Goal: Task Accomplishment & Management: Submit feedback/report problem

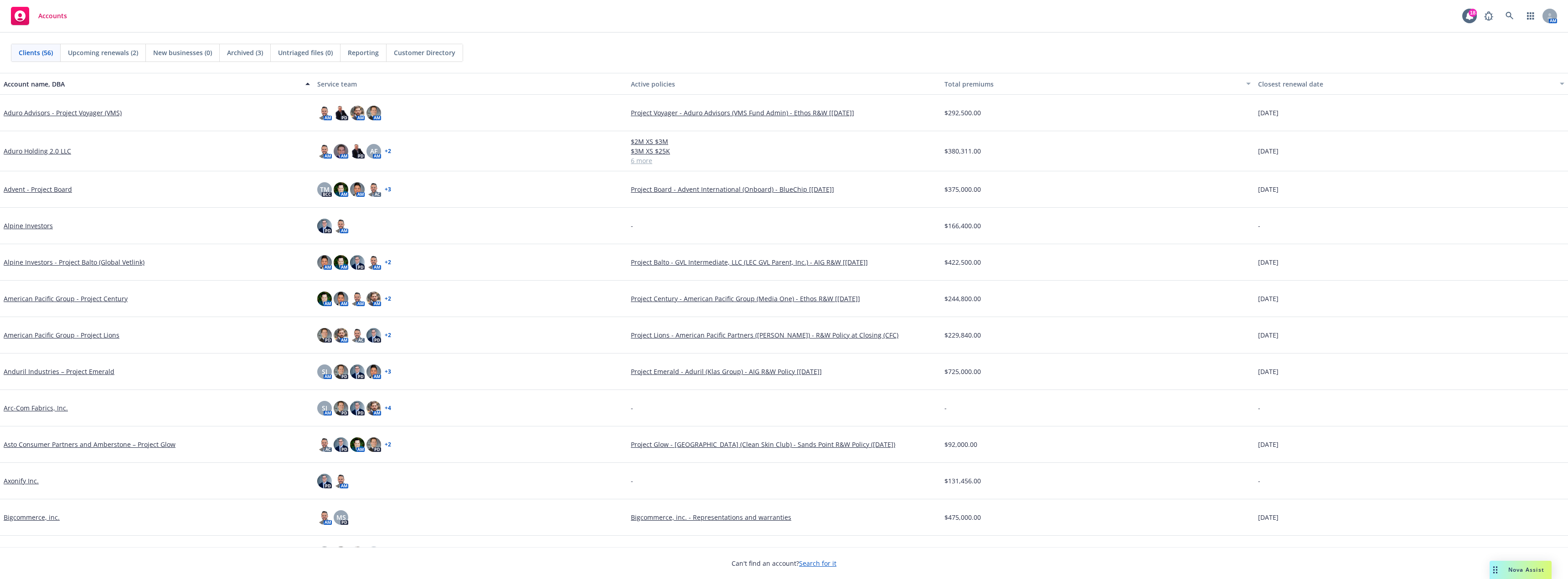
click at [1516, 572] on span "Nova Assist" at bounding box center [1526, 569] width 36 height 8
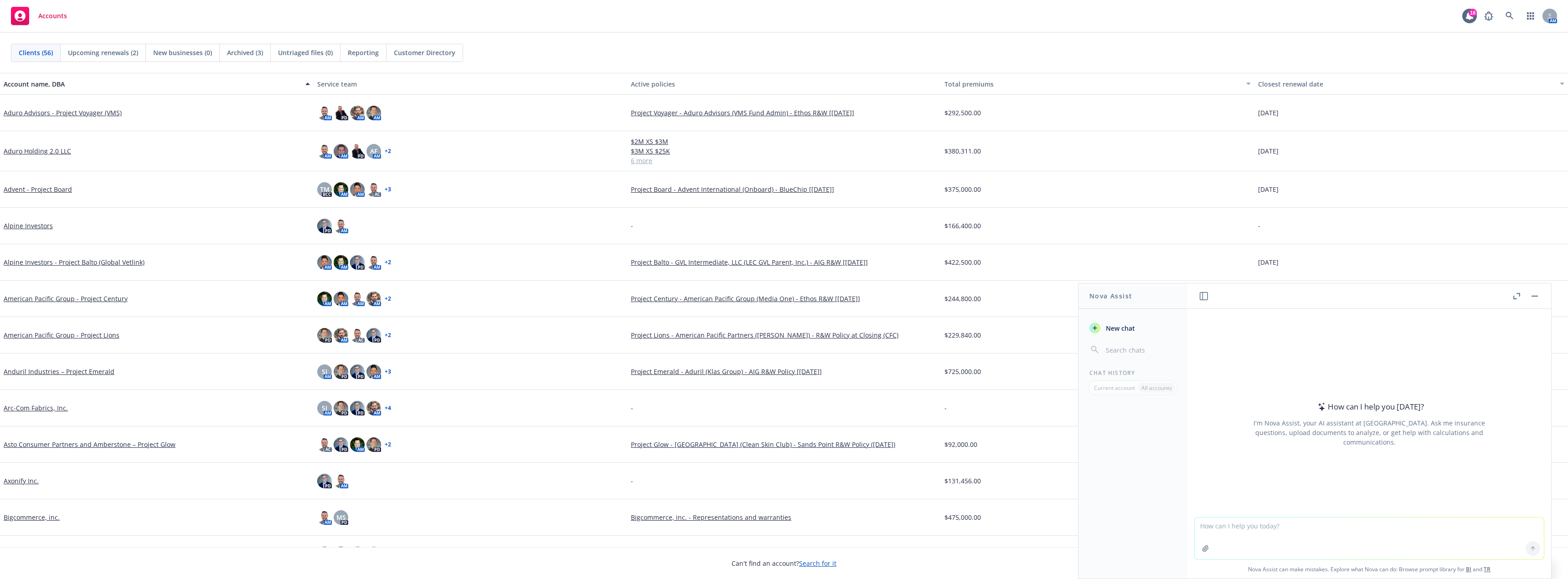
click at [1282, 539] on textarea at bounding box center [1370, 538] width 349 height 42
type textarea "Hello...are you able to help me with a surplus lines form?"
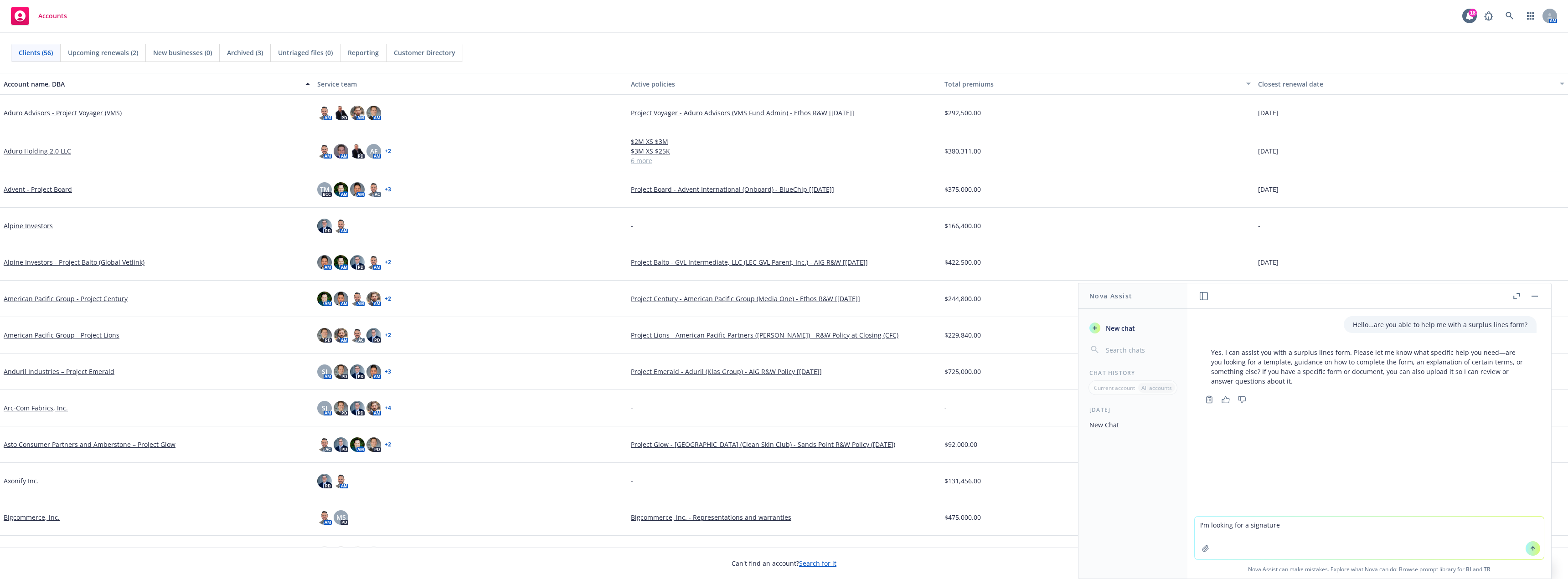
type textarea "I'm looking for a signature"
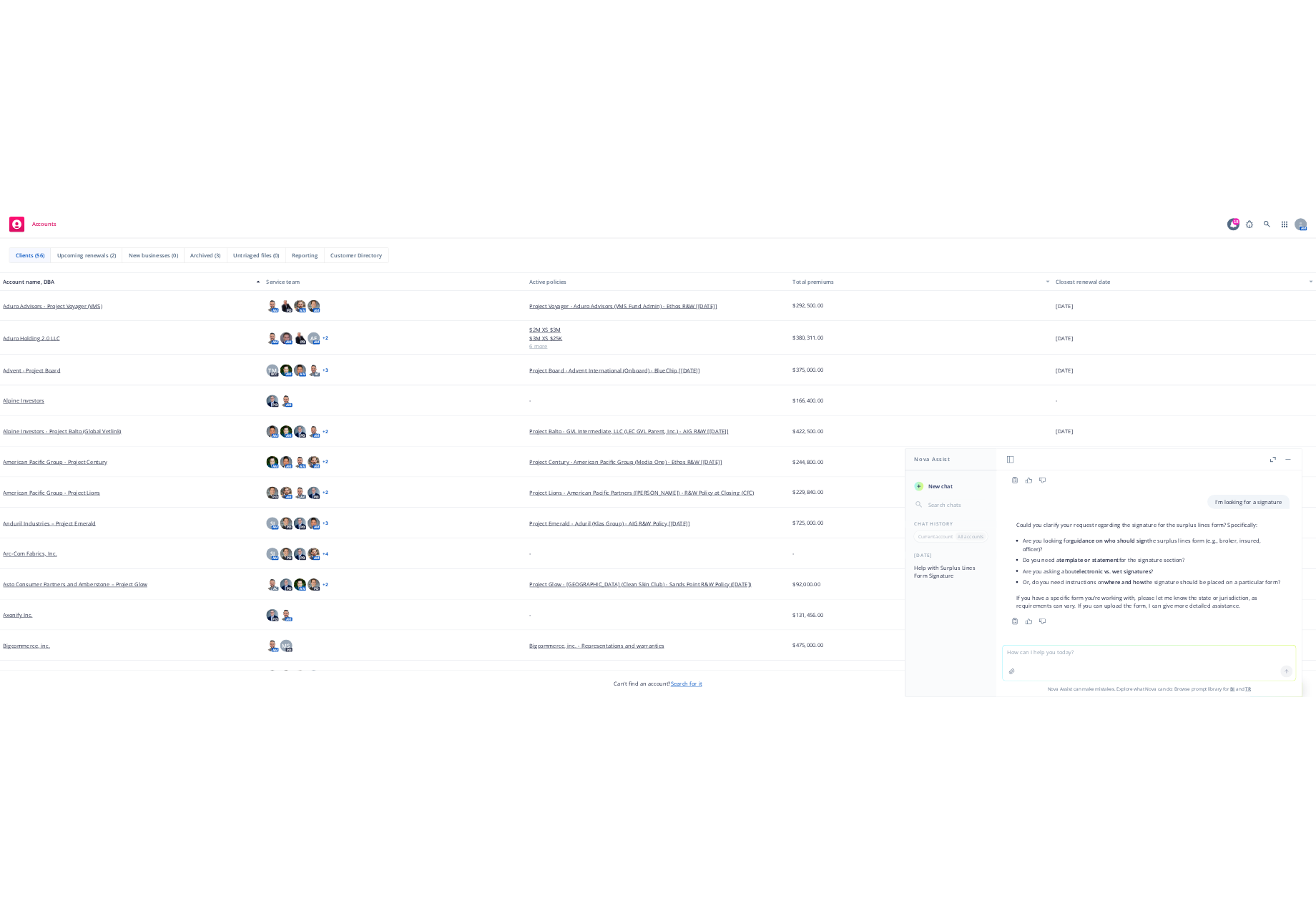
scroll to position [138, 0]
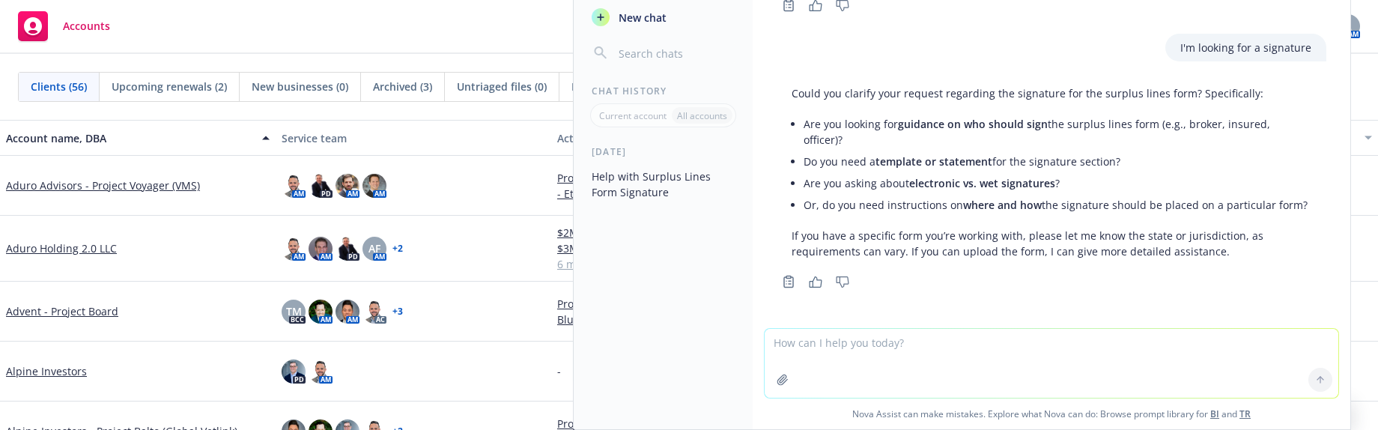
click at [881, 37] on div "I'm looking for a signature" at bounding box center [1052, 48] width 574 height 28
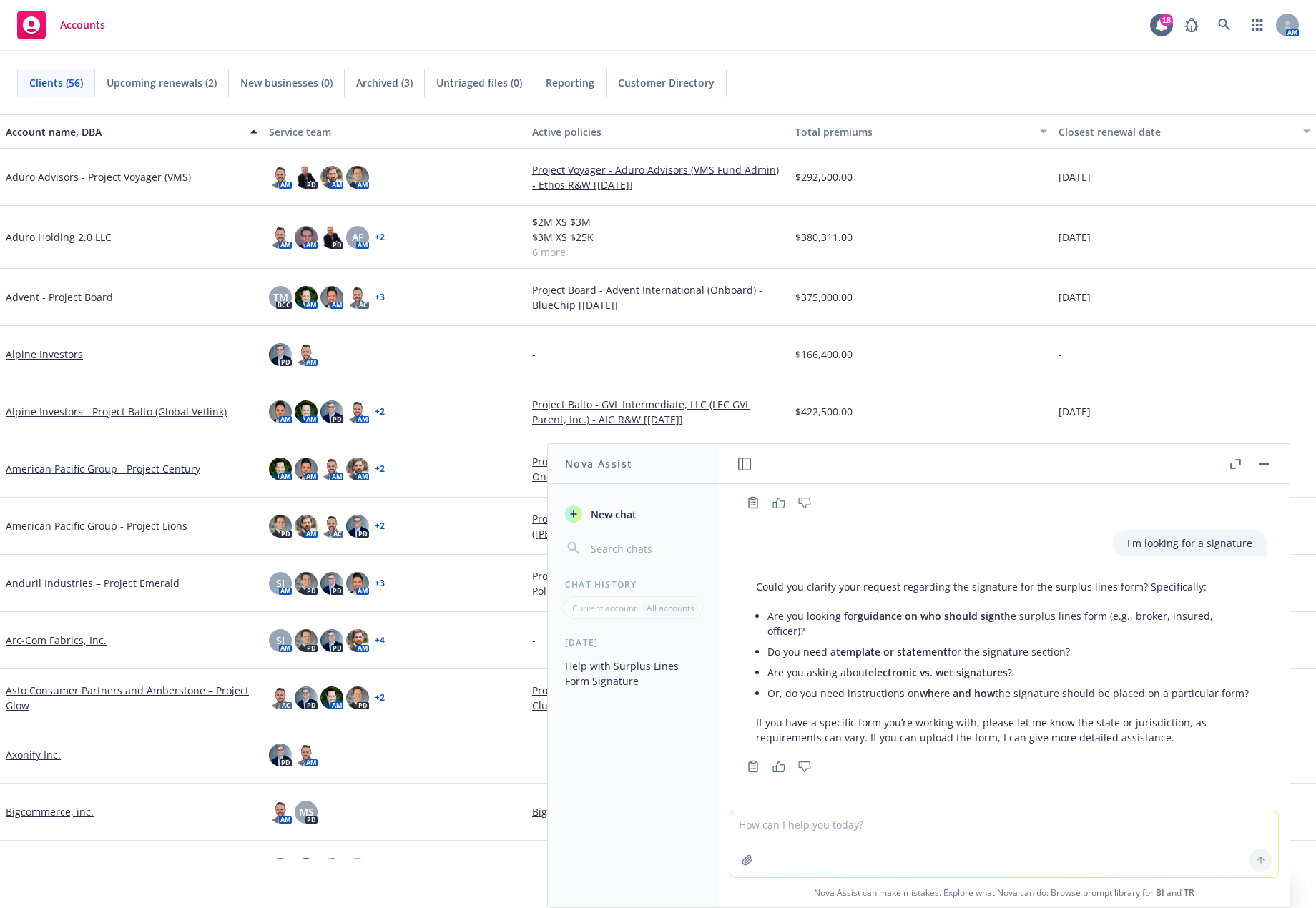
click at [1262, 461] on button "button" at bounding box center [1263, 464] width 17 height 17
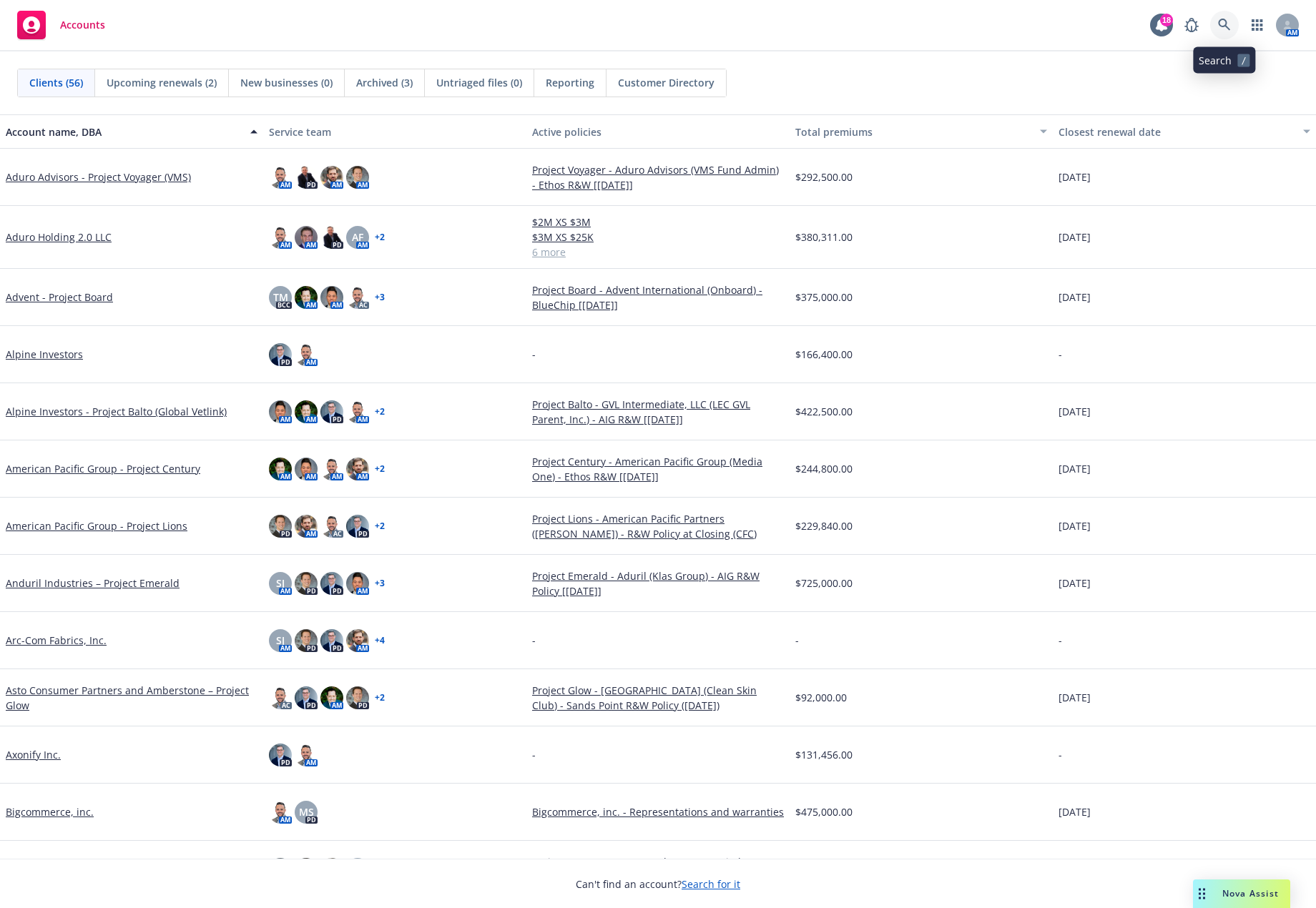
click at [1226, 18] on link at bounding box center [1224, 25] width 29 height 29
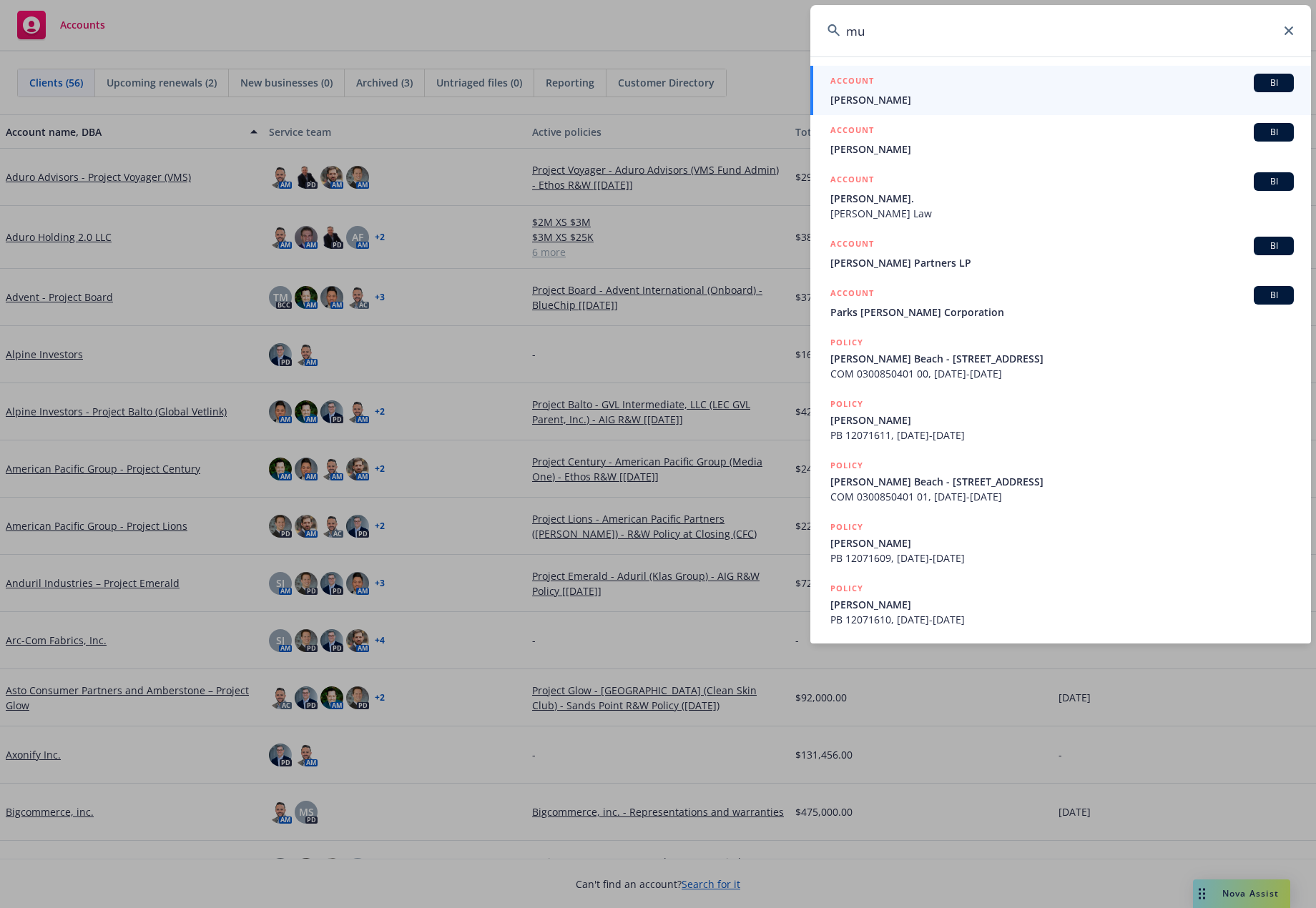
type input "m"
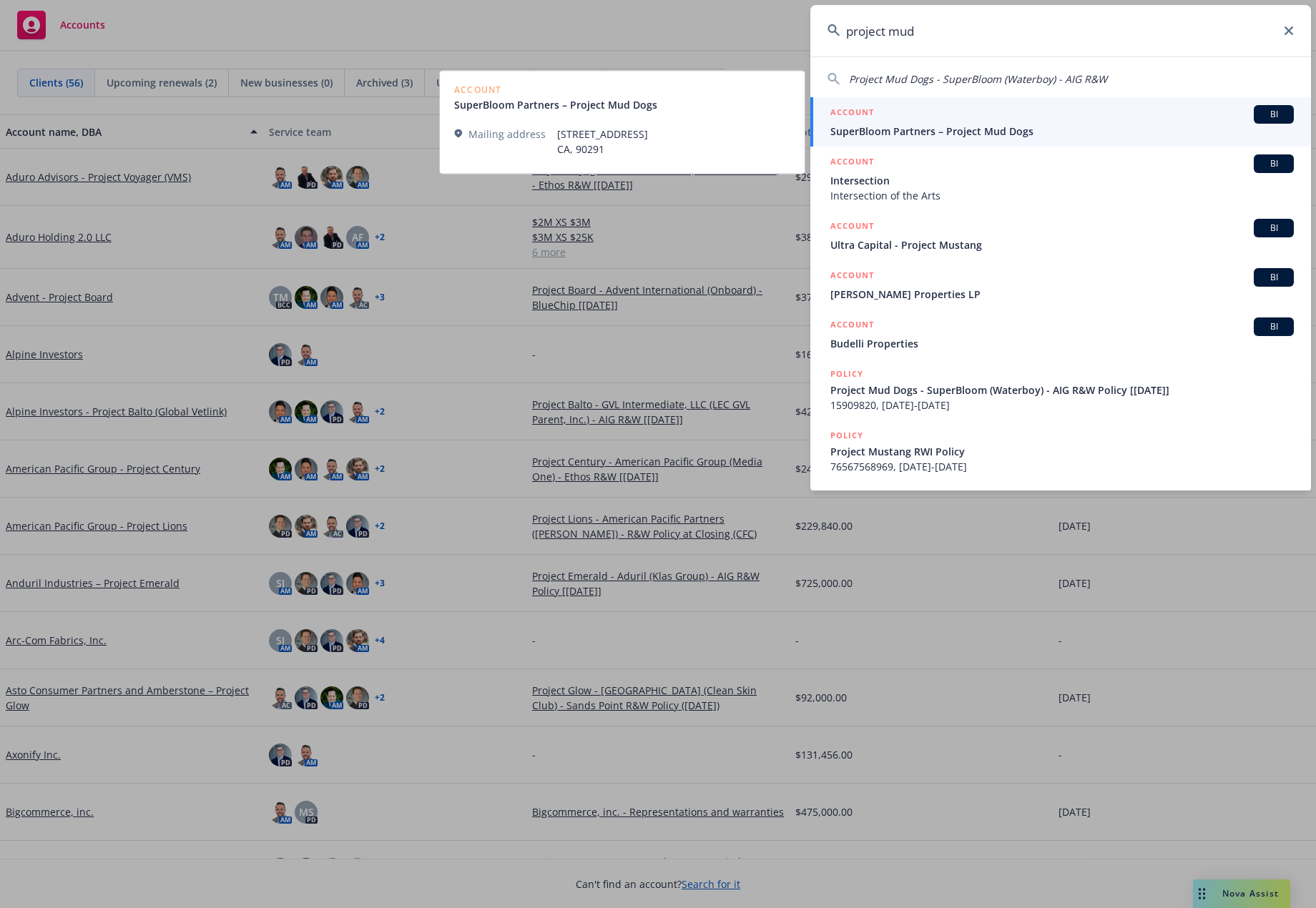
type input "project mud"
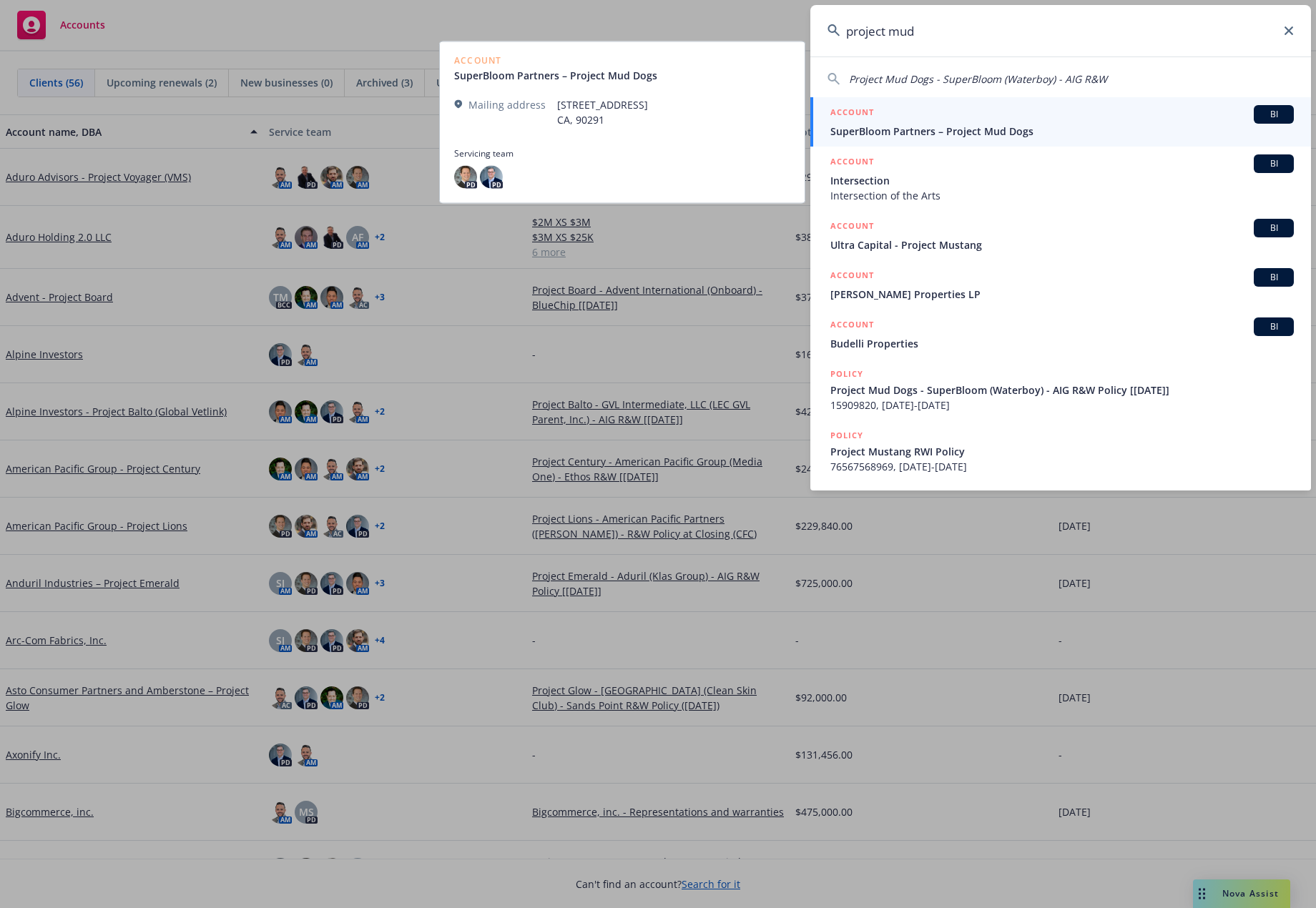
click at [1056, 131] on span "SuperBloom Partners – Project Mud Dogs" at bounding box center [1061, 132] width 463 height 15
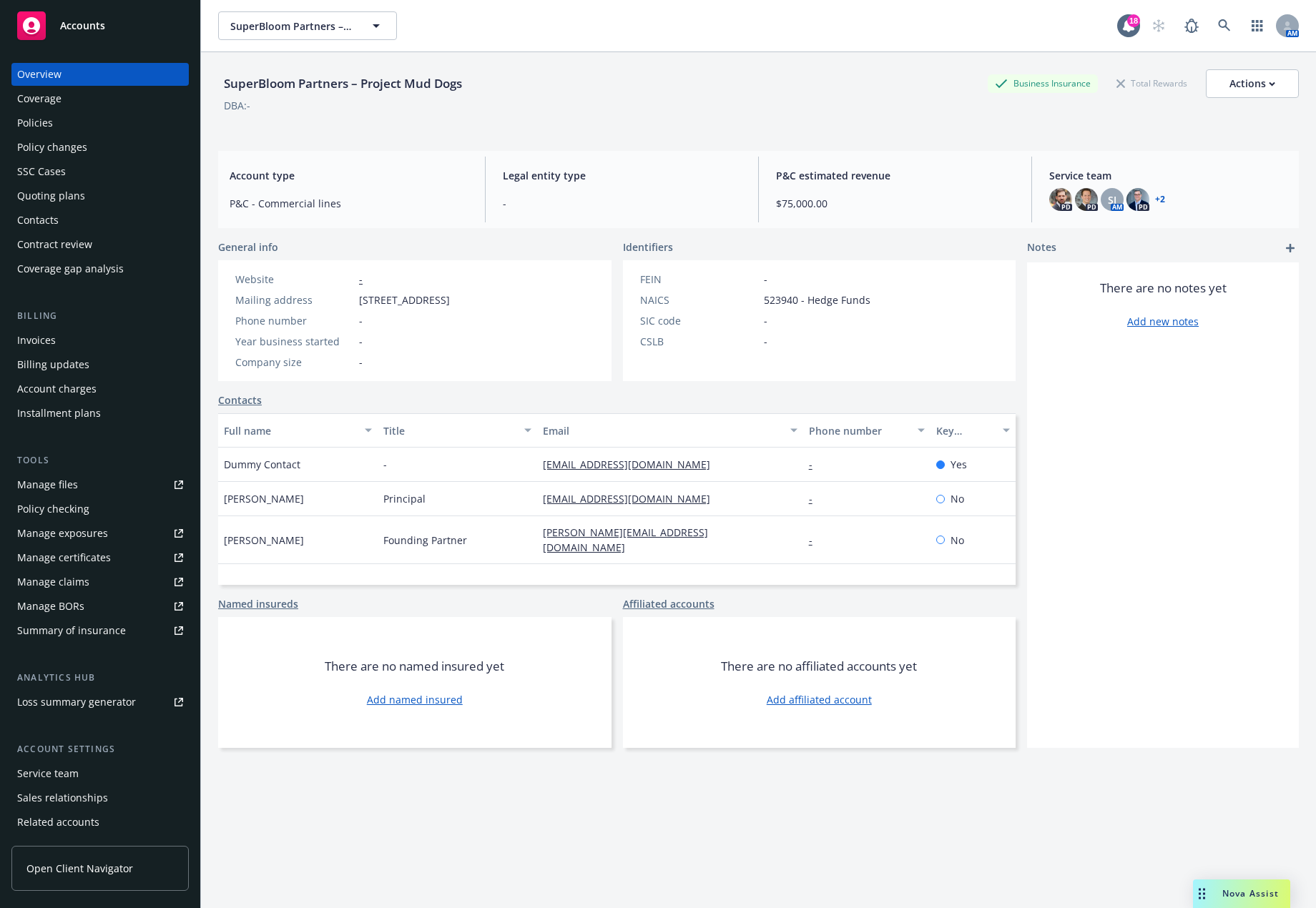
click at [75, 117] on div "Policies" at bounding box center [100, 123] width 166 height 23
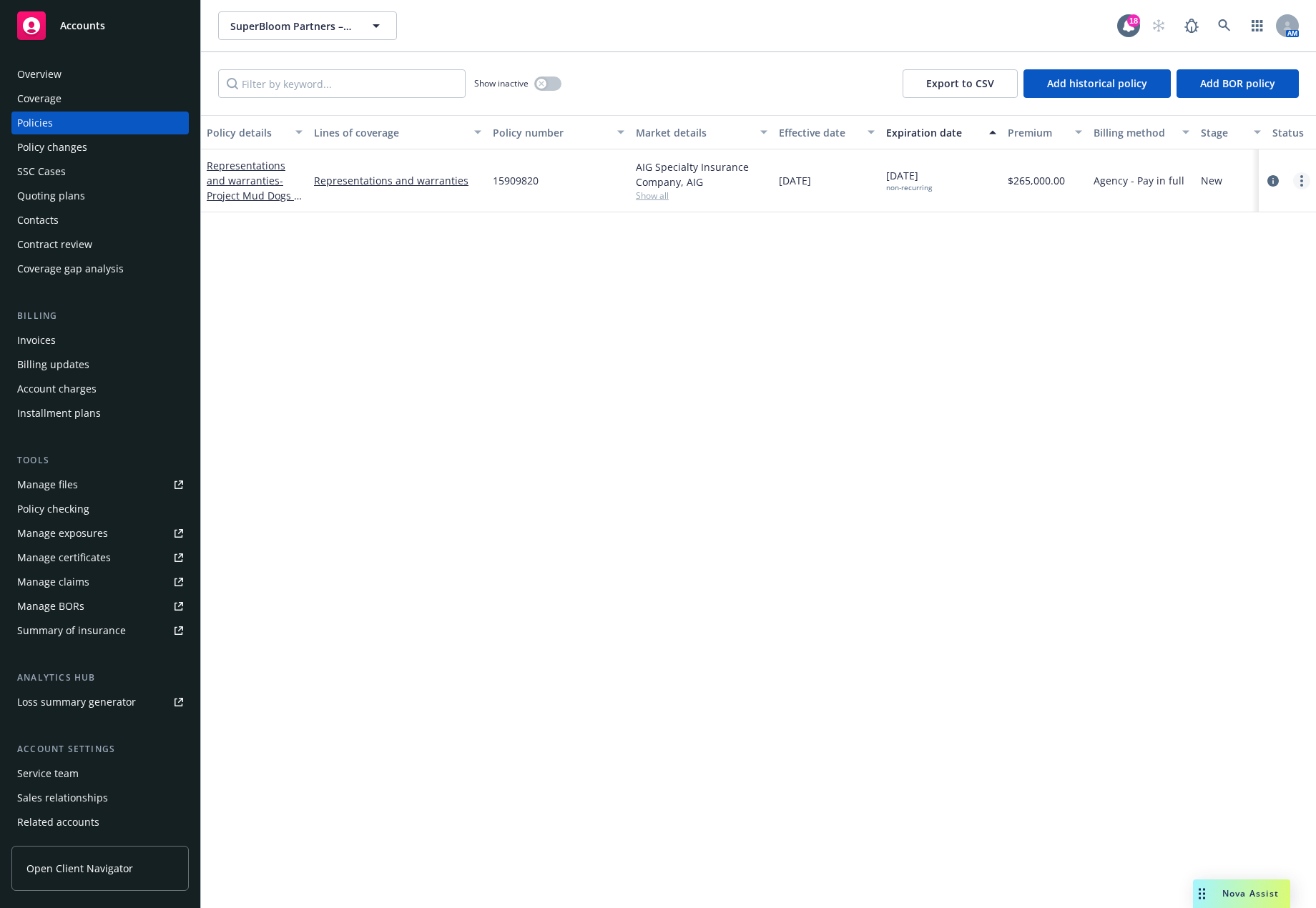
click at [1304, 180] on link "more" at bounding box center [1302, 180] width 17 height 17
click at [1269, 214] on link "Manage lines of coverage" at bounding box center [1225, 210] width 168 height 29
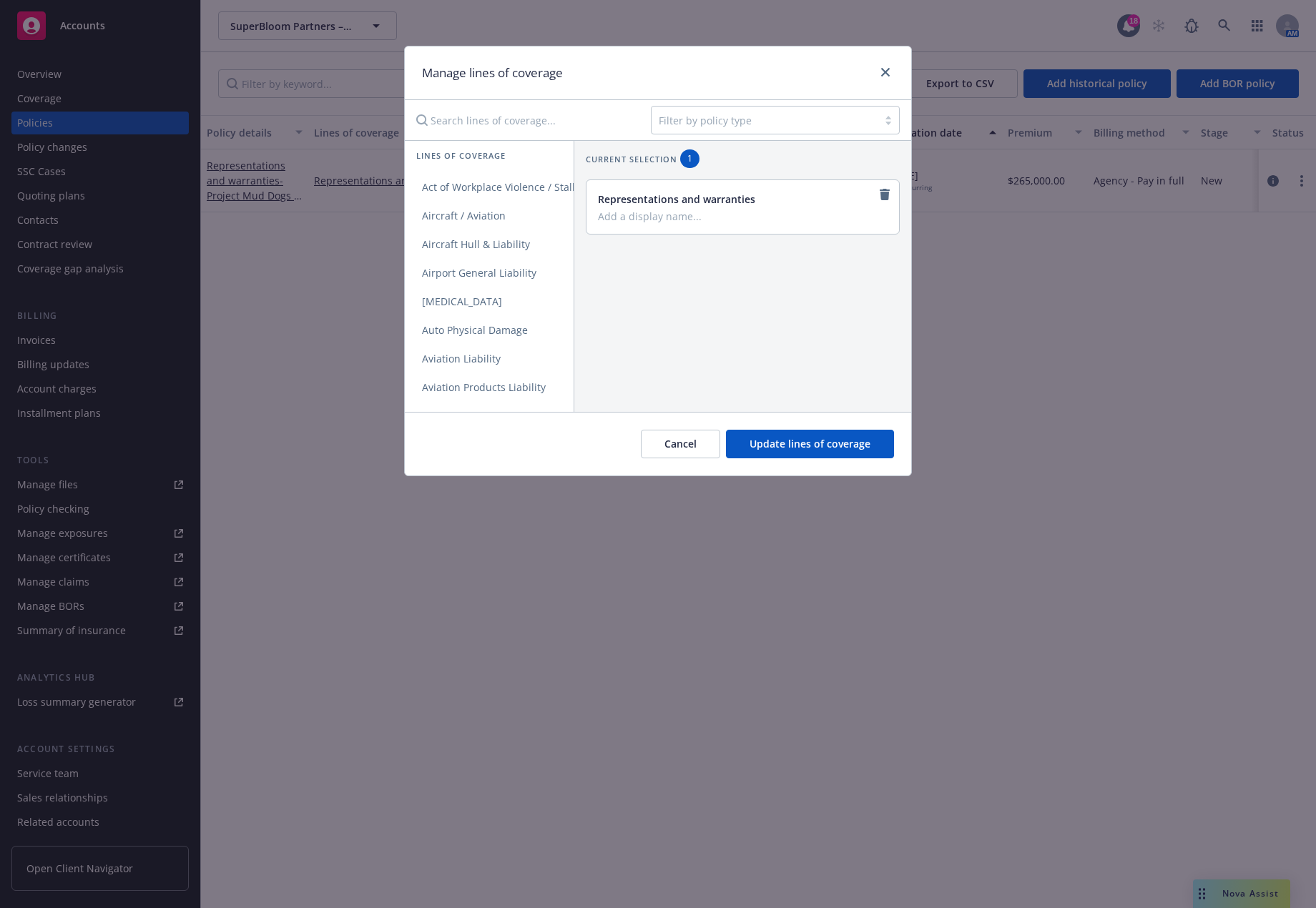
click at [648, 220] on input "Add a display name..." at bounding box center [741, 215] width 287 height 12
click at [656, 204] on div "Representations and warranties" at bounding box center [741, 200] width 287 height 15
click at [881, 74] on icon "close" at bounding box center [885, 72] width 9 height 9
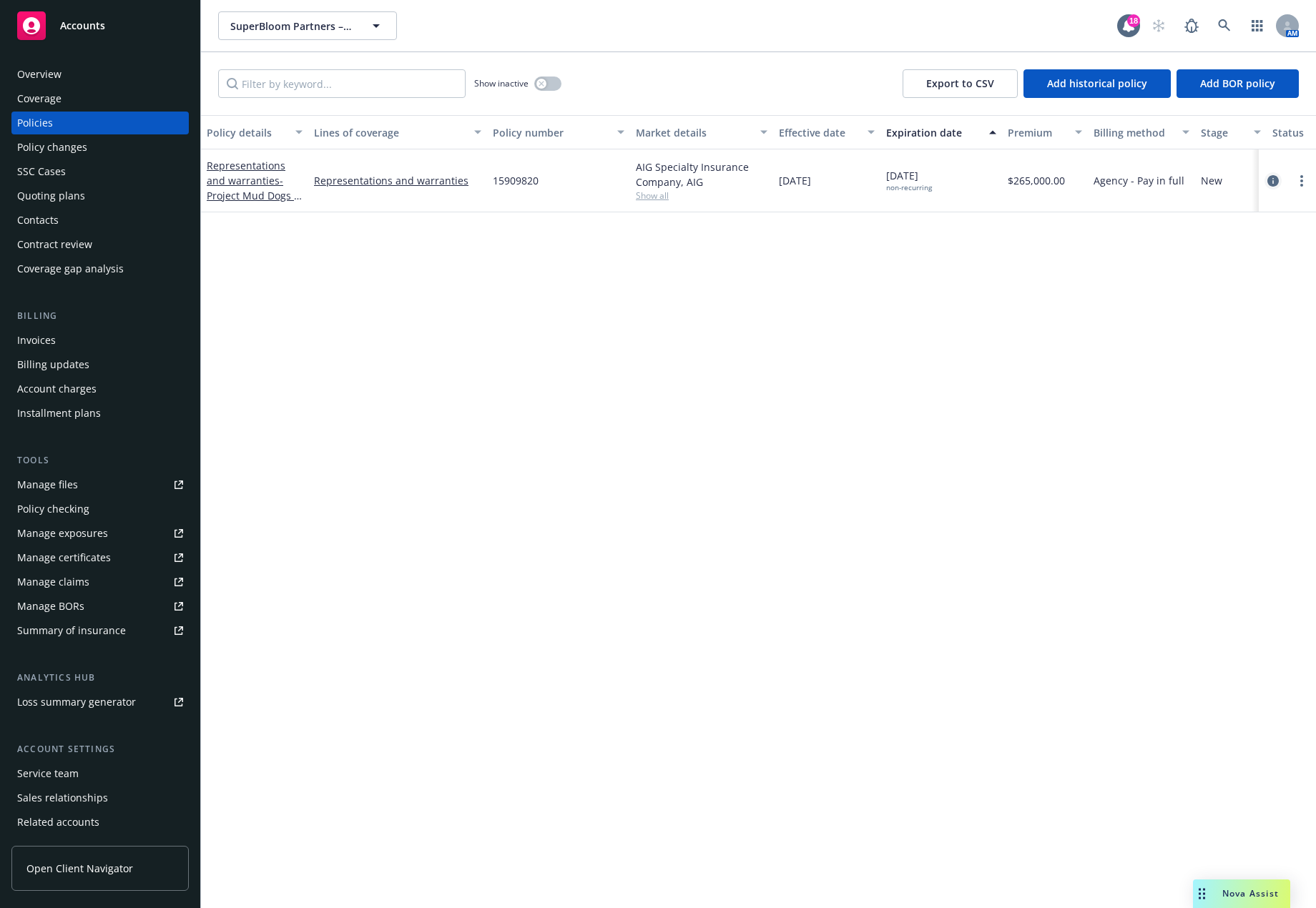
click at [1273, 184] on icon "circleInformation" at bounding box center [1273, 180] width 11 height 11
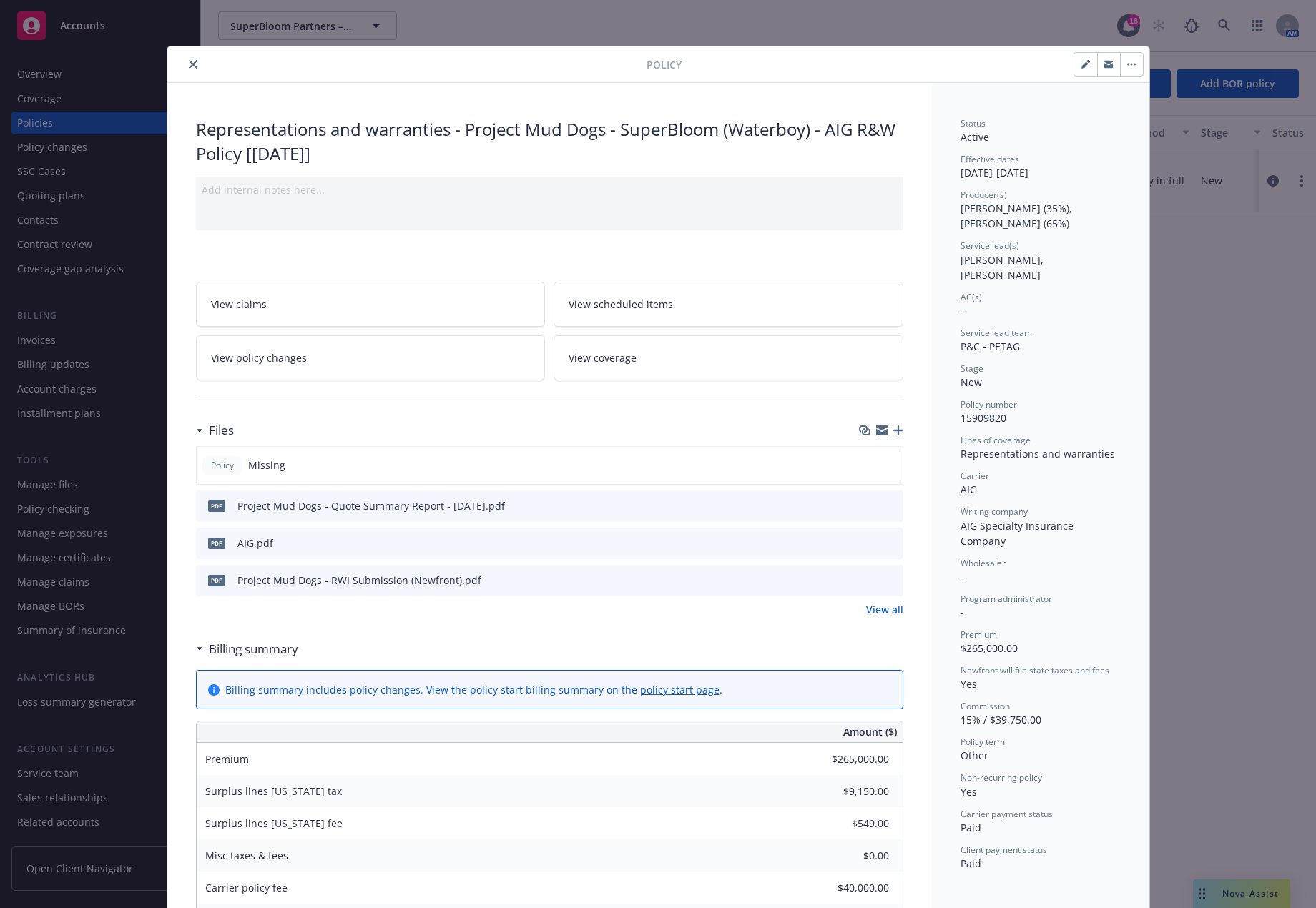
click at [690, 366] on link "View coverage" at bounding box center [729, 357] width 350 height 45
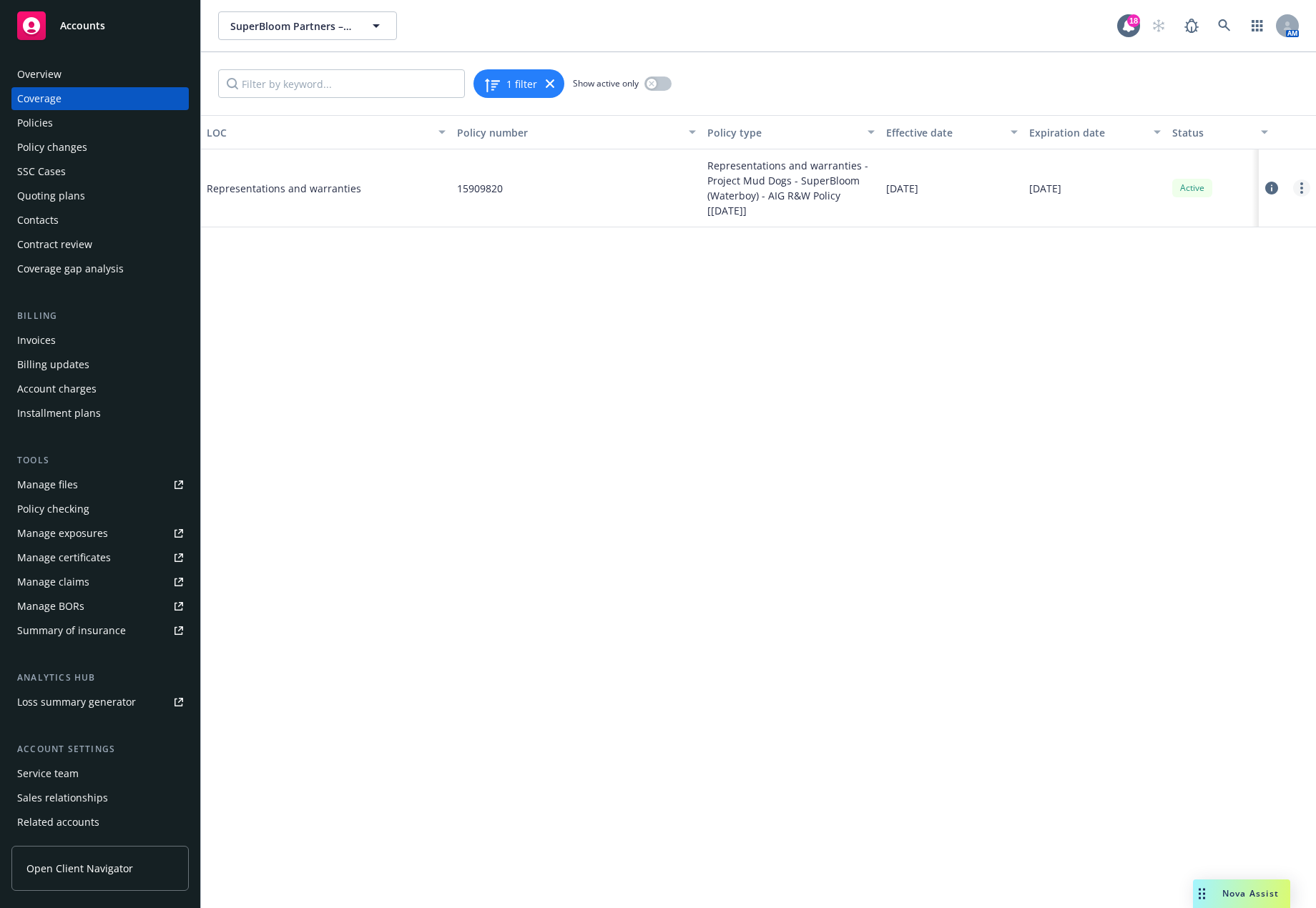
click at [1297, 186] on link "more" at bounding box center [1302, 188] width 17 height 17
click at [1254, 208] on link "Edit coverage" at bounding box center [1215, 218] width 188 height 29
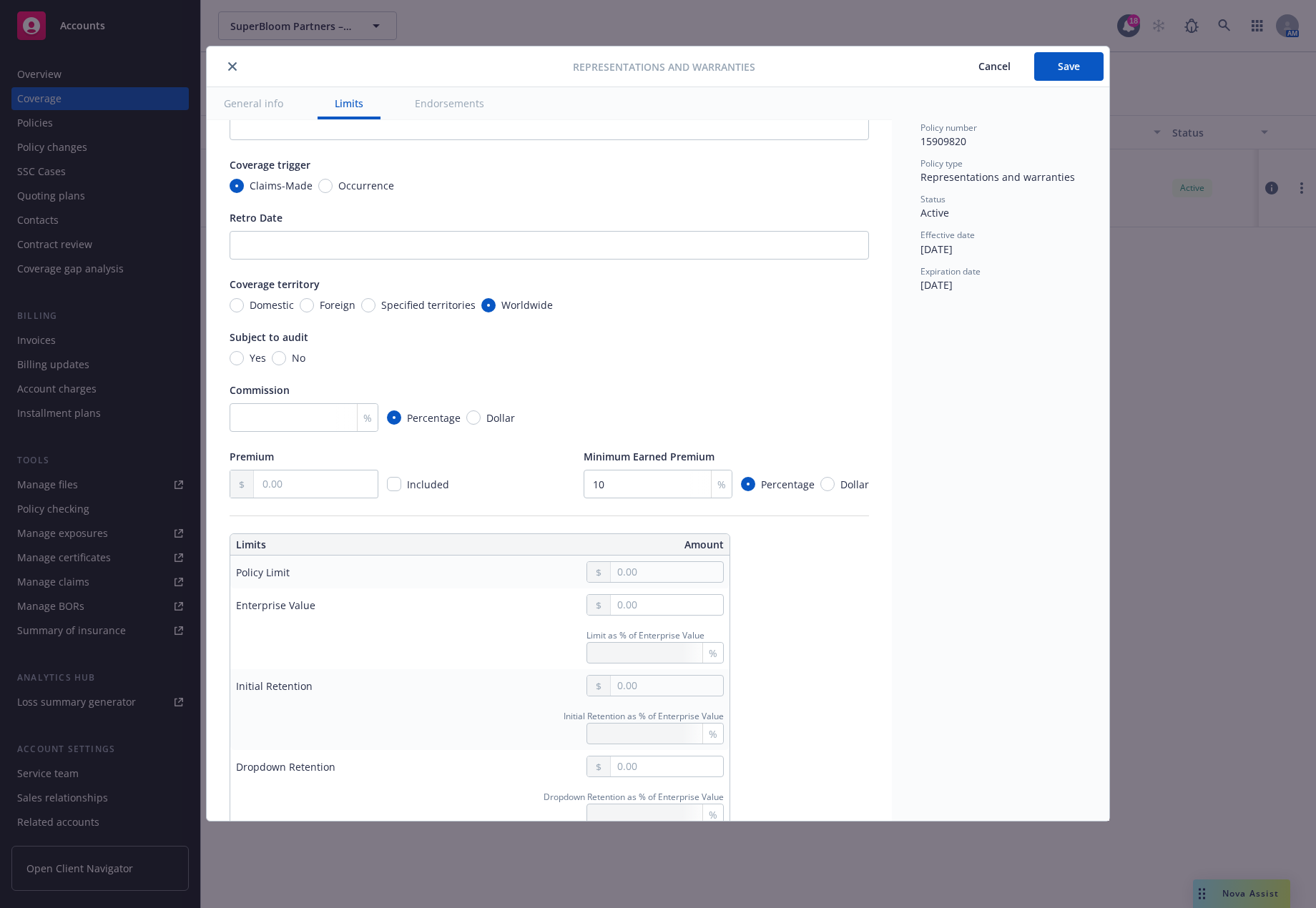
scroll to position [35, 0]
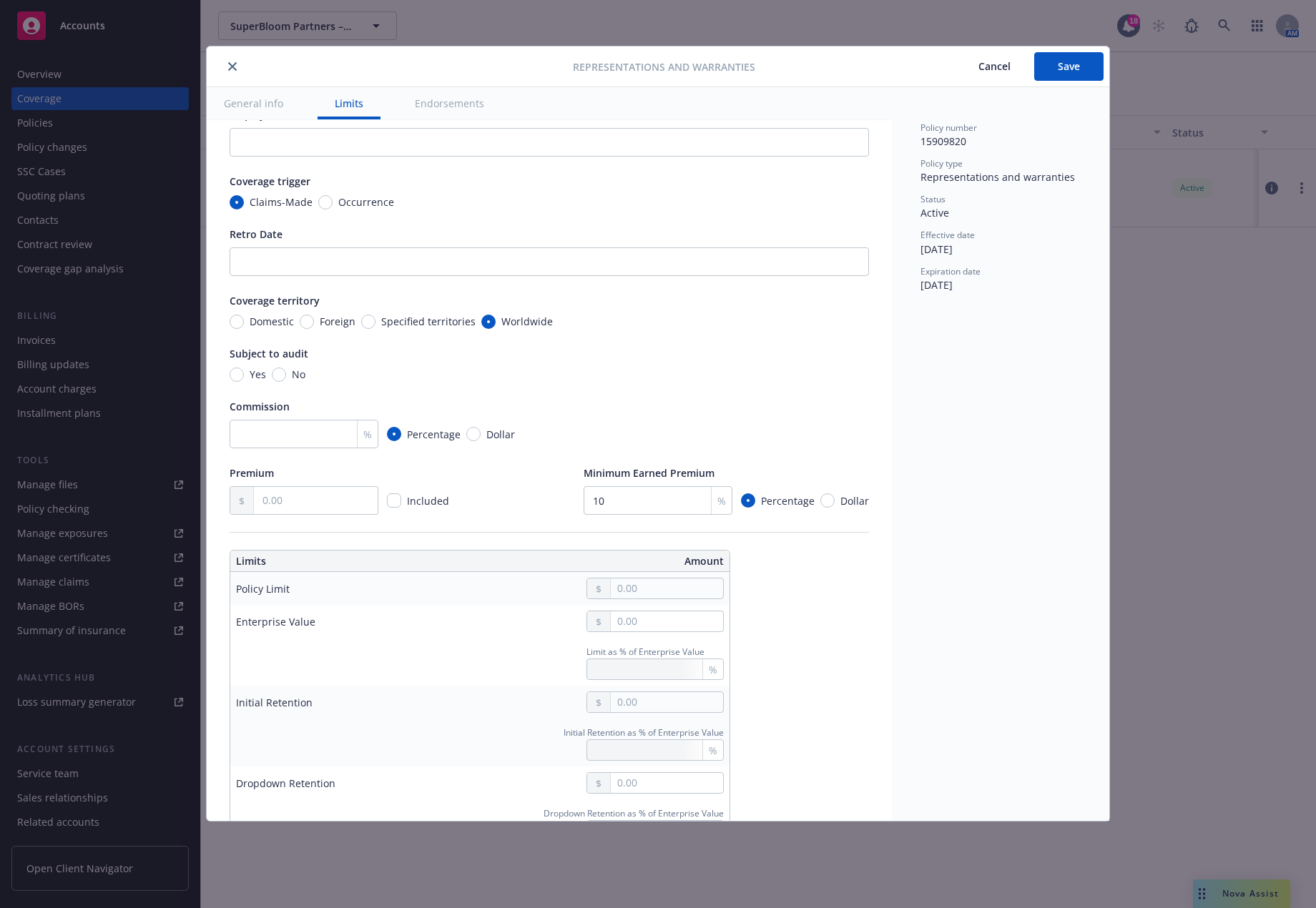
drag, startPoint x: 944, startPoint y: 284, endPoint x: 946, endPoint y: 264, distance: 20.1
click at [944, 283] on span "06/30/2031" at bounding box center [937, 285] width 32 height 13
click at [954, 232] on span "Effective date" at bounding box center [947, 235] width 54 height 12
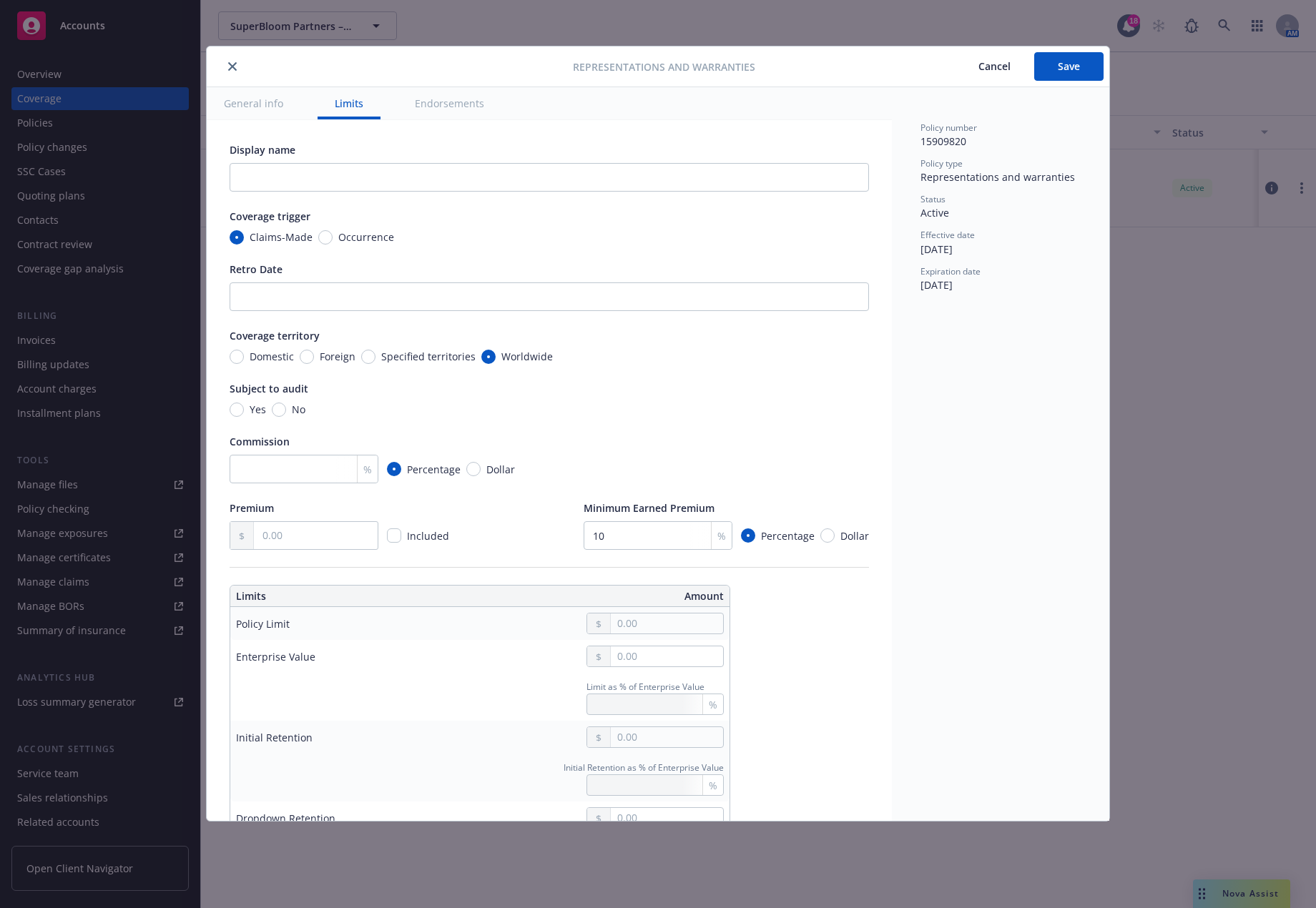
scroll to position [0, 0]
click at [246, 101] on button "General info" at bounding box center [253, 103] width 94 height 32
click at [437, 104] on button "Endorsements" at bounding box center [449, 103] width 104 height 32
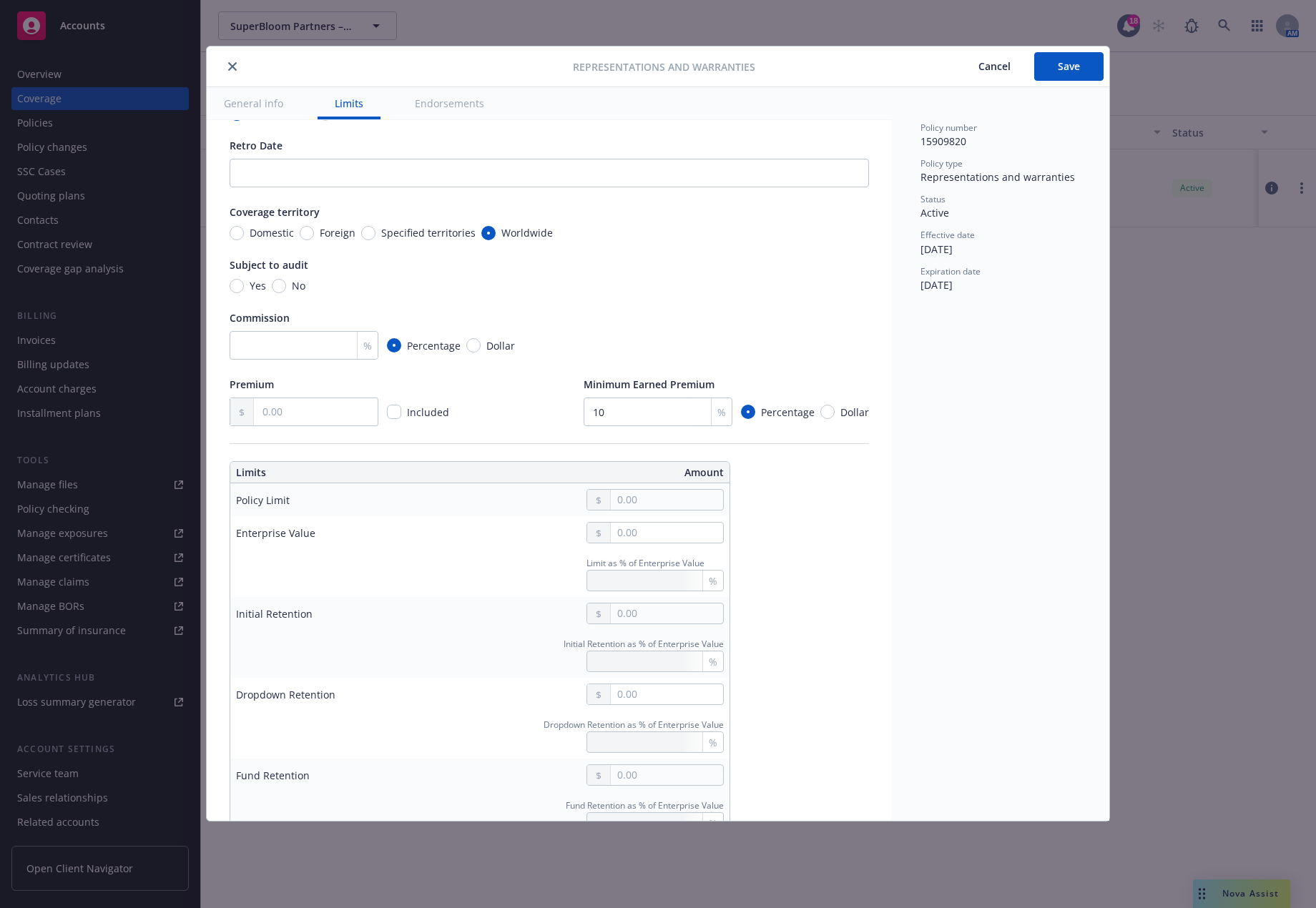
click at [437, 104] on button "Endorsements" at bounding box center [449, 103] width 104 height 32
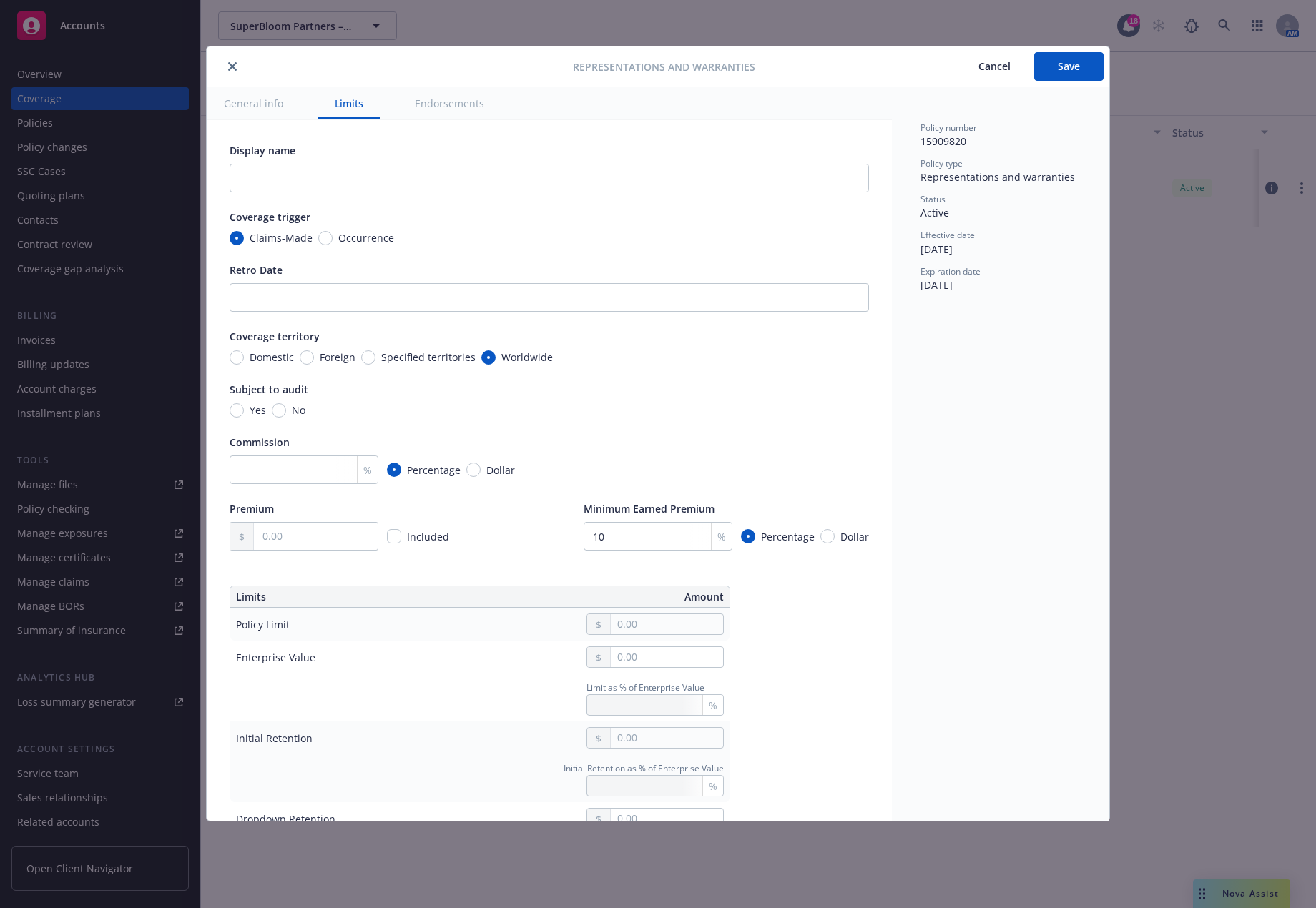
click at [233, 66] on icon "close" at bounding box center [232, 66] width 9 height 9
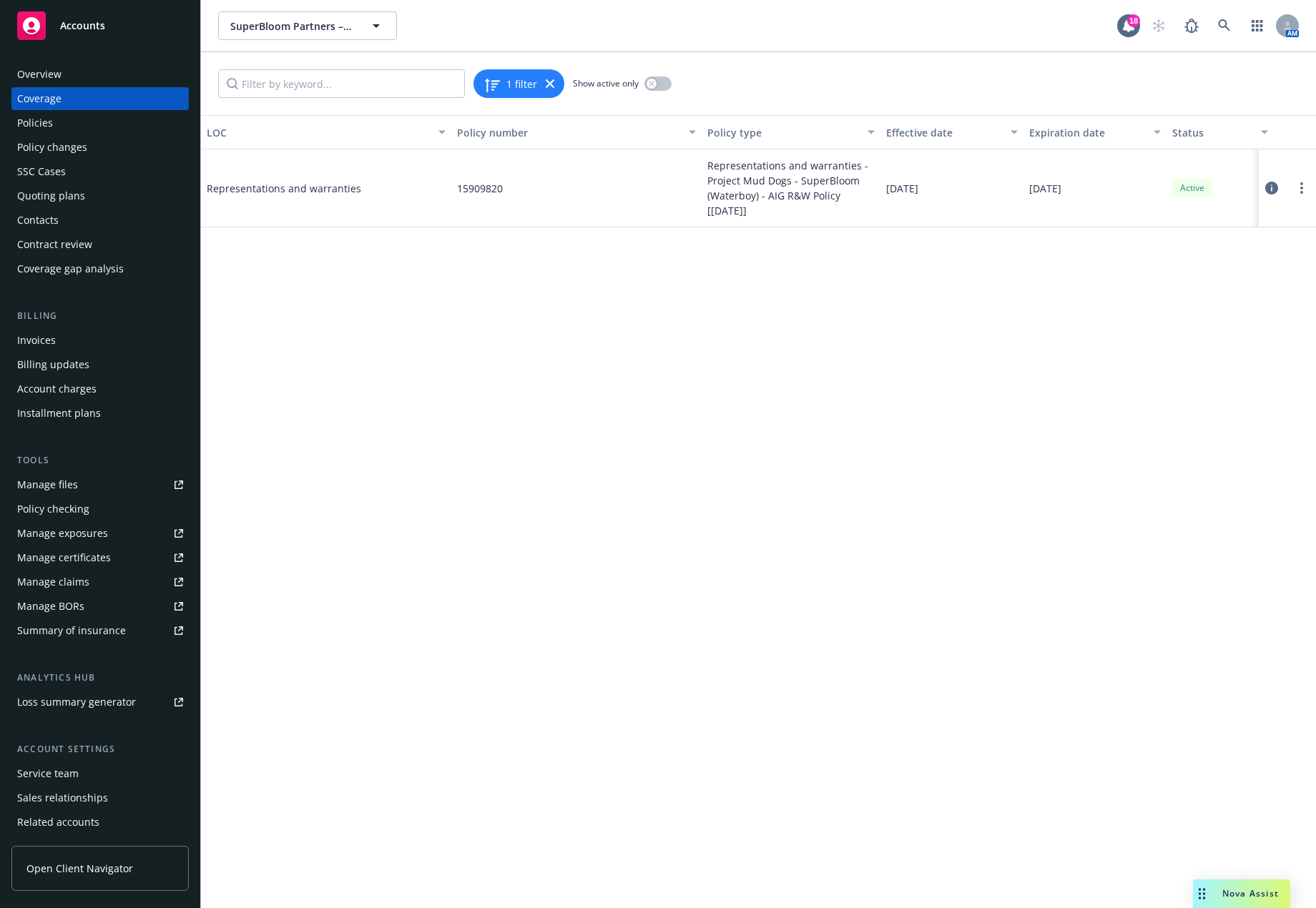
click at [1268, 191] on icon at bounding box center [1271, 187] width 12 height 12
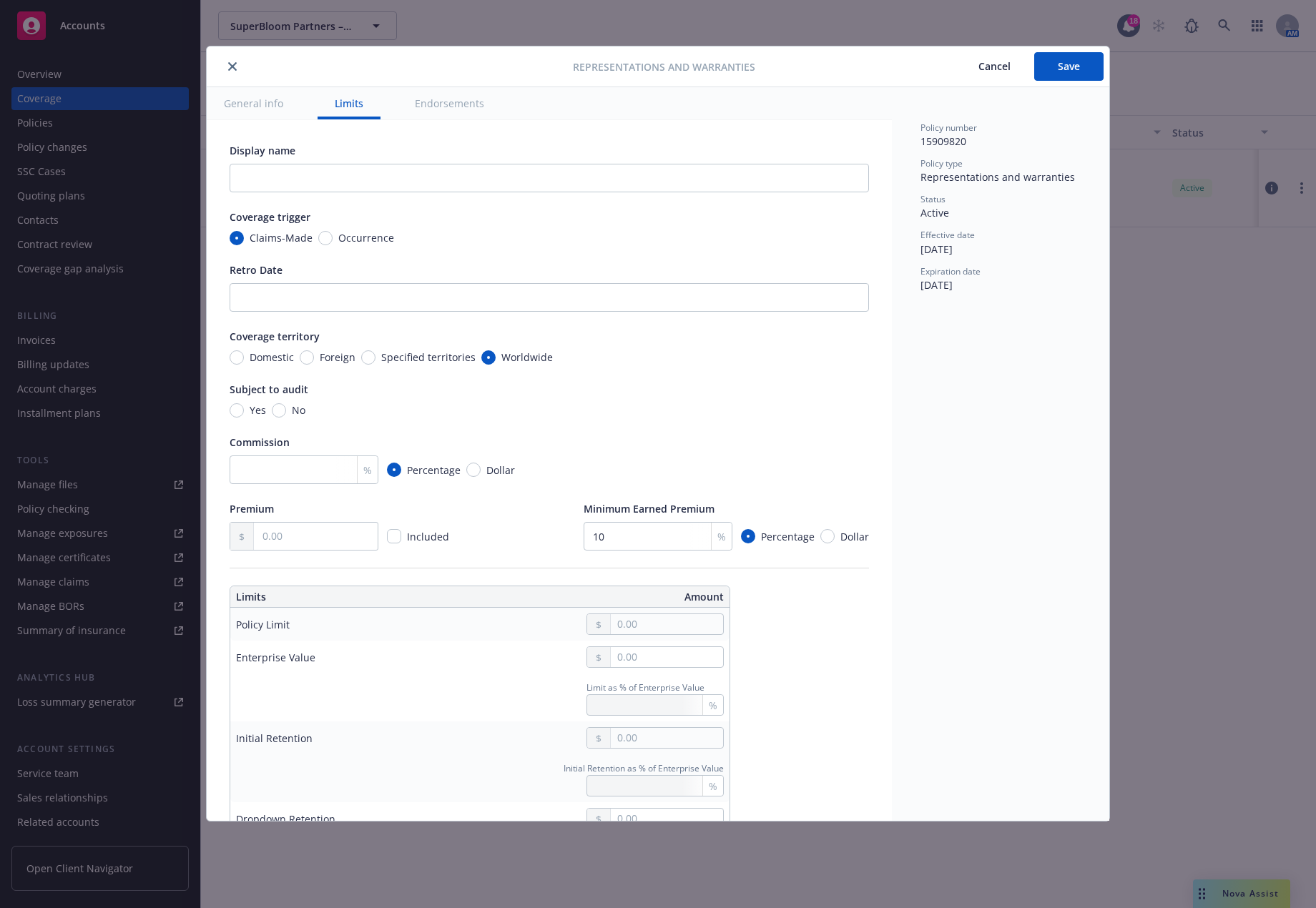
click at [1232, 301] on div "Representations and warranties Cancel Save General info Limits Endorsements Dis…" at bounding box center [658, 454] width 1316 height 908
click at [227, 74] on div at bounding box center [392, 67] width 360 height 17
click at [229, 68] on icon "close" at bounding box center [232, 66] width 9 height 9
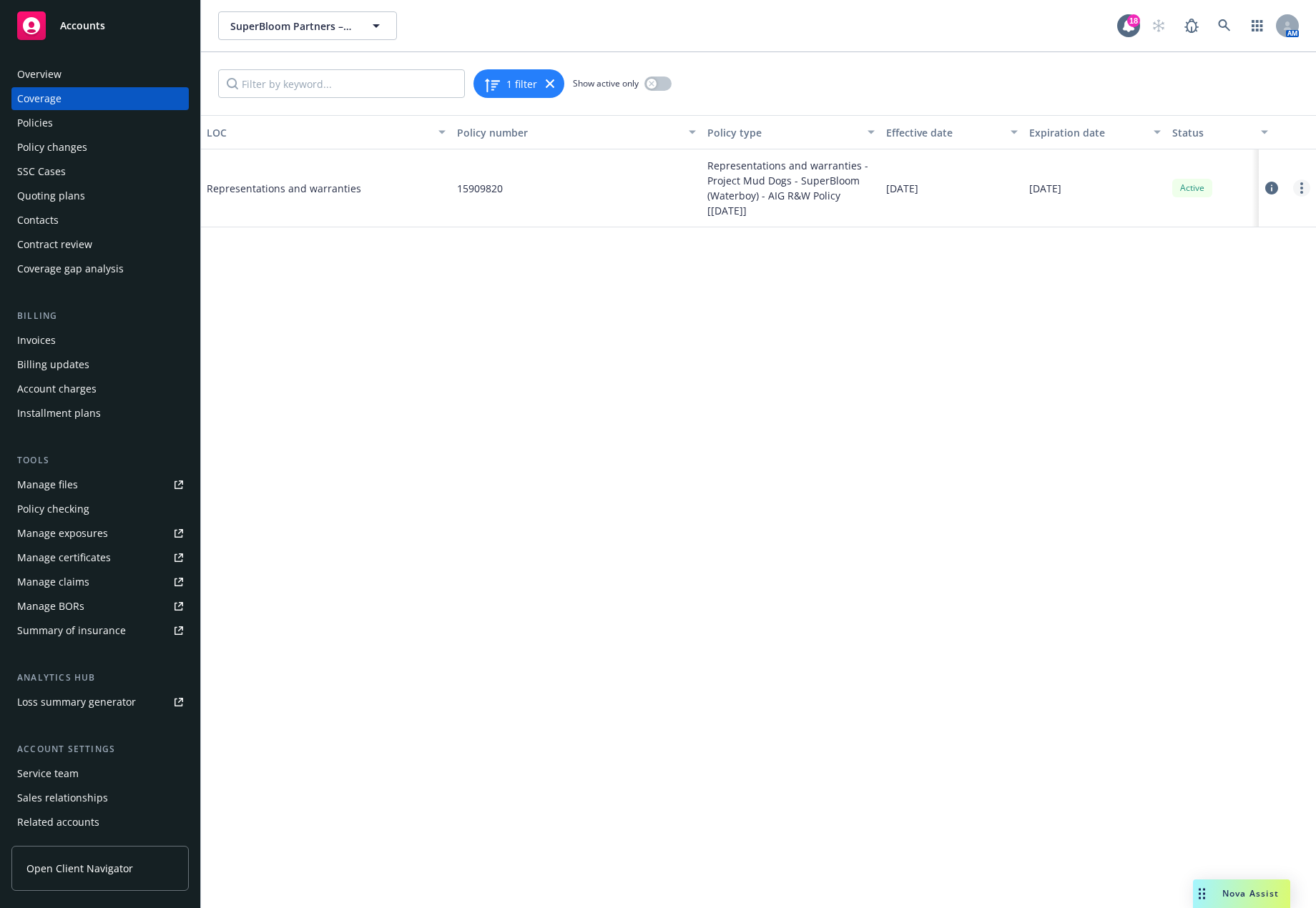
click at [1303, 190] on icon "more" at bounding box center [1301, 188] width 3 height 11
click at [1287, 209] on link "Edit coverage" at bounding box center [1215, 218] width 188 height 29
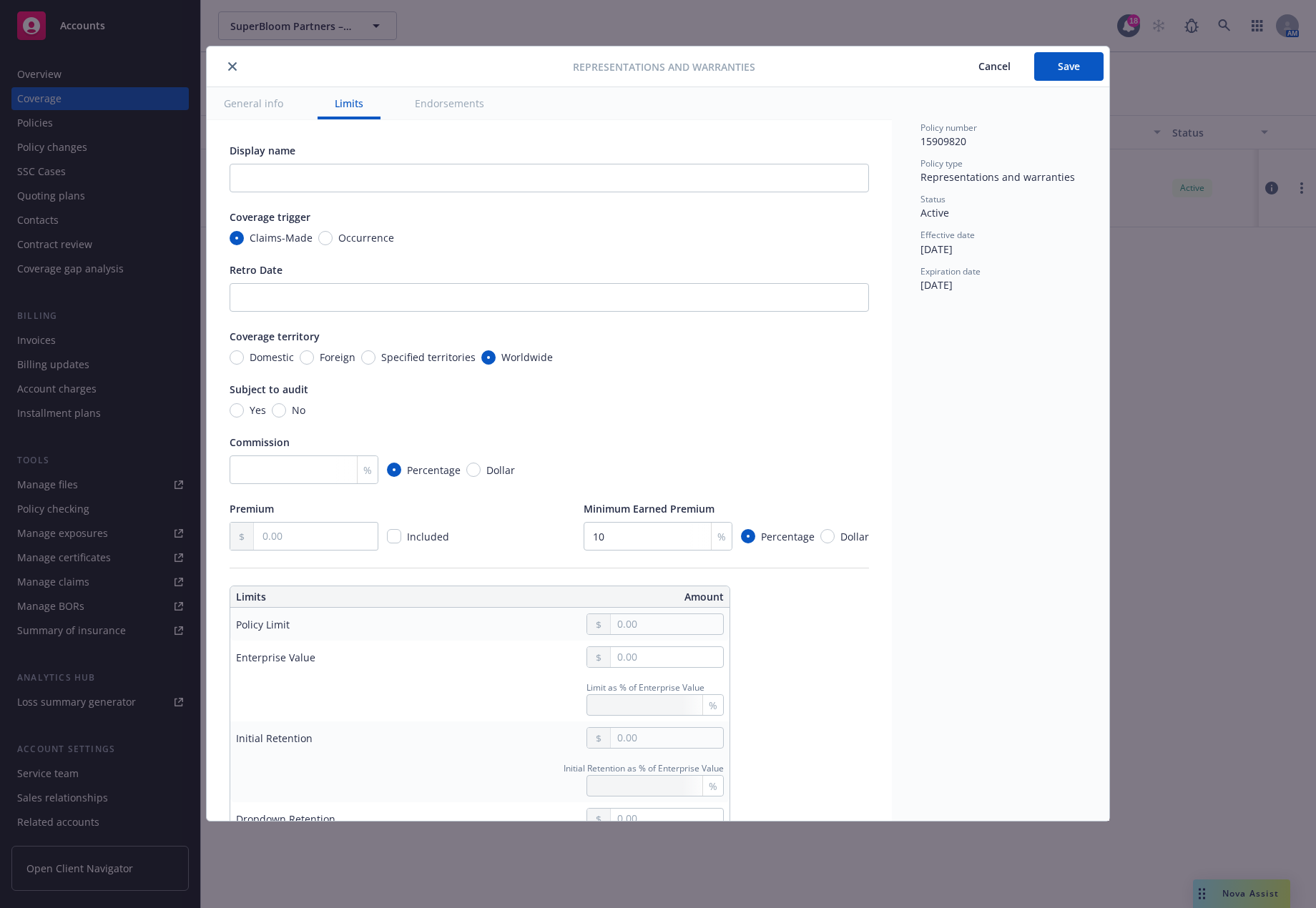
drag, startPoint x: 955, startPoint y: 281, endPoint x: 955, endPoint y: 266, distance: 15.0
click at [952, 281] on span "06/30/2031" at bounding box center [937, 285] width 32 height 13
click at [958, 237] on span "Effective date" at bounding box center [947, 235] width 54 height 12
click at [958, 238] on span "Effective date" at bounding box center [947, 235] width 54 height 12
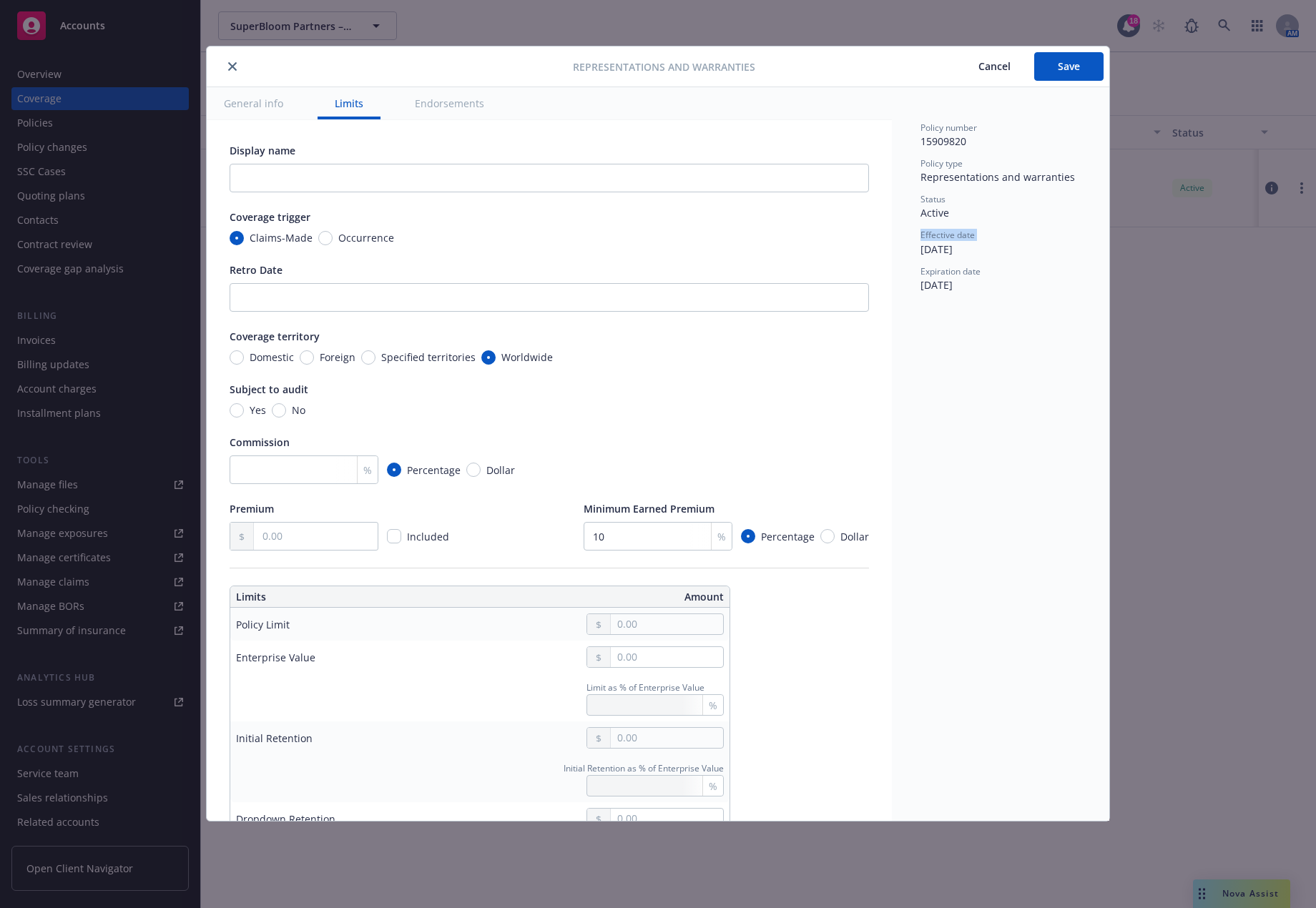
click at [958, 238] on span "Effective date" at bounding box center [947, 235] width 54 height 12
click at [955, 238] on span "Effective date" at bounding box center [947, 235] width 54 height 12
click at [952, 270] on span "Expiration date" at bounding box center [950, 271] width 60 height 12
click at [461, 105] on button "Endorsements" at bounding box center [449, 103] width 104 height 32
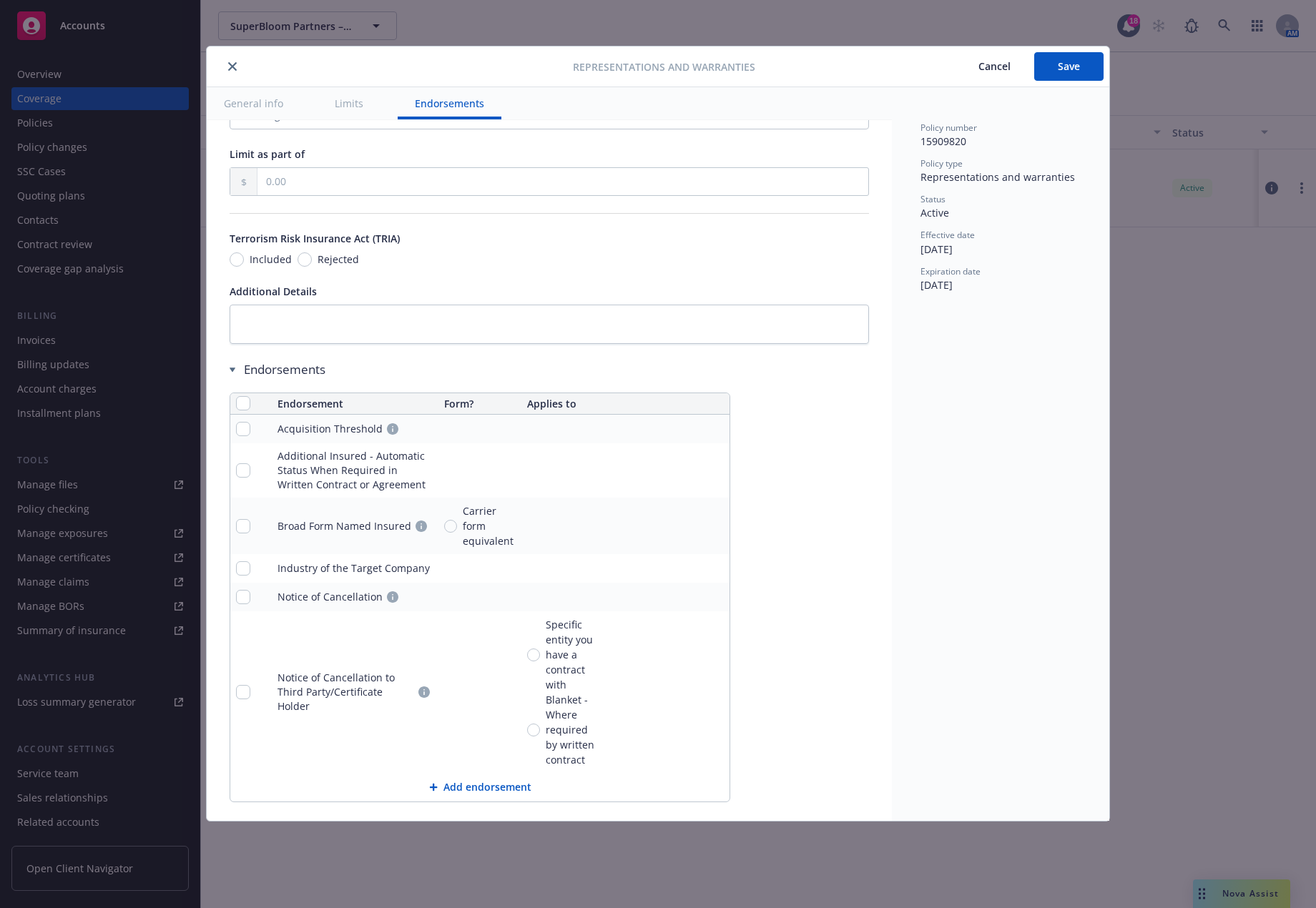
scroll to position [948, 0]
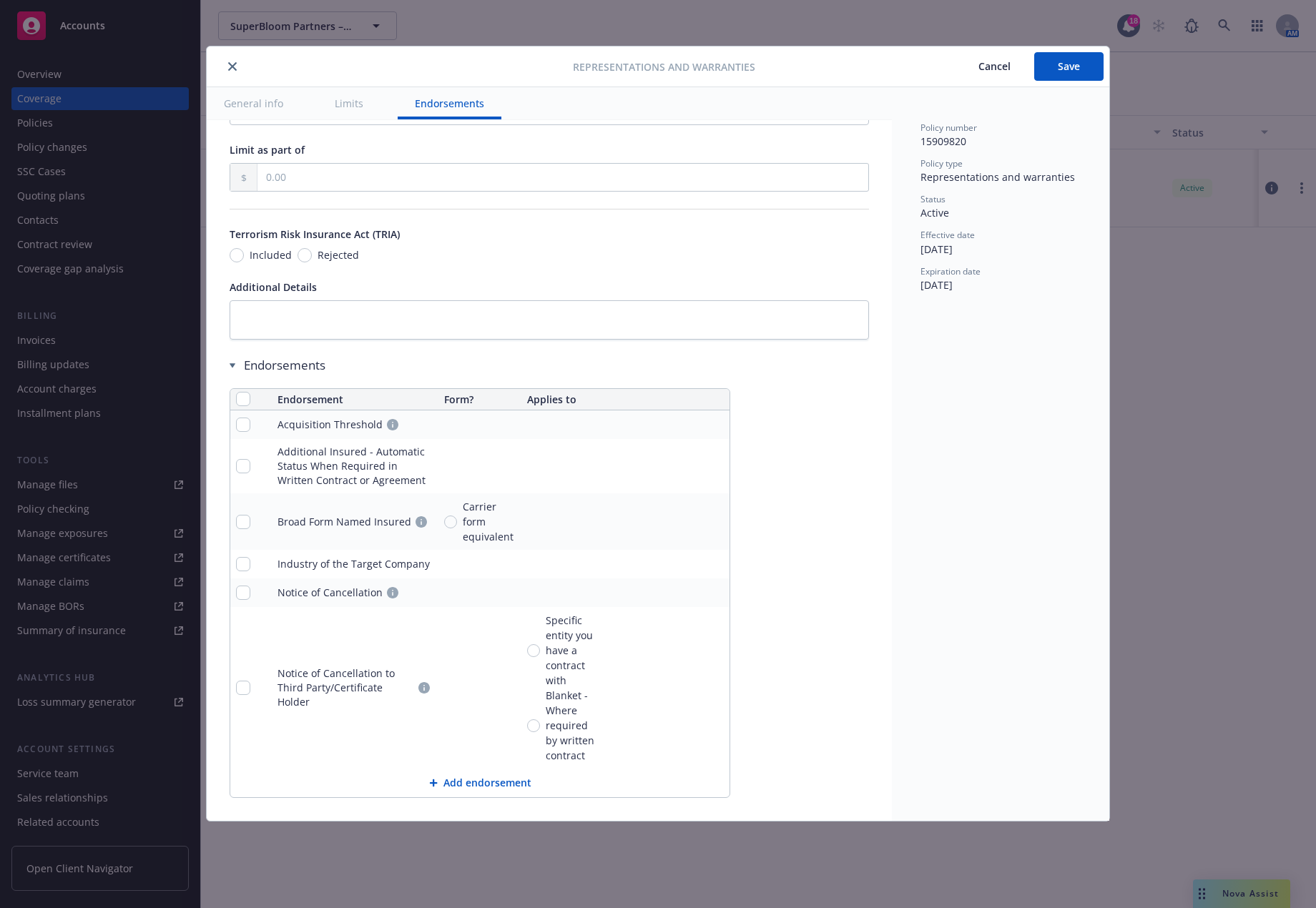
click at [242, 100] on button "General info" at bounding box center [253, 103] width 94 height 32
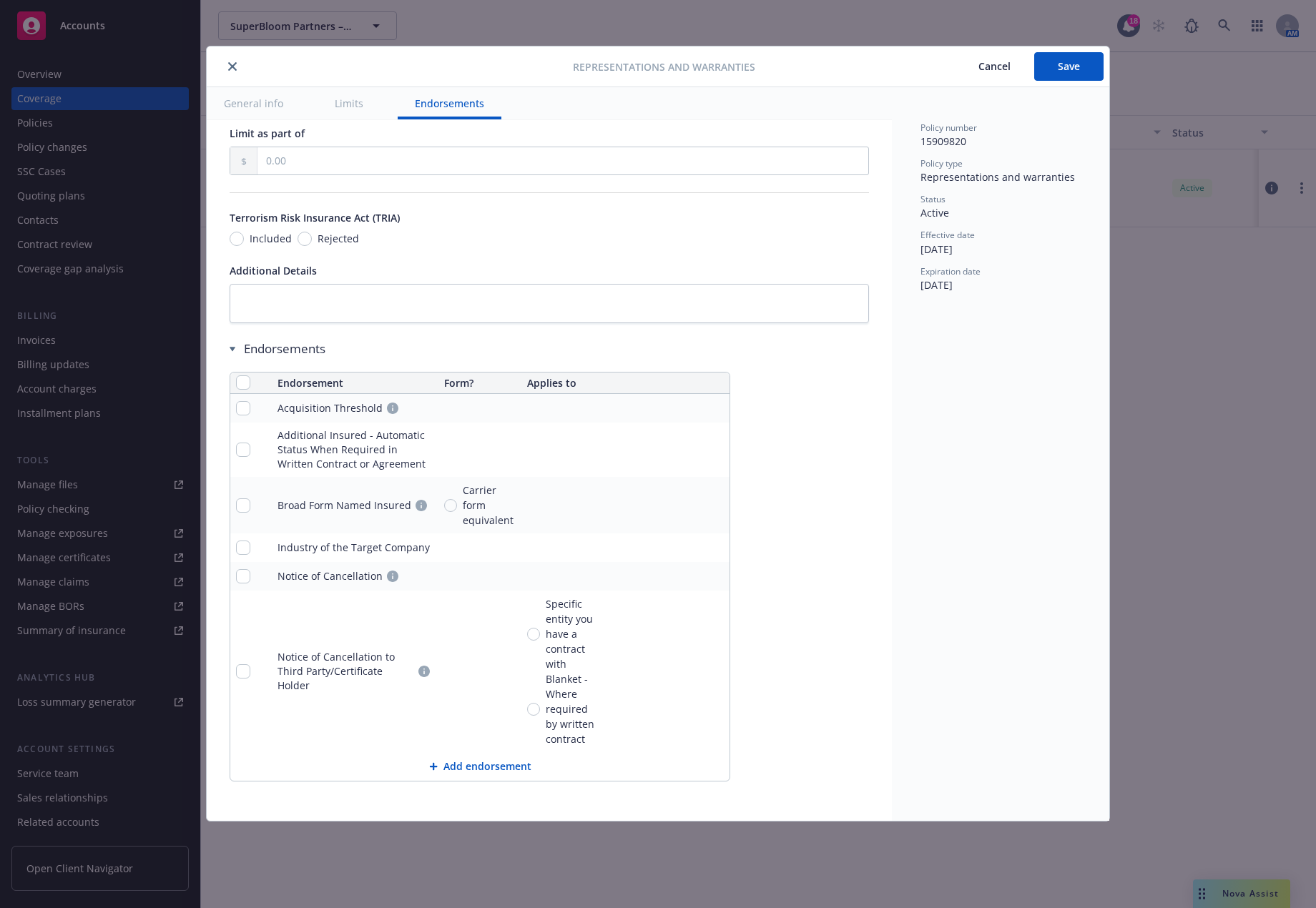
scroll to position [965, 0]
click at [343, 108] on button "Limits" at bounding box center [349, 103] width 63 height 32
click at [232, 70] on icon "close" at bounding box center [232, 66] width 9 height 9
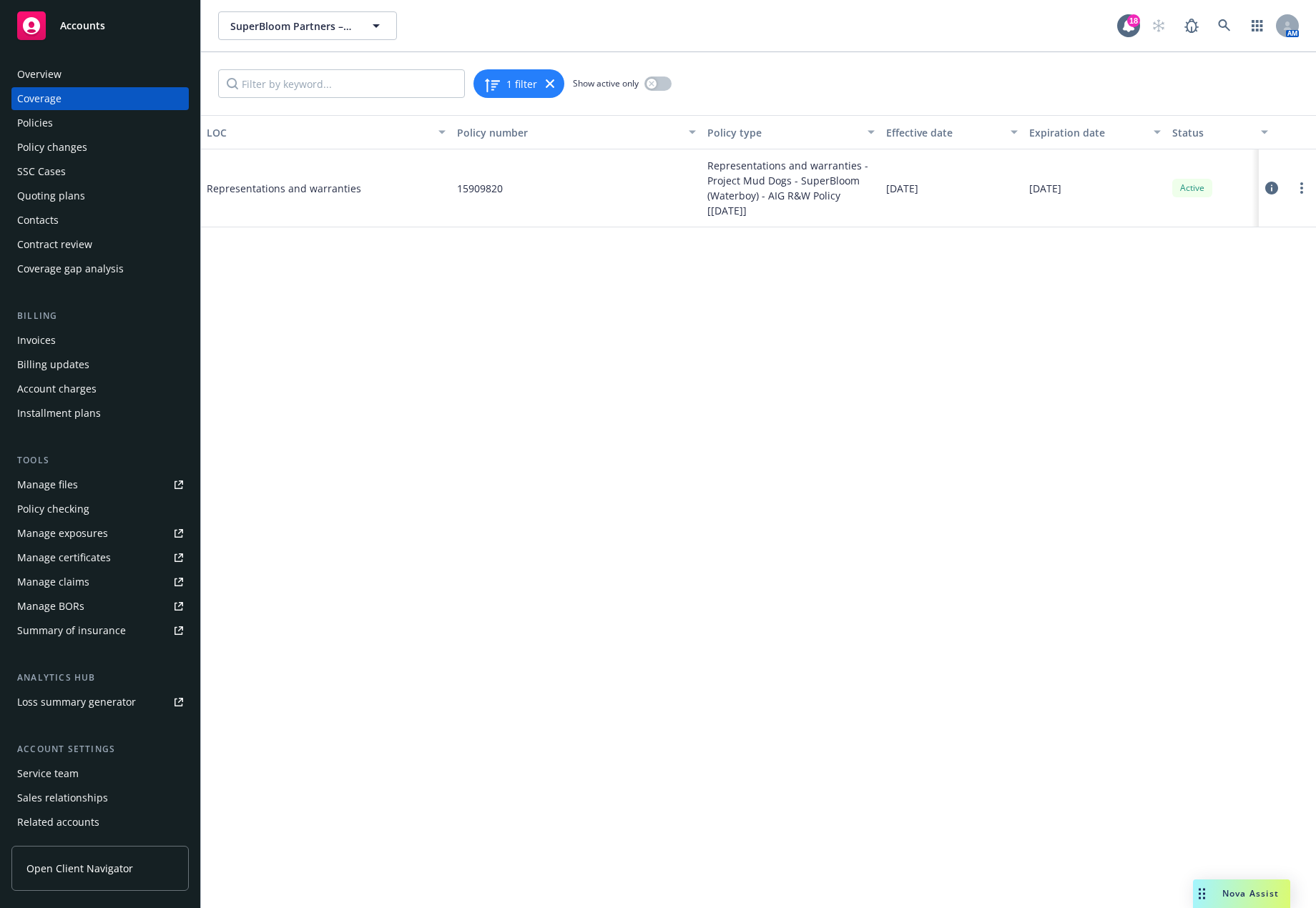
drag, startPoint x: 963, startPoint y: 306, endPoint x: 603, endPoint y: 226, distance: 368.8
click at [958, 301] on div "LOC Policy number Policy type Effective date Expiration date Status Representat…" at bounding box center [757, 512] width 1114 height 792
click at [465, 173] on div "15909820" at bounding box center [577, 189] width 250 height 78
click at [330, 175] on div "Representations and warranties" at bounding box center [313, 187] width 215 height 43
click at [329, 175] on div "Representations and warranties" at bounding box center [313, 187] width 215 height 43
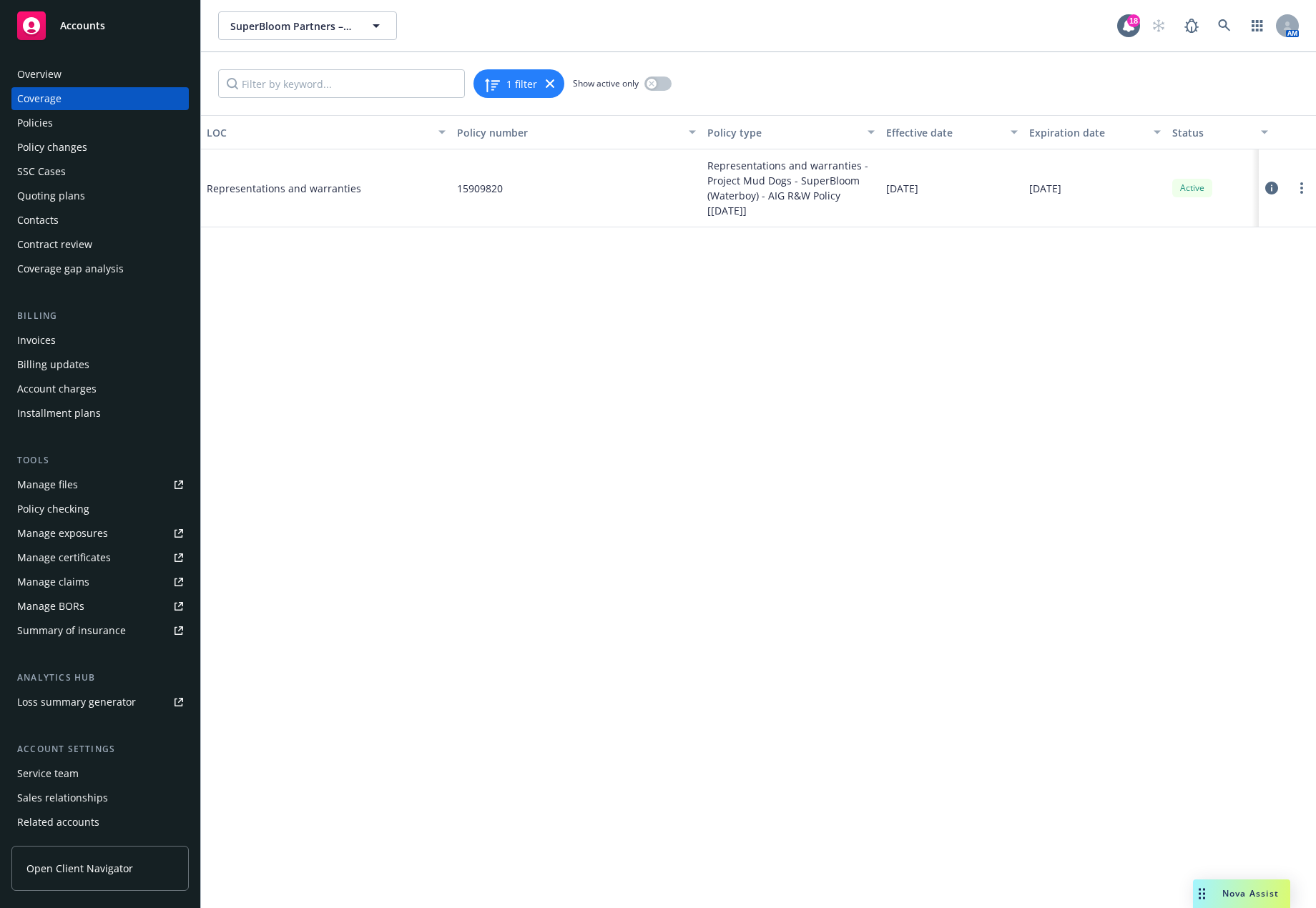
click at [751, 169] on span "Representations and warranties - Project Mud Dogs - SuperBloom (Waterboy) - AIG…" at bounding box center [791, 187] width 167 height 60
drag, startPoint x: 876, startPoint y: 196, endPoint x: 1012, endPoint y: 198, distance: 136.0
click at [883, 195] on div "Representations and warranties 15909820 Representations and warranties - Projec…" at bounding box center [765, 189] width 1130 height 78
drag, startPoint x: 1072, startPoint y: 193, endPoint x: 1168, endPoint y: 189, distance: 96.1
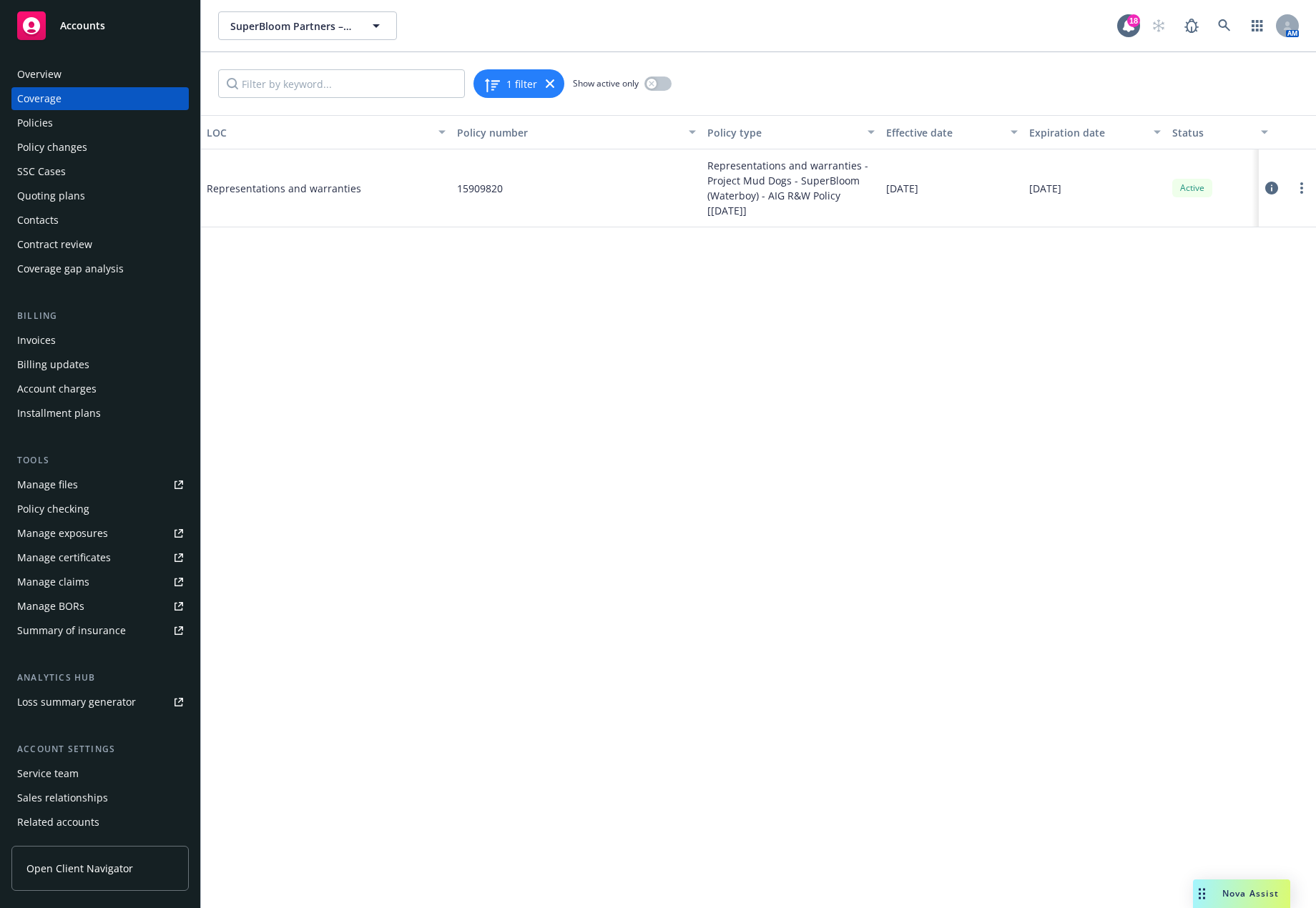
click at [1061, 192] on span "06/30/2031" at bounding box center [1046, 188] width 32 height 15
click at [1192, 189] on span "Active" at bounding box center [1192, 187] width 29 height 12
click at [1274, 191] on icon at bounding box center [1271, 187] width 12 height 12
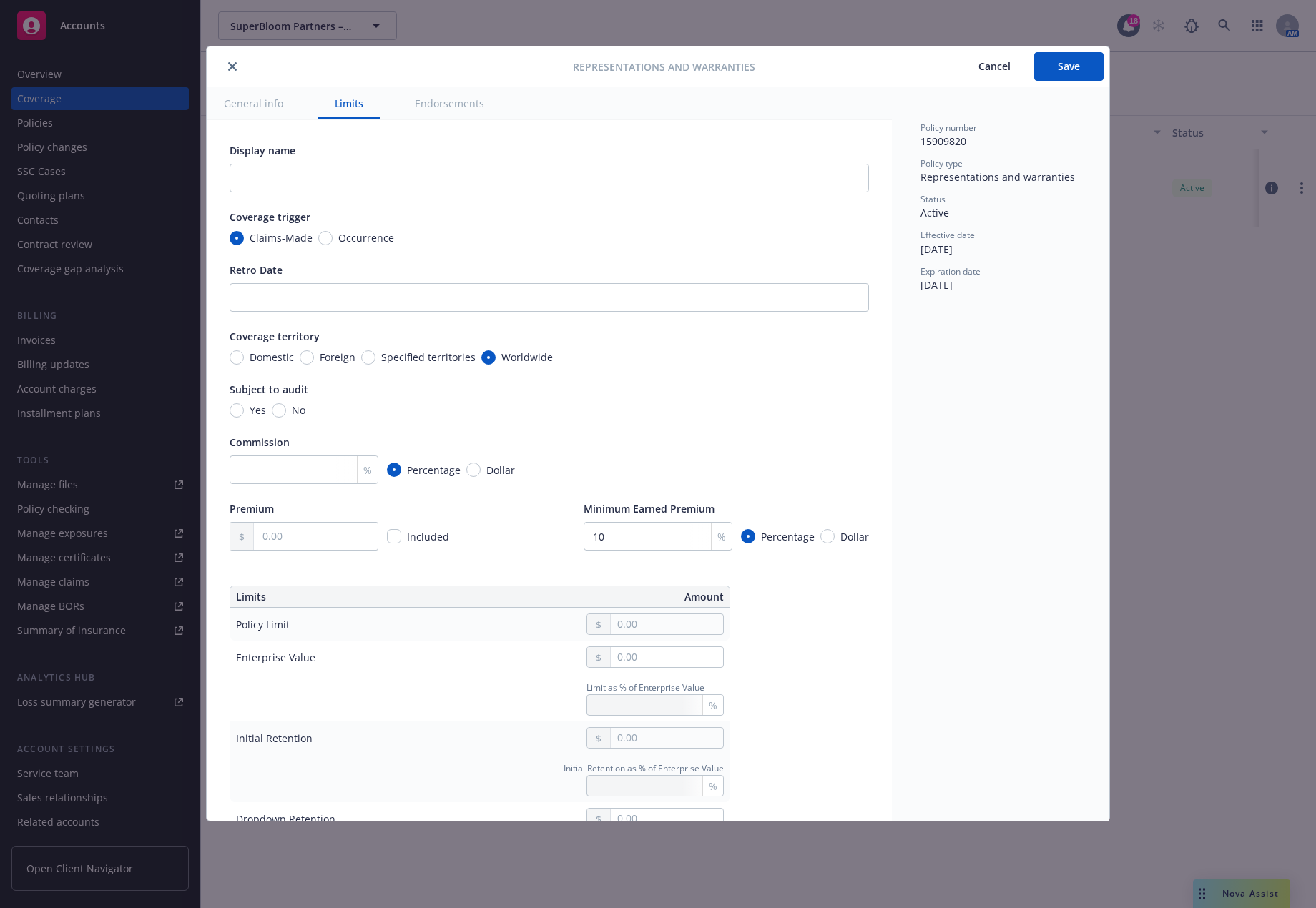
click at [234, 70] on icon "close" at bounding box center [232, 66] width 9 height 9
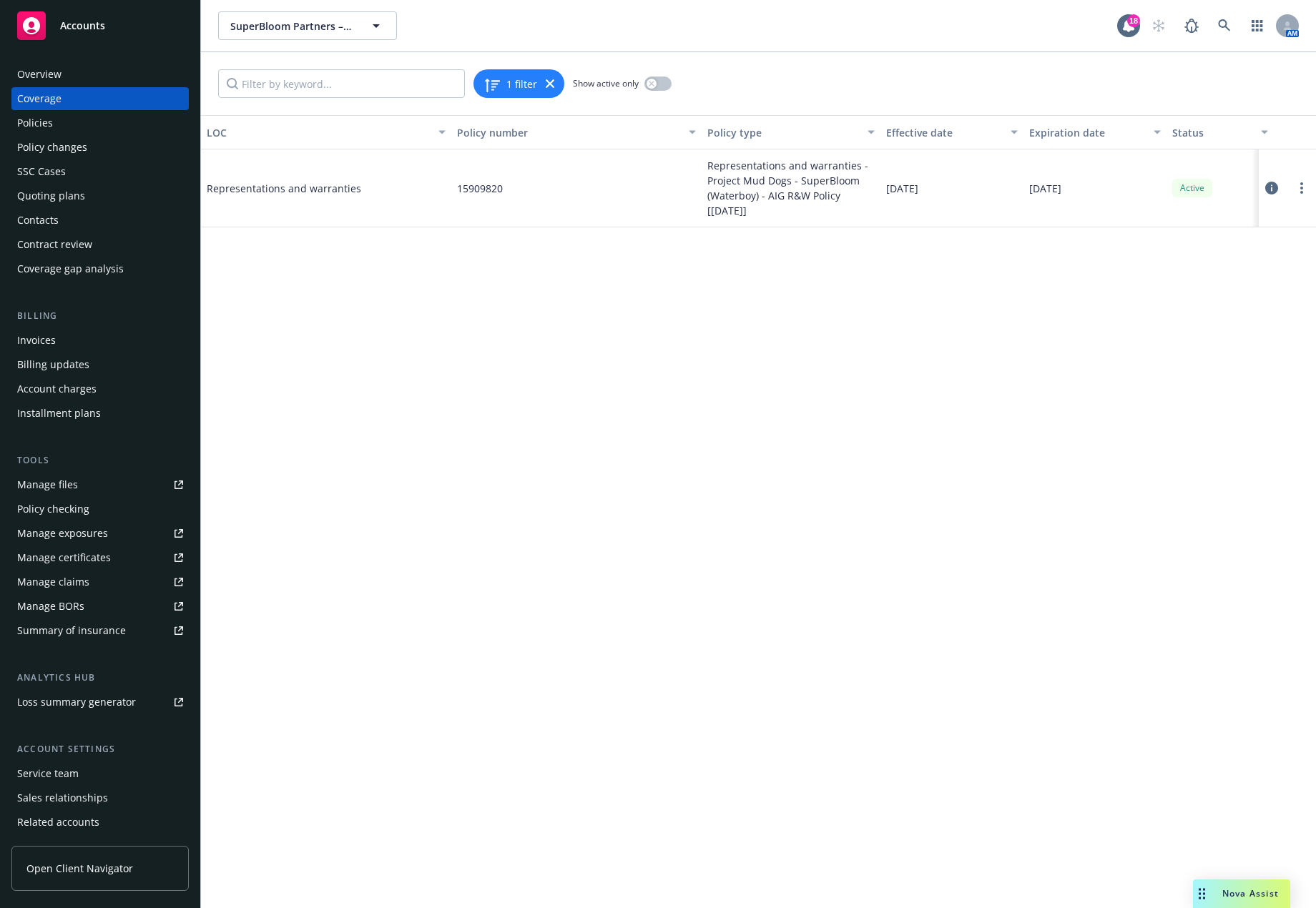
click at [80, 331] on div "Invoices" at bounding box center [100, 340] width 166 height 23
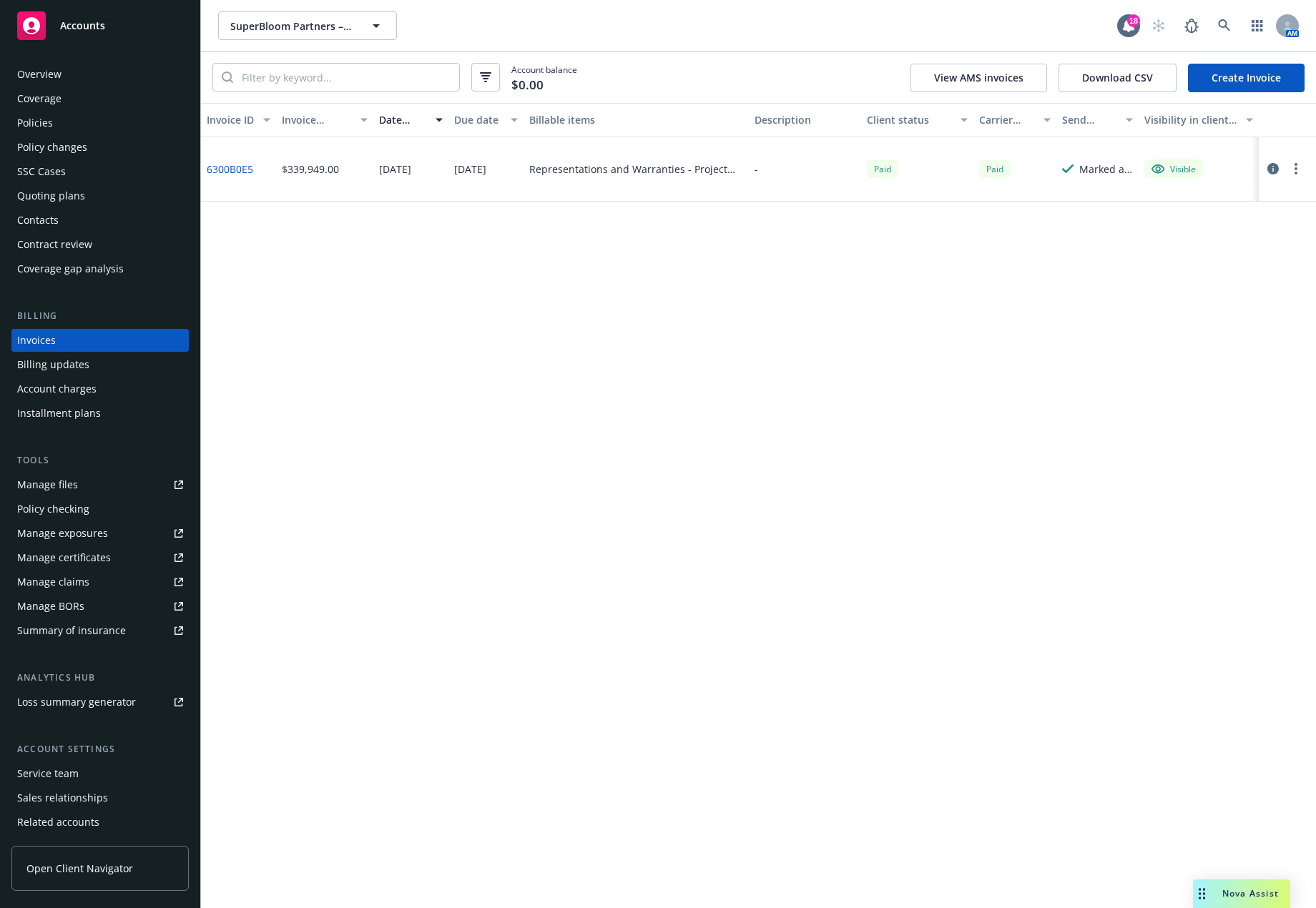
click at [1296, 169] on circle "button" at bounding box center [1295, 168] width 3 height 3
click at [642, 336] on div "Invoice ID Invoice amount Date issued Due date Billable items Description Clien…" at bounding box center [757, 505] width 1114 height 805
click at [81, 365] on div "Billing updates" at bounding box center [53, 365] width 73 height 23
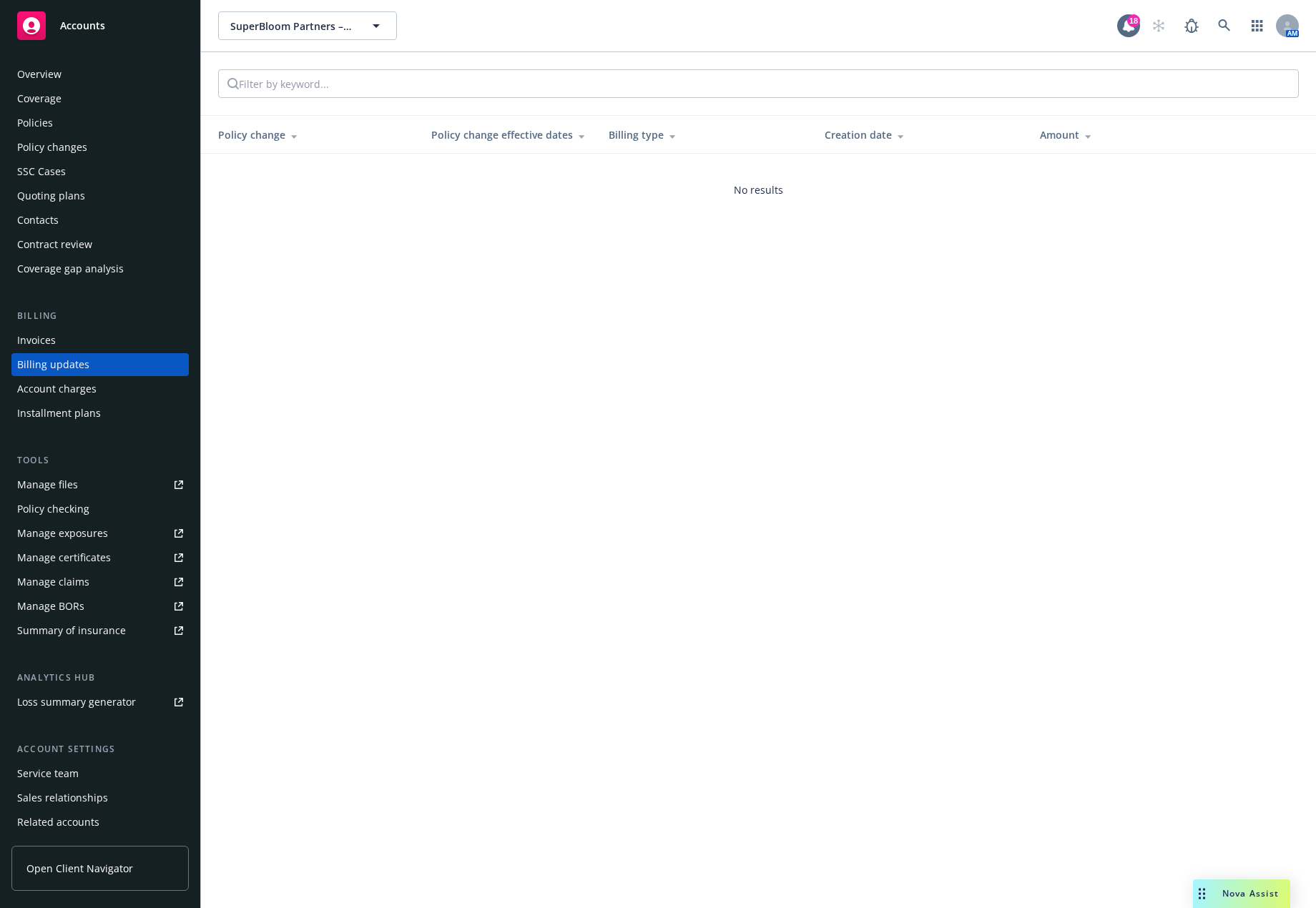
click at [77, 351] on div "Invoices" at bounding box center [100, 340] width 166 height 23
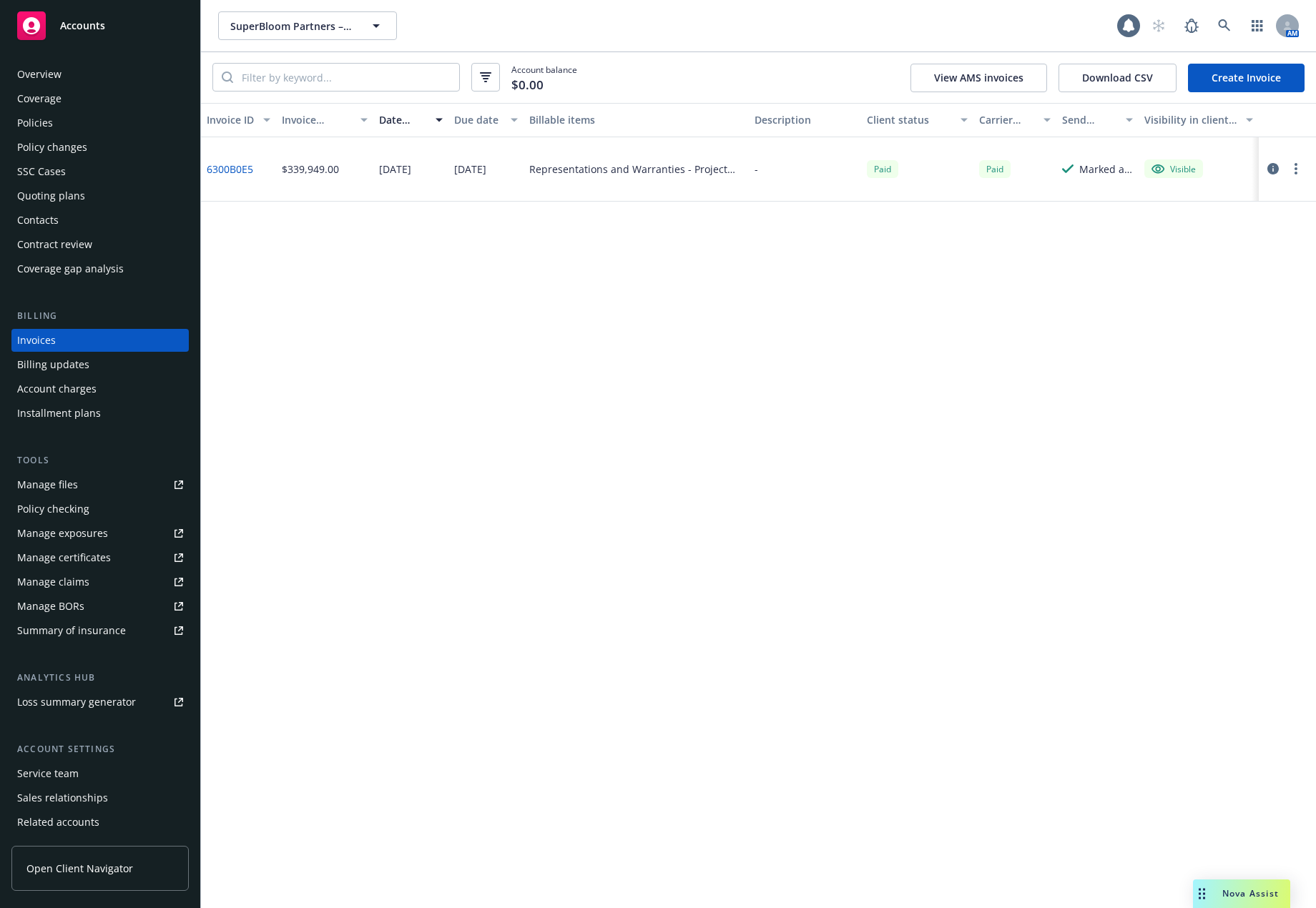
click at [1299, 171] on button "button" at bounding box center [1296, 169] width 17 height 17
click at [973, 313] on div "Invoice ID Invoice amount Date issued Due date Billable items Description Clien…" at bounding box center [757, 505] width 1114 height 805
click at [215, 172] on link "6300B0E5" at bounding box center [229, 169] width 47 height 15
click at [96, 366] on div "Billing updates" at bounding box center [100, 365] width 166 height 23
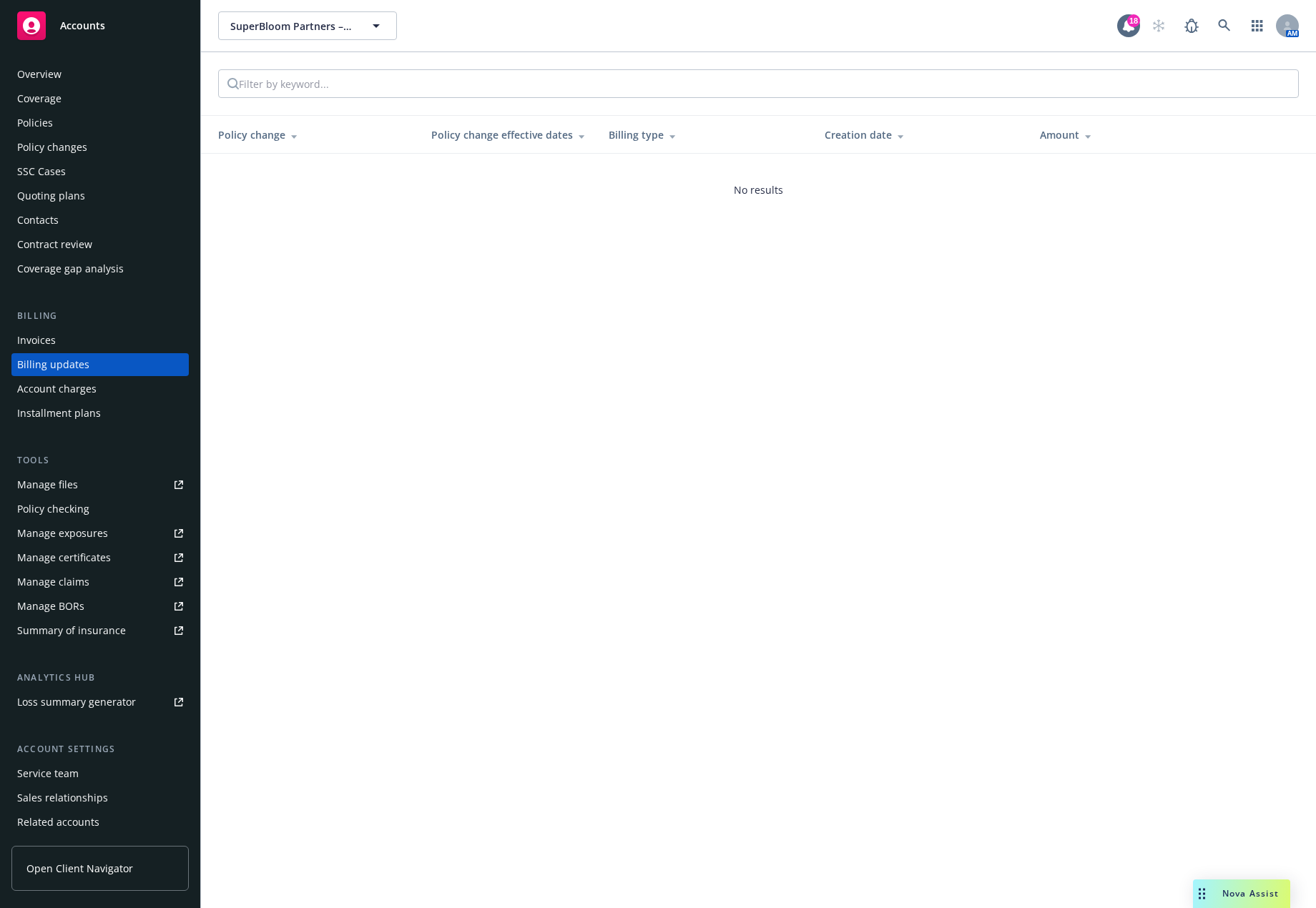
click at [93, 382] on div "Account charges" at bounding box center [56, 389] width 79 height 23
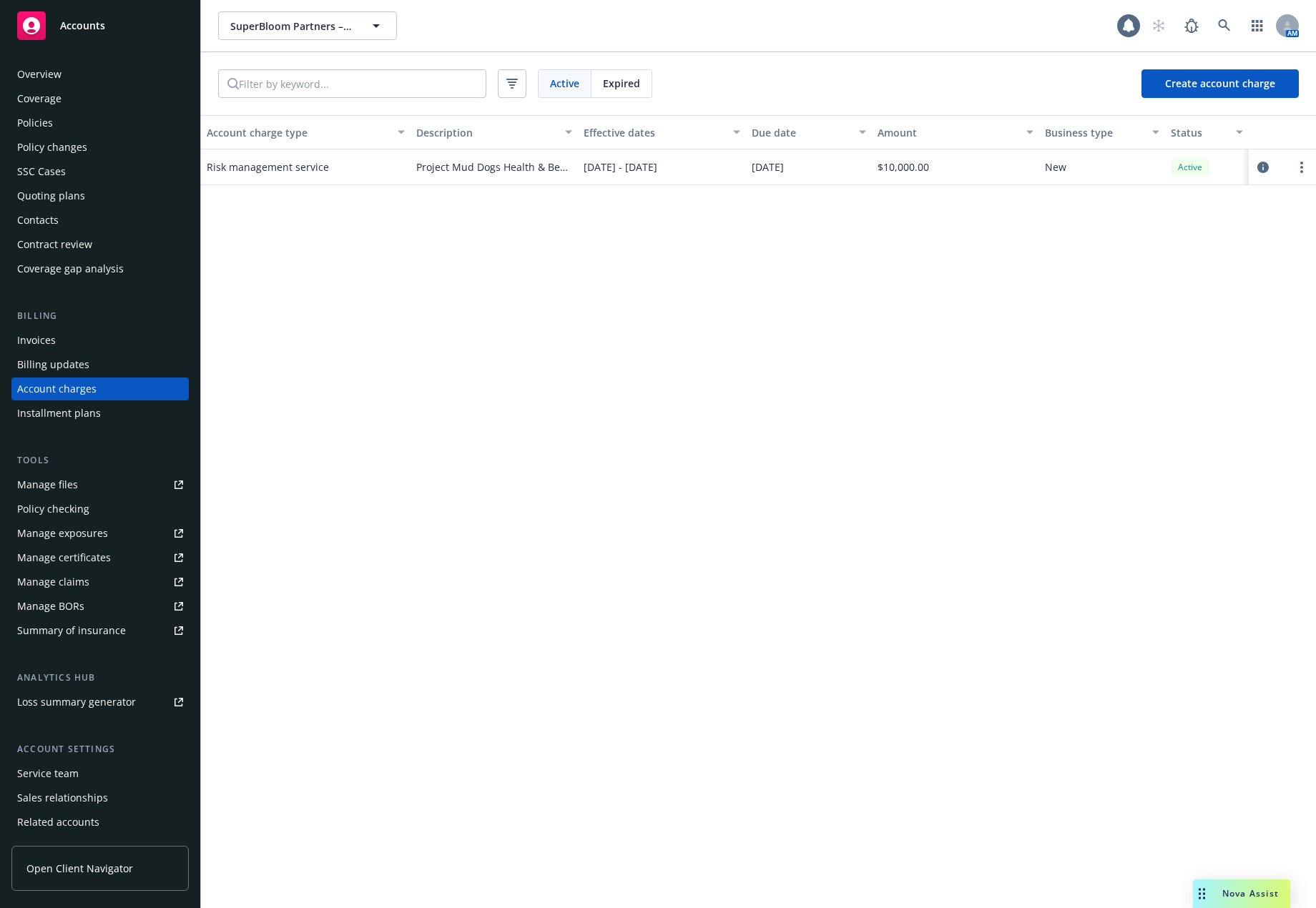
click at [89, 414] on div "Installment plans" at bounding box center [59, 413] width 84 height 23
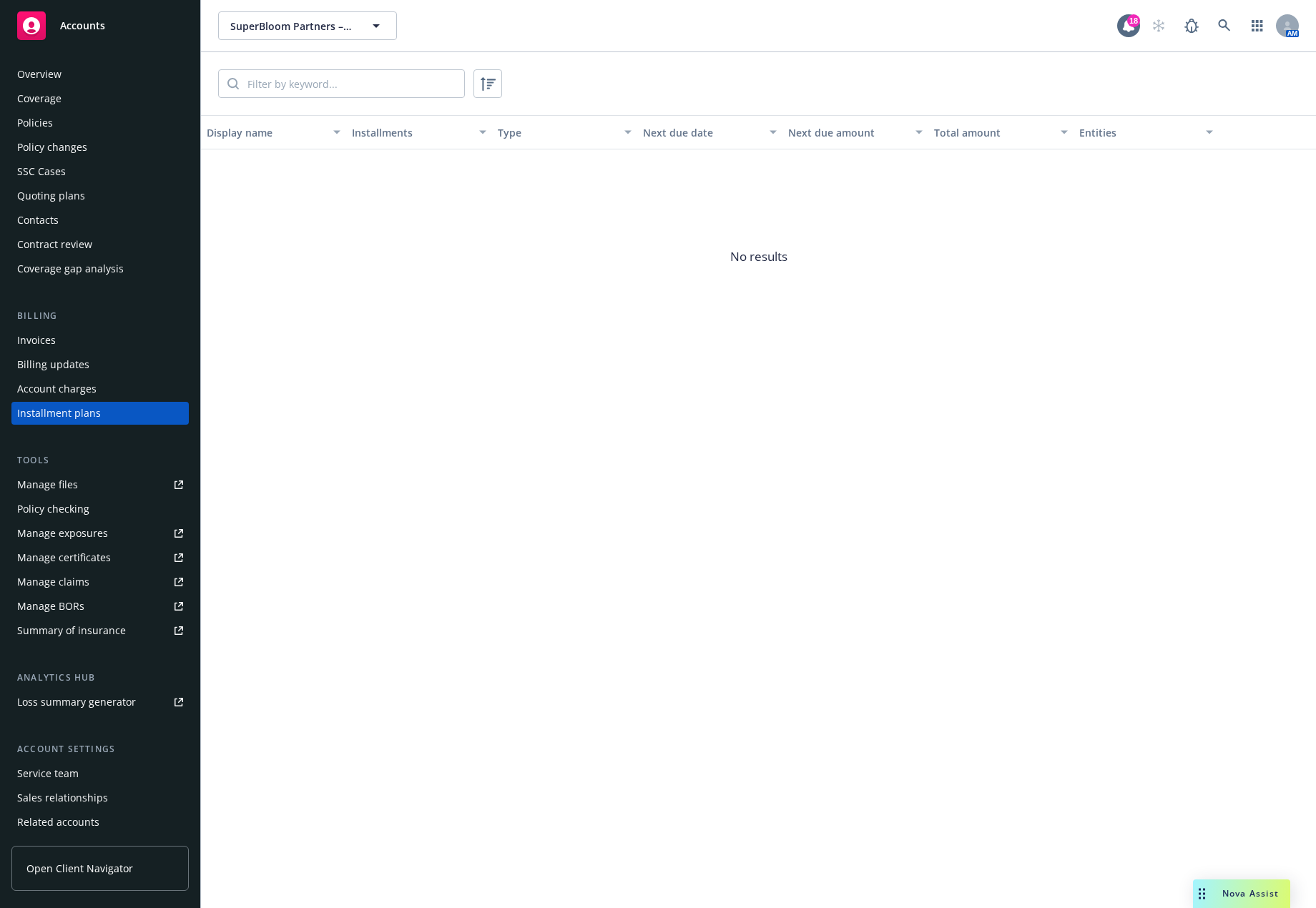
click at [74, 203] on div "Quoting plans" at bounding box center [51, 196] width 68 height 23
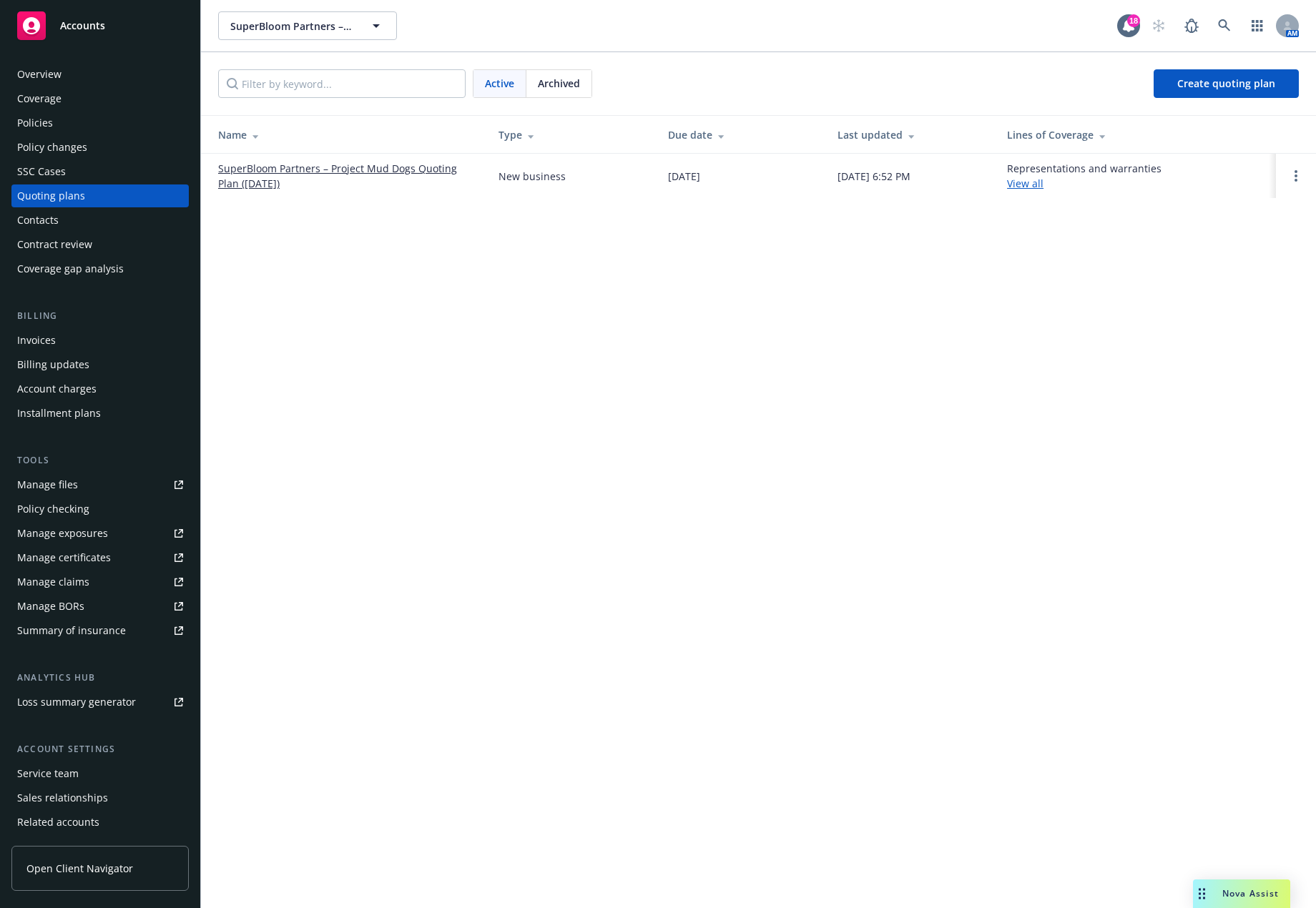
click at [77, 152] on div "Policy changes" at bounding box center [52, 147] width 70 height 23
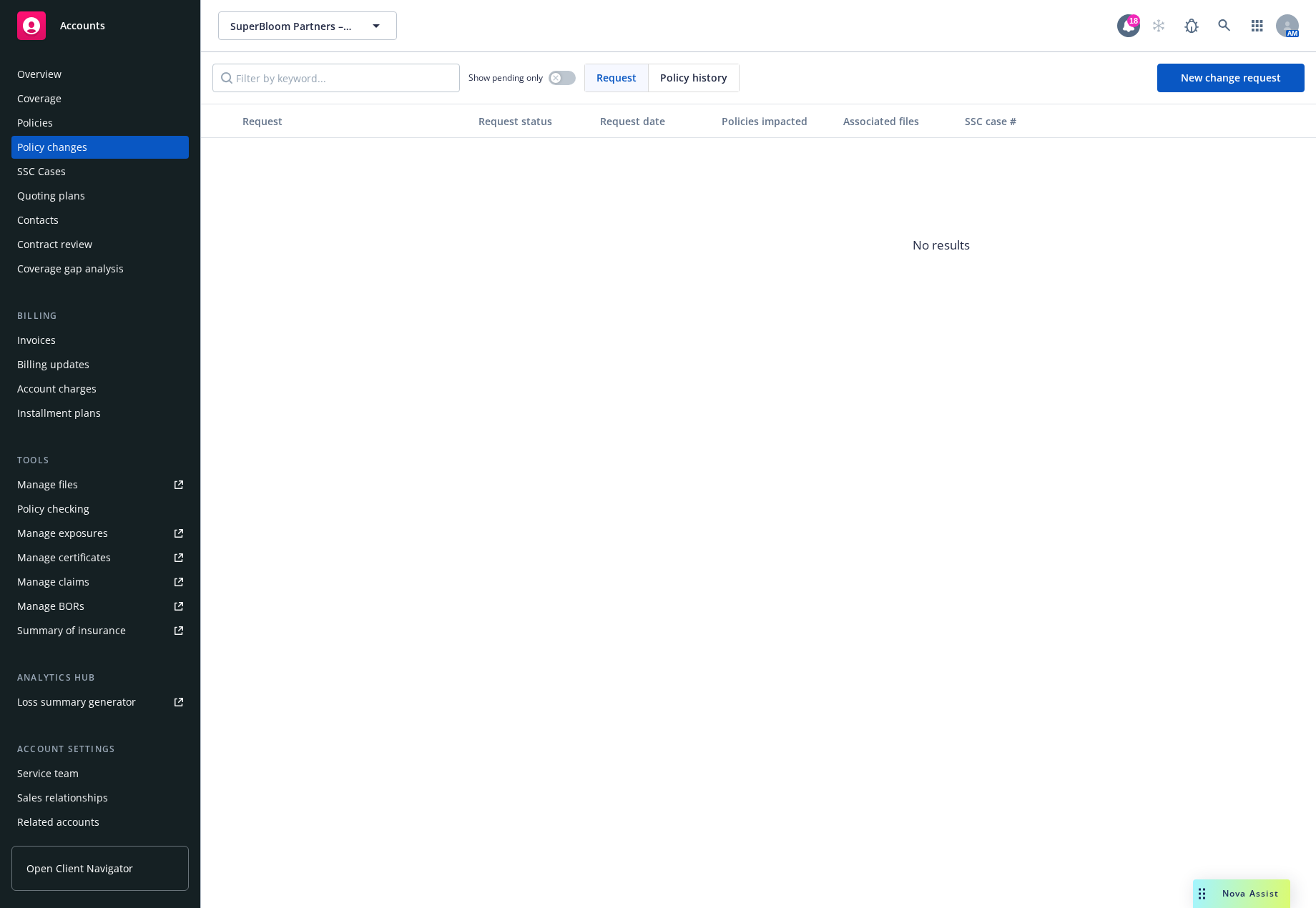
drag, startPoint x: 76, startPoint y: 131, endPoint x: 76, endPoint y: 116, distance: 15.0
click at [76, 130] on div "Policies" at bounding box center [100, 123] width 166 height 23
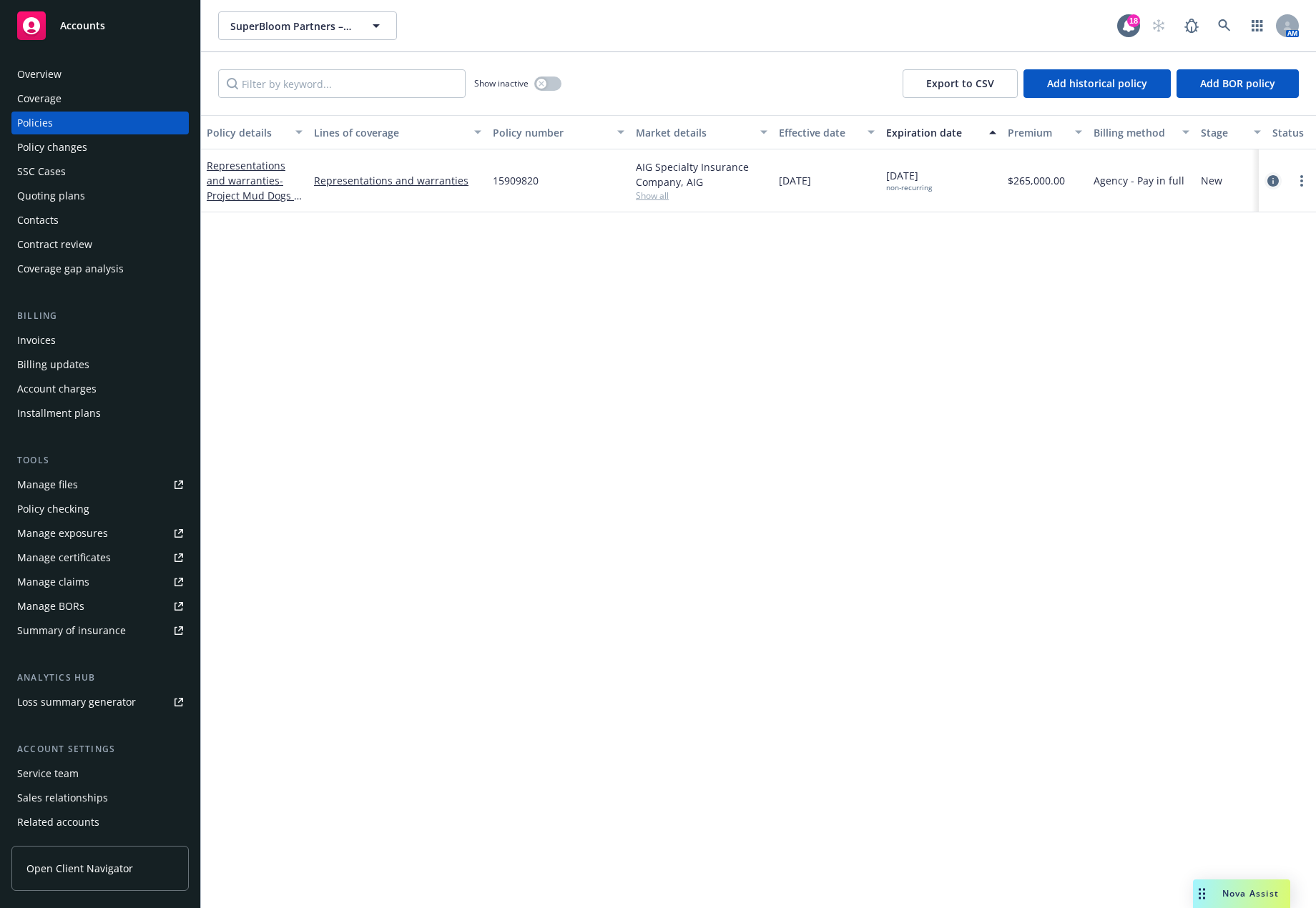
click at [1274, 183] on icon "circleInformation" at bounding box center [1273, 180] width 11 height 11
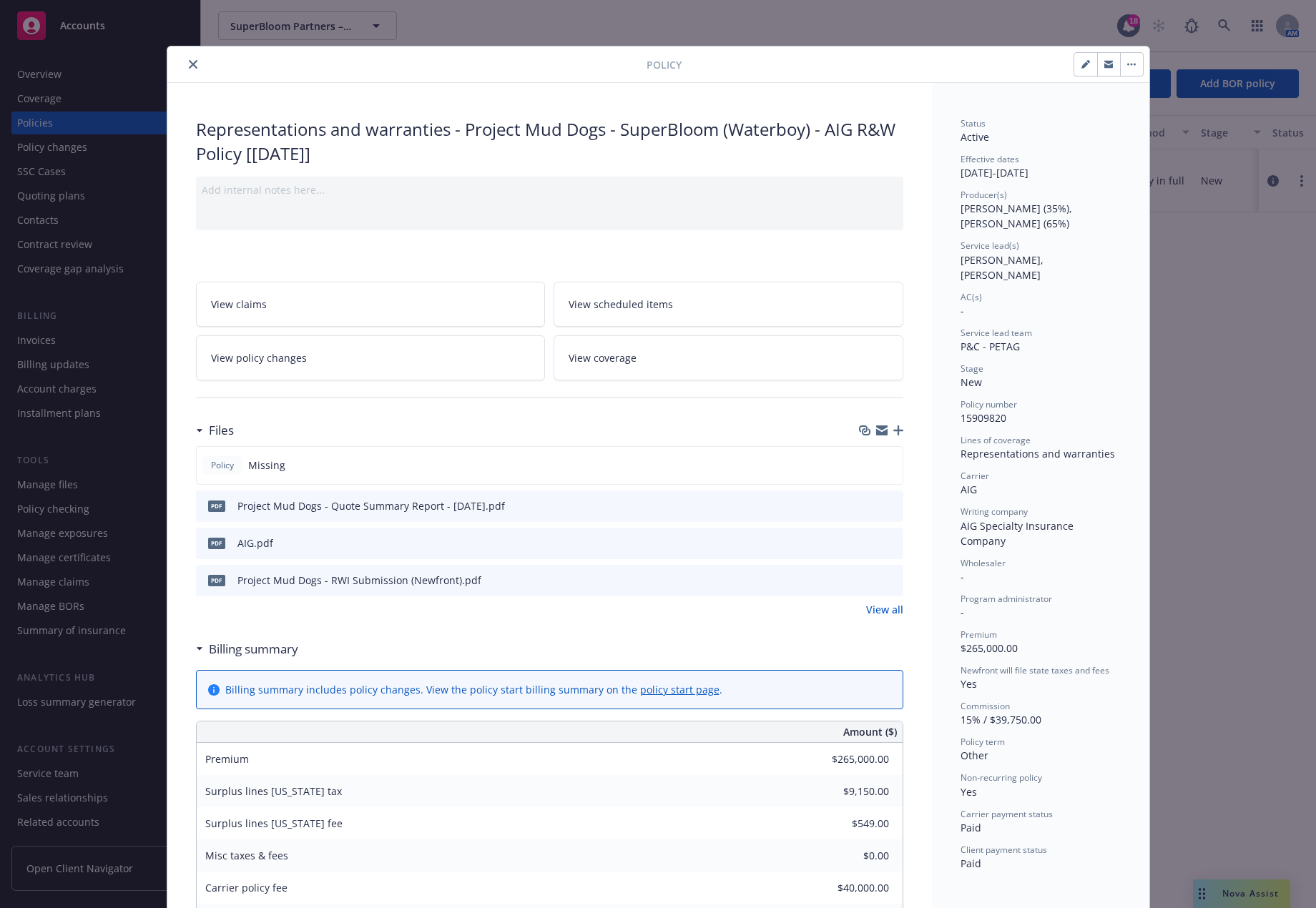
scroll to position [43, 0]
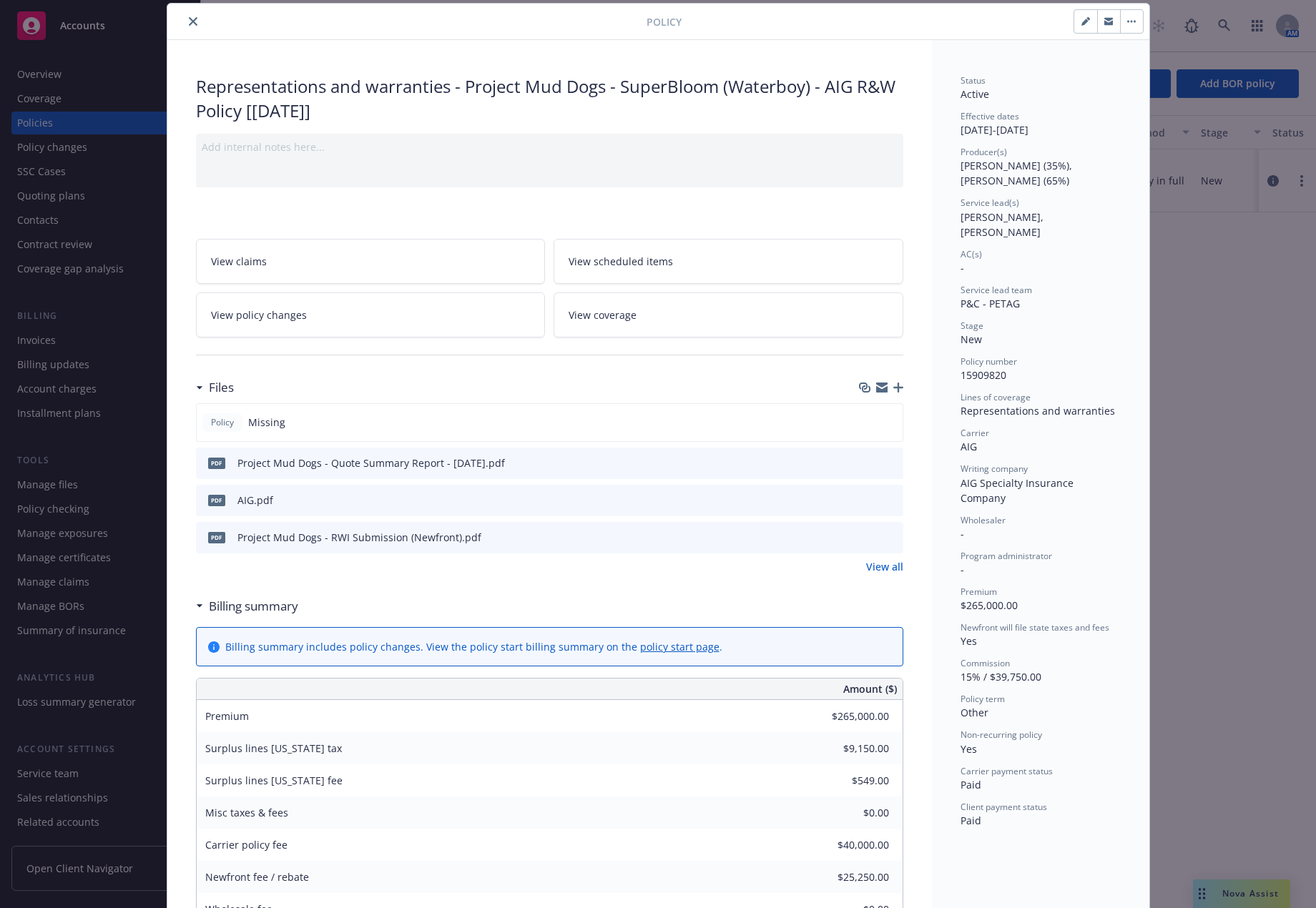
click at [1085, 21] on button "button" at bounding box center [1086, 21] width 23 height 23
select select "NEW"
select select "other"
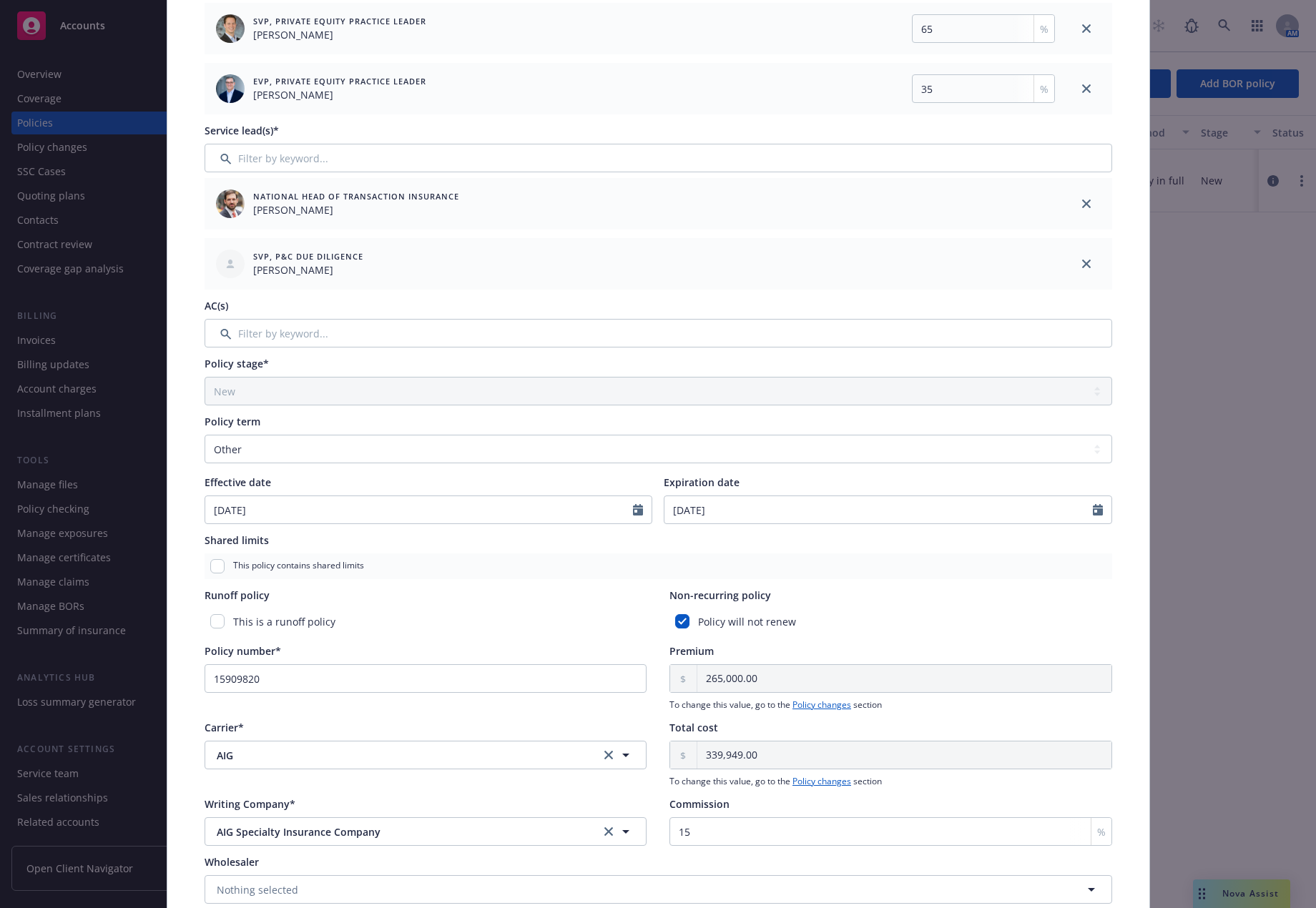
scroll to position [258, 0]
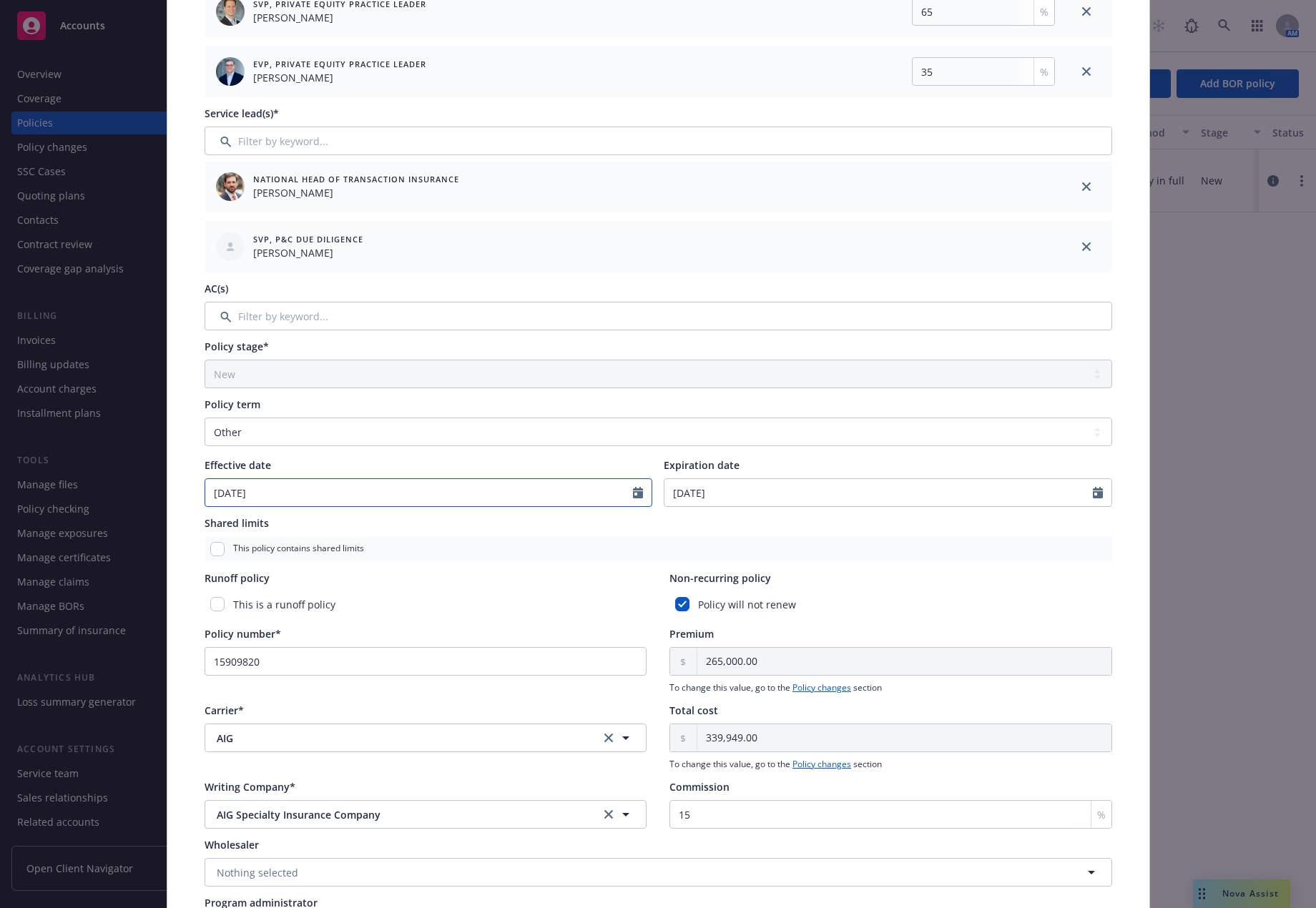
click at [639, 490] on div at bounding box center [642, 493] width 18 height 27
click at [634, 495] on icon "Calendar" at bounding box center [638, 493] width 10 height 11
select select "6"
click at [262, 664] on span "1" at bounding box center [269, 662] width 19 height 18
type input "07/01/2025"
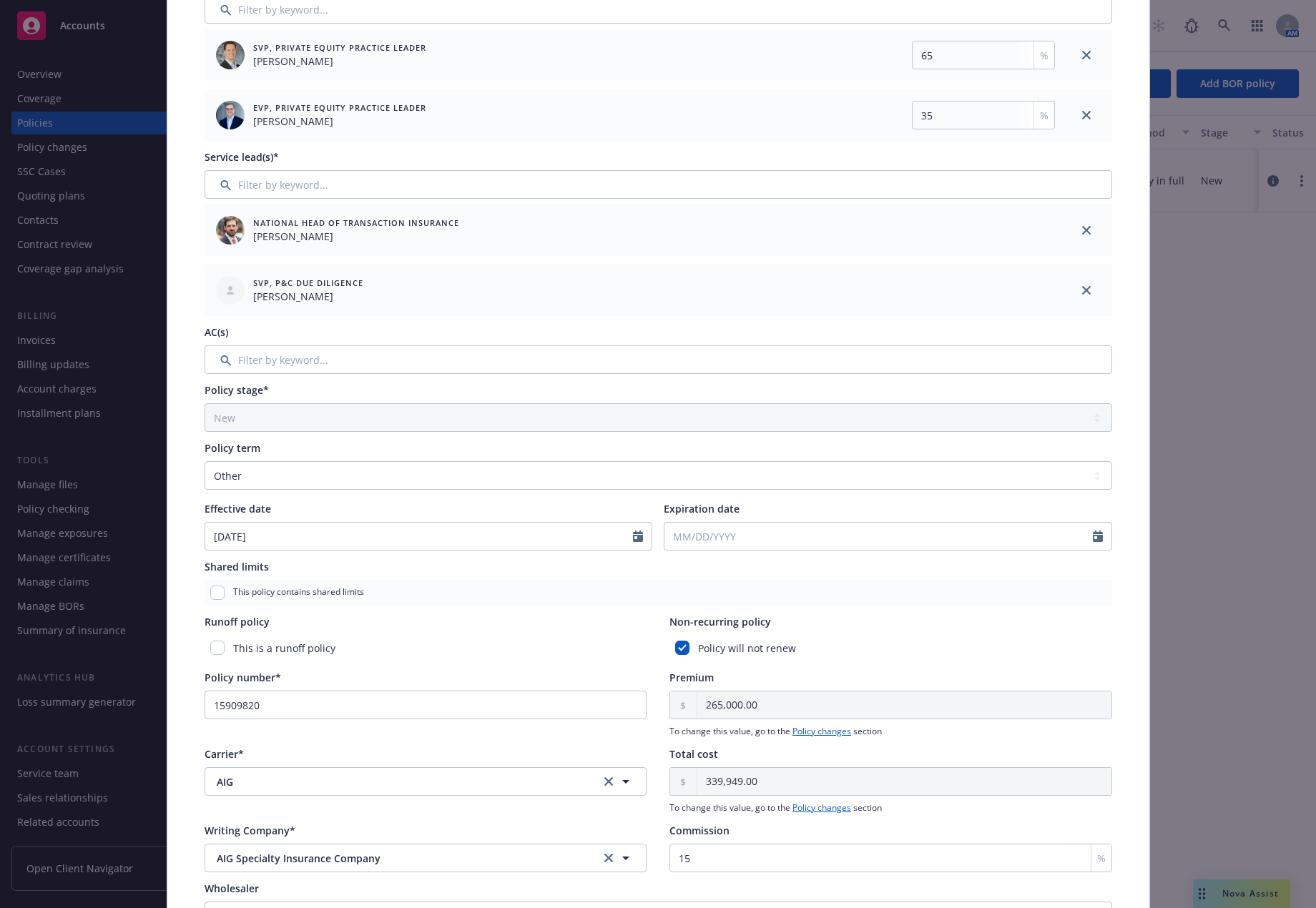
scroll to position [0, 0]
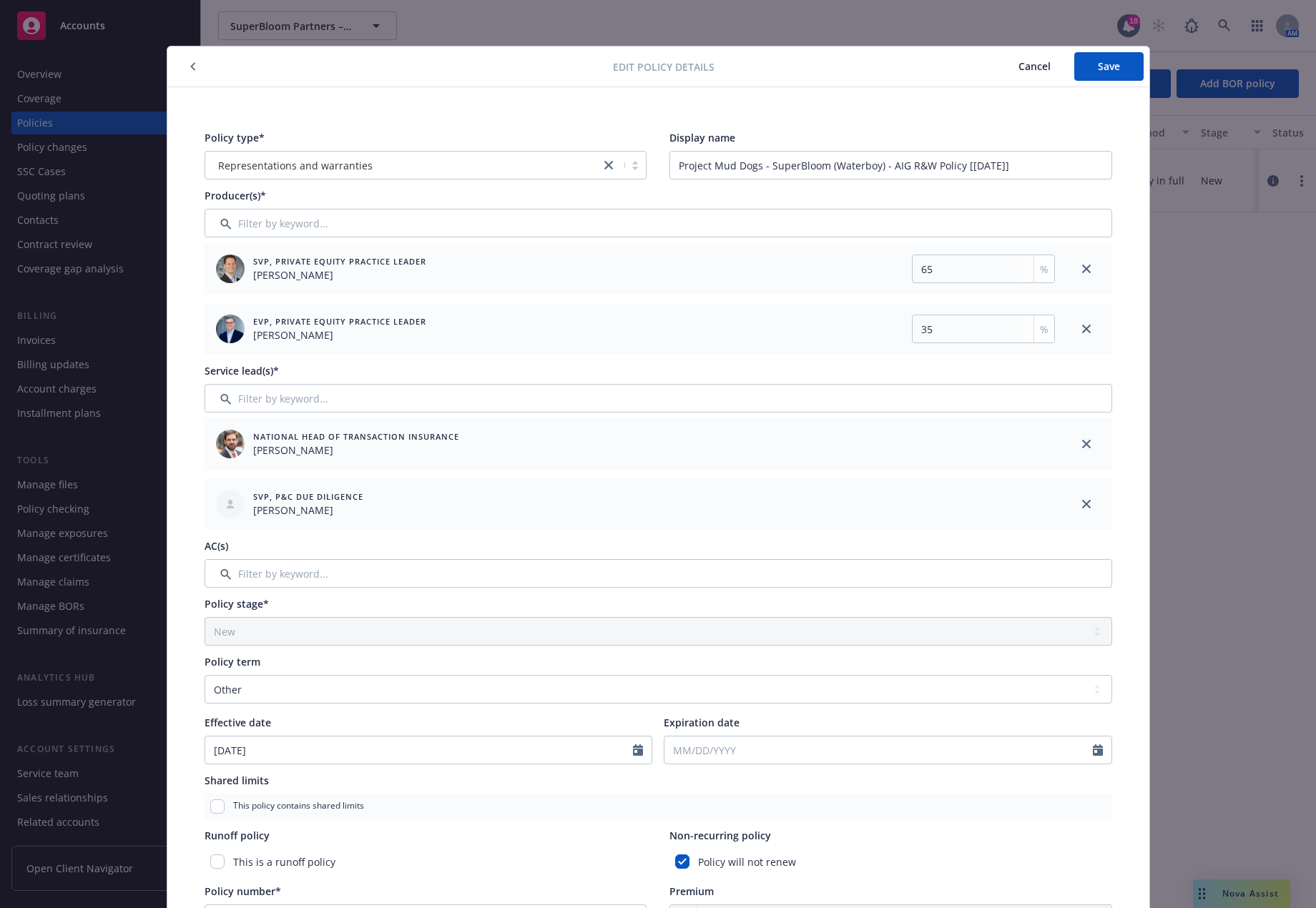
click at [1018, 68] on span "Cancel" at bounding box center [1034, 66] width 32 height 13
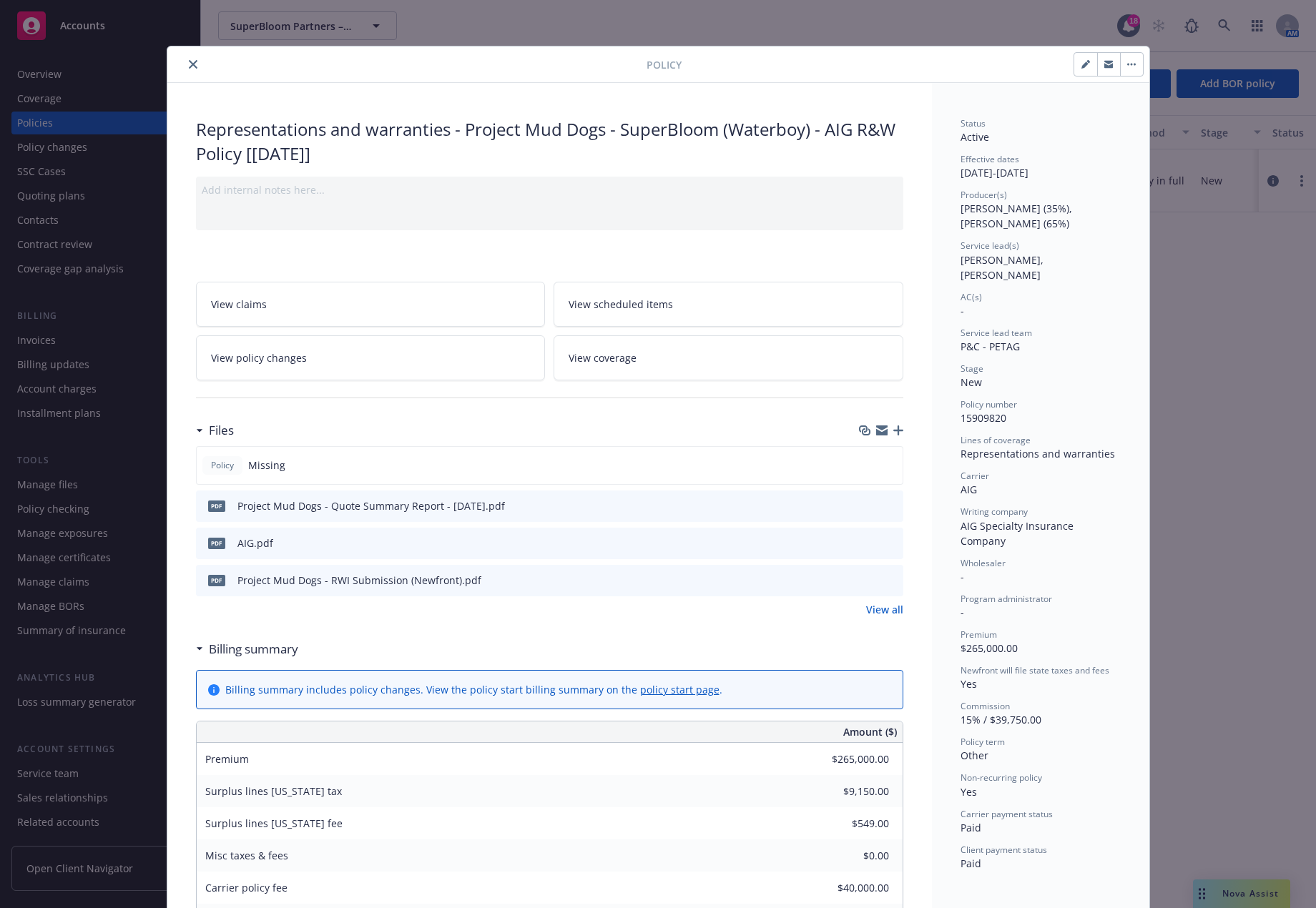
click at [1085, 63] on button "button" at bounding box center [1086, 64] width 23 height 23
select select "NEW"
select select "other"
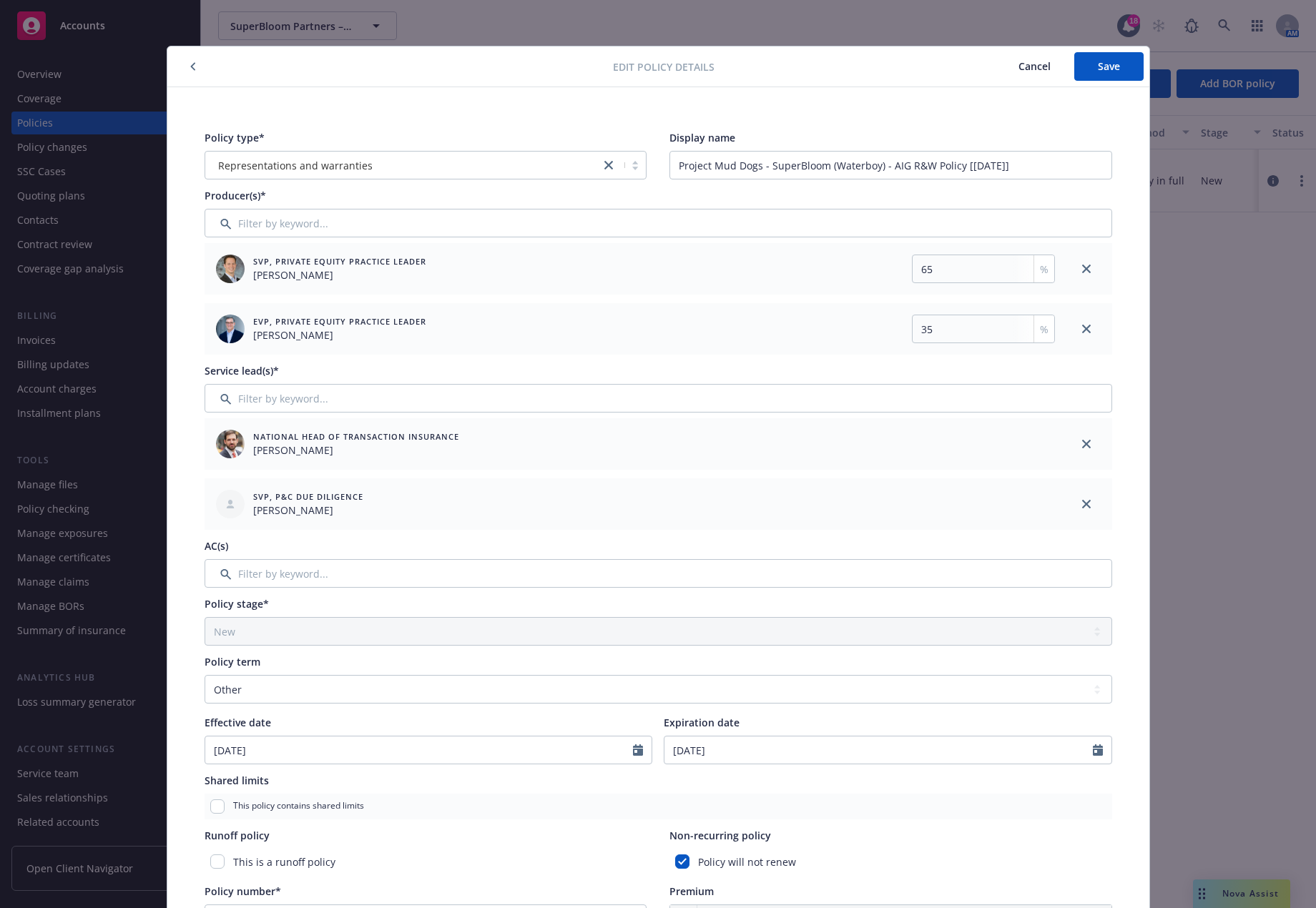
click at [1021, 70] on span "Cancel" at bounding box center [1034, 66] width 32 height 13
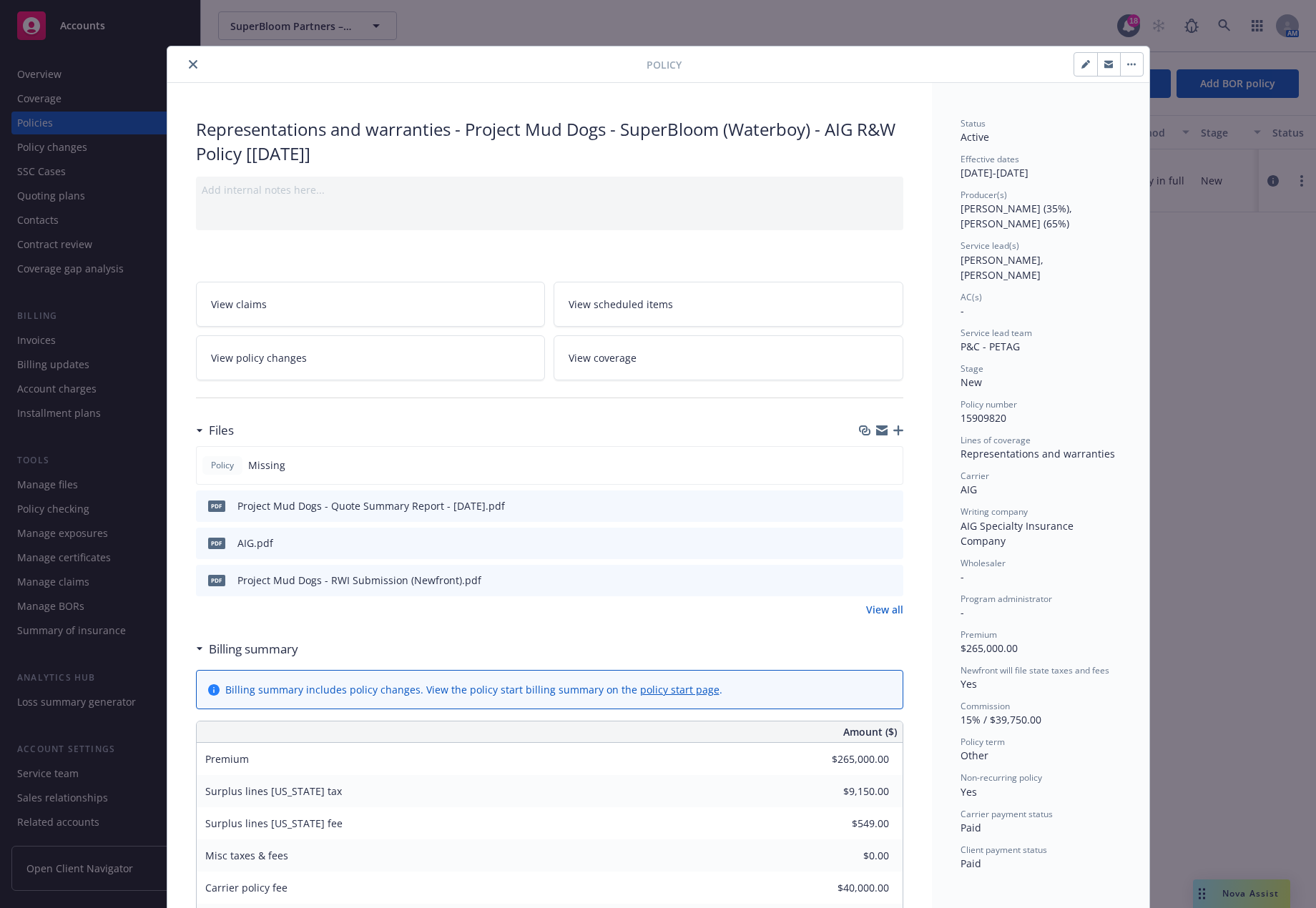
click at [1081, 66] on icon "button" at bounding box center [1084, 64] width 7 height 7
select select "NEW"
select select "other"
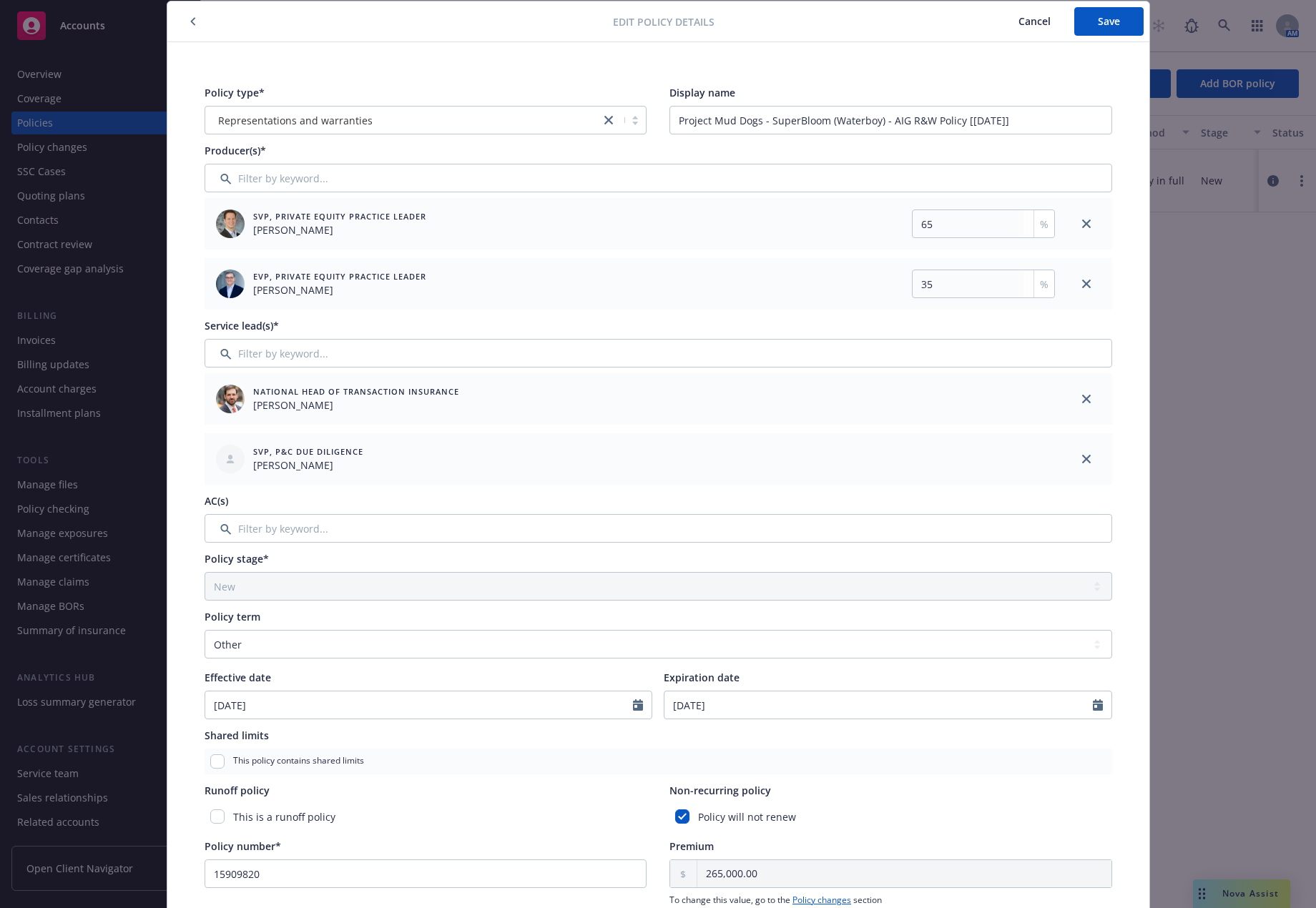
scroll to position [143, 0]
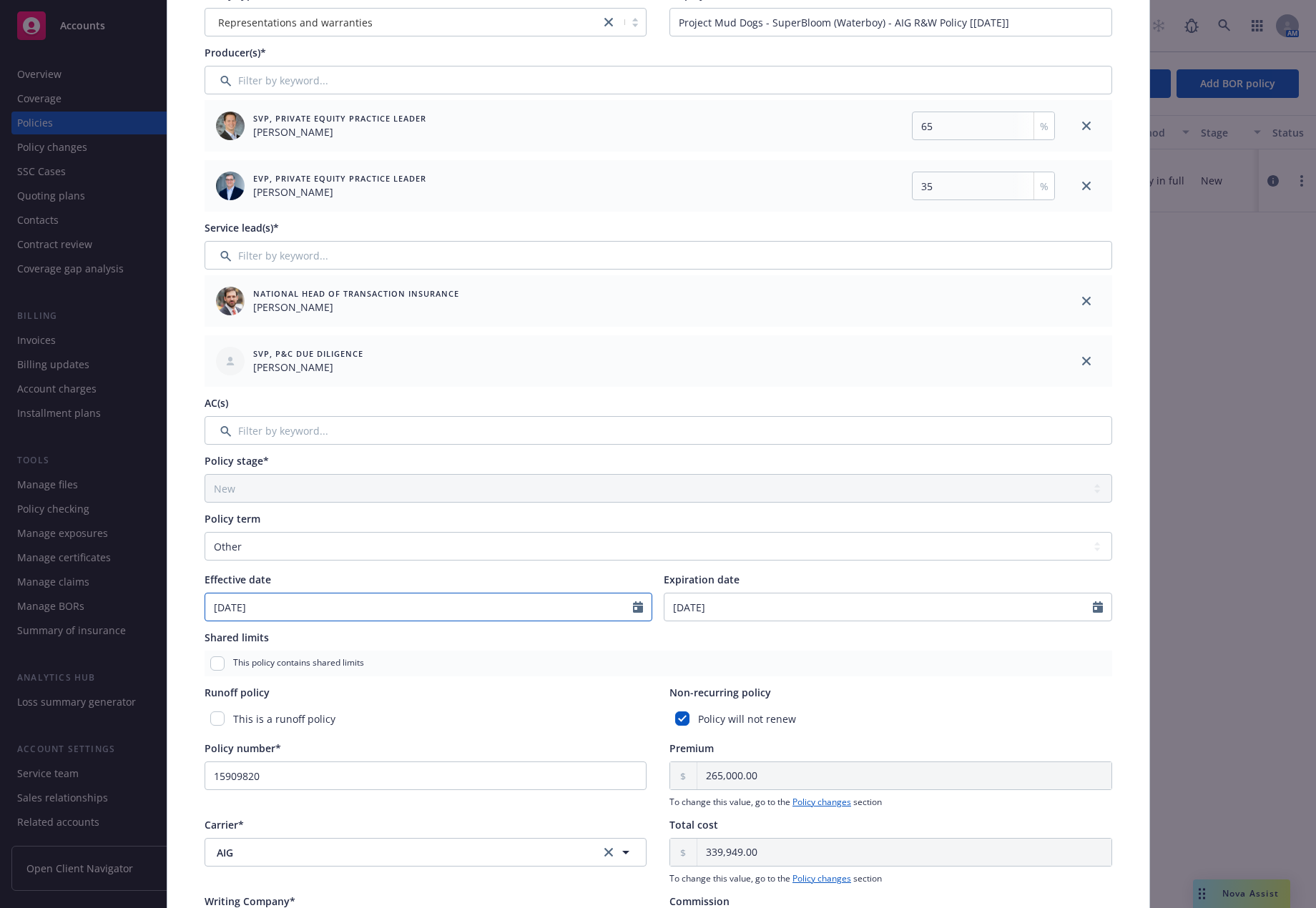
click at [633, 608] on icon "Calendar" at bounding box center [638, 607] width 10 height 11
select select "6"
click at [260, 776] on span "1" at bounding box center [269, 776] width 19 height 18
type input "07/01/2025"
click at [1093, 608] on icon "Calendar" at bounding box center [1097, 607] width 10 height 11
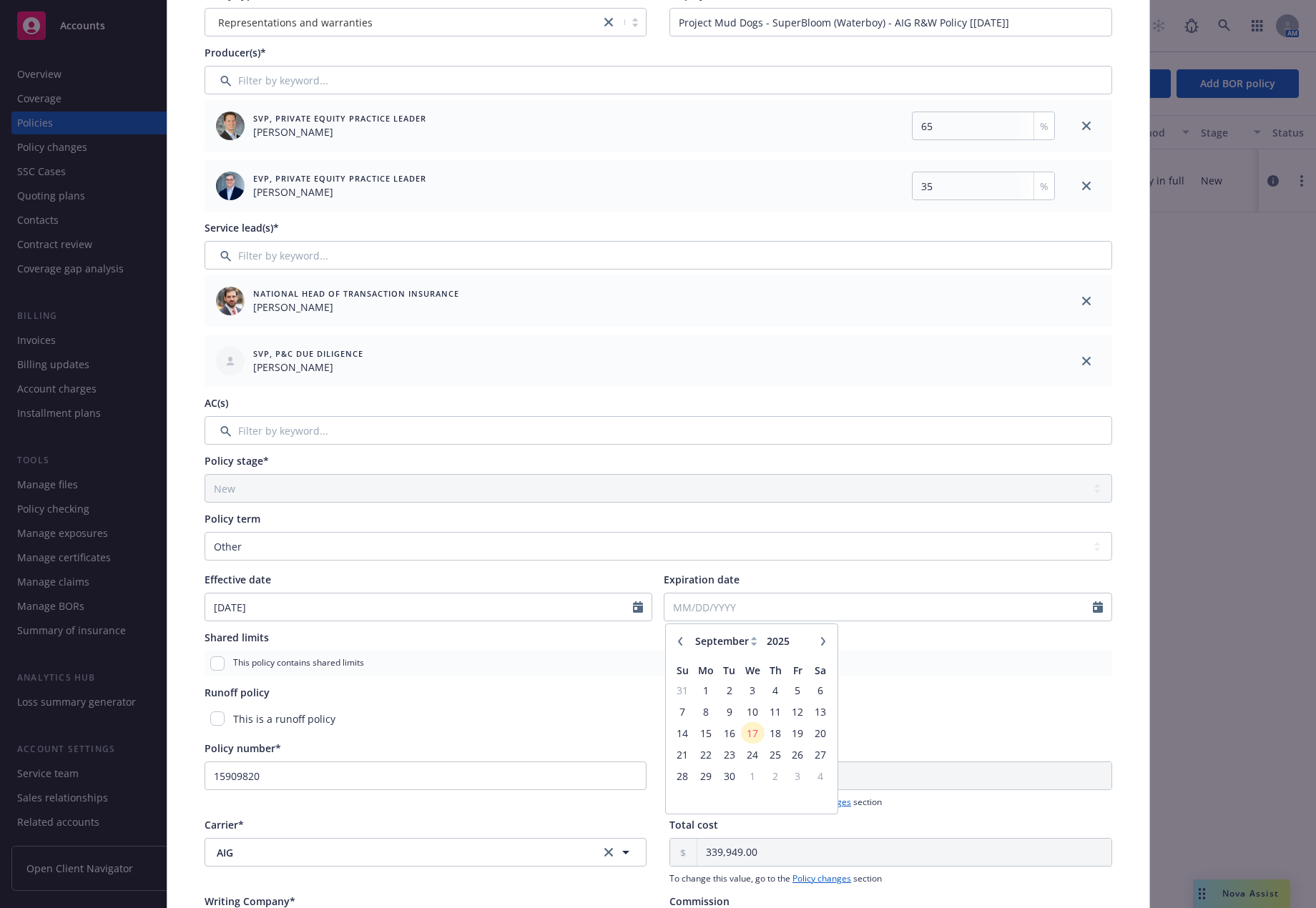
click at [818, 644] on icon "button" at bounding box center [822, 641] width 9 height 9
select select "10"
click at [796, 637] on input "2026" at bounding box center [787, 641] width 47 height 15
click at [796, 637] on input "2027" at bounding box center [787, 641] width 47 height 15
click at [796, 637] on input "2028" at bounding box center [787, 641] width 47 height 15
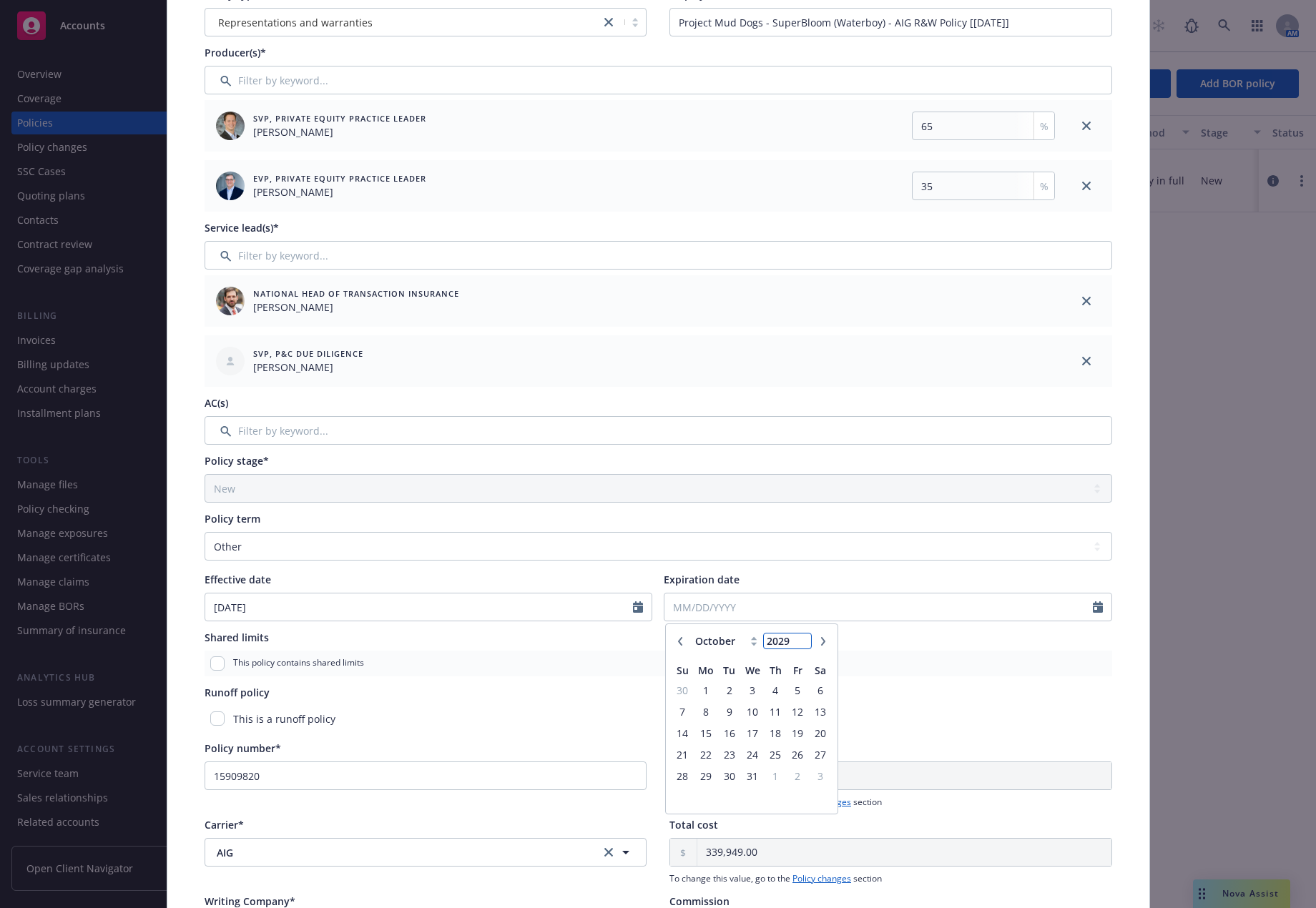
click at [796, 637] on input "2029" at bounding box center [787, 641] width 47 height 15
click at [796, 637] on input "2030" at bounding box center [787, 641] width 47 height 15
type input "2031"
click at [796, 637] on input "2031" at bounding box center [787, 641] width 47 height 15
click at [678, 642] on icon "button" at bounding box center [680, 641] width 9 height 9
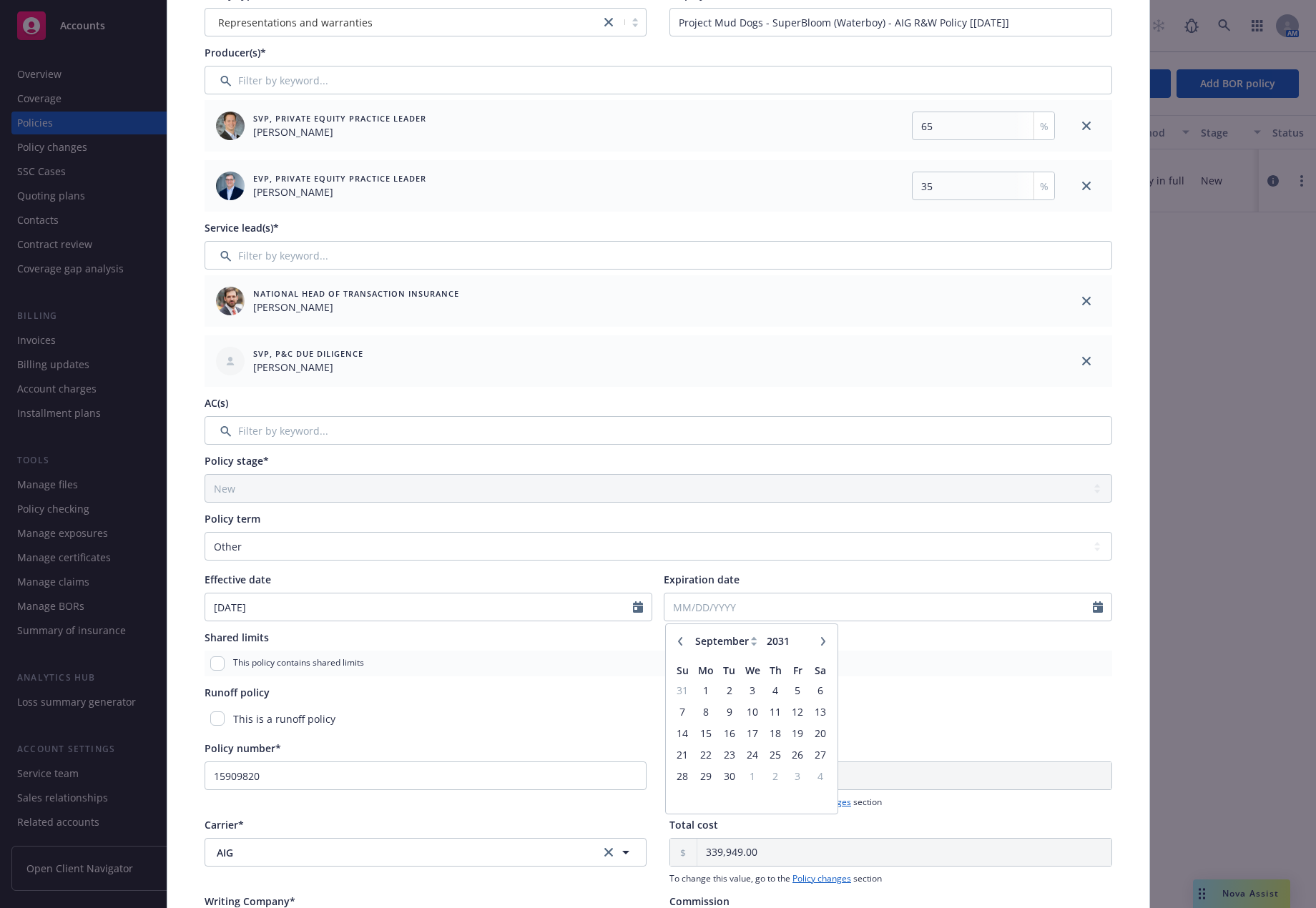
click at [678, 642] on icon "button" at bounding box center [680, 641] width 9 height 9
select select "7"
click at [792, 775] on span "1" at bounding box center [797, 776] width 19 height 18
type input "08/01/2031"
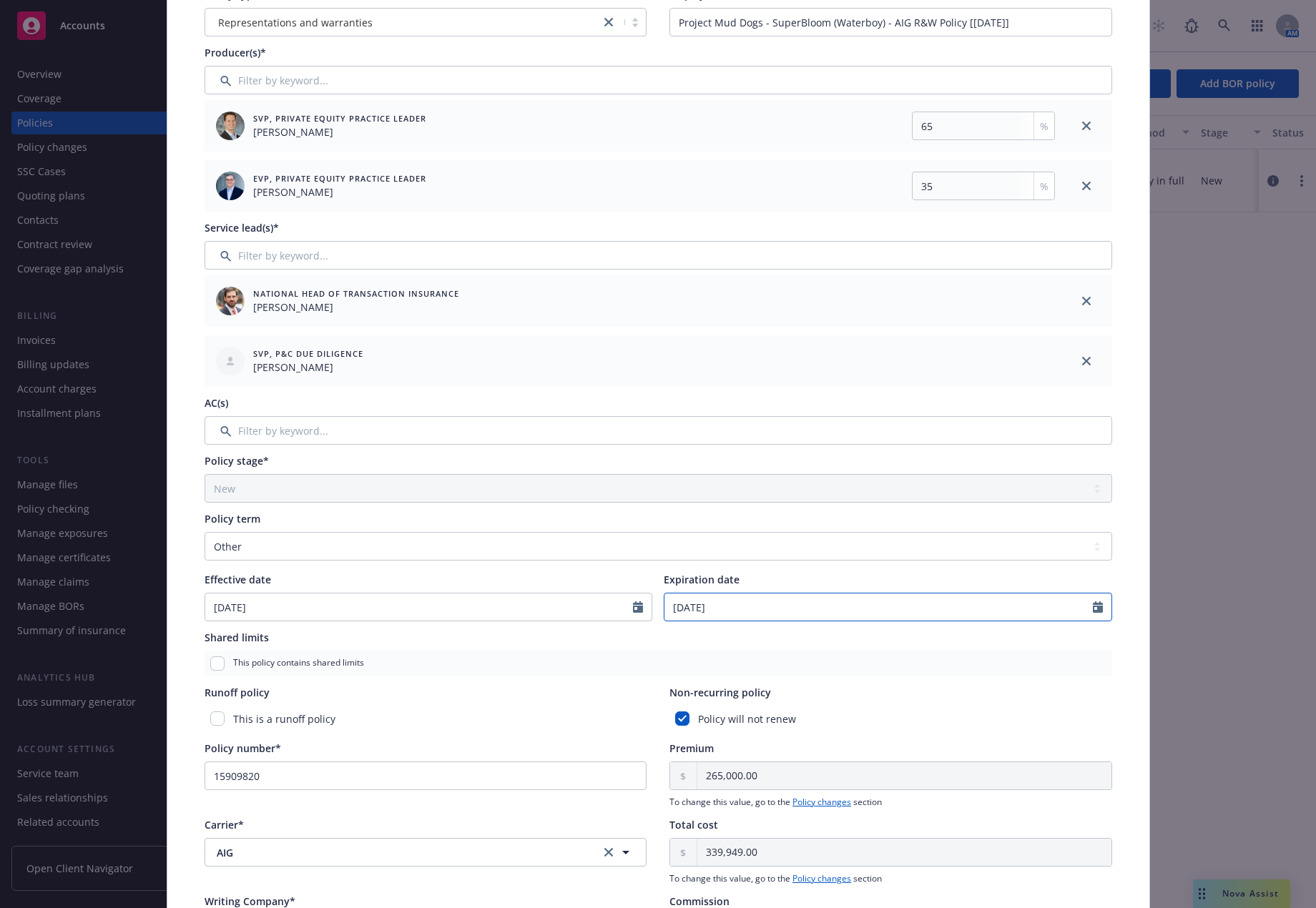
click at [702, 609] on input "08/01/2031" at bounding box center [879, 607] width 429 height 27
click at [677, 644] on icon "button" at bounding box center [680, 641] width 9 height 9
select select "6"
click at [722, 775] on span "1" at bounding box center [729, 776] width 19 height 18
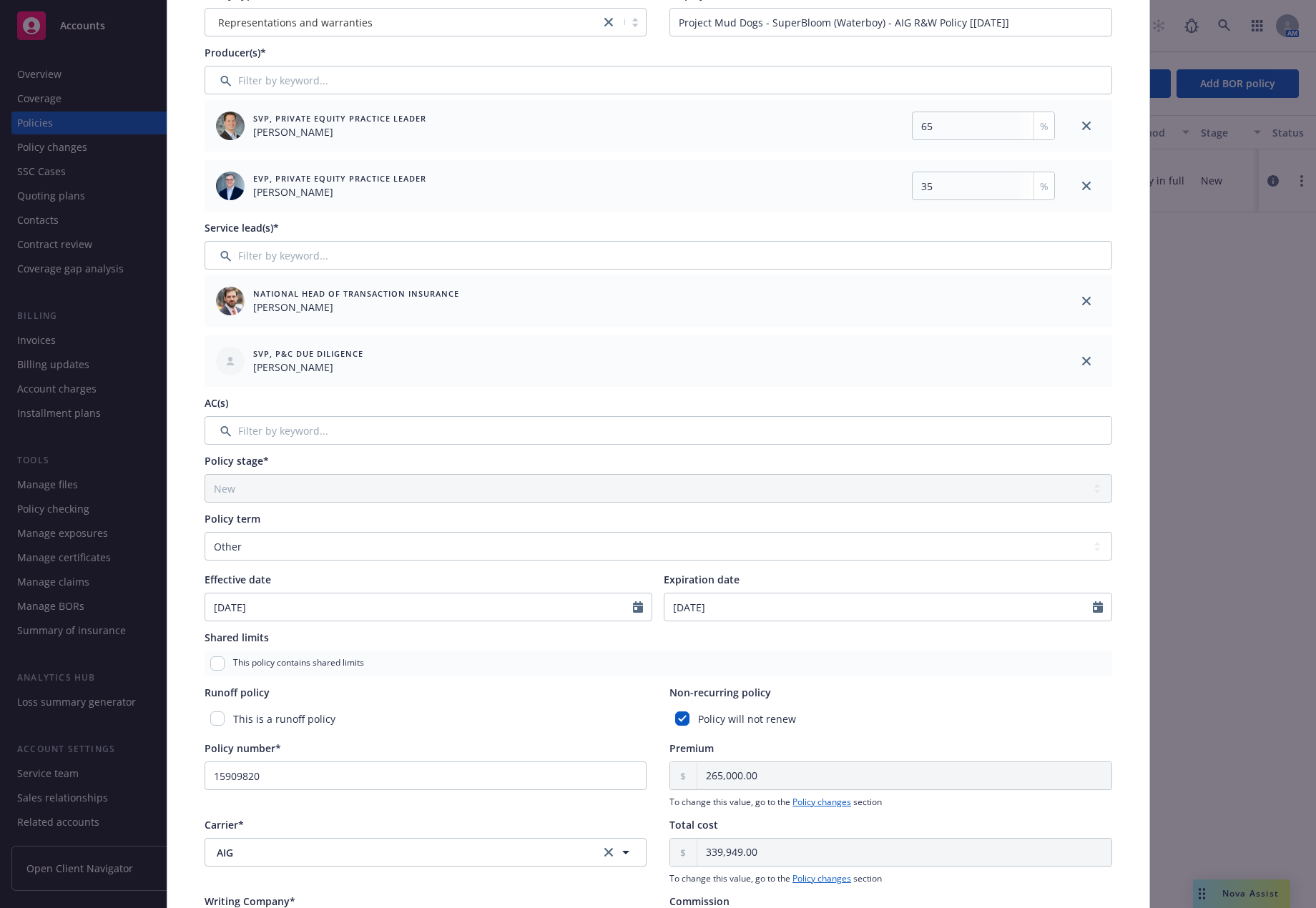
type input "07/01/2031"
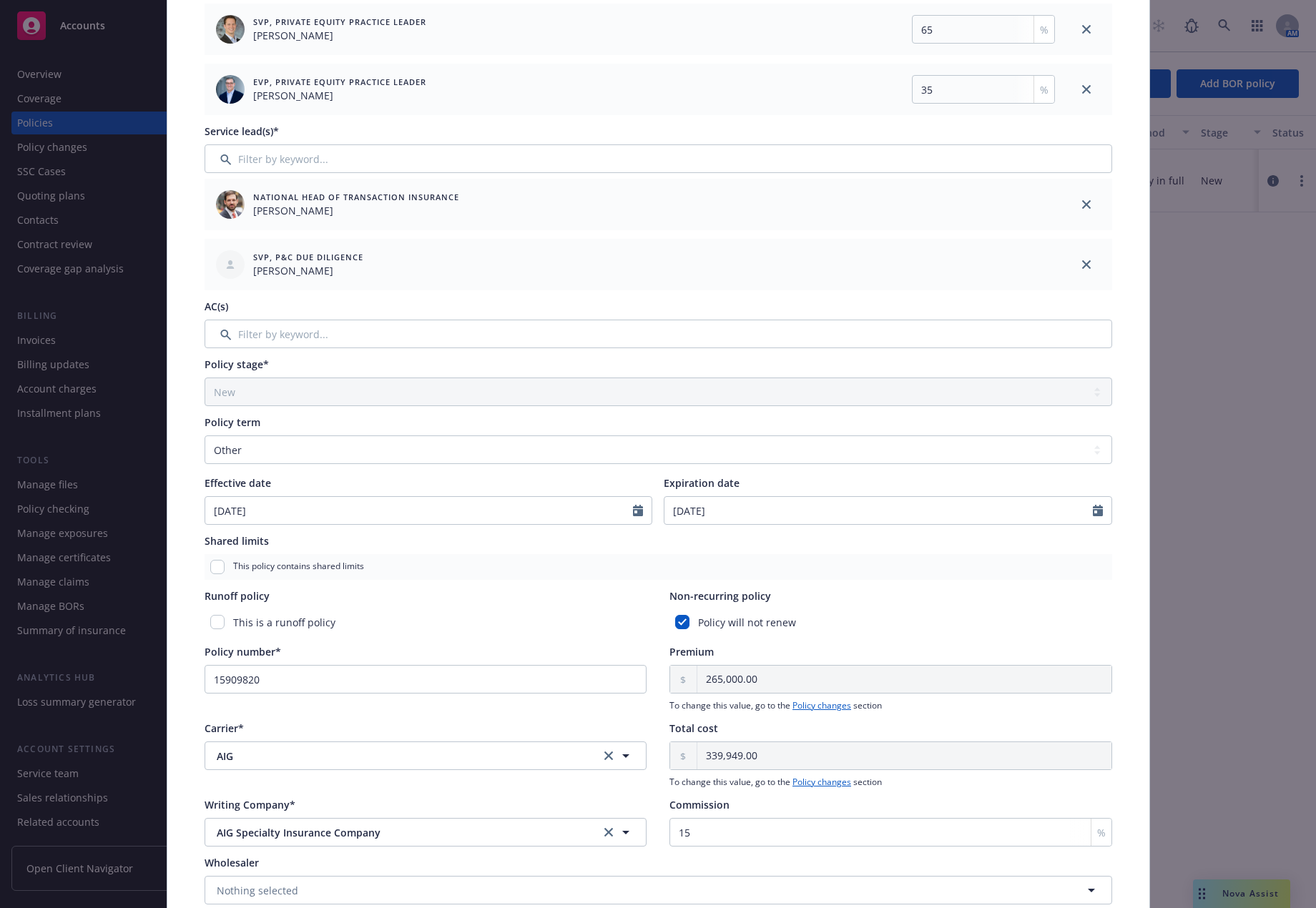
scroll to position [0, 0]
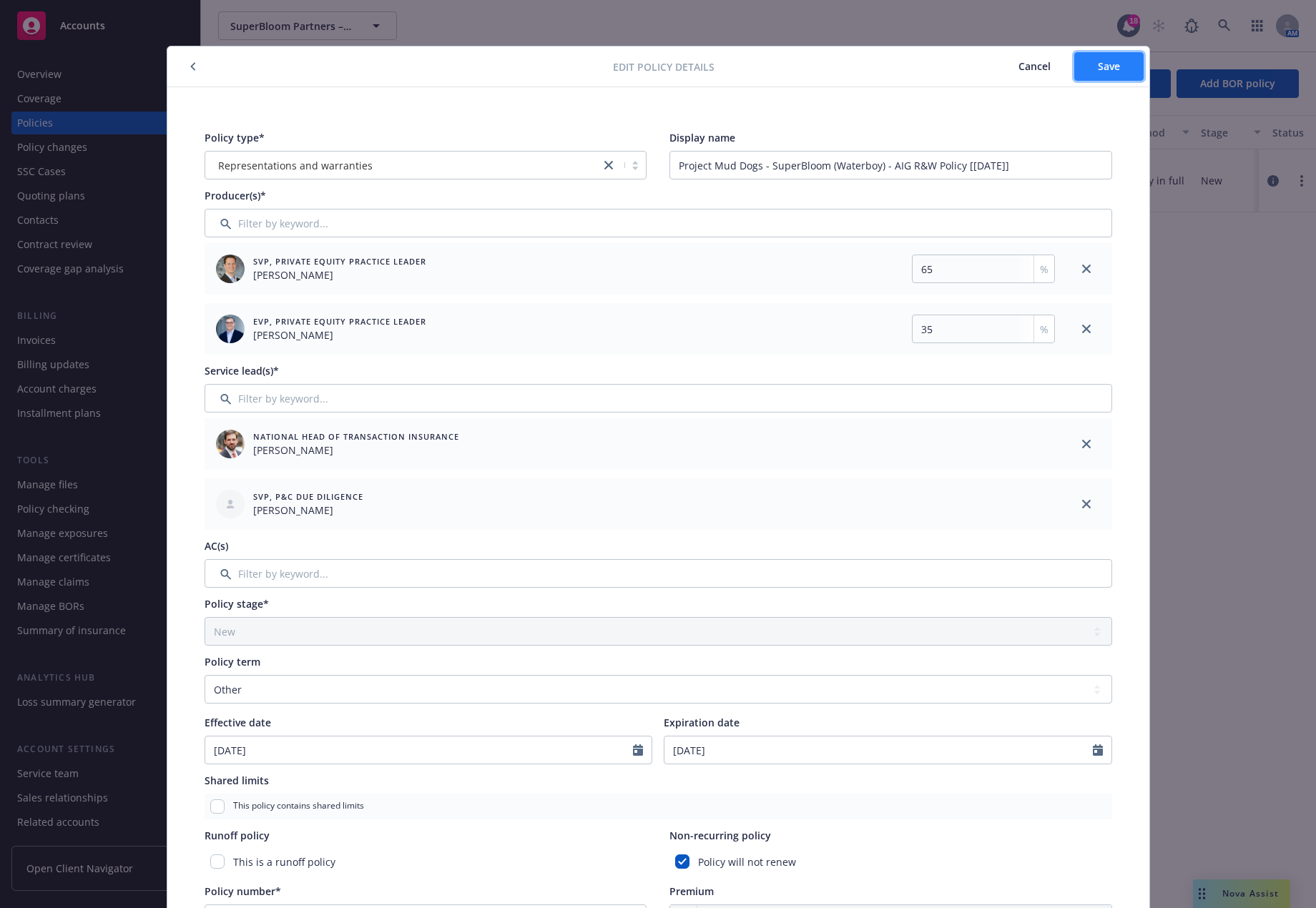
click at [1101, 71] on span "Save" at bounding box center [1108, 66] width 22 height 13
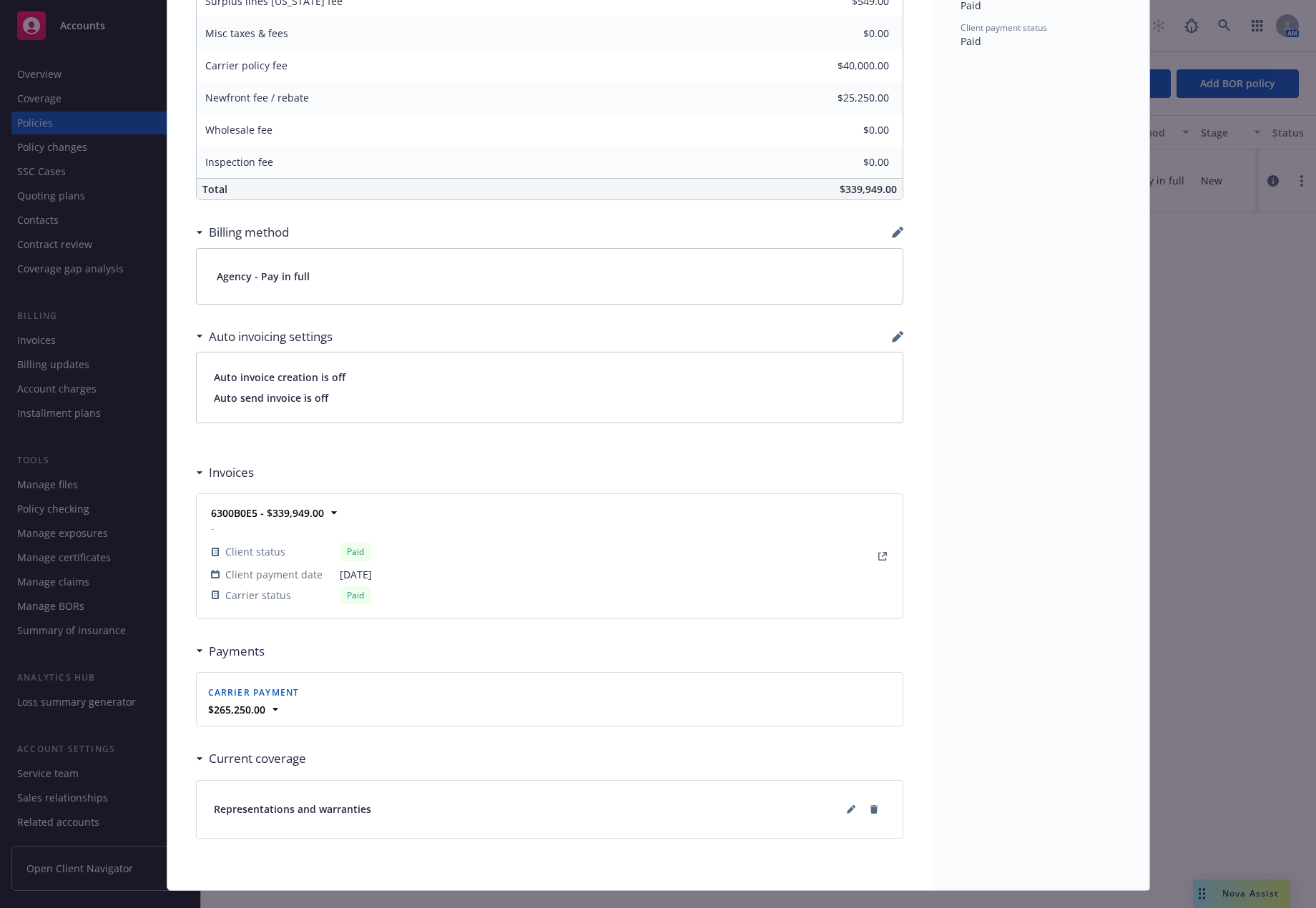
scroll to position [851, 0]
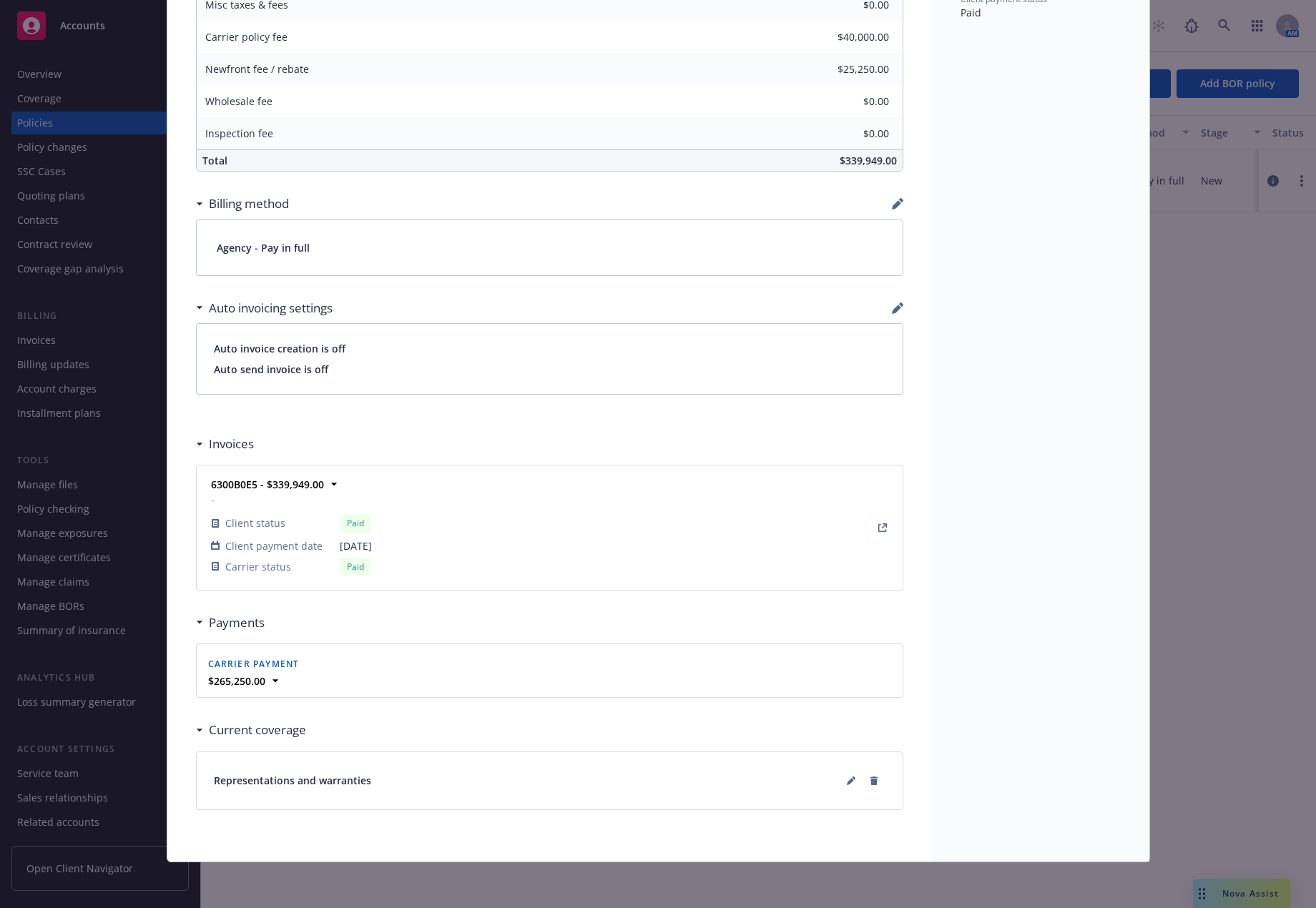
click at [228, 625] on h3 "Payments" at bounding box center [237, 623] width 55 height 18
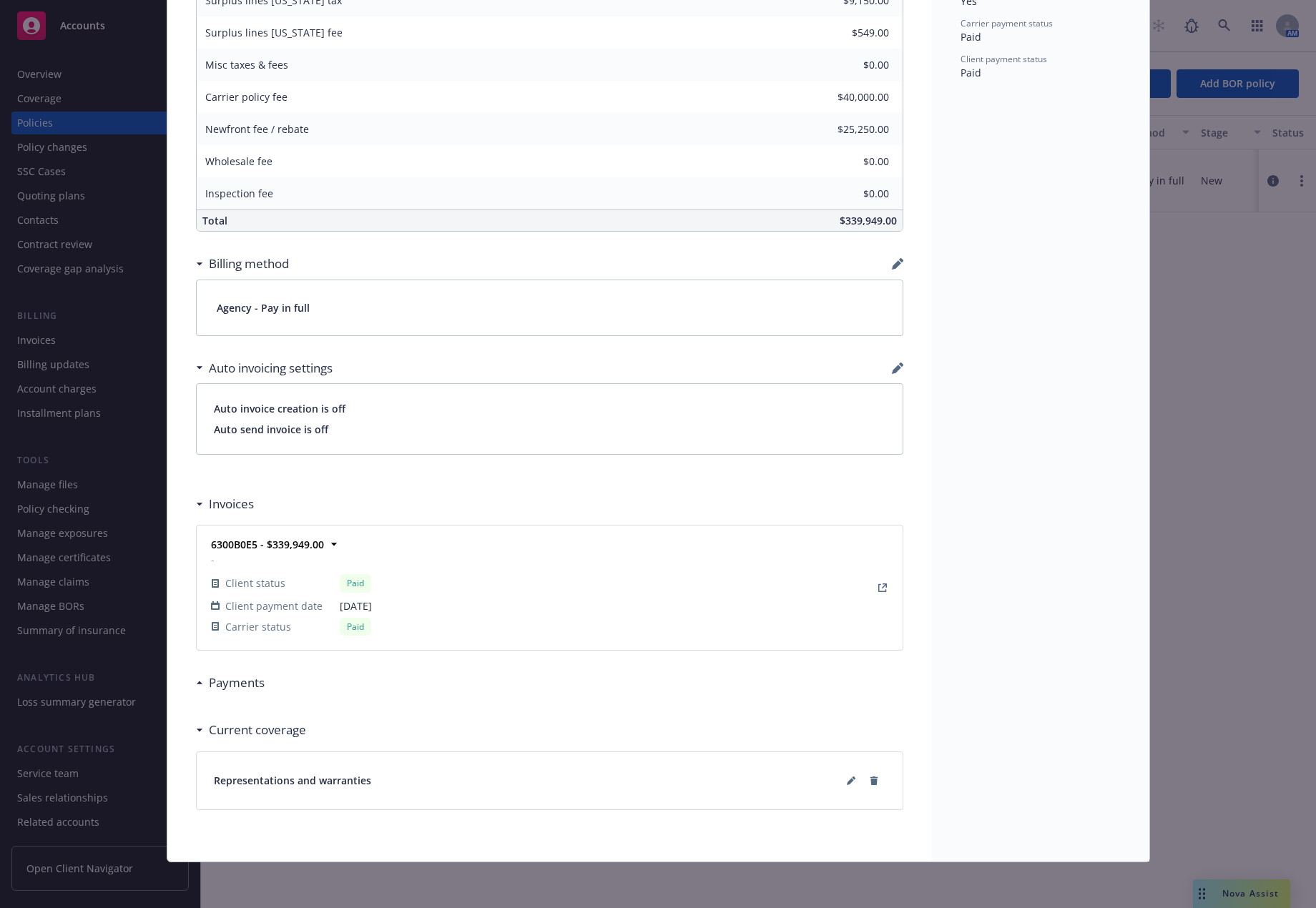
click at [214, 683] on h3 "Payments" at bounding box center [237, 682] width 55 height 18
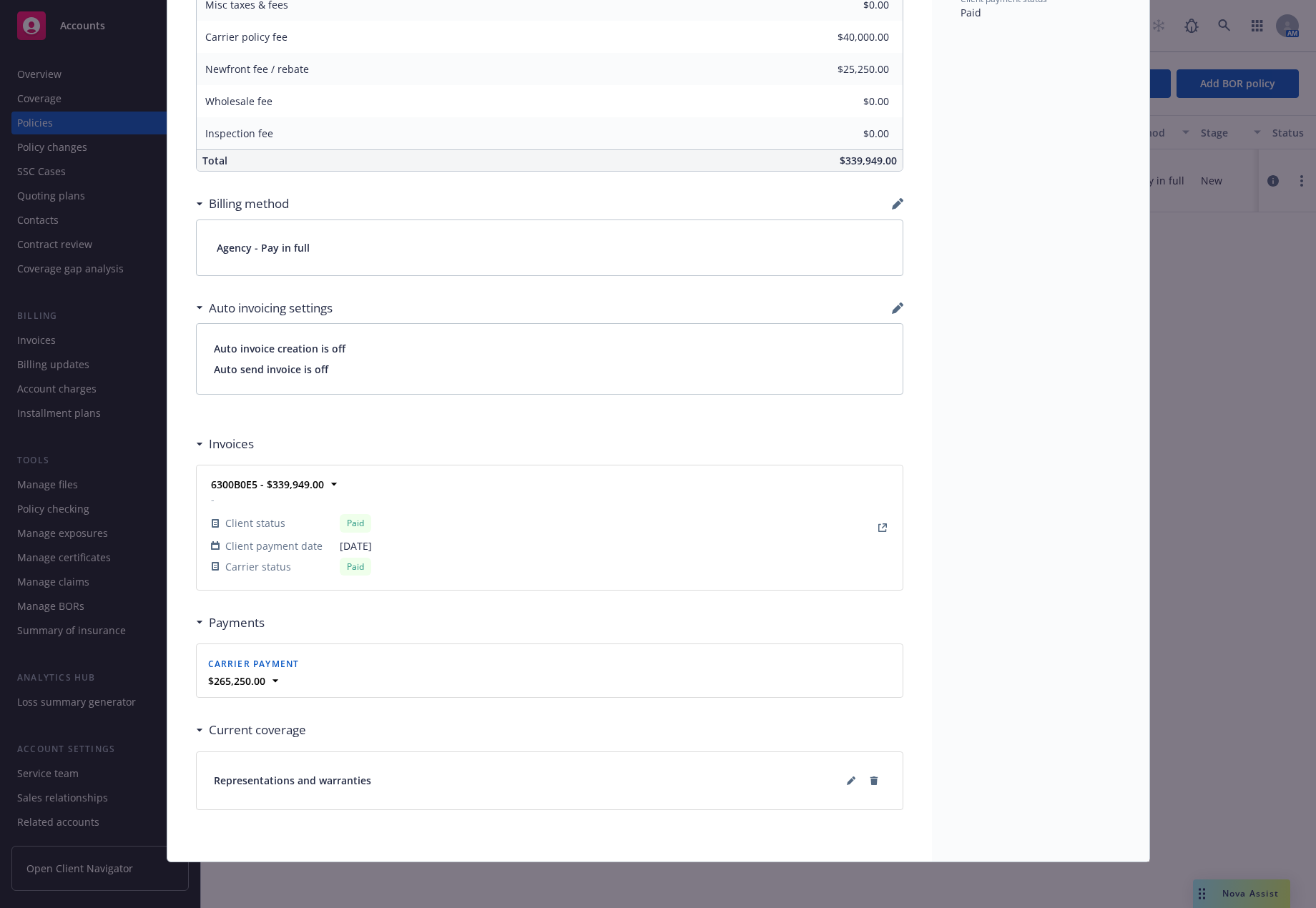
click at [240, 731] on h3 "Current coverage" at bounding box center [258, 729] width 97 height 18
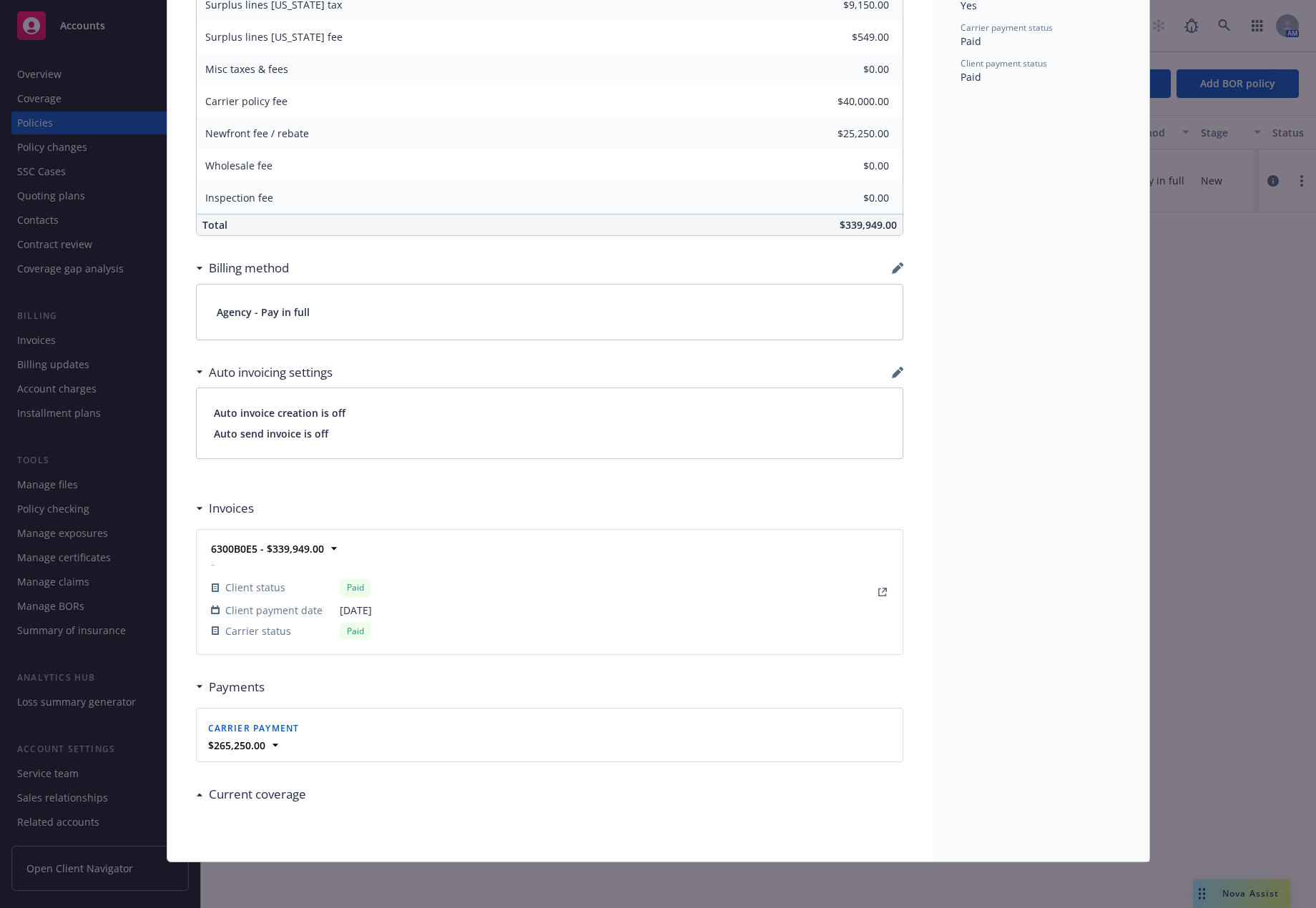
scroll to position [787, 0]
click at [238, 762] on div "Carrier payment $265,250.00 Date posted 07/02/2025 Billable item Project Mud Do…" at bounding box center [549, 734] width 706 height 53
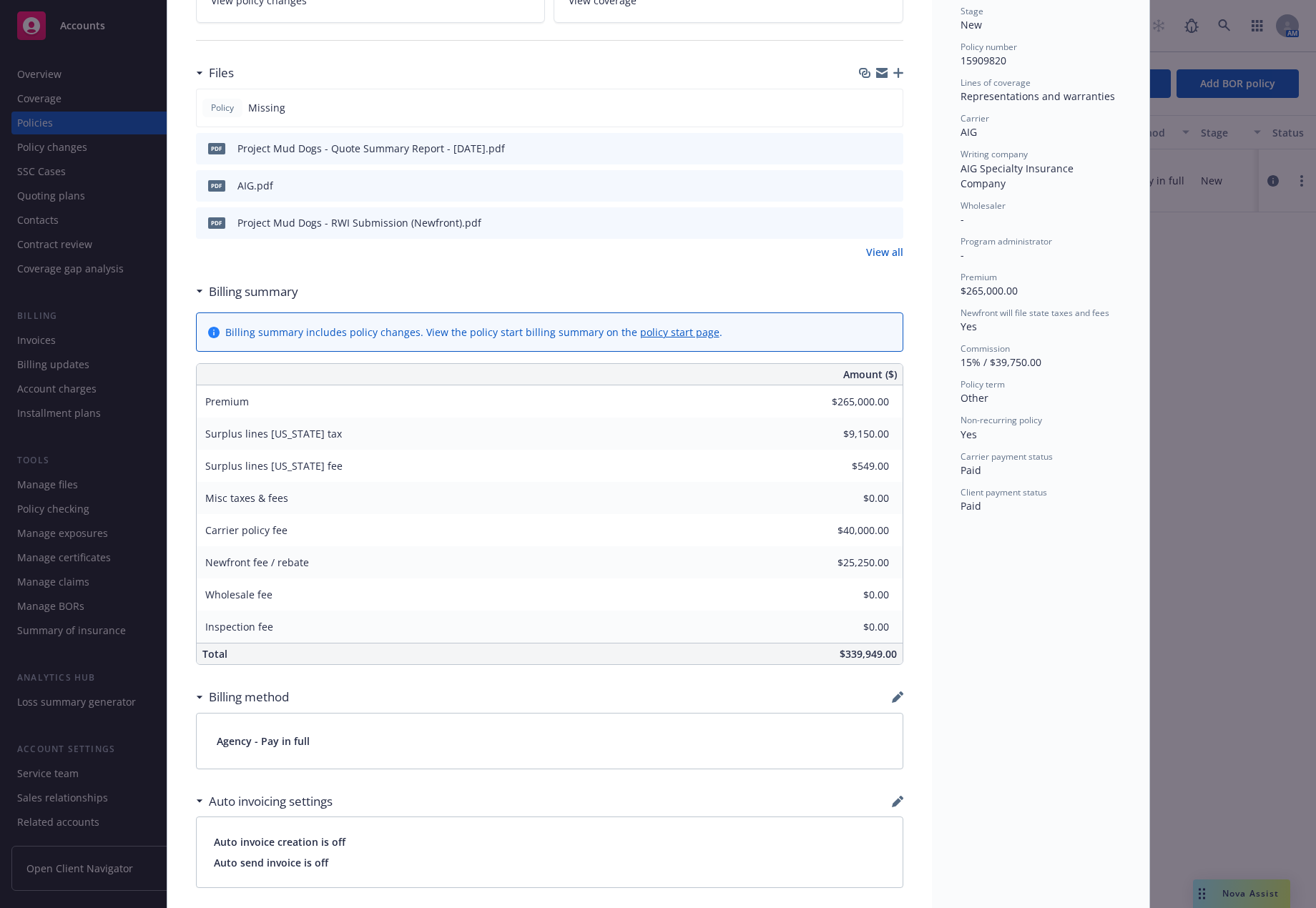
scroll to position [0, 0]
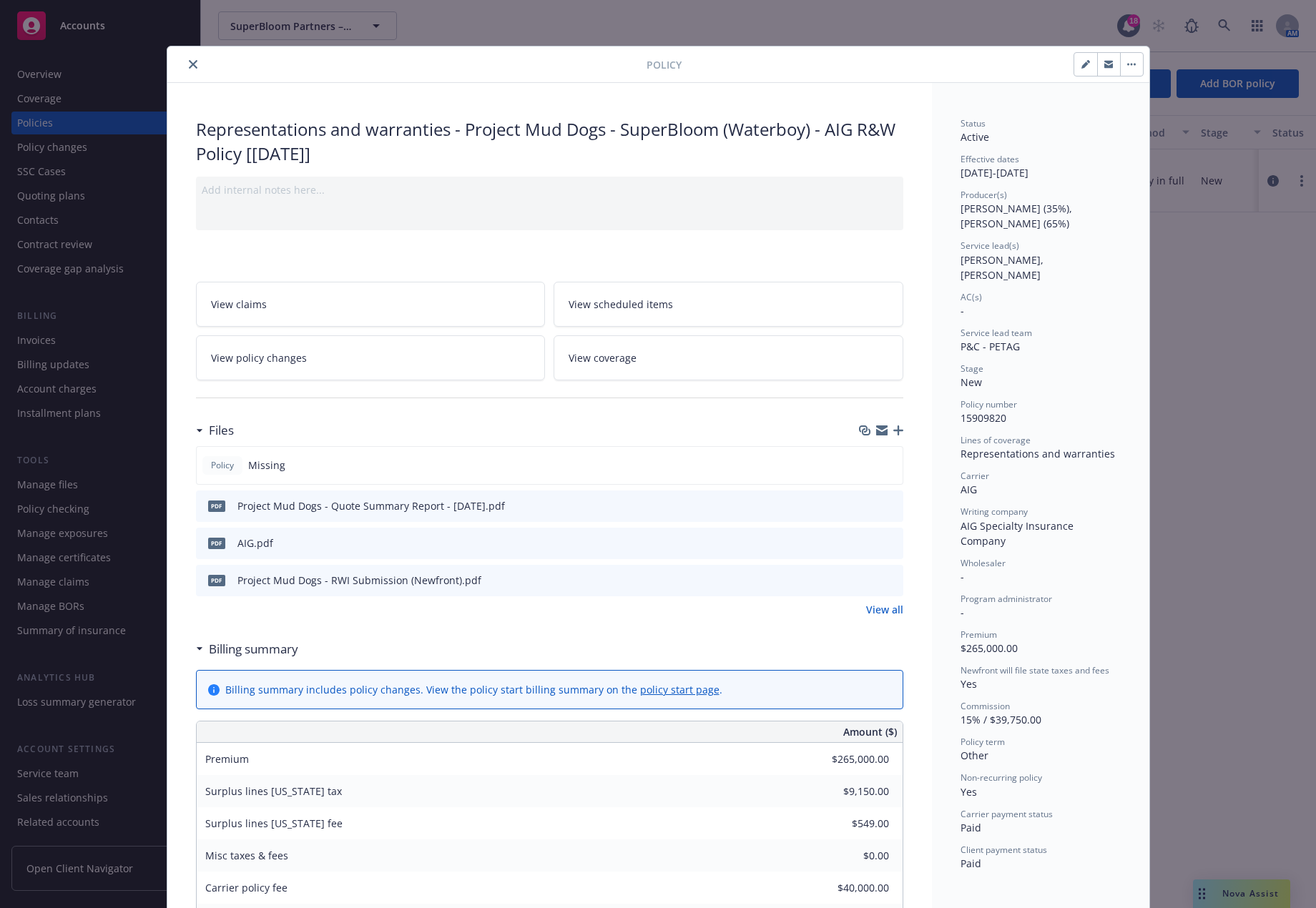
click at [1105, 68] on icon "button" at bounding box center [1108, 65] width 9 height 5
click at [1127, 67] on button "button" at bounding box center [1132, 64] width 23 height 23
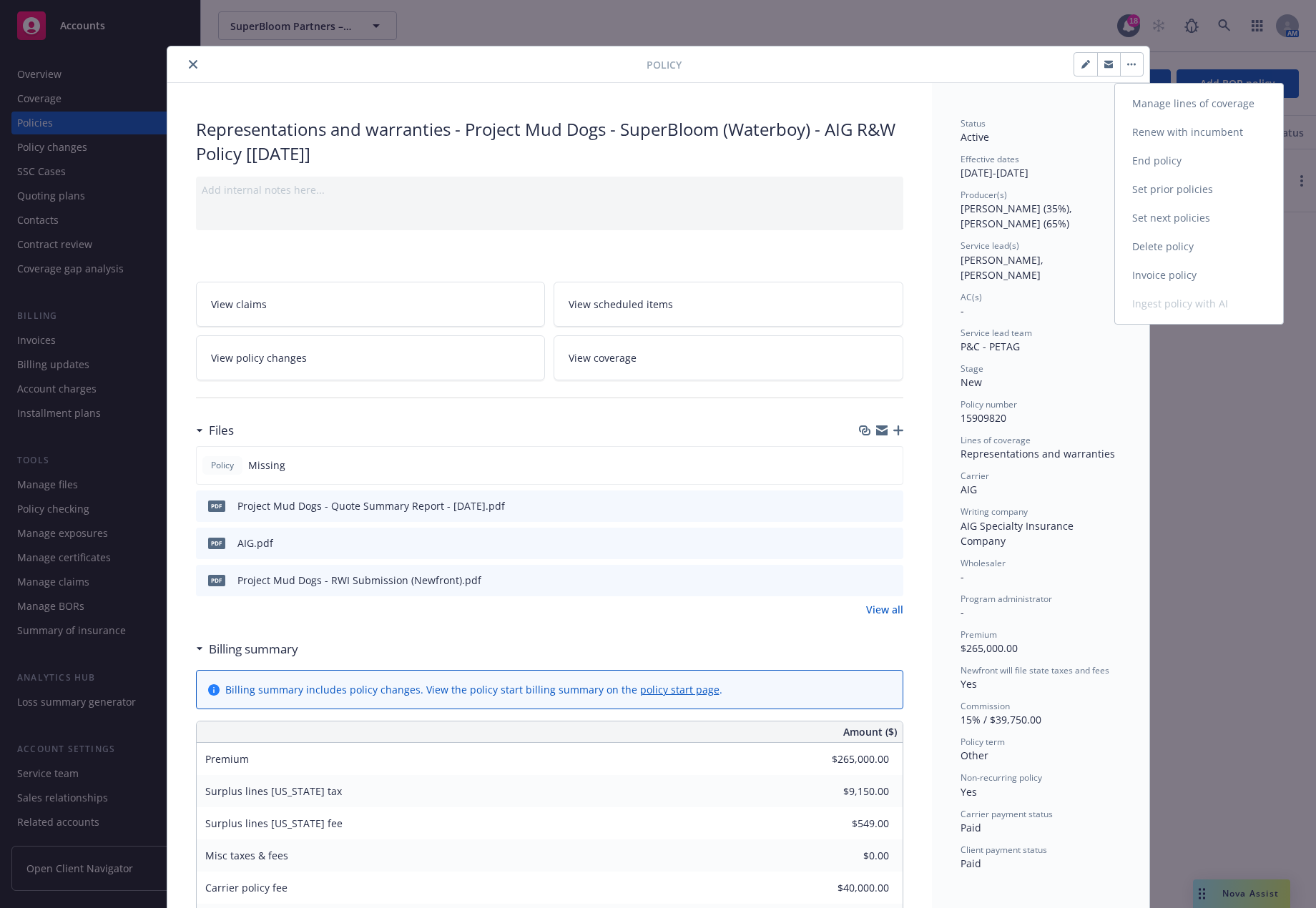
click at [1198, 274] on link "Invoice policy" at bounding box center [1199, 275] width 168 height 29
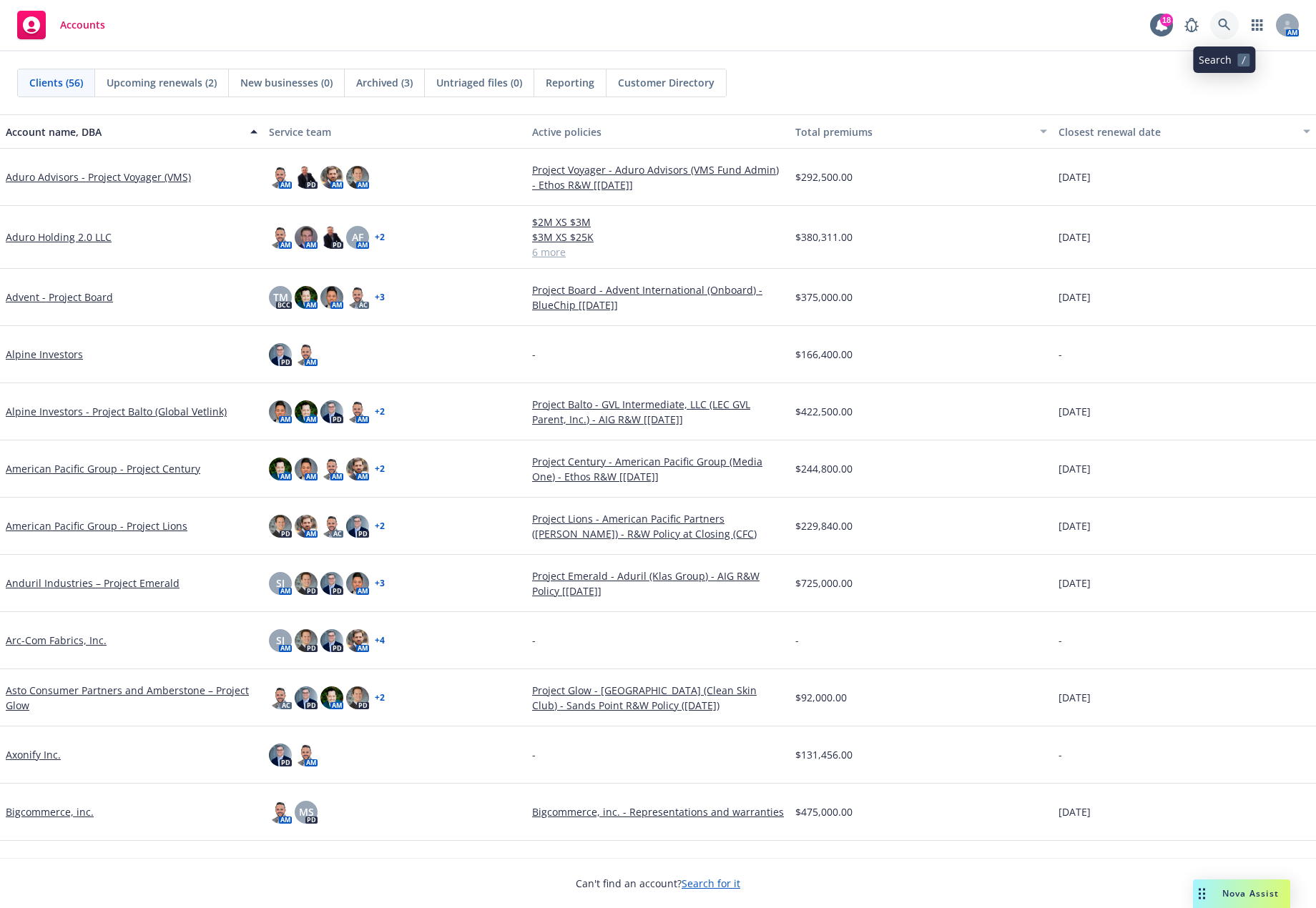
click at [1234, 30] on link at bounding box center [1224, 25] width 29 height 29
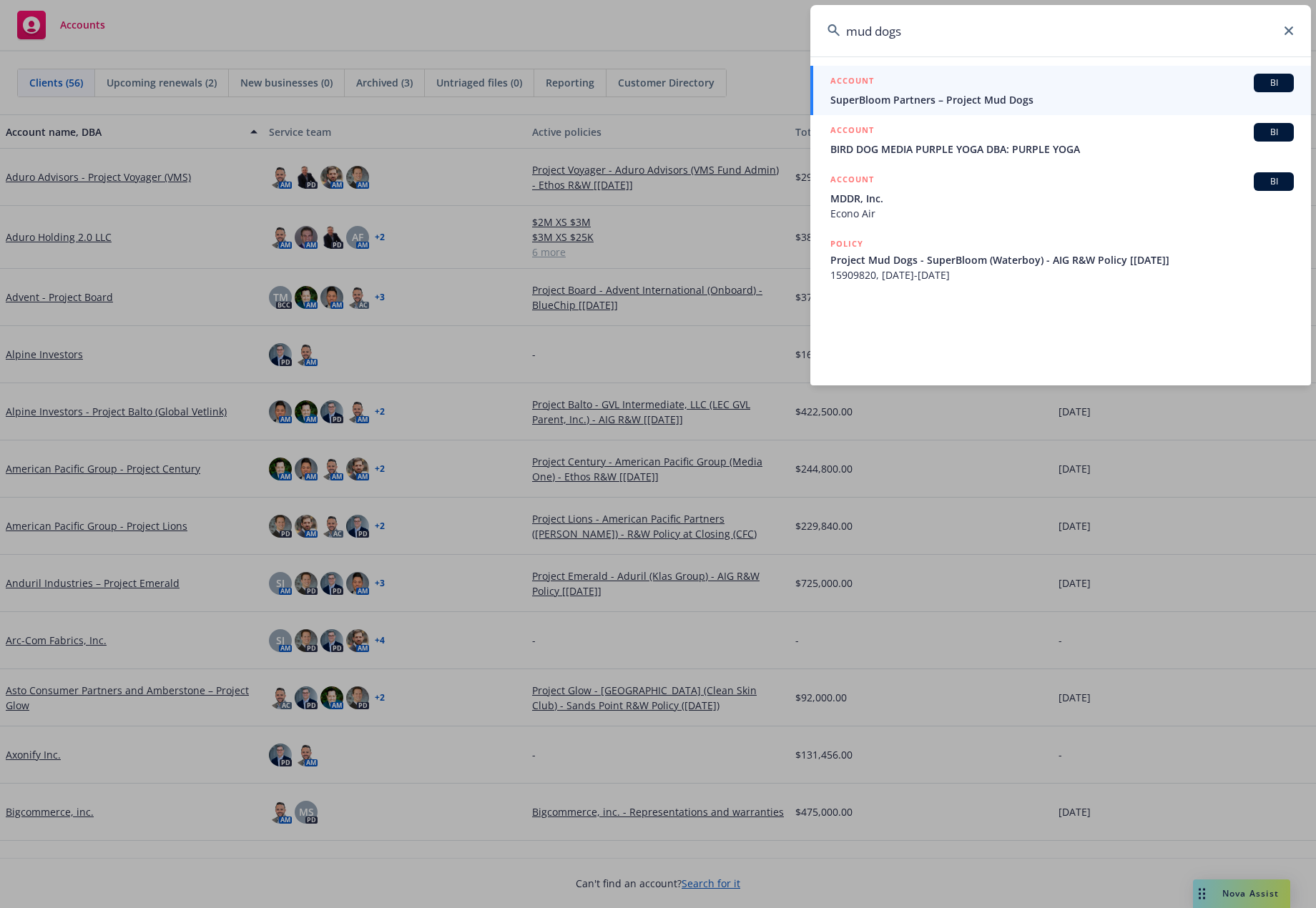
type input "mud dogs"
click at [1088, 102] on span "SuperBloom Partners – Project Mud Dogs" at bounding box center [1061, 100] width 463 height 15
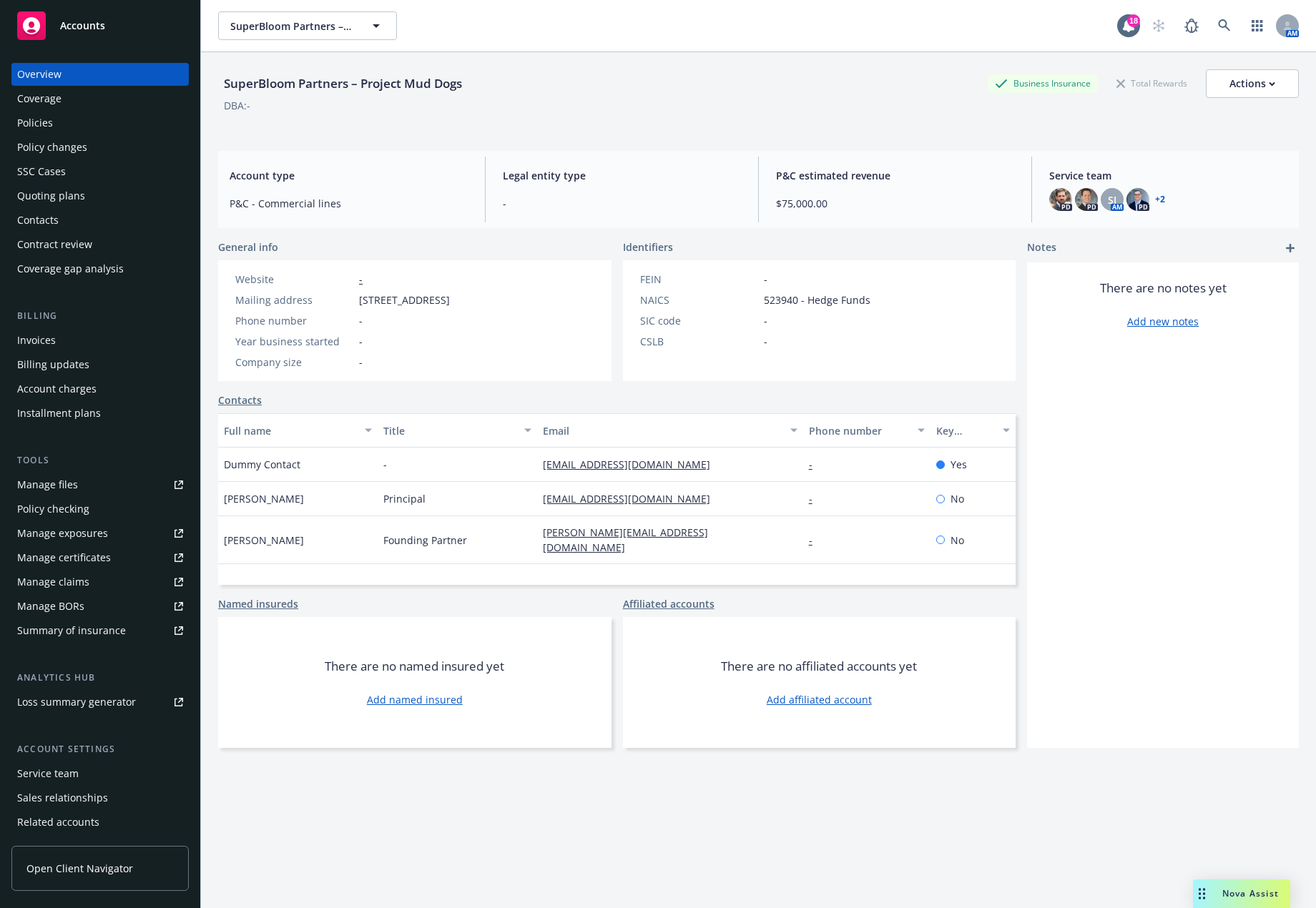
click at [101, 340] on div "Invoices" at bounding box center [100, 340] width 166 height 23
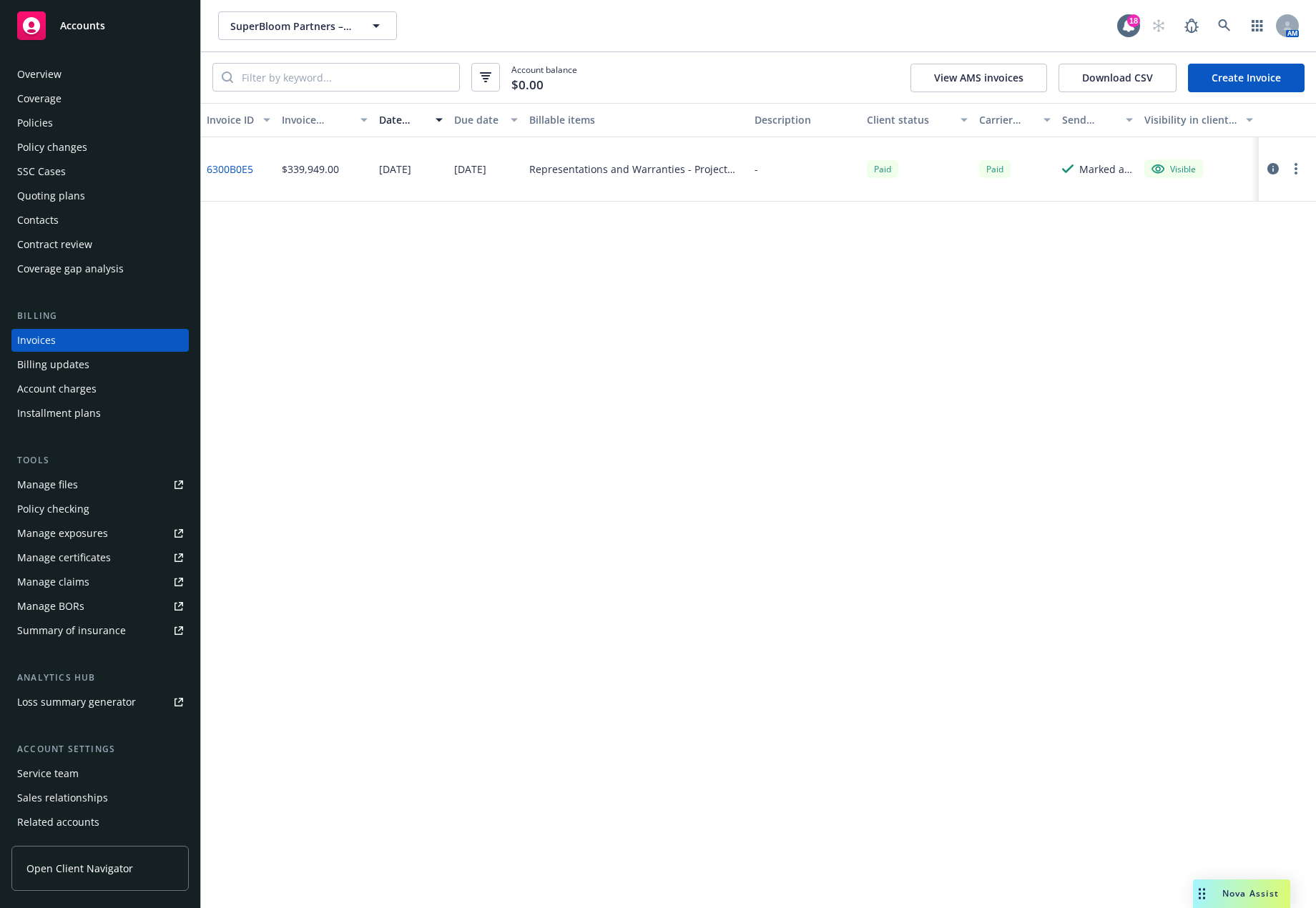
click at [108, 153] on div "Policy changes" at bounding box center [100, 147] width 166 height 23
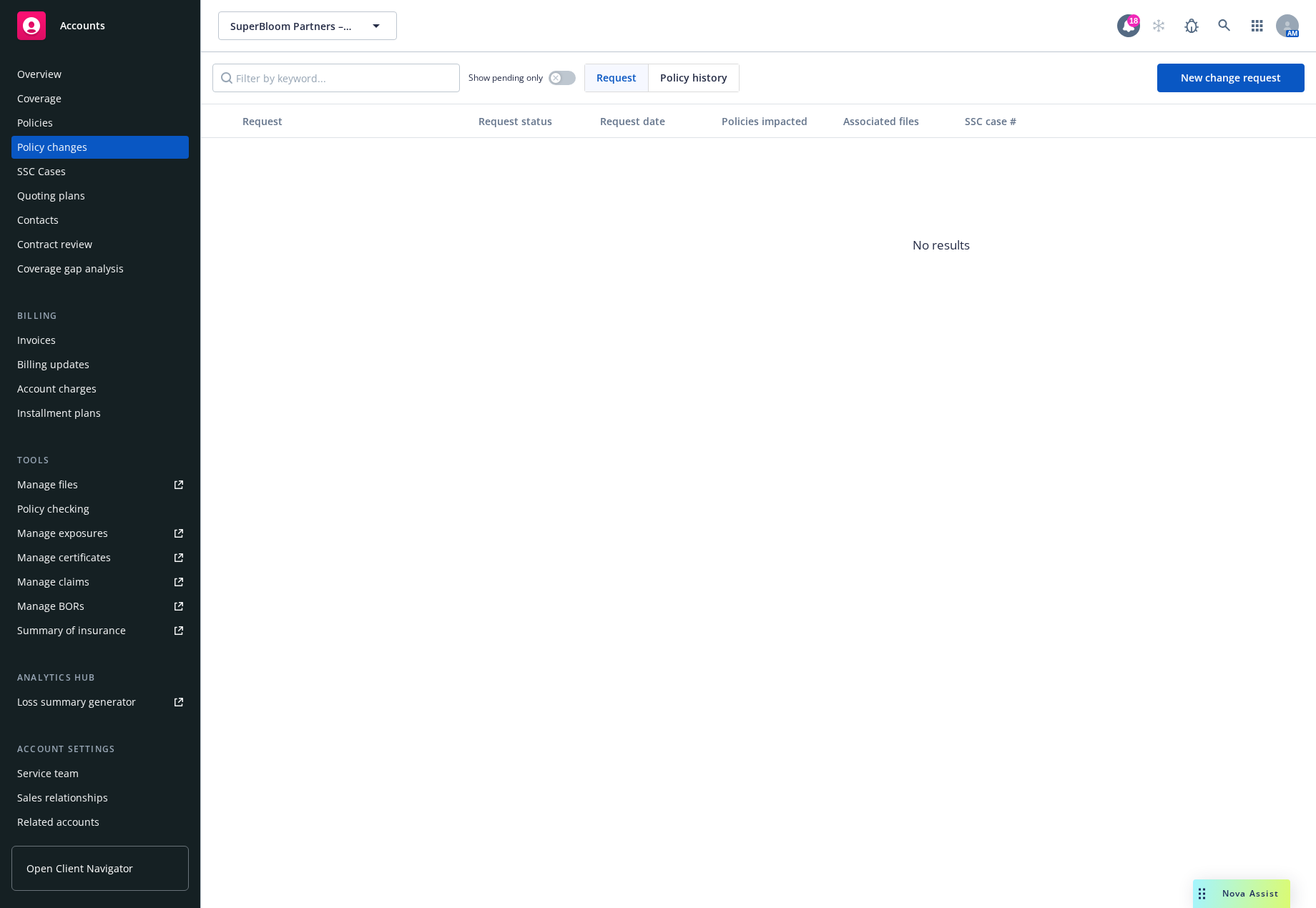
click at [100, 97] on div "Coverage" at bounding box center [100, 98] width 166 height 23
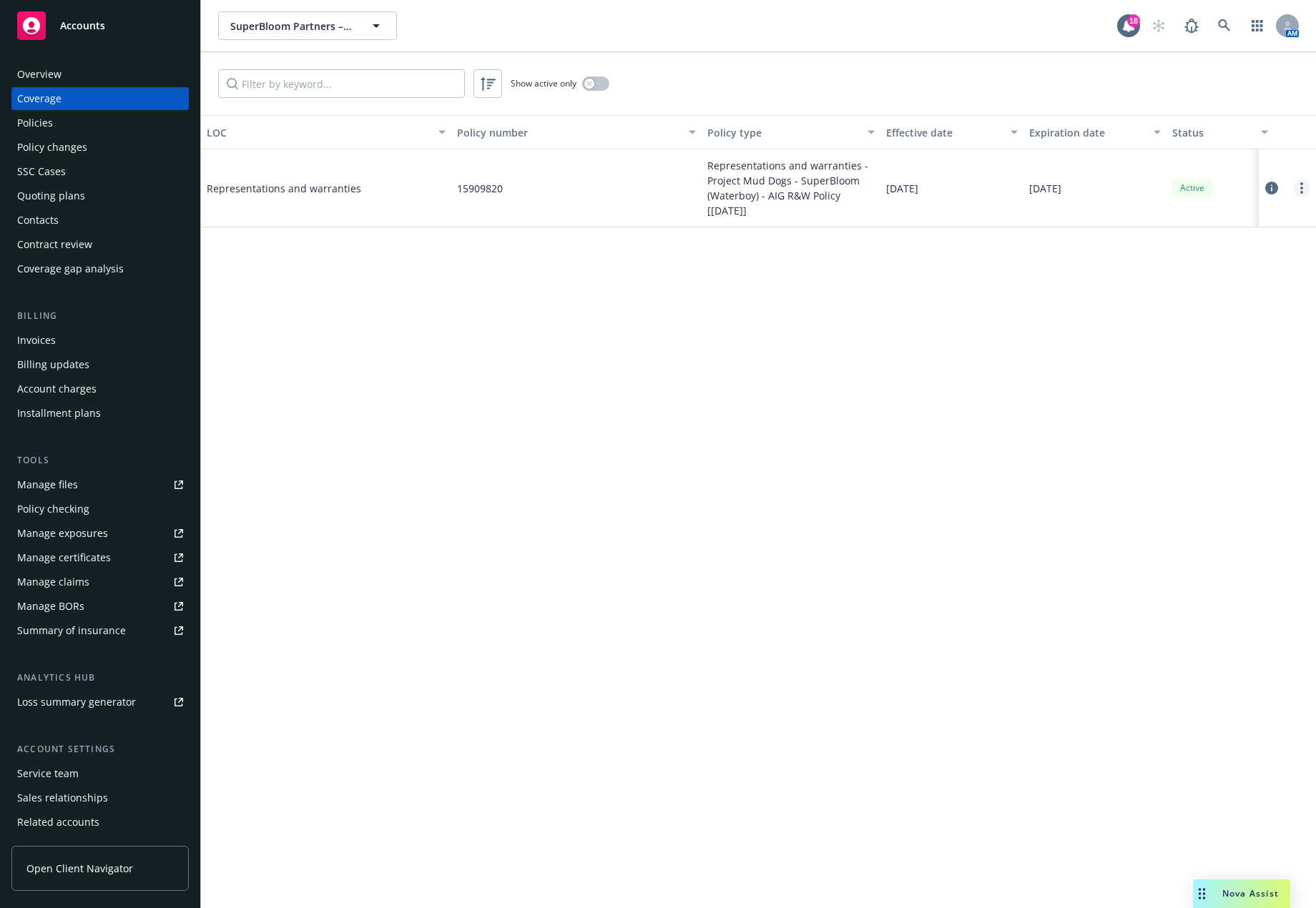
click at [1300, 190] on icon "more" at bounding box center [1301, 188] width 3 height 11
click at [1274, 187] on icon at bounding box center [1271, 187] width 12 height 12
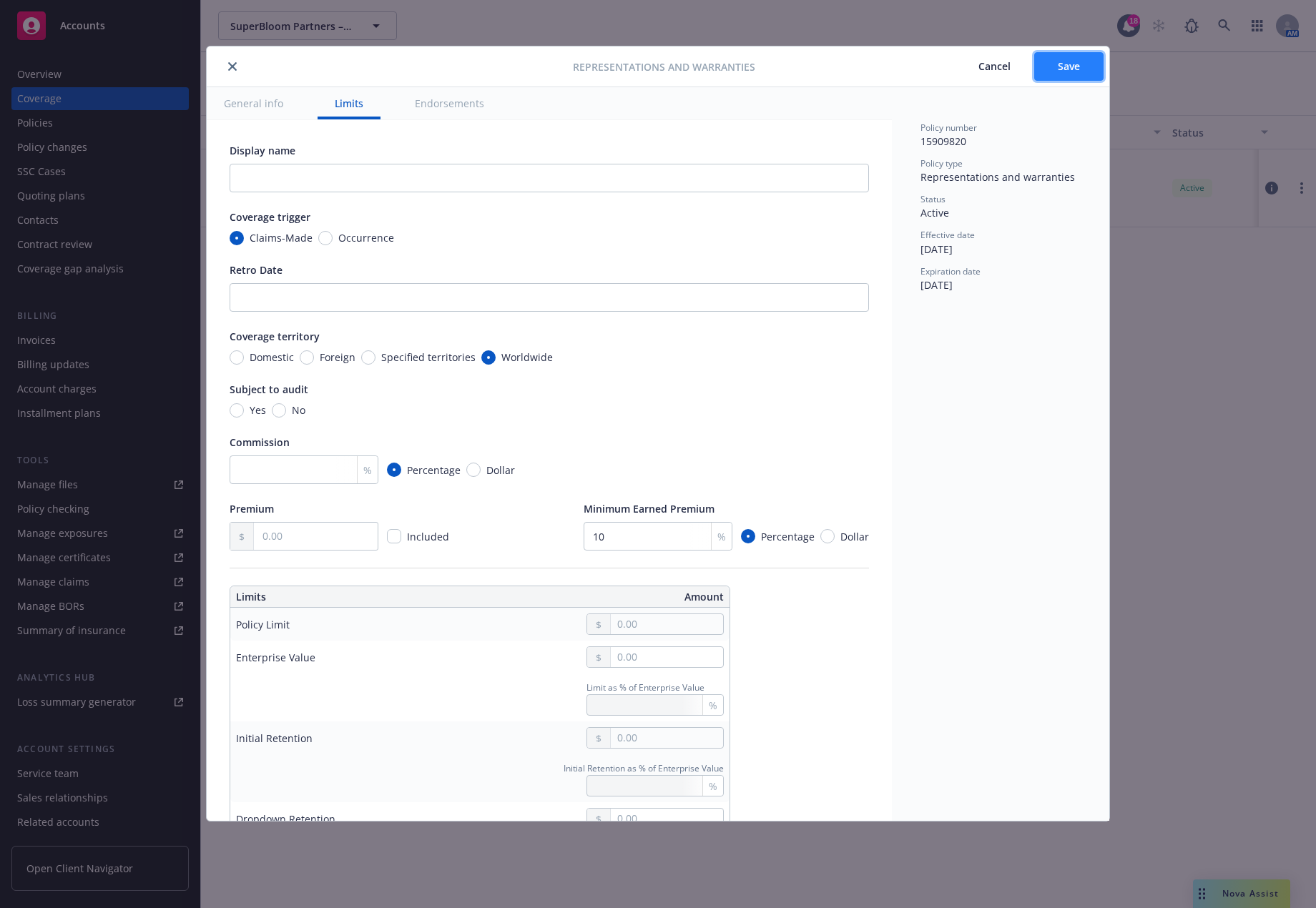
click at [1077, 70] on span "Save" at bounding box center [1069, 66] width 22 height 13
click at [987, 67] on span "Cancel" at bounding box center [994, 66] width 32 height 13
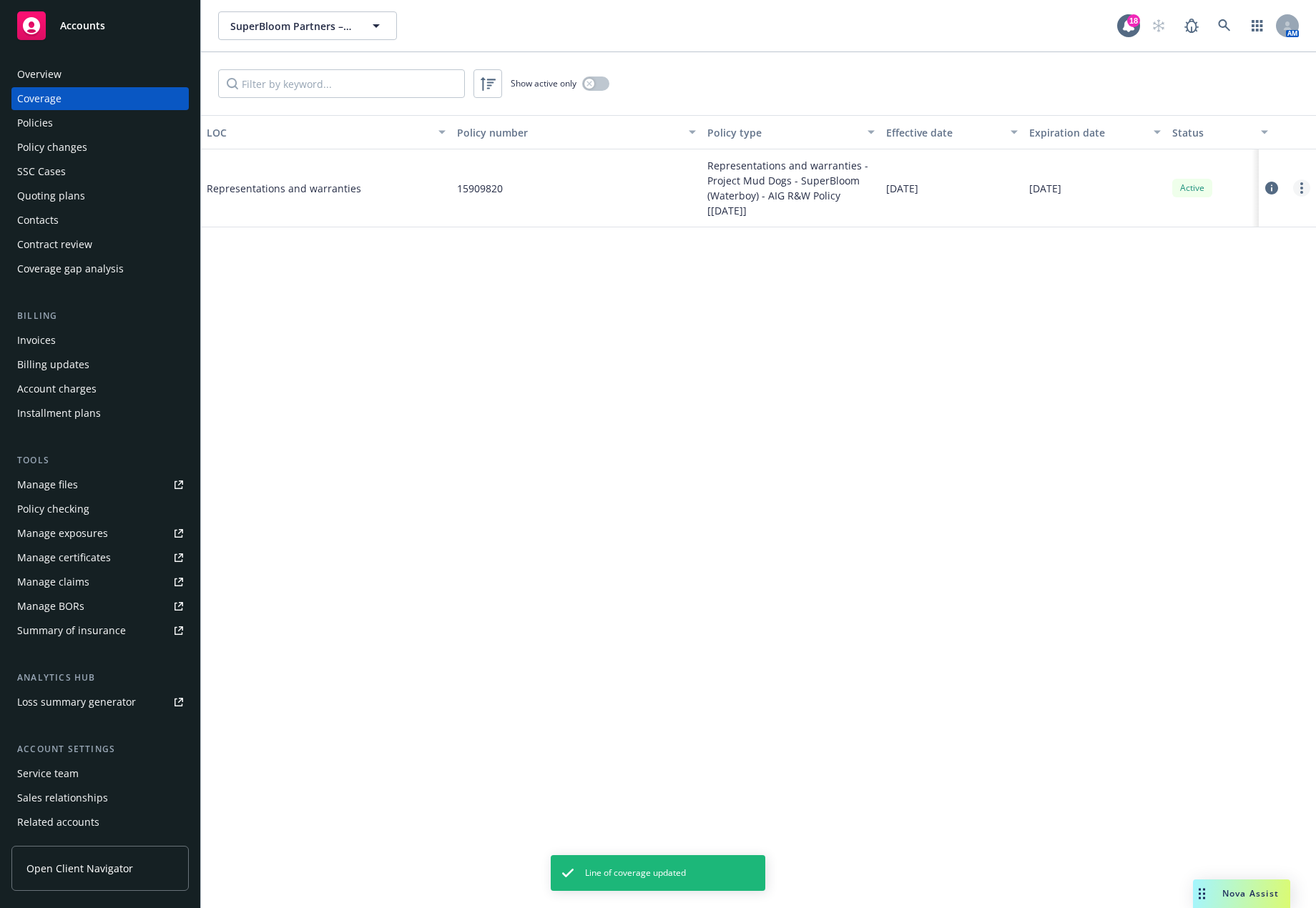
click at [1303, 186] on link "more" at bounding box center [1302, 188] width 17 height 17
click at [1227, 228] on link "Edit coverage" at bounding box center [1215, 218] width 188 height 29
click at [304, 201] on div "Representations and warranties" at bounding box center [313, 187] width 215 height 43
click at [102, 126] on div "Policies" at bounding box center [100, 123] width 166 height 23
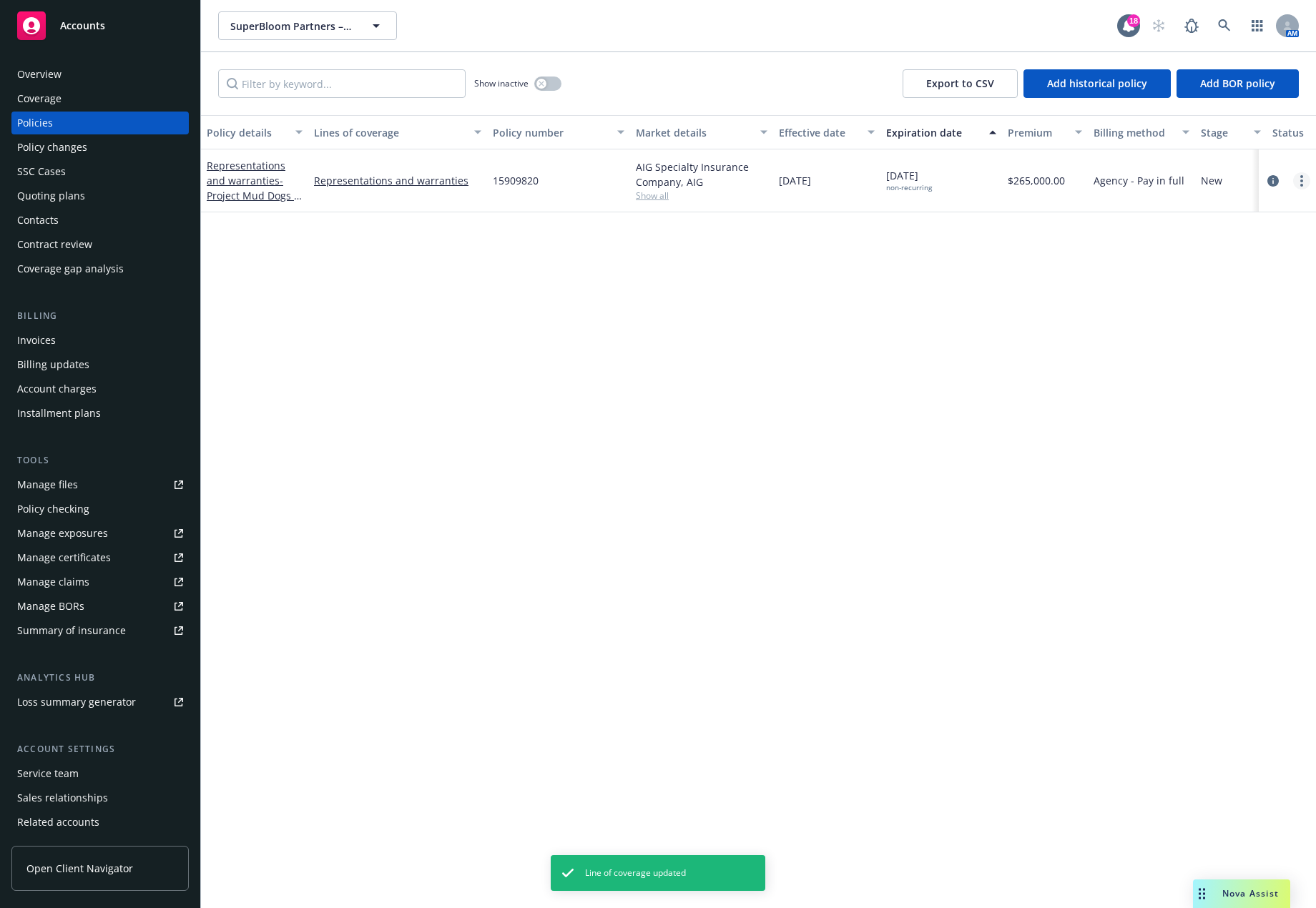
click at [1303, 179] on circle "more" at bounding box center [1301, 180] width 3 height 3
click at [1277, 180] on icon "circleInformation" at bounding box center [1273, 180] width 11 height 11
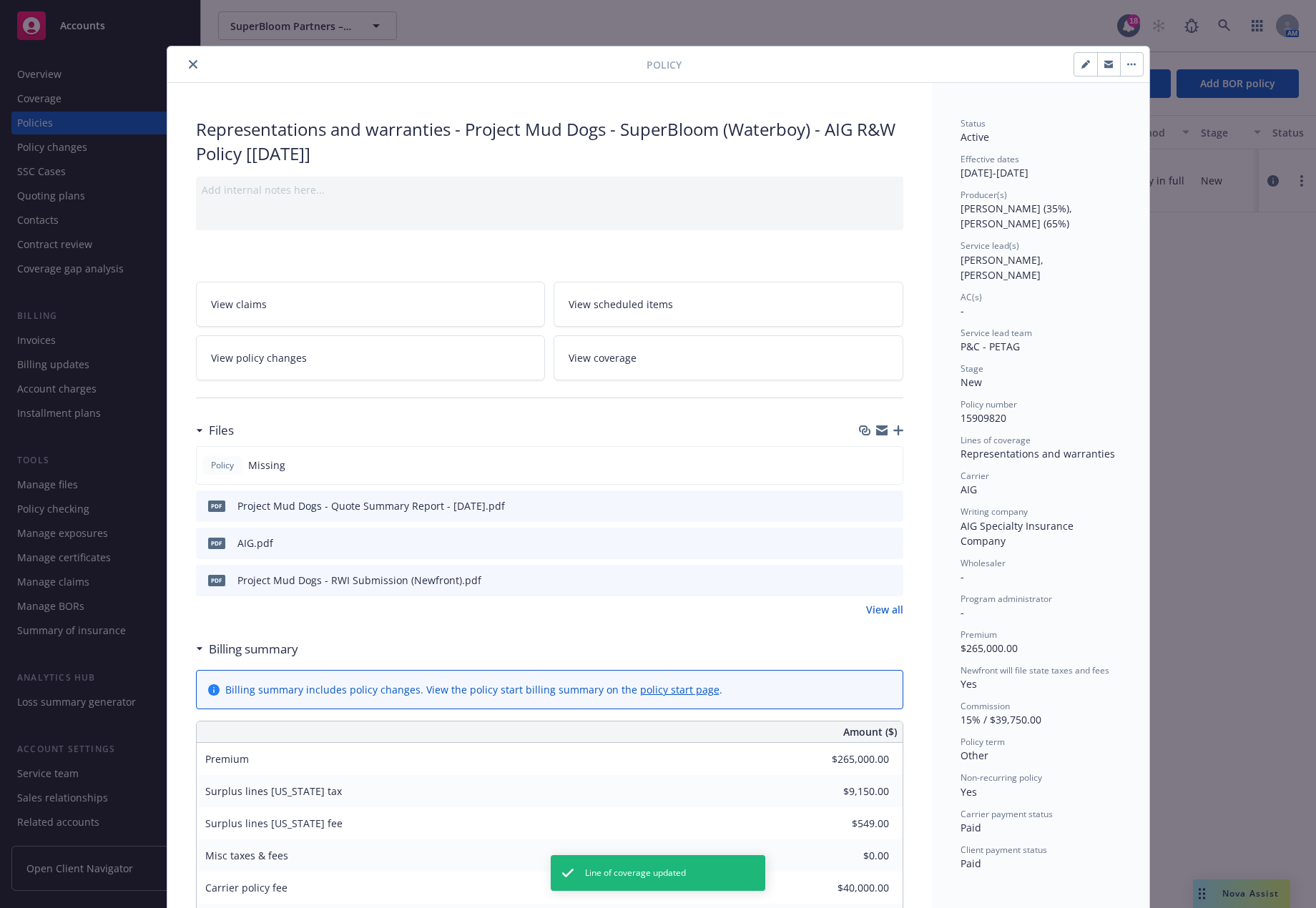
click at [1126, 70] on button "button" at bounding box center [1132, 64] width 23 height 23
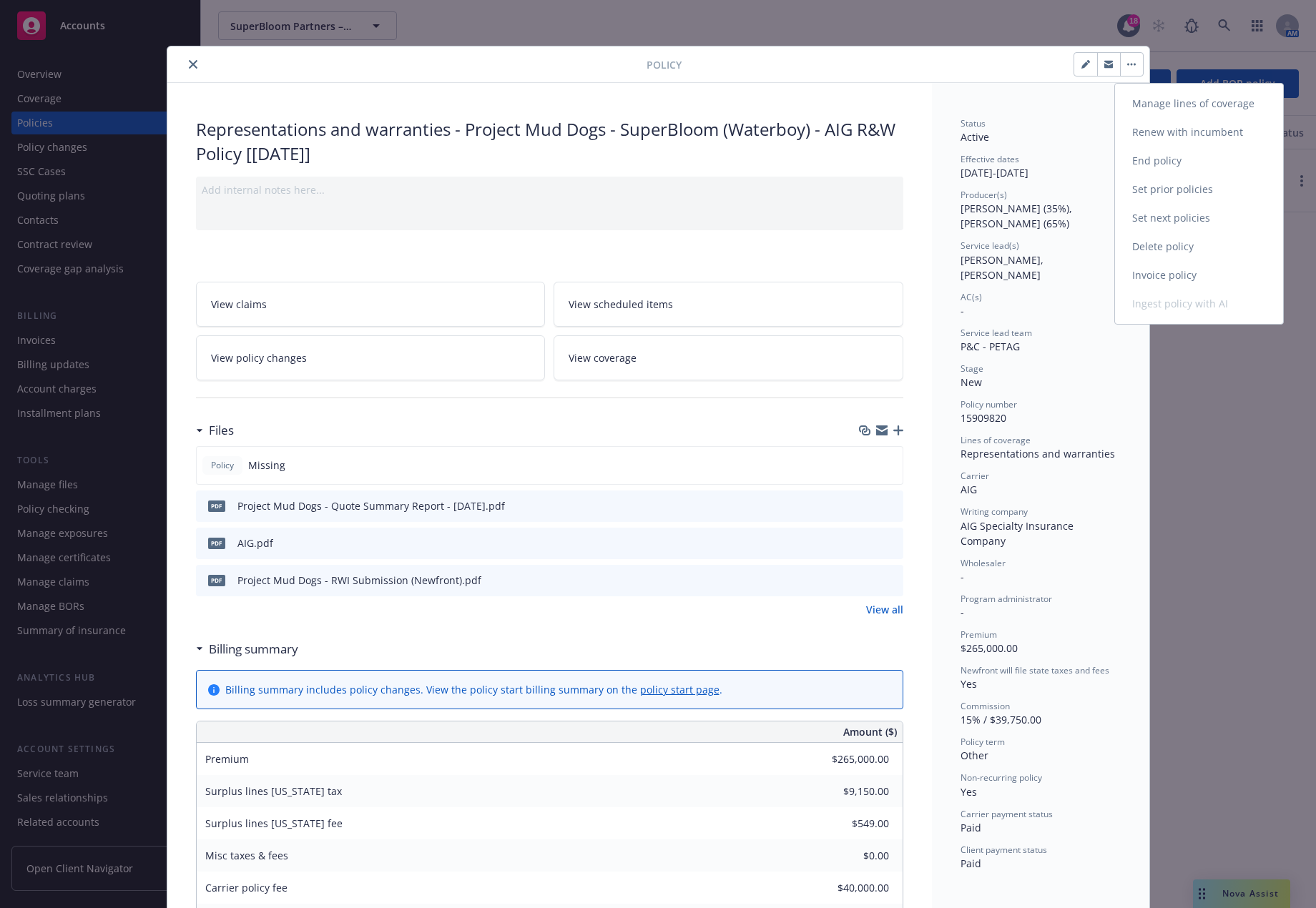
click at [1172, 271] on link "Invoice policy" at bounding box center [1199, 275] width 168 height 29
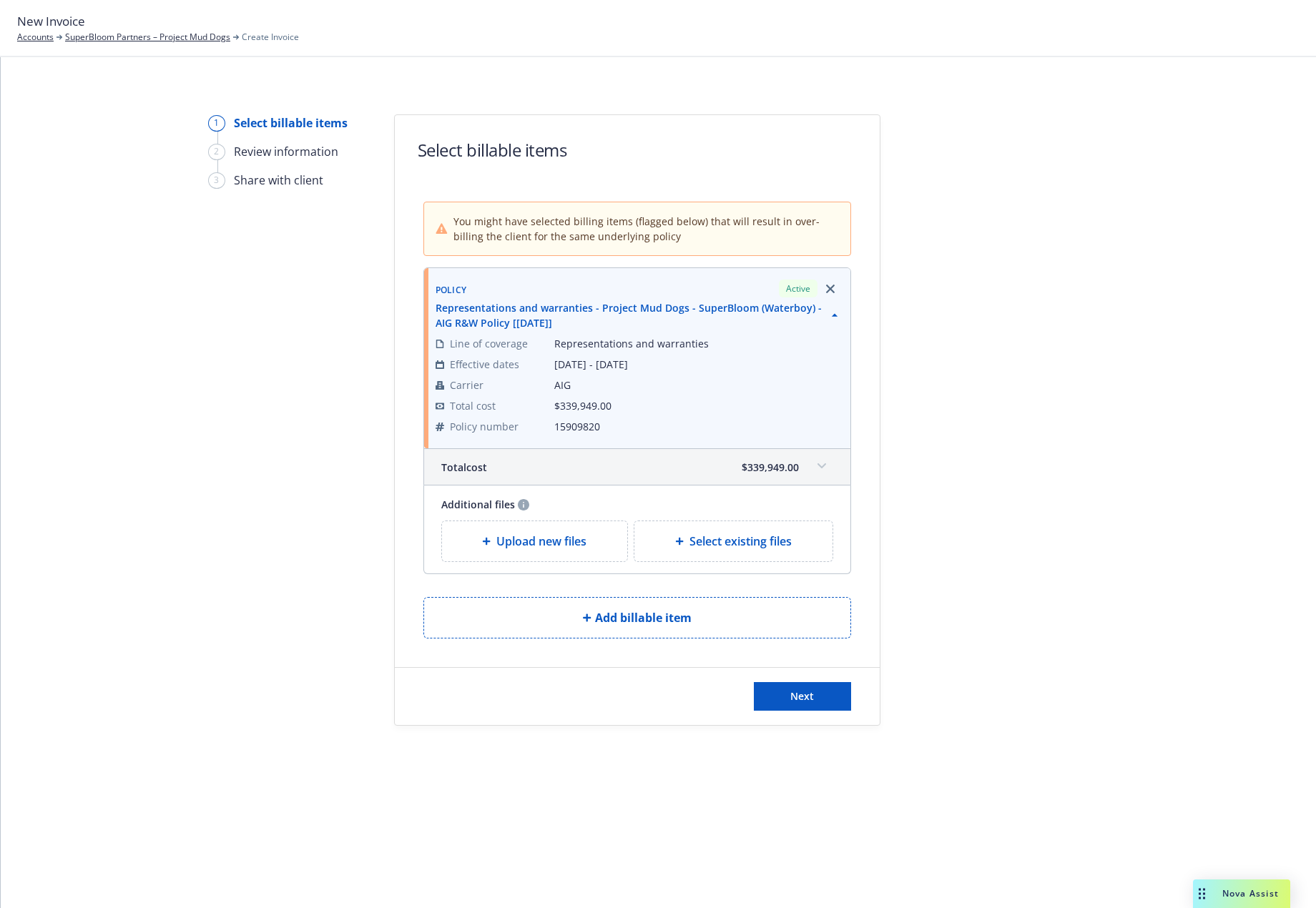
click at [819, 465] on icon at bounding box center [820, 465] width 9 height 5
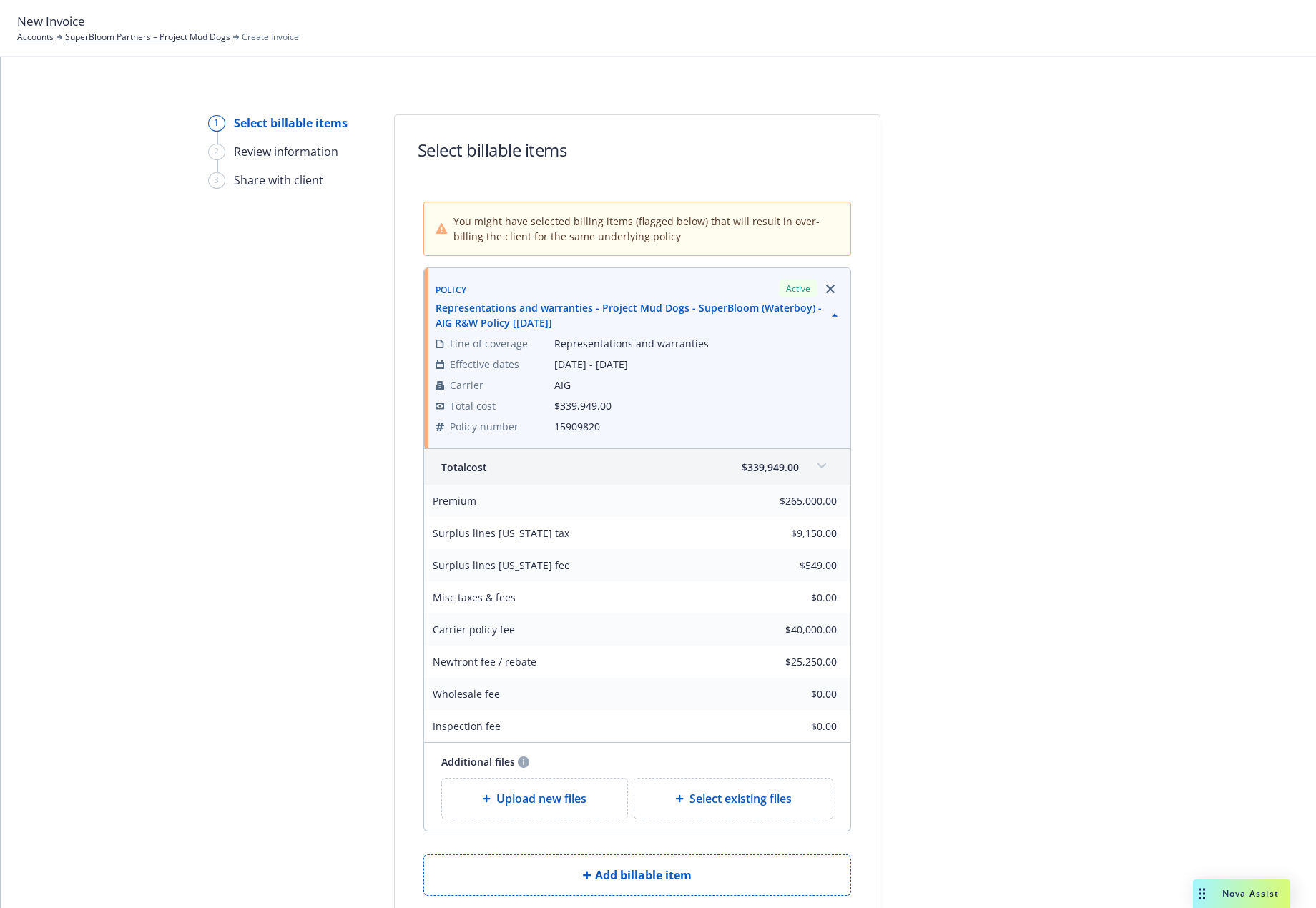
click at [819, 467] on icon at bounding box center [821, 466] width 9 height 6
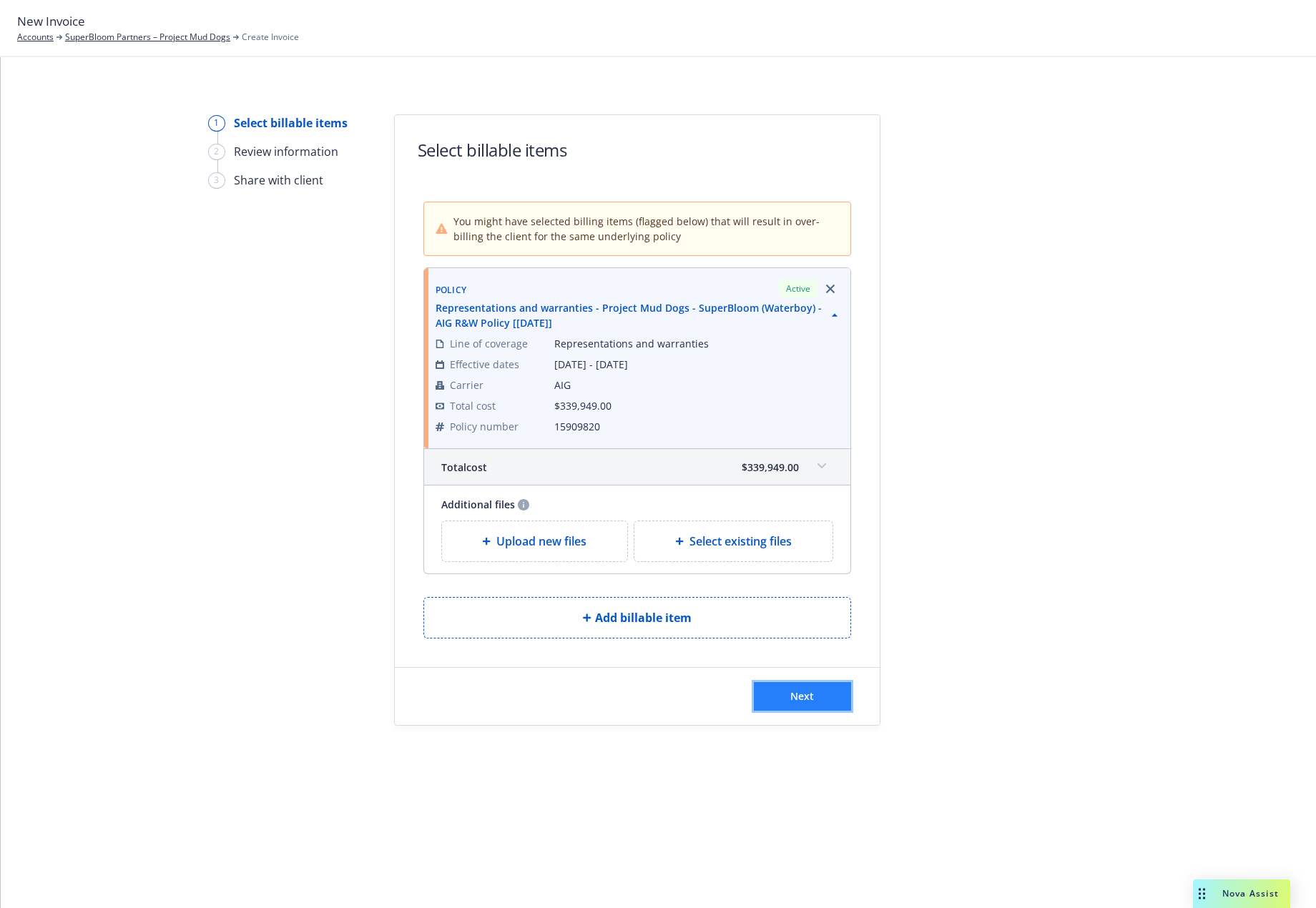
click at [772, 704] on button "Next" at bounding box center [802, 696] width 97 height 29
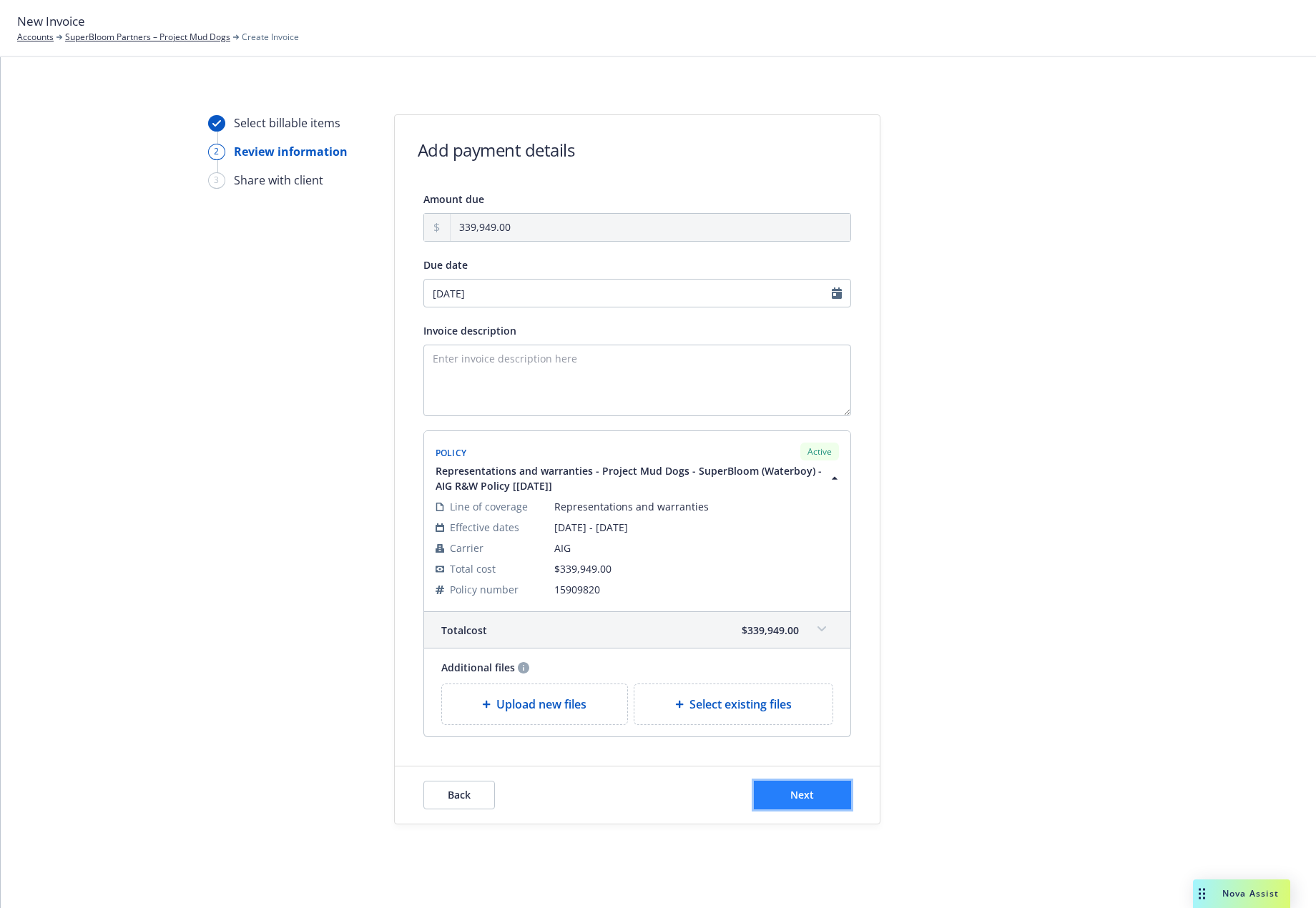
click at [790, 792] on span "Next" at bounding box center [801, 794] width 24 height 13
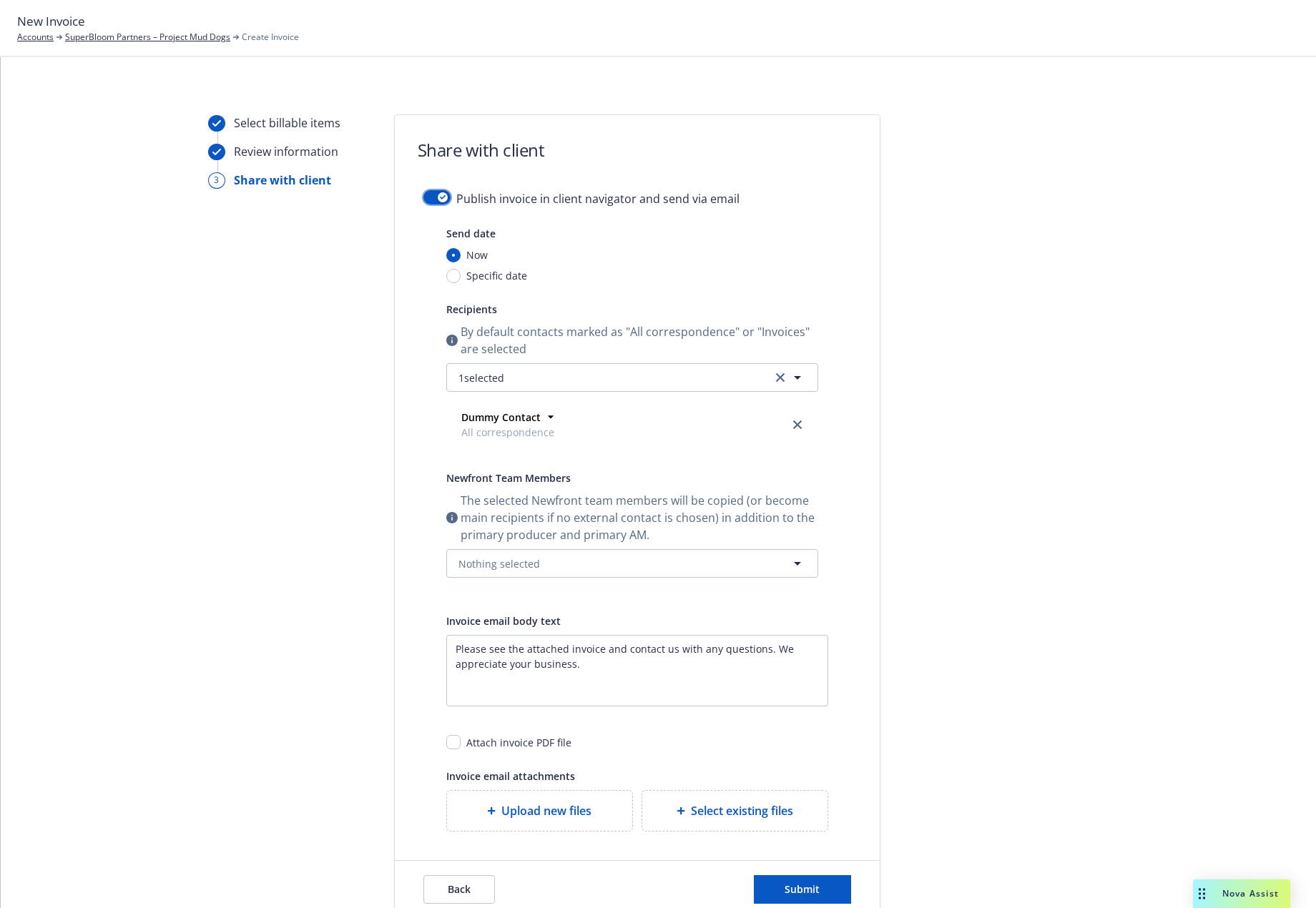
click at [430, 201] on button "button" at bounding box center [436, 197] width 27 height 14
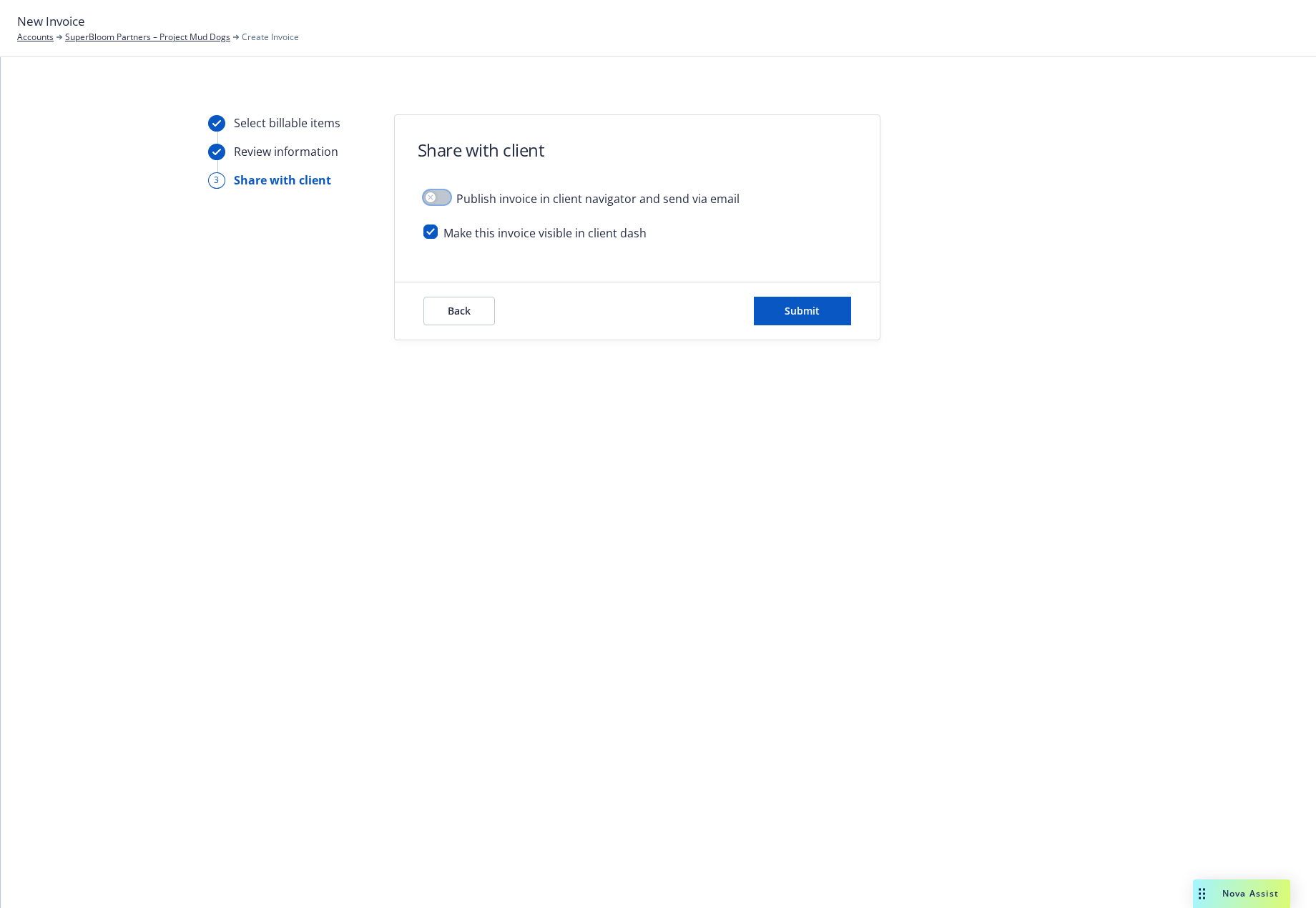
click at [431, 197] on icon "button" at bounding box center [430, 197] width 5 height 5
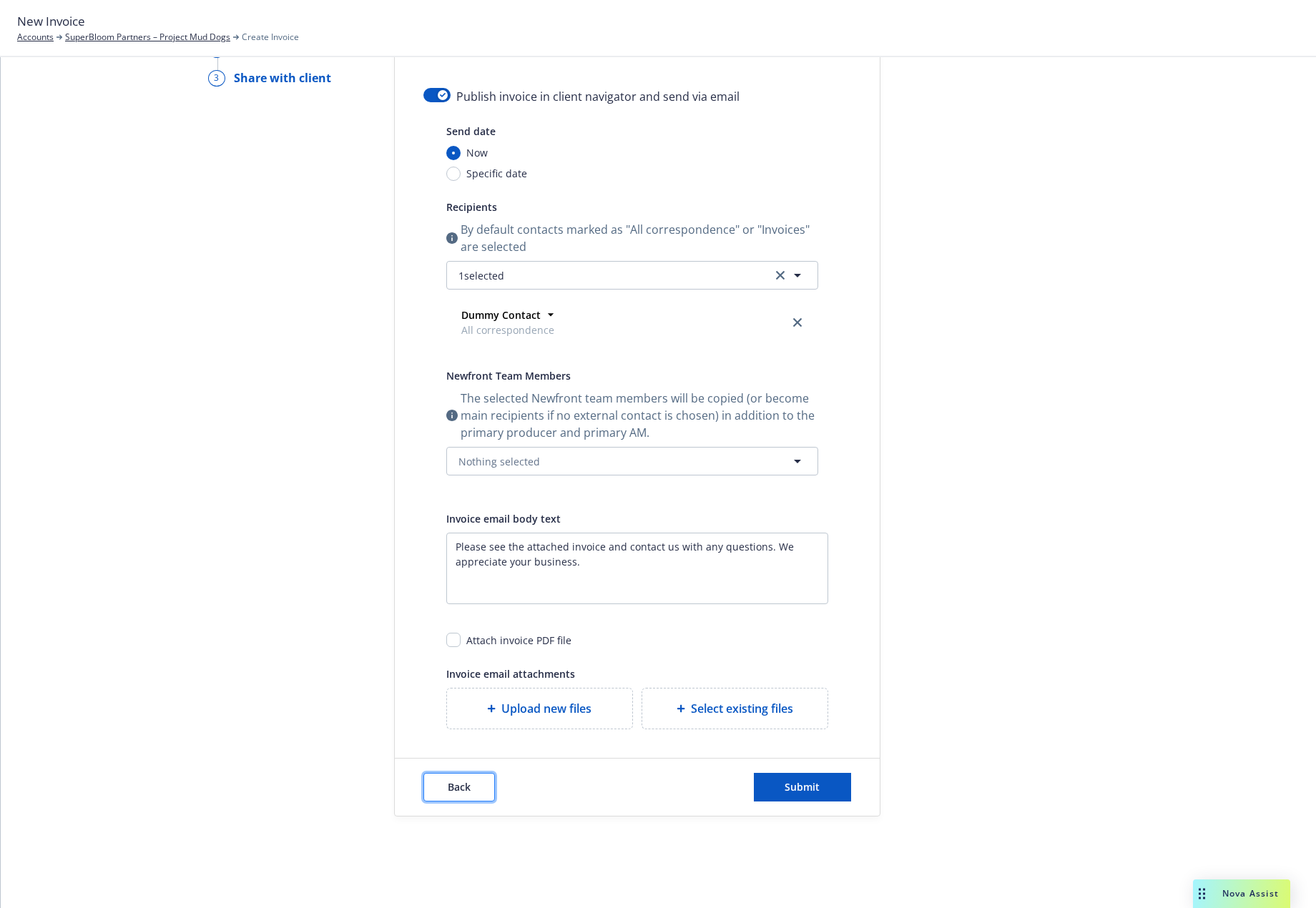
click at [468, 788] on button "Back" at bounding box center [458, 787] width 72 height 29
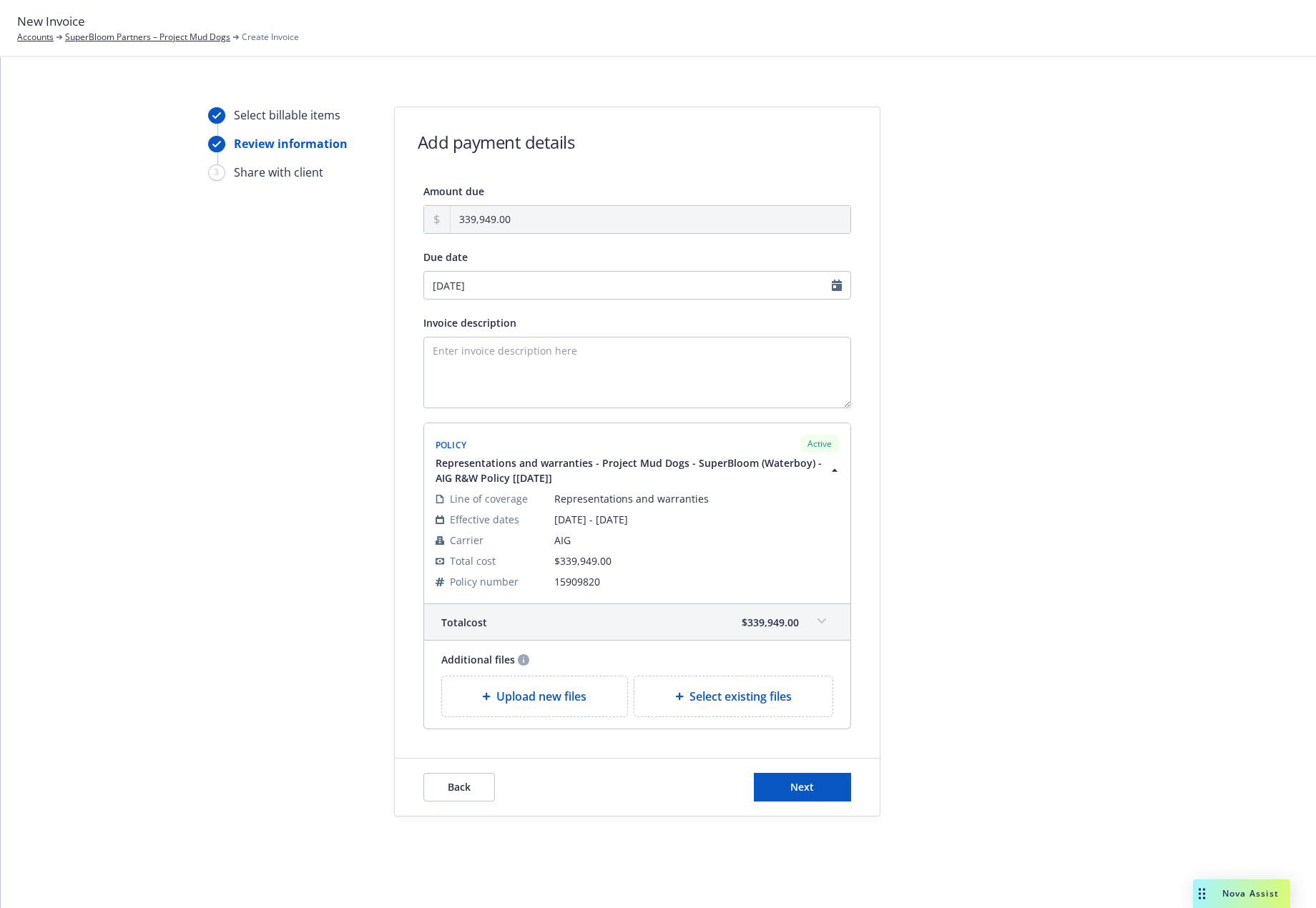
scroll to position [8, 0]
click at [462, 791] on span "Back" at bounding box center [459, 787] width 23 height 13
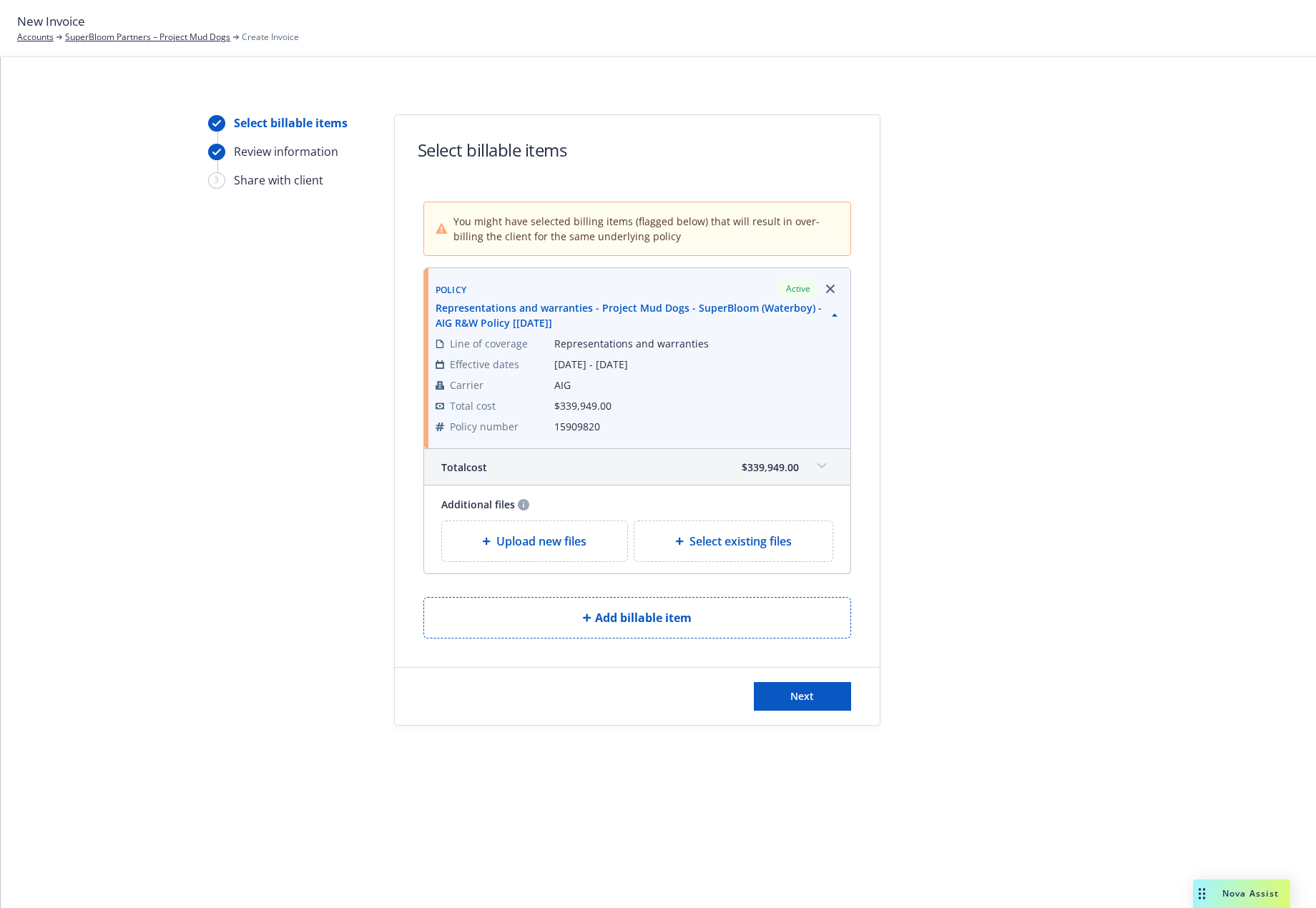
scroll to position [0, 0]
click at [800, 697] on span "Next" at bounding box center [801, 696] width 24 height 13
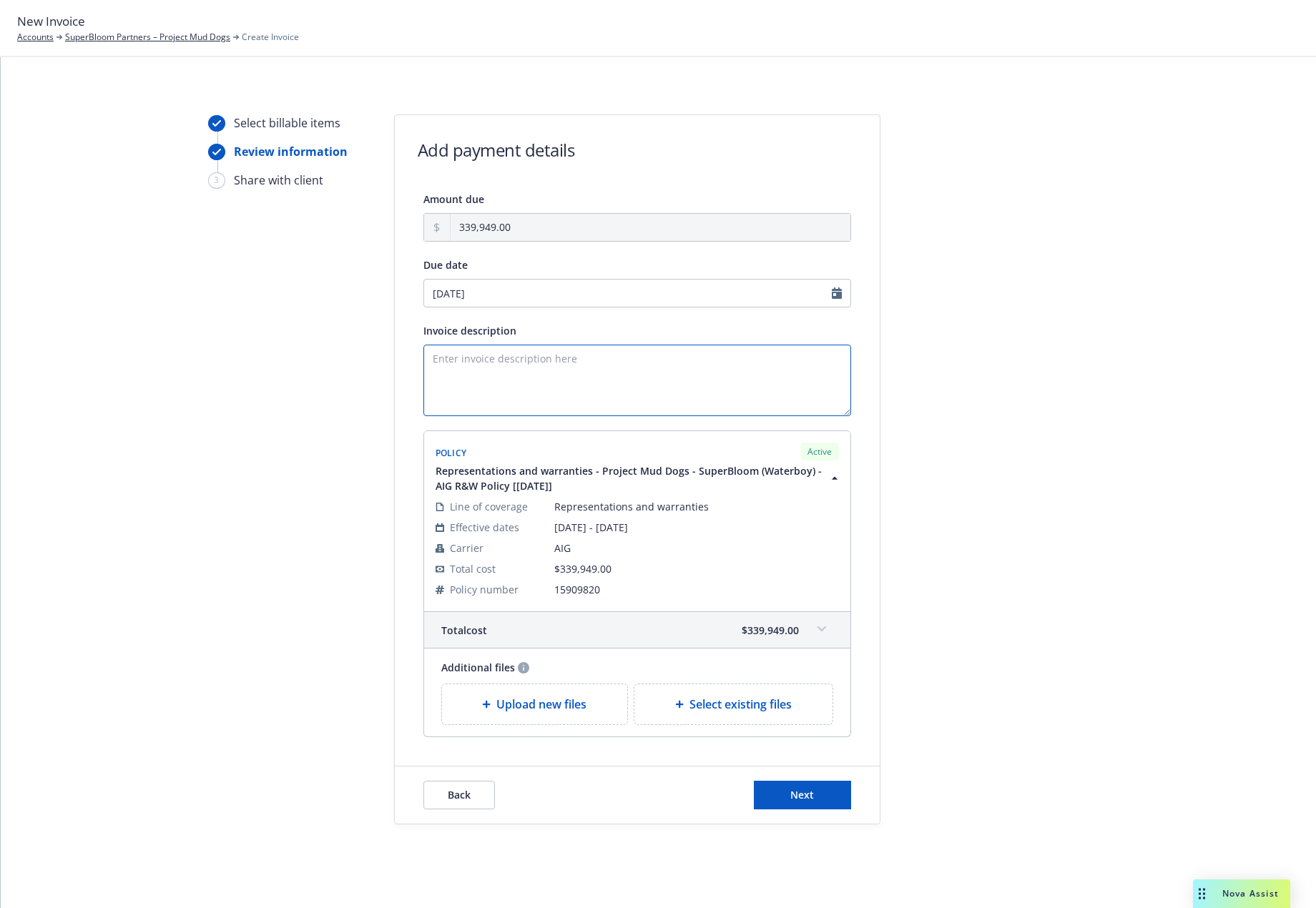
click at [620, 373] on textarea "Invoice description" at bounding box center [637, 380] width 428 height 72
click at [594, 716] on div "Upload new files" at bounding box center [535, 705] width 186 height 40
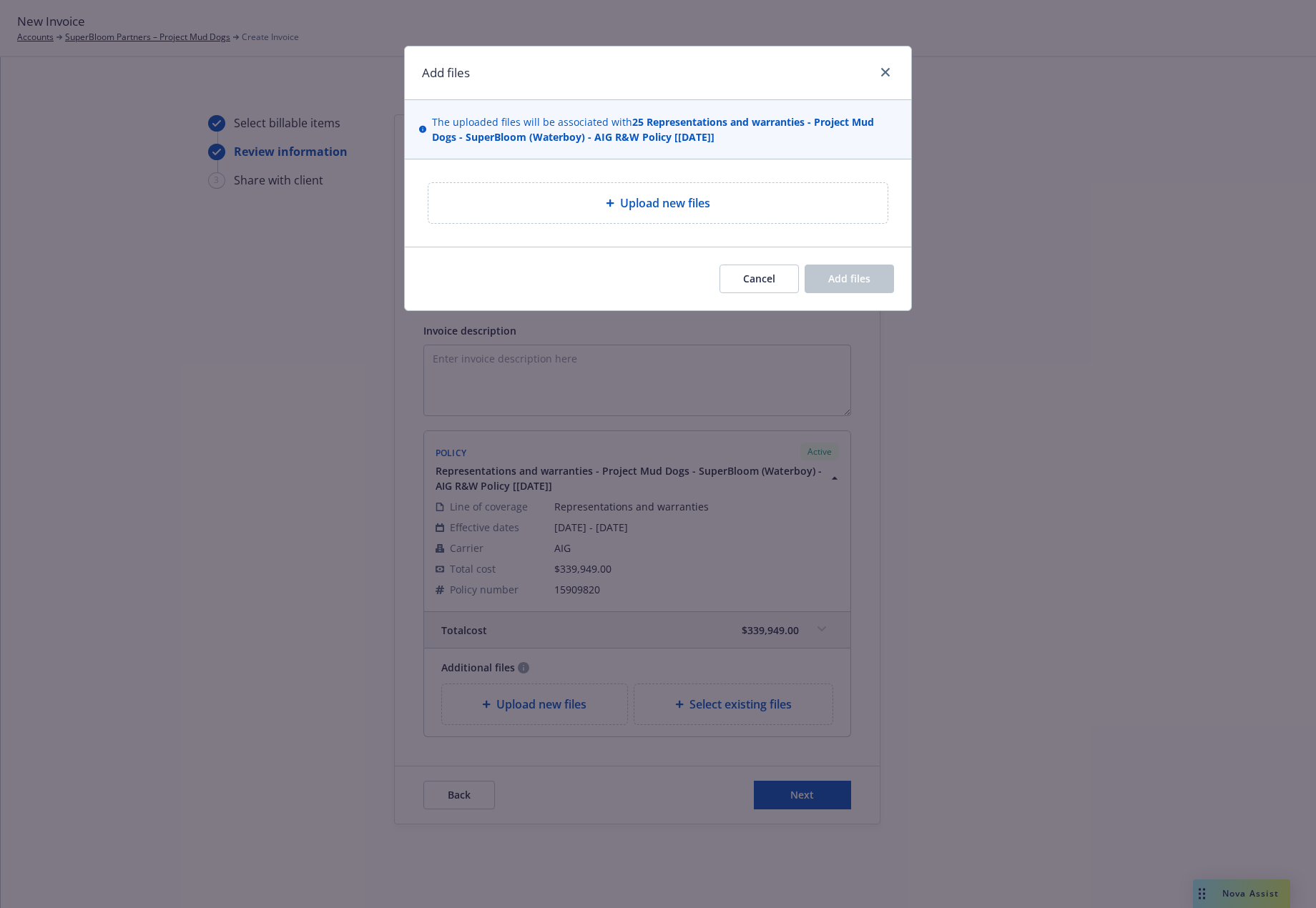
click at [669, 205] on span "Upload new files" at bounding box center [665, 203] width 90 height 17
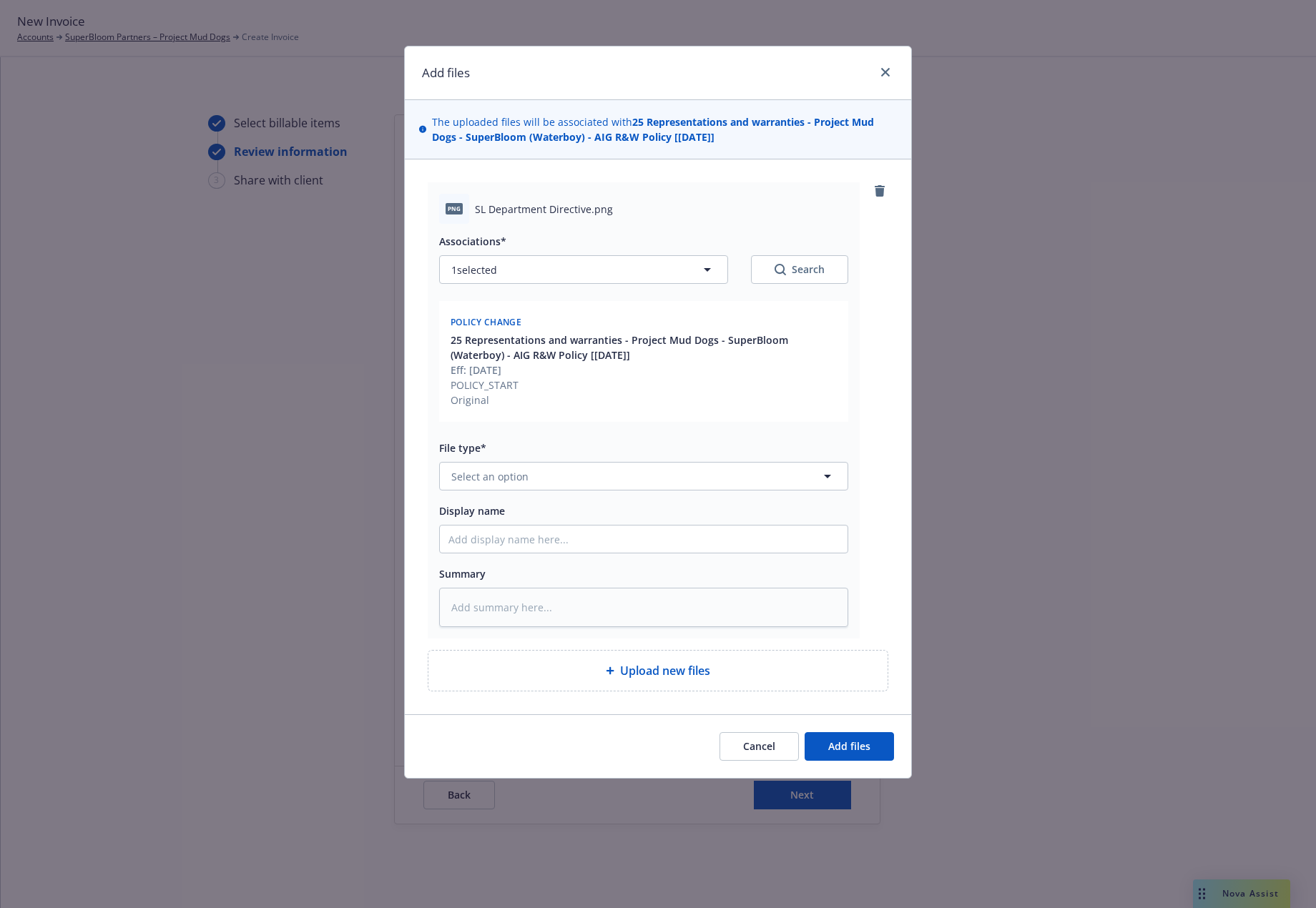
type textarea "x"
click at [574, 488] on button "Select an option" at bounding box center [644, 476] width 409 height 29
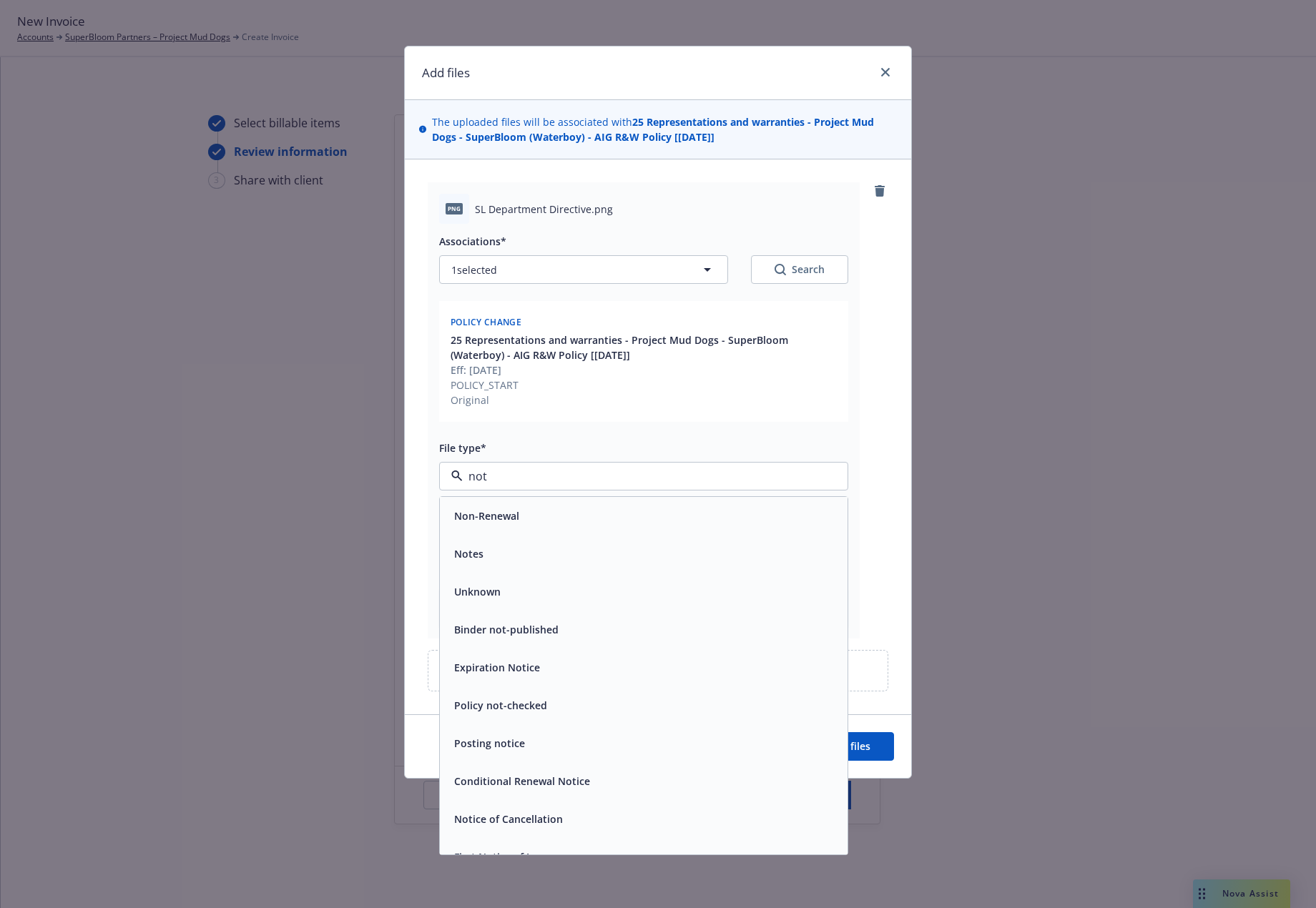
type input "note"
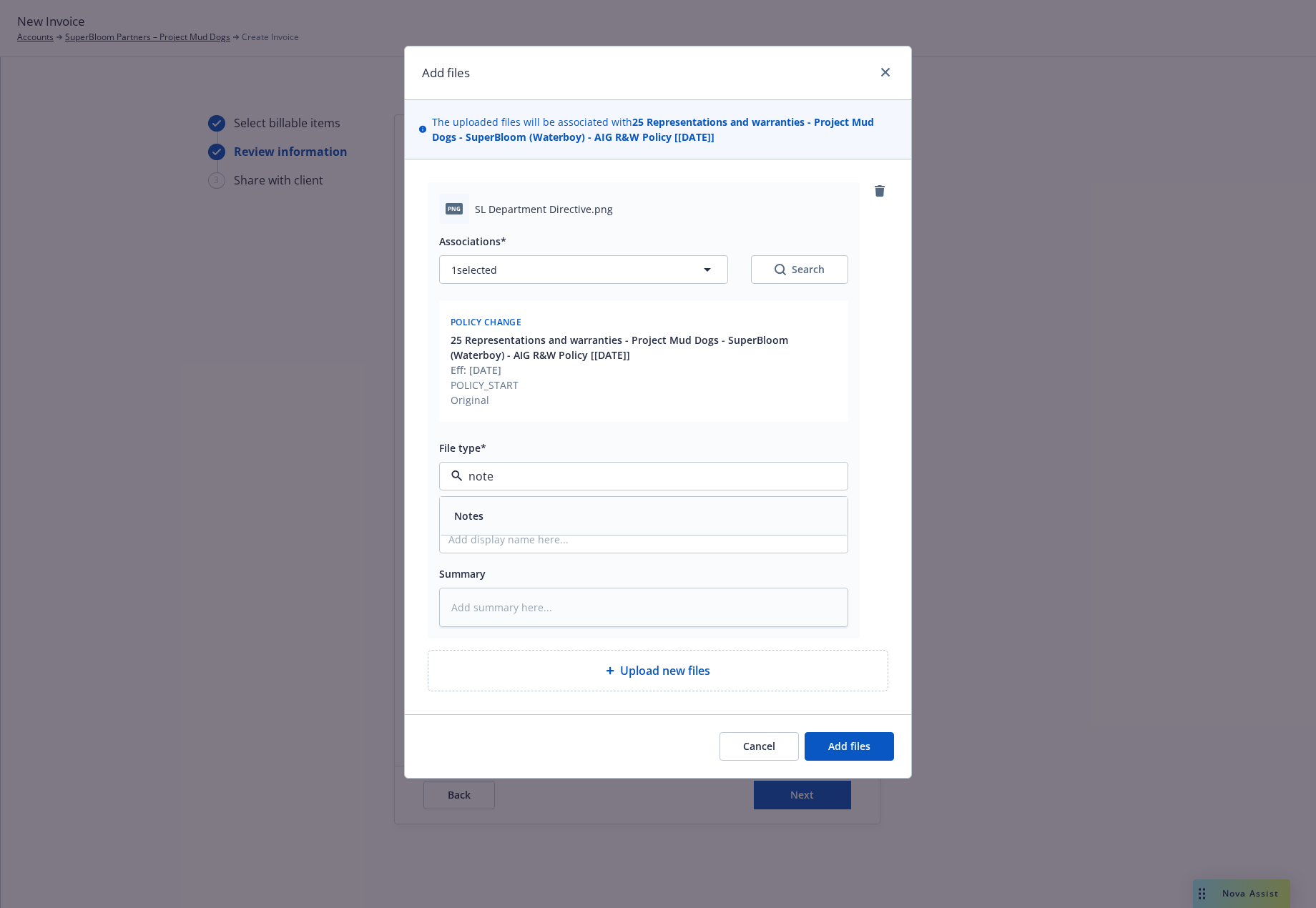
click at [559, 527] on div "Notes" at bounding box center [644, 516] width 408 height 38
click at [719, 542] on input "Display name" at bounding box center [644, 538] width 408 height 27
type textarea "x"
type input "S"
type textarea "x"
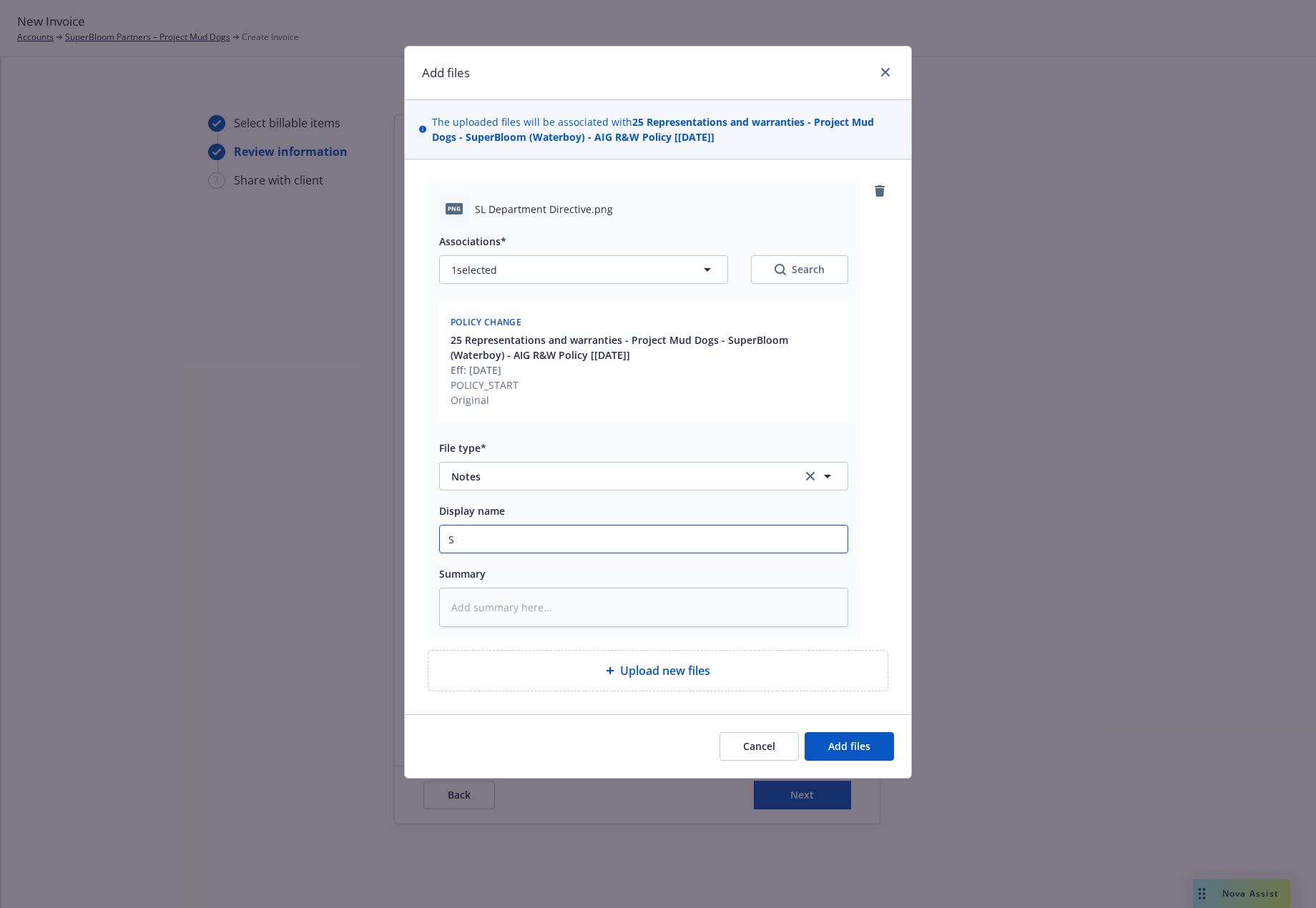
type input "SL"
type textarea "x"
type input "S"
type textarea "x"
type input "Su"
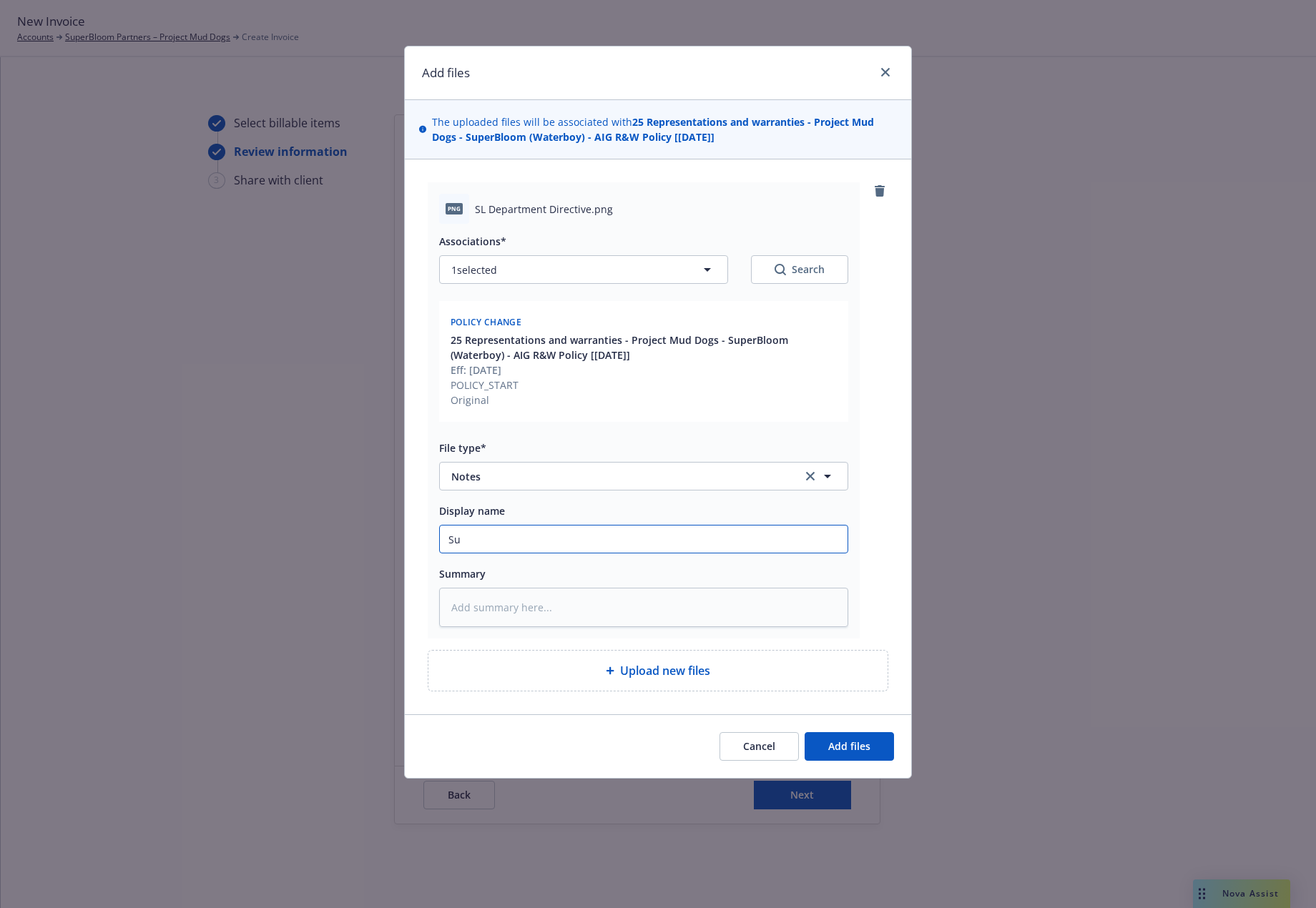
type textarea "x"
type input "SuR"
type textarea "x"
type input "Su"
type textarea "x"
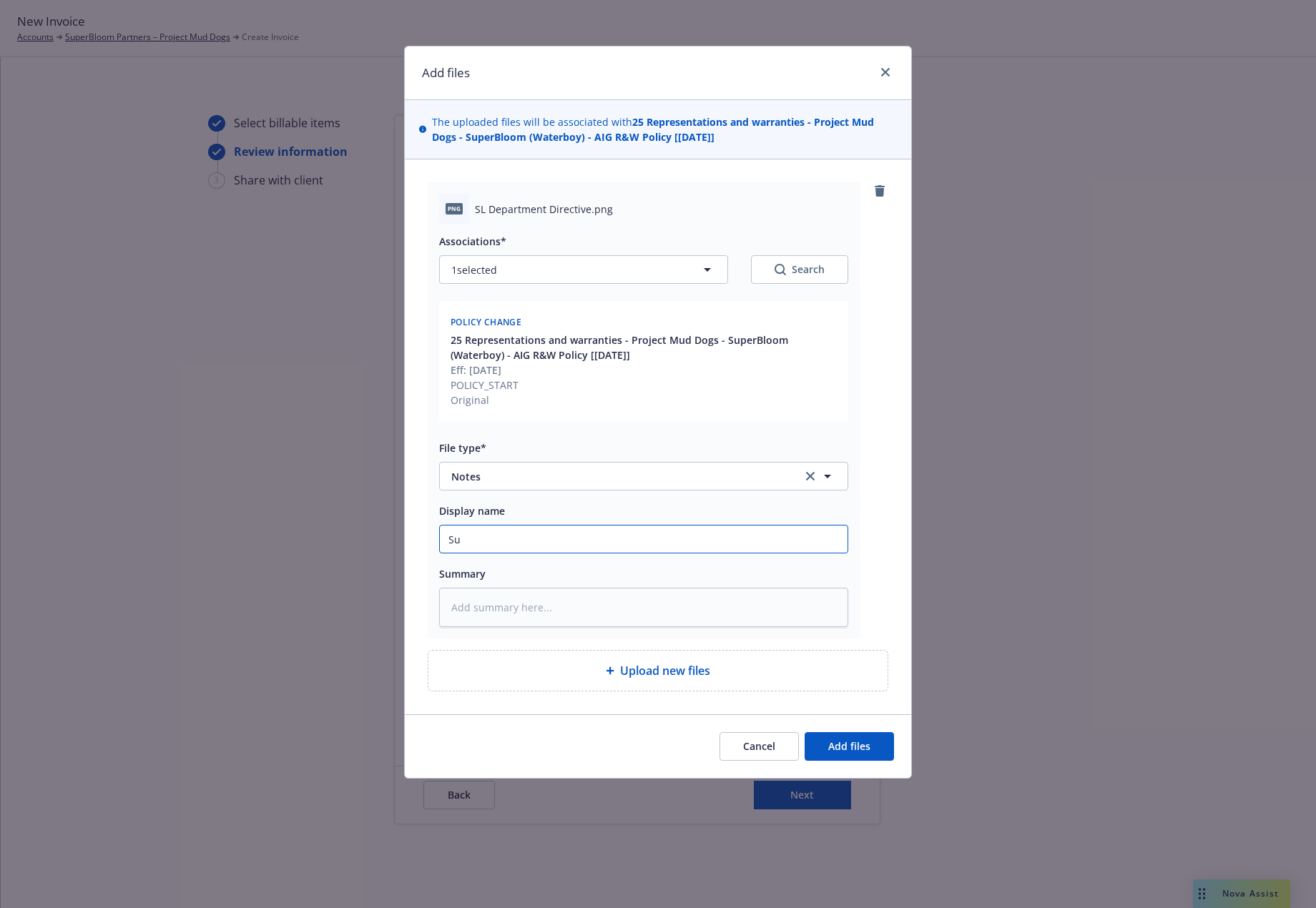
type input "Sur"
type textarea "x"
type input "Surp"
type textarea "x"
type input "Surpl"
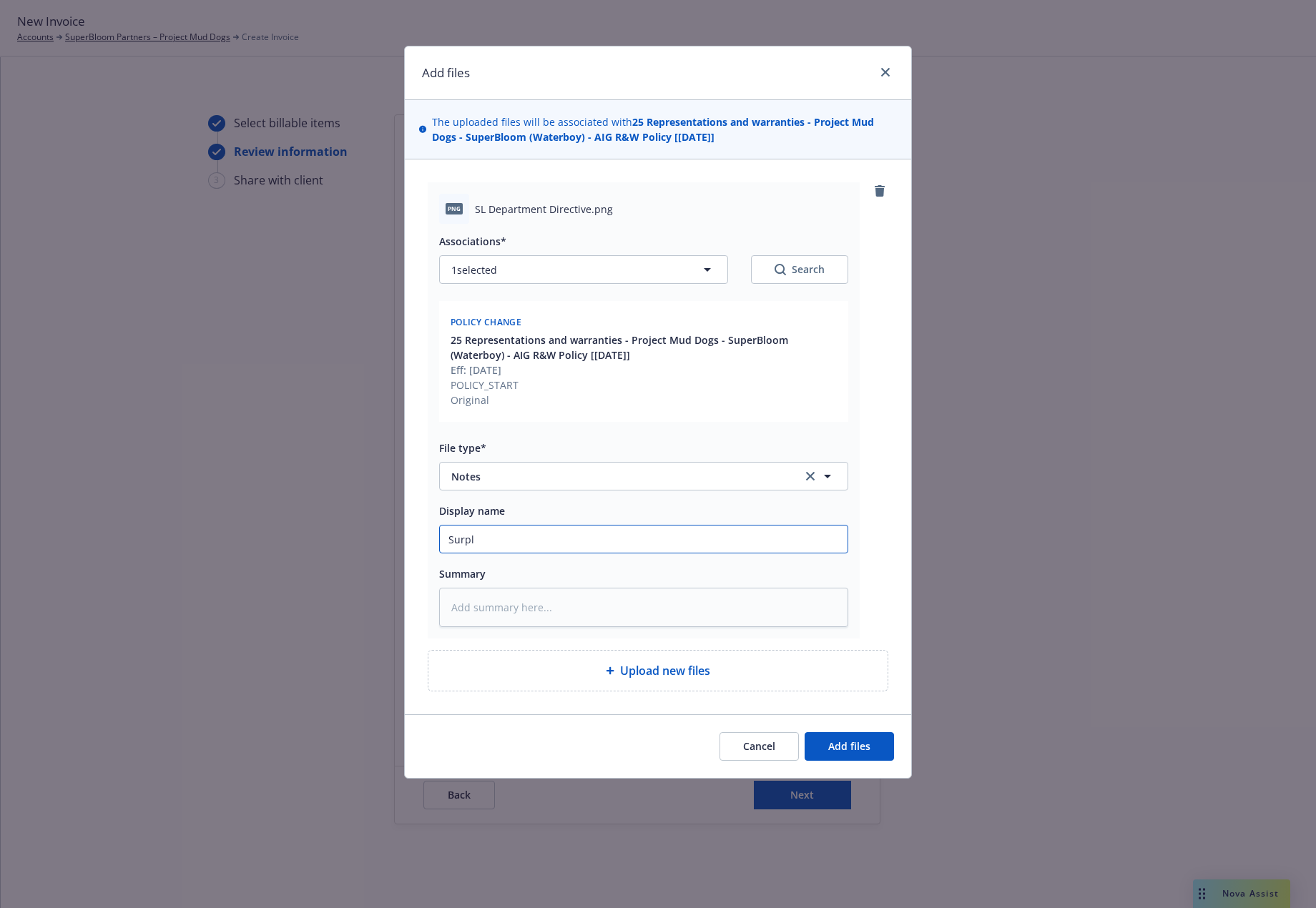
type textarea "x"
type input "Surplu"
type textarea "x"
type input "Surplus"
type textarea "x"
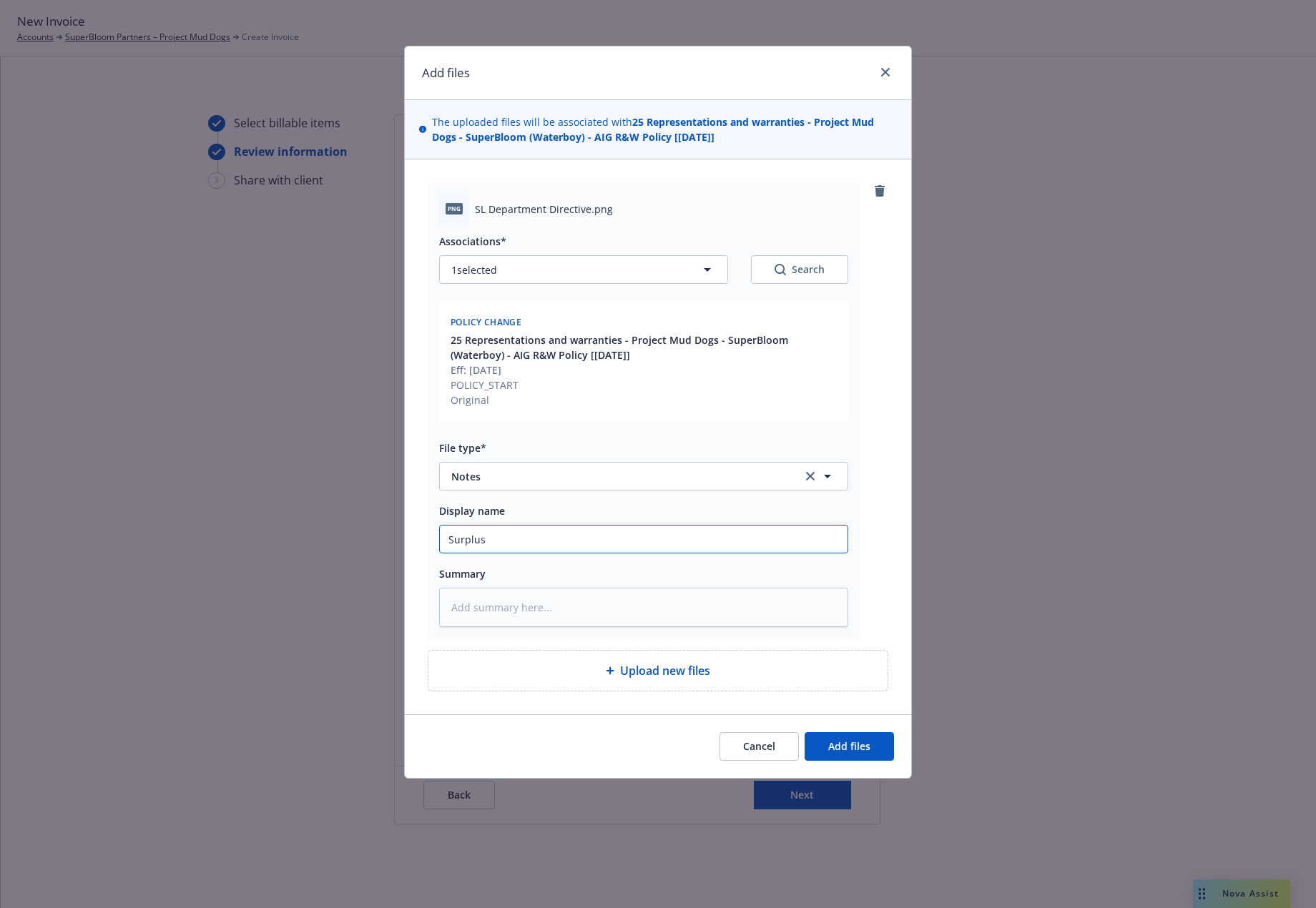
type input "Surplus"
type textarea "x"
type input "Surplus L"
type textarea "x"
type input "Surplus Li"
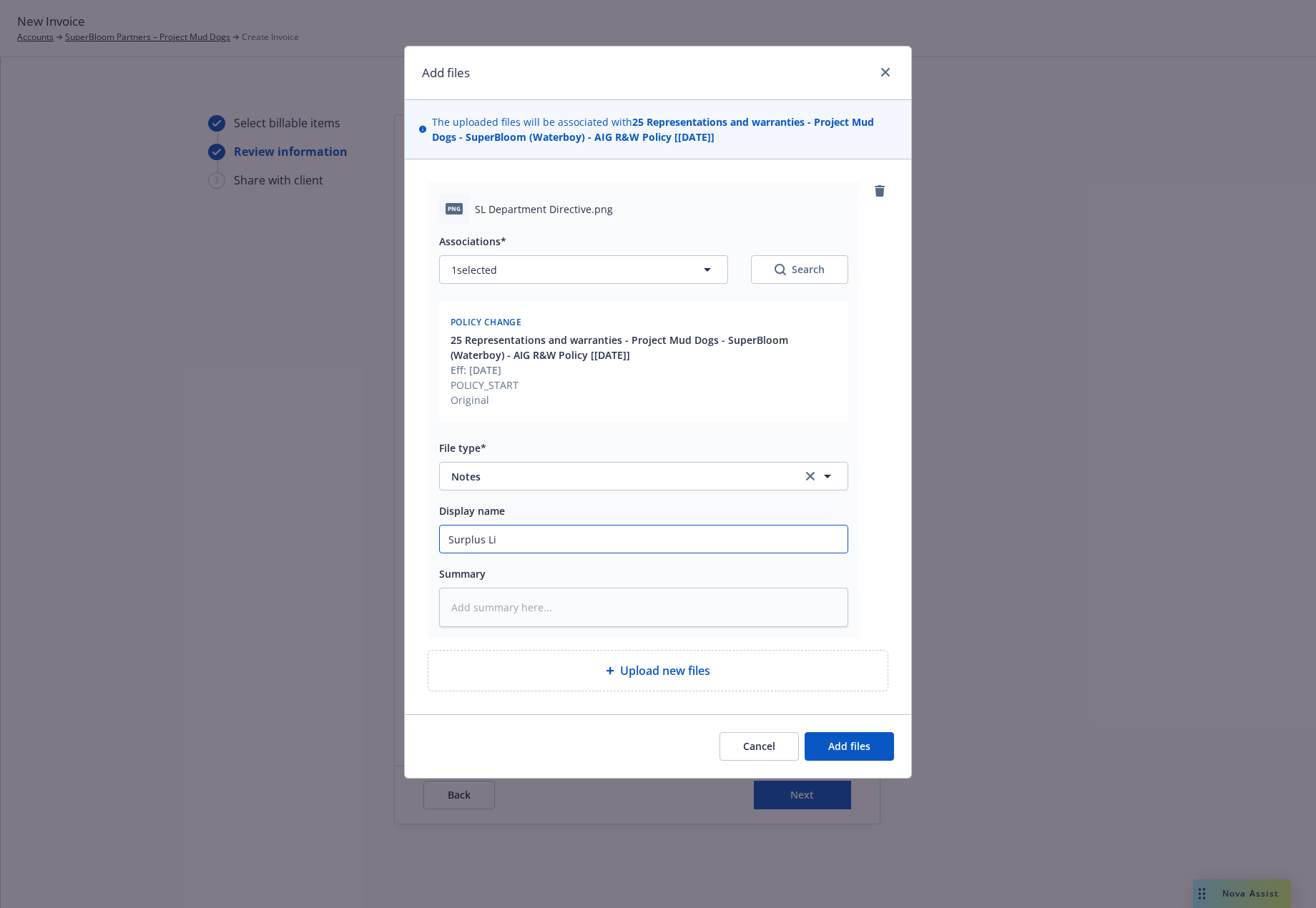
type textarea "x"
type input "Surplus Lin"
type textarea "x"
type input "Surplus Line"
type textarea "x"
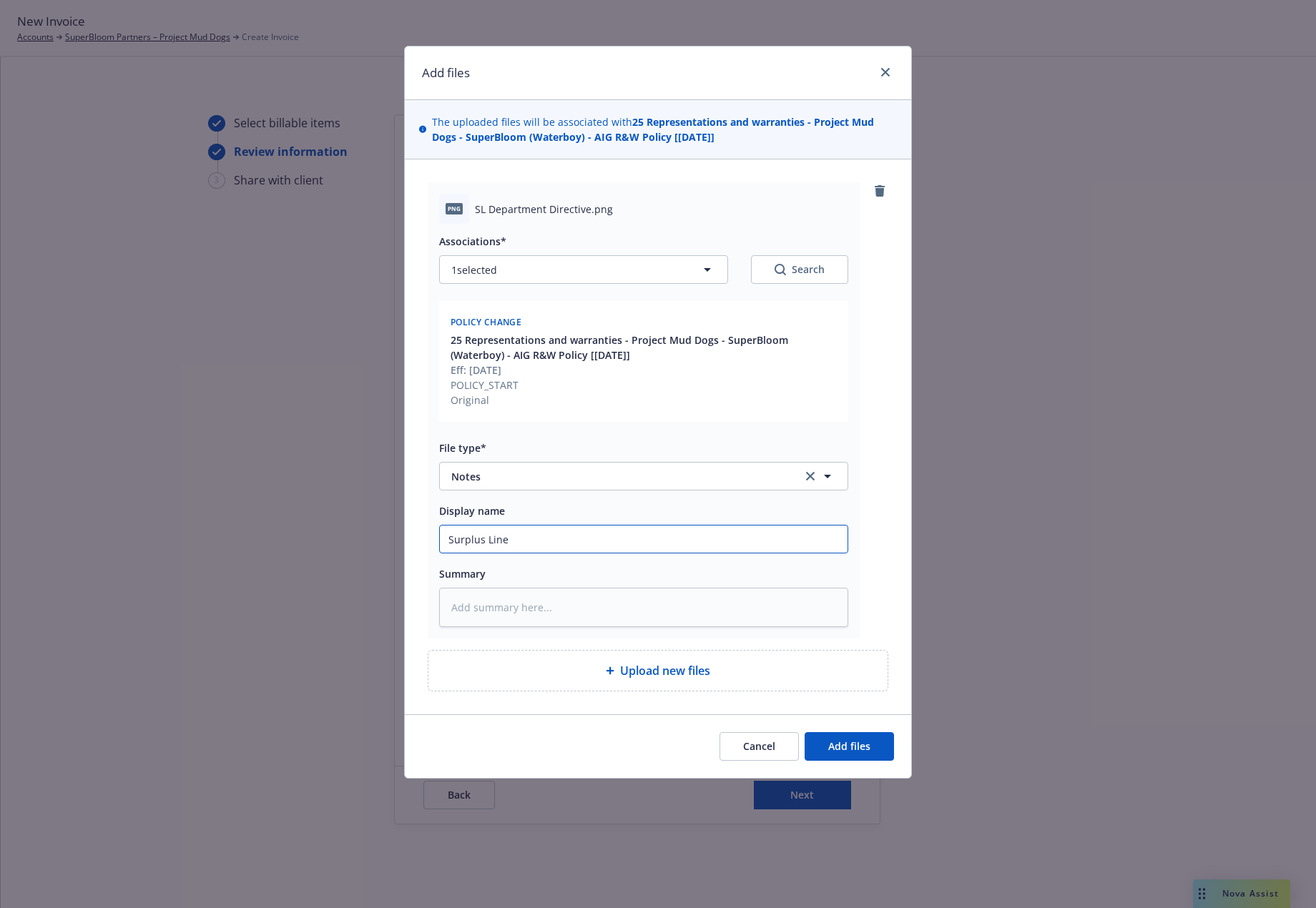
type input "Surplus Lines"
type textarea "x"
type input "Surplus Lines"
type textarea "x"
type input "Surplus Lines D"
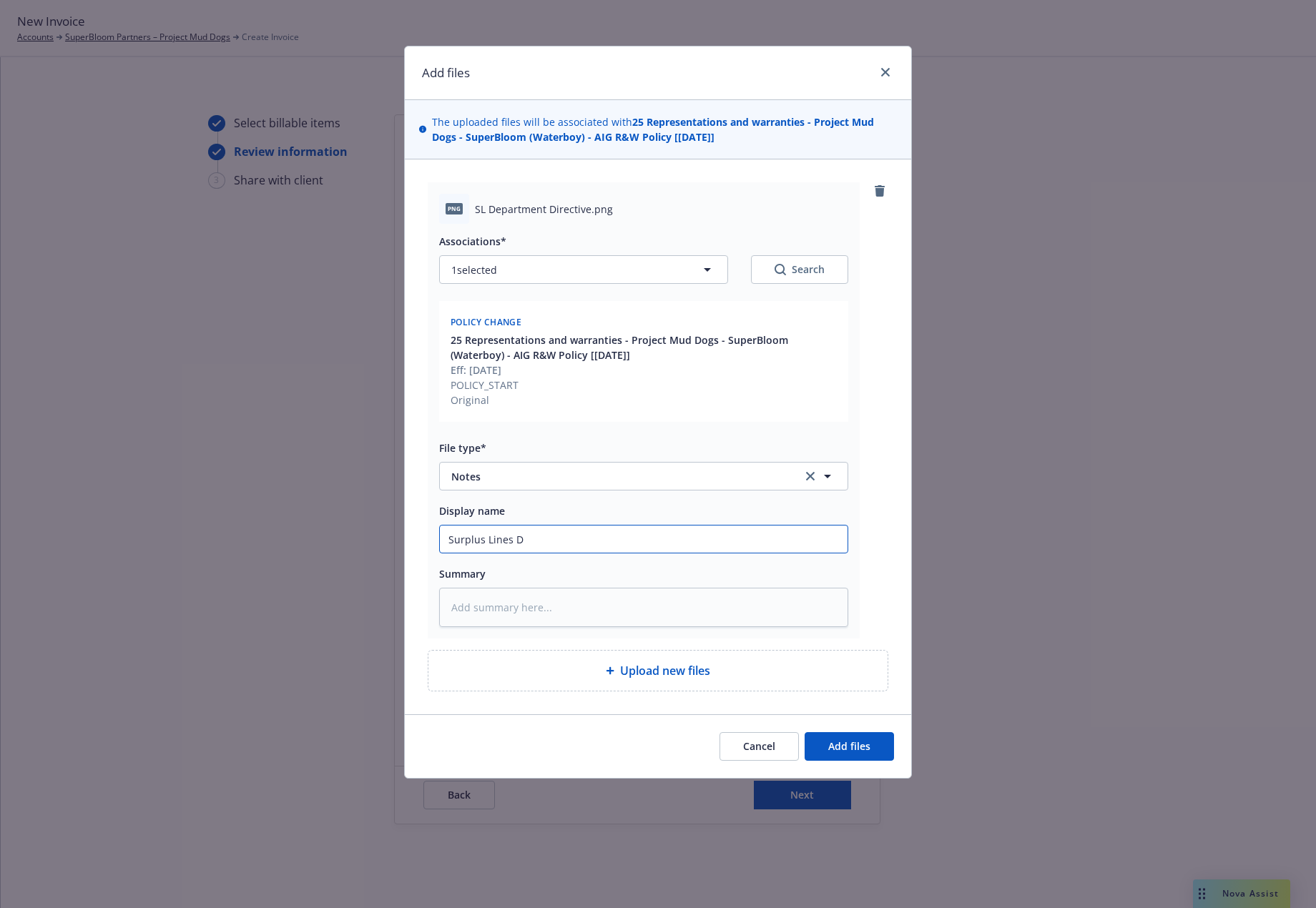
type textarea "x"
type input "Surplus Lines De"
type textarea "x"
type input "Surplus Lines Dep"
type textarea "x"
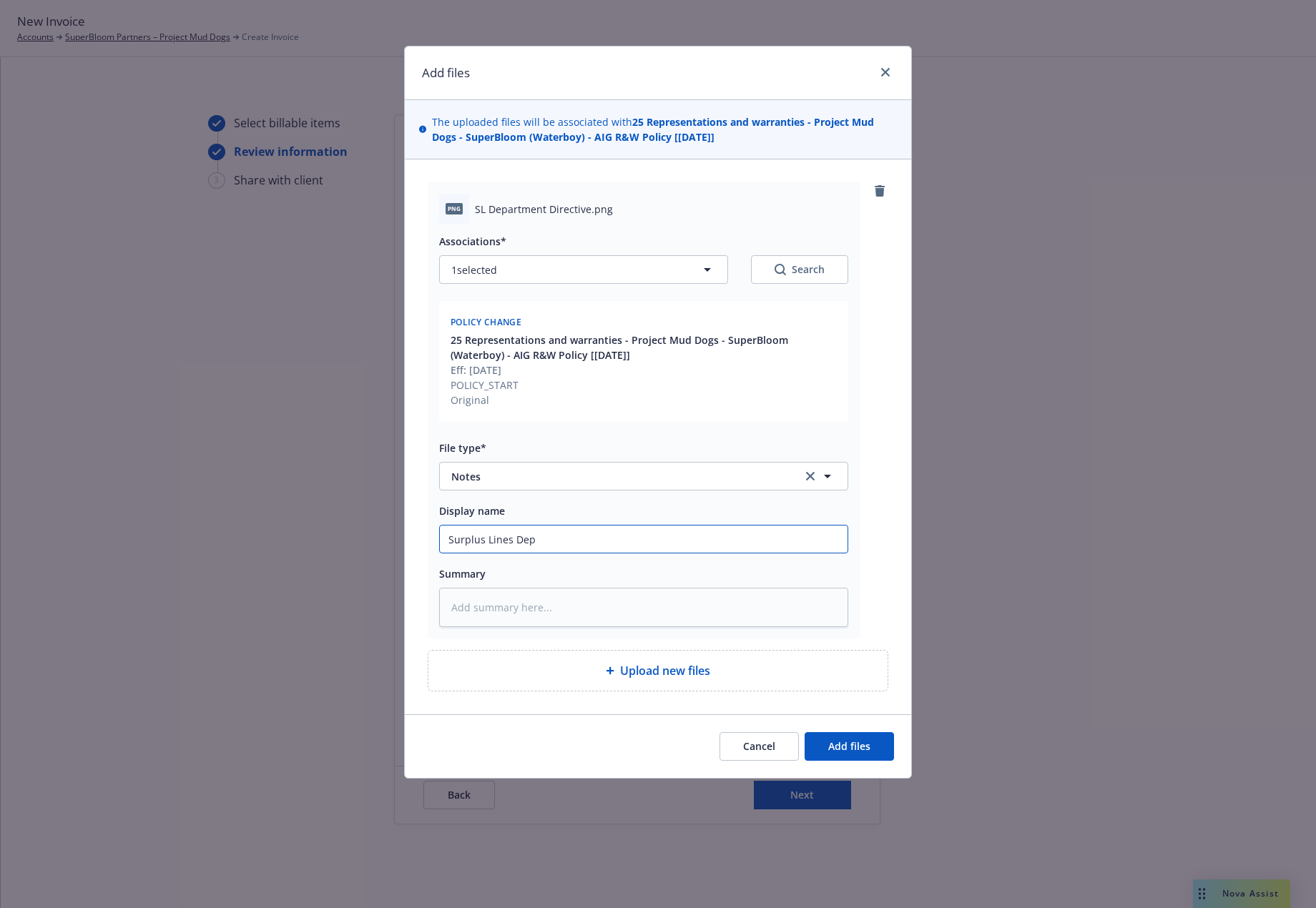
type input "Surplus Lines Depa"
type textarea "x"
type input "Surplus Lines Depar"
type textarea "x"
type input "Surplus Lines Departm"
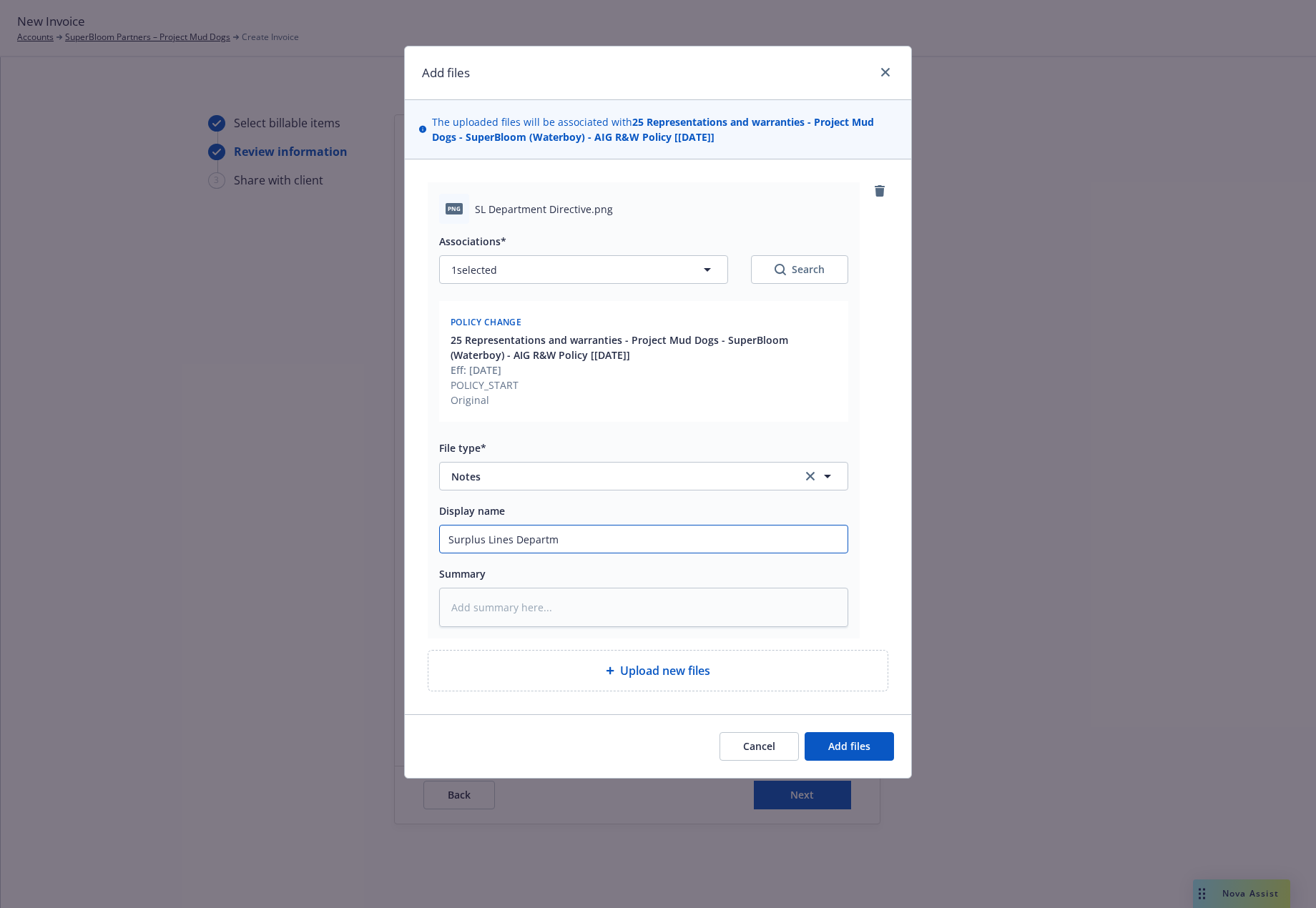
type textarea "x"
type input "Surplus Lines Departme"
type textarea "x"
type input "Surplus Lines Department"
type textarea "x"
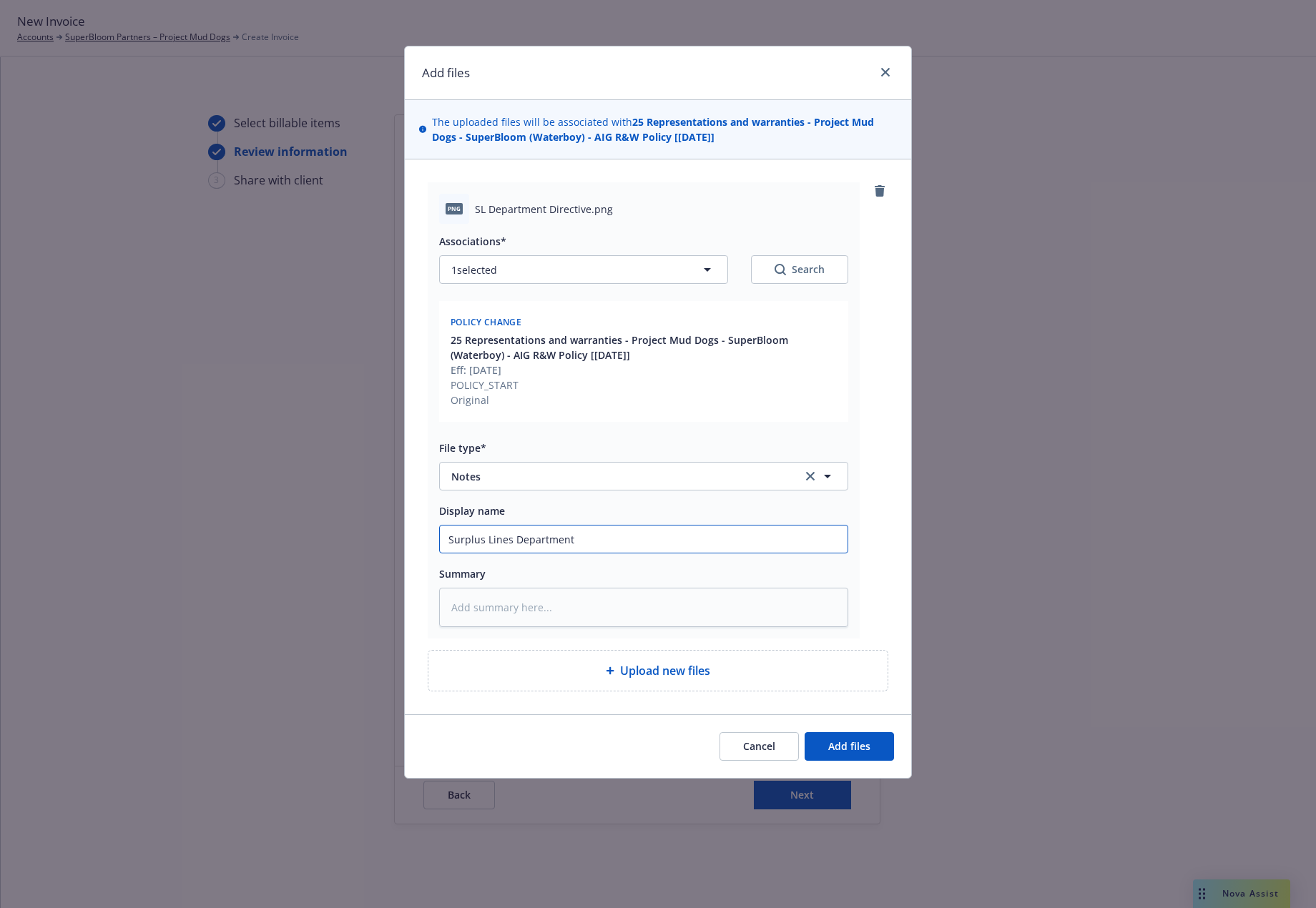
type input "Surplus Lines Department"
type textarea "x"
type input "Surplus Lines Department D"
type textarea "x"
type input "Surplus Lines Department Di"
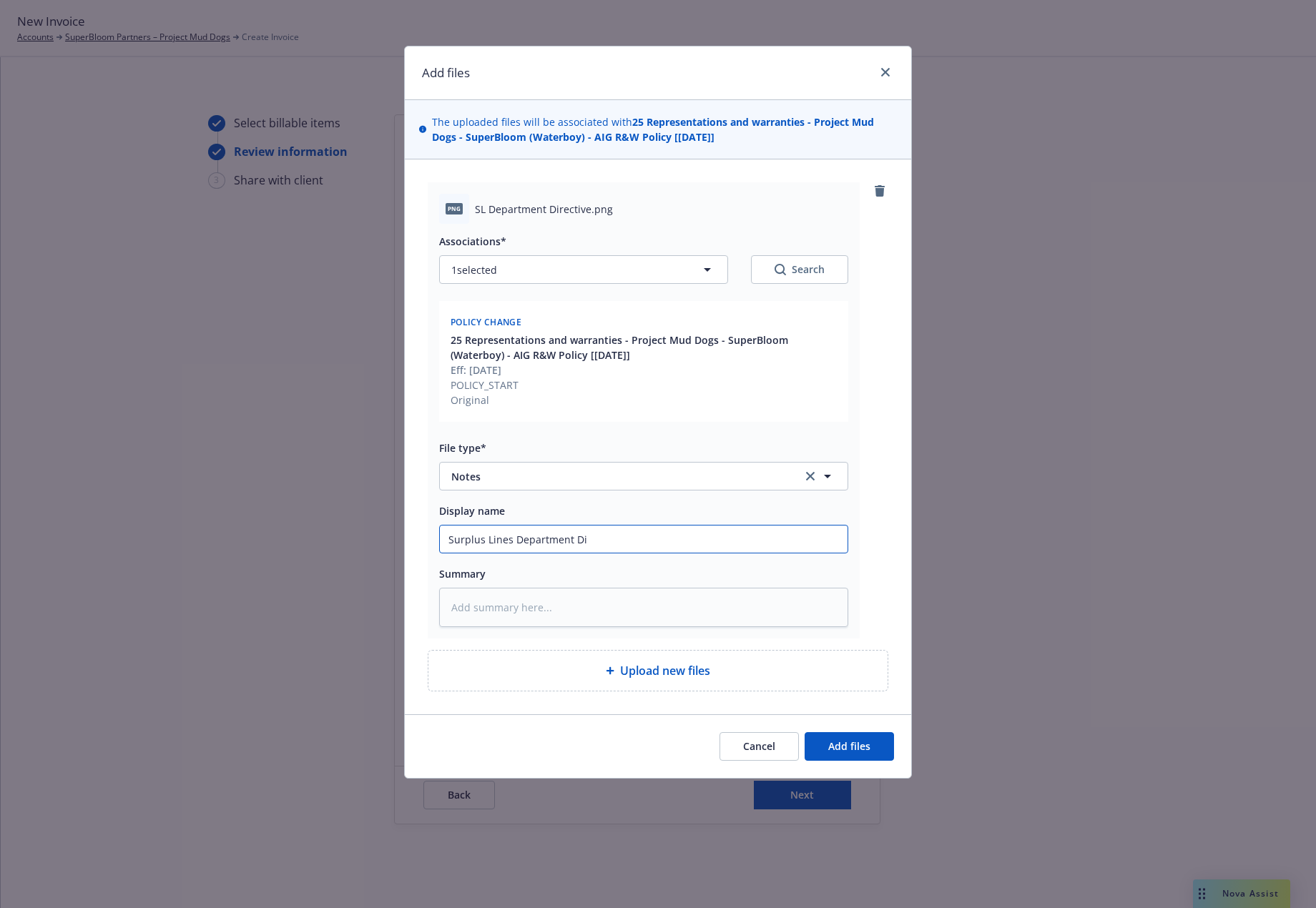
type textarea "x"
type input "Surplus Lines Department Dir"
type textarea "x"
type input "Surplus Lines Department Dire"
type textarea "x"
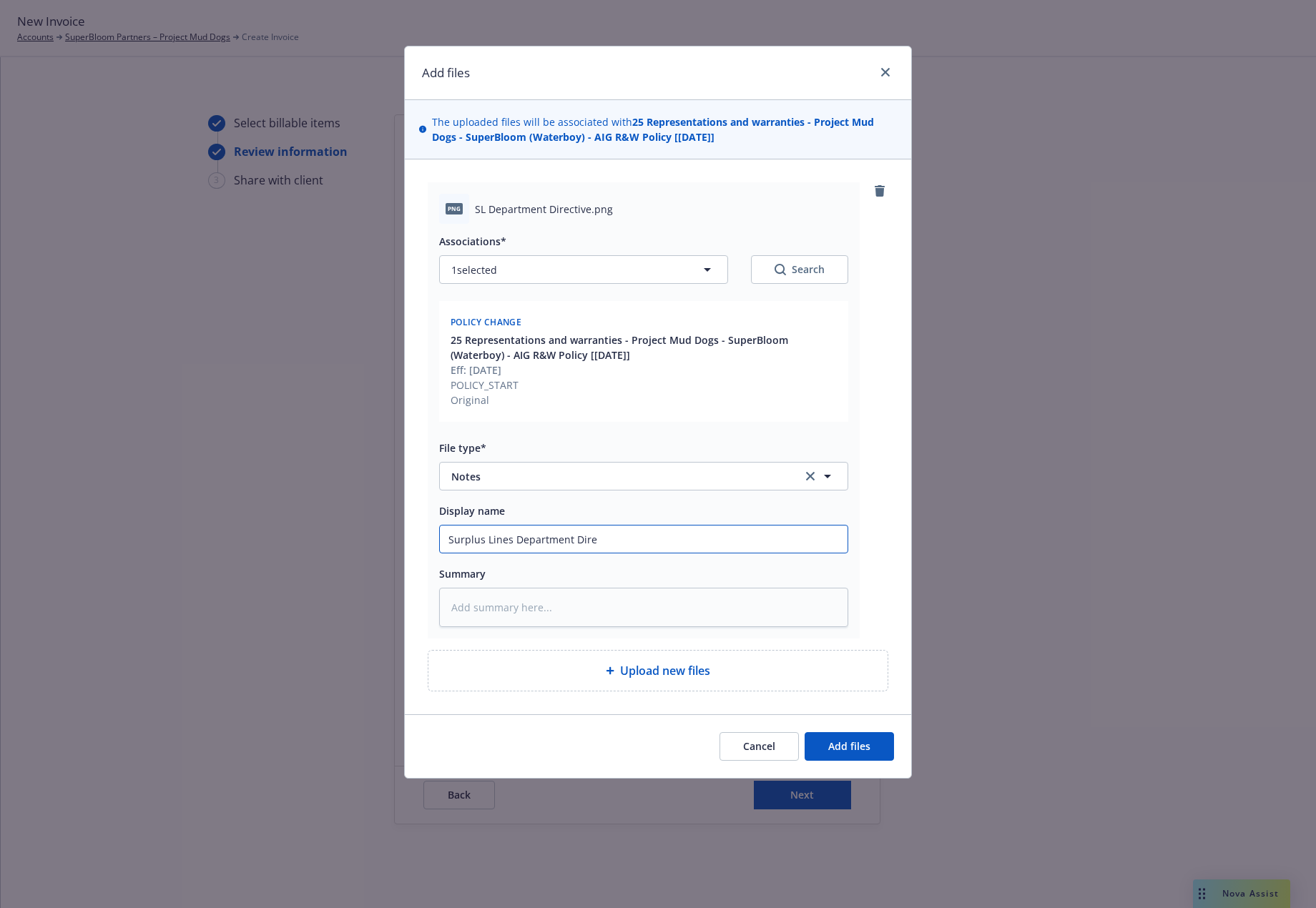
type input "Surplus Lines Department Direc"
type textarea "x"
type input "Surplus Lines Department Direct"
type textarea "x"
type input "Surplus Lines Department Directi"
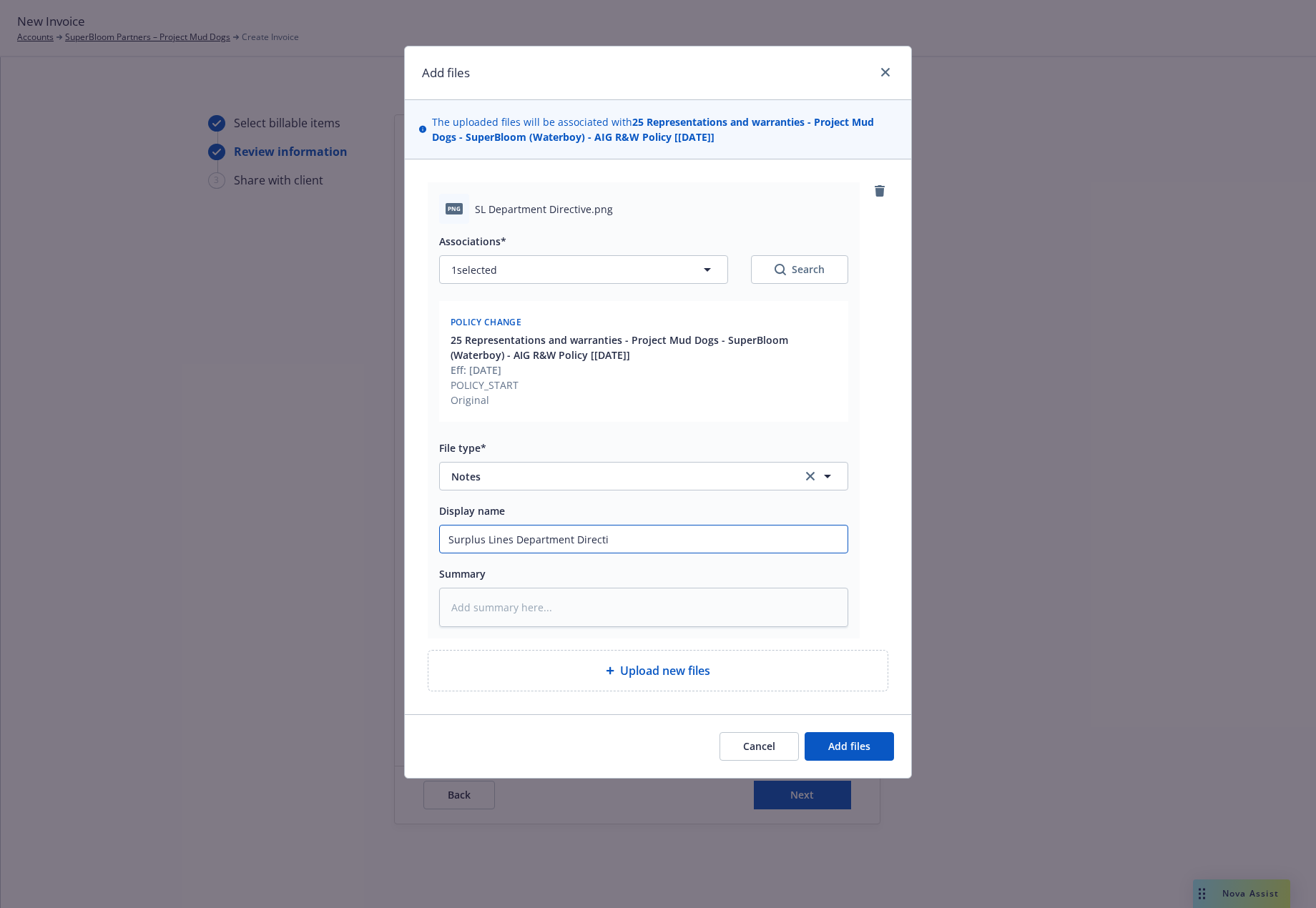
type textarea "x"
type input "Surplus Lines Department Directiv"
type textarea "x"
type input "Surplus Lines Department Directive"
type textarea "x"
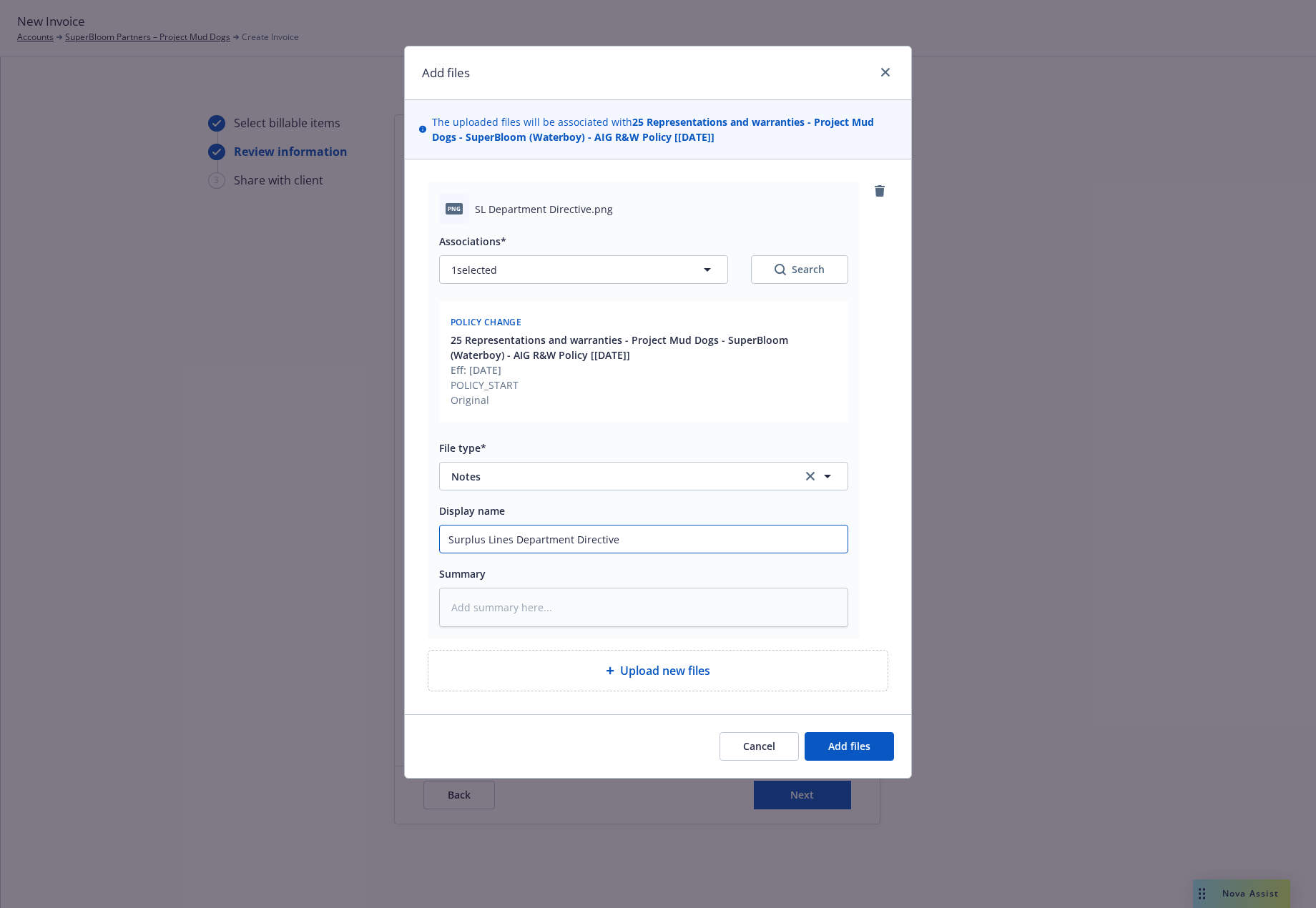
type input "Surplus Lines Department Directive"
click at [610, 601] on textarea at bounding box center [644, 607] width 409 height 39
type textarea "x"
type textarea "S"
type textarea "x"
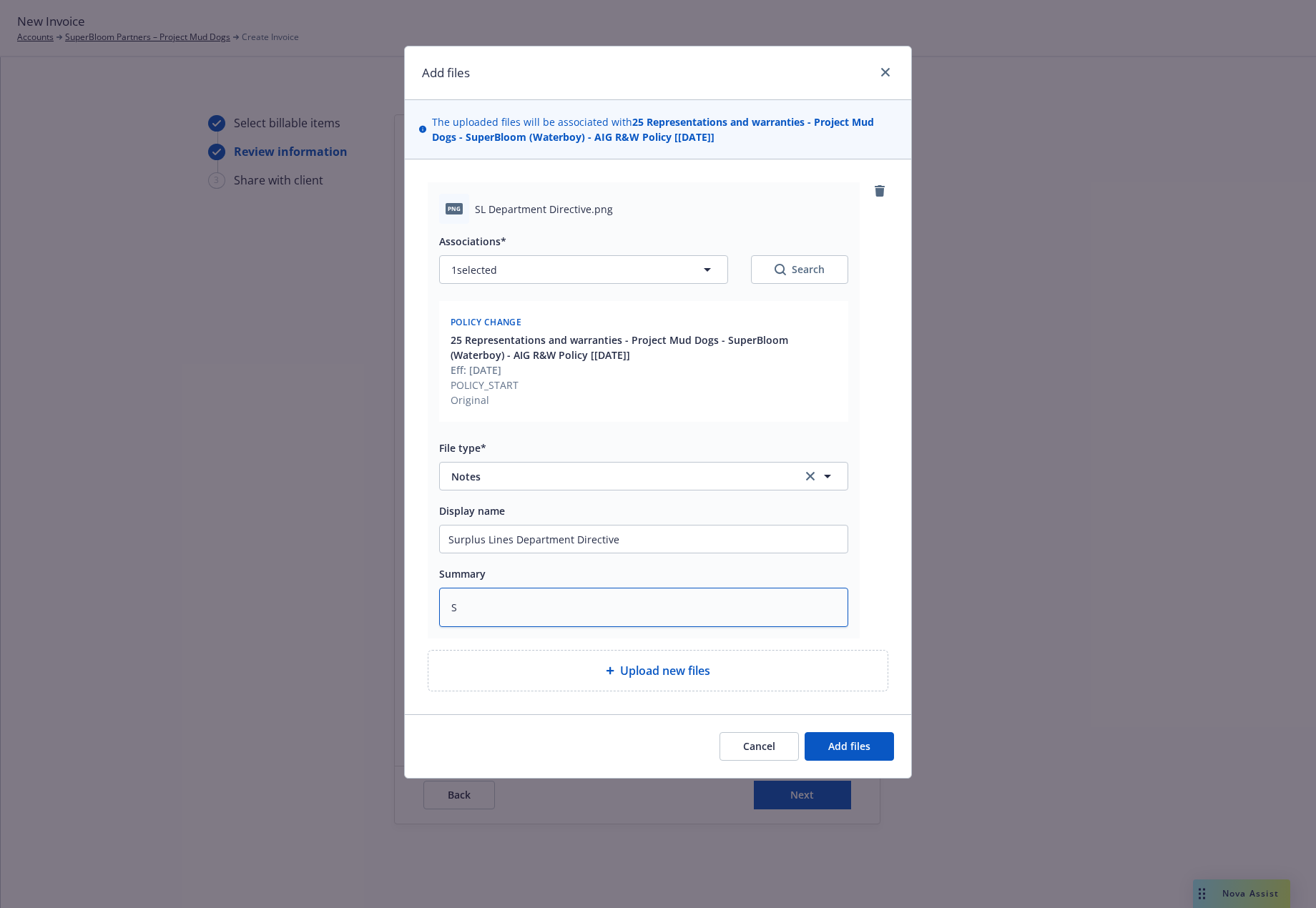
type textarea "SL"
type textarea "x"
type textarea "SL"
type textarea "x"
type textarea "SL d"
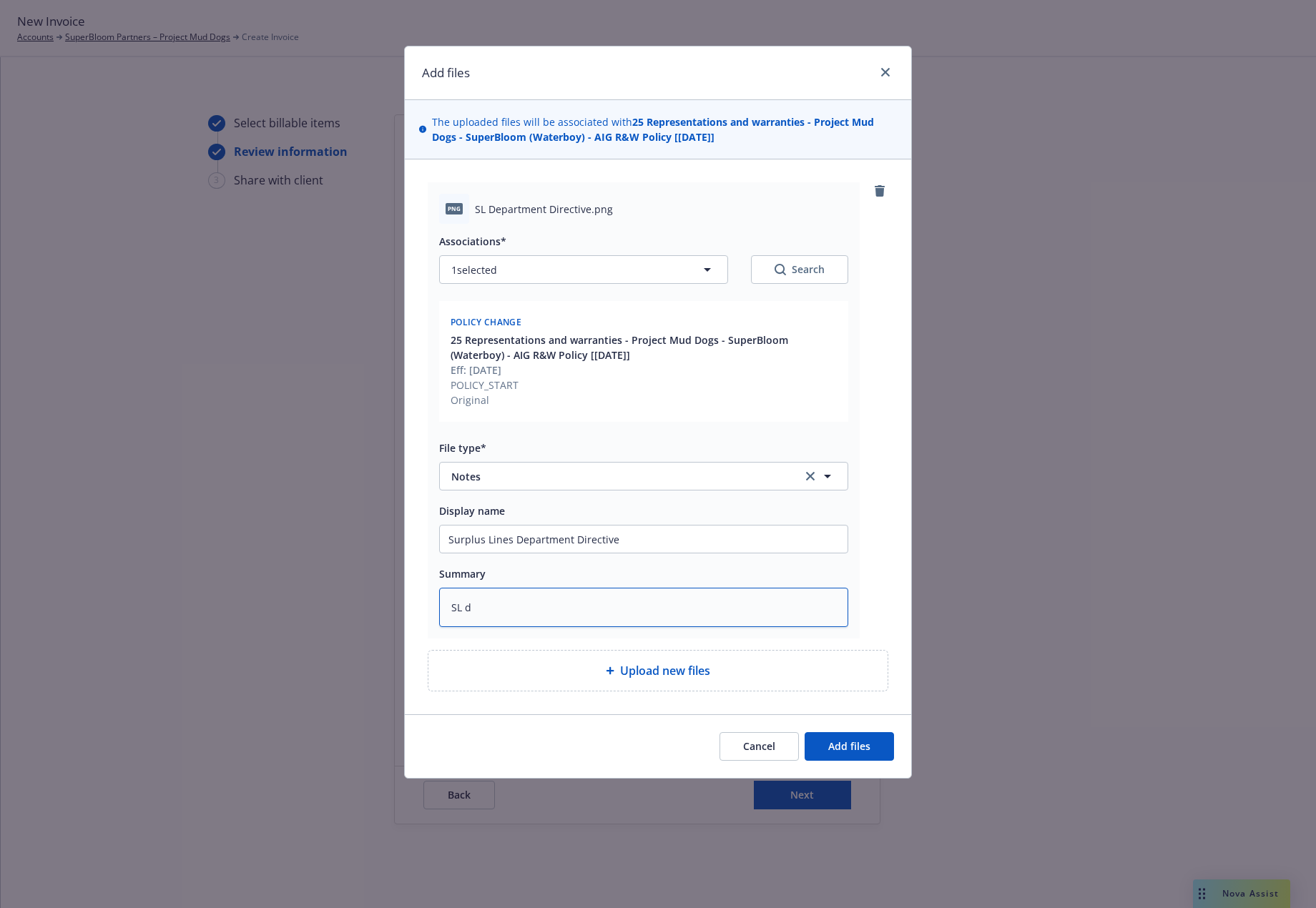
type textarea "x"
type textarea "SL de"
type textarea "x"
type textarea "SL dep"
type textarea "x"
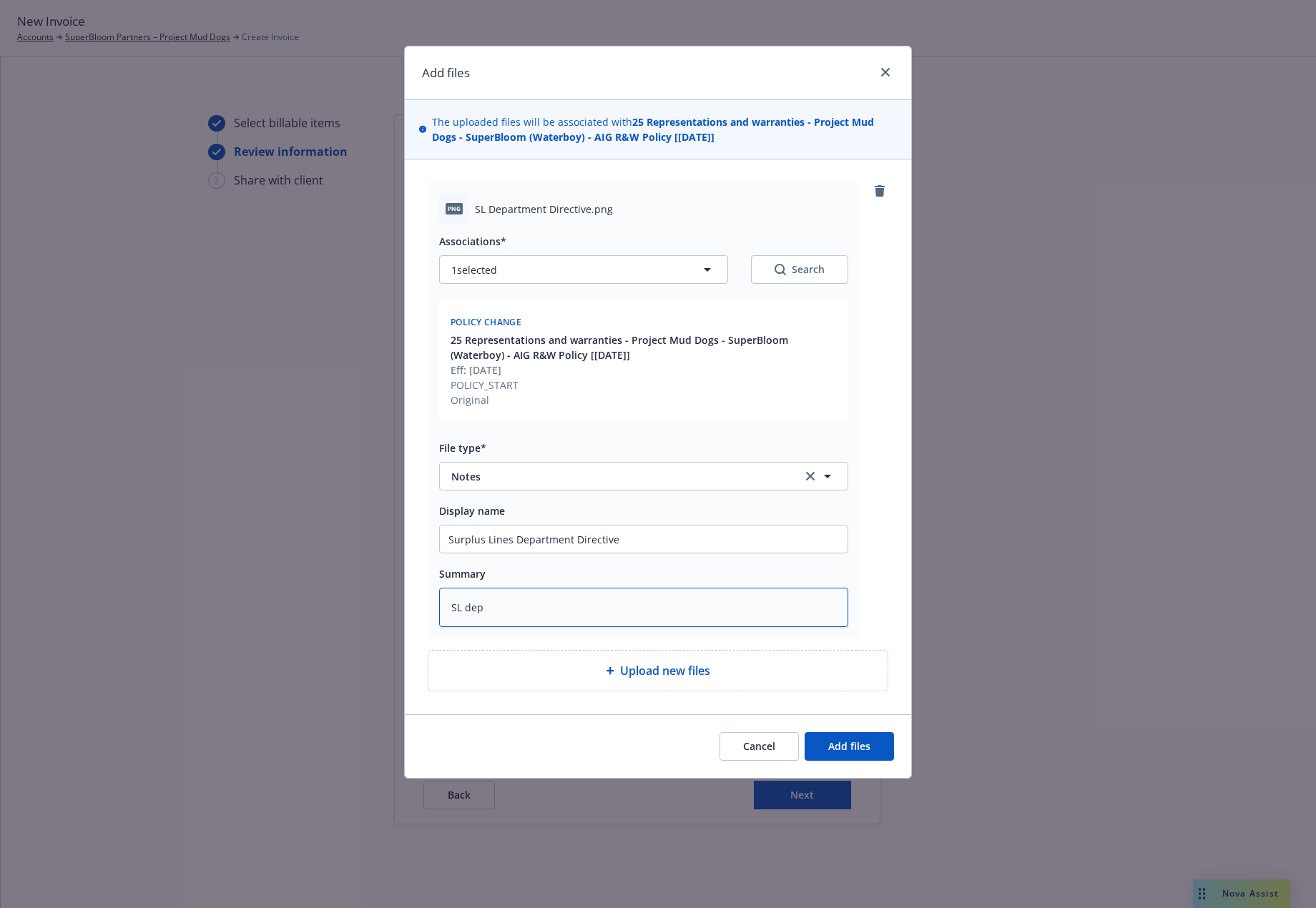
type textarea "SL depa"
type textarea "x"
type textarea "SL depar"
type textarea "x"
type textarea "SL departm"
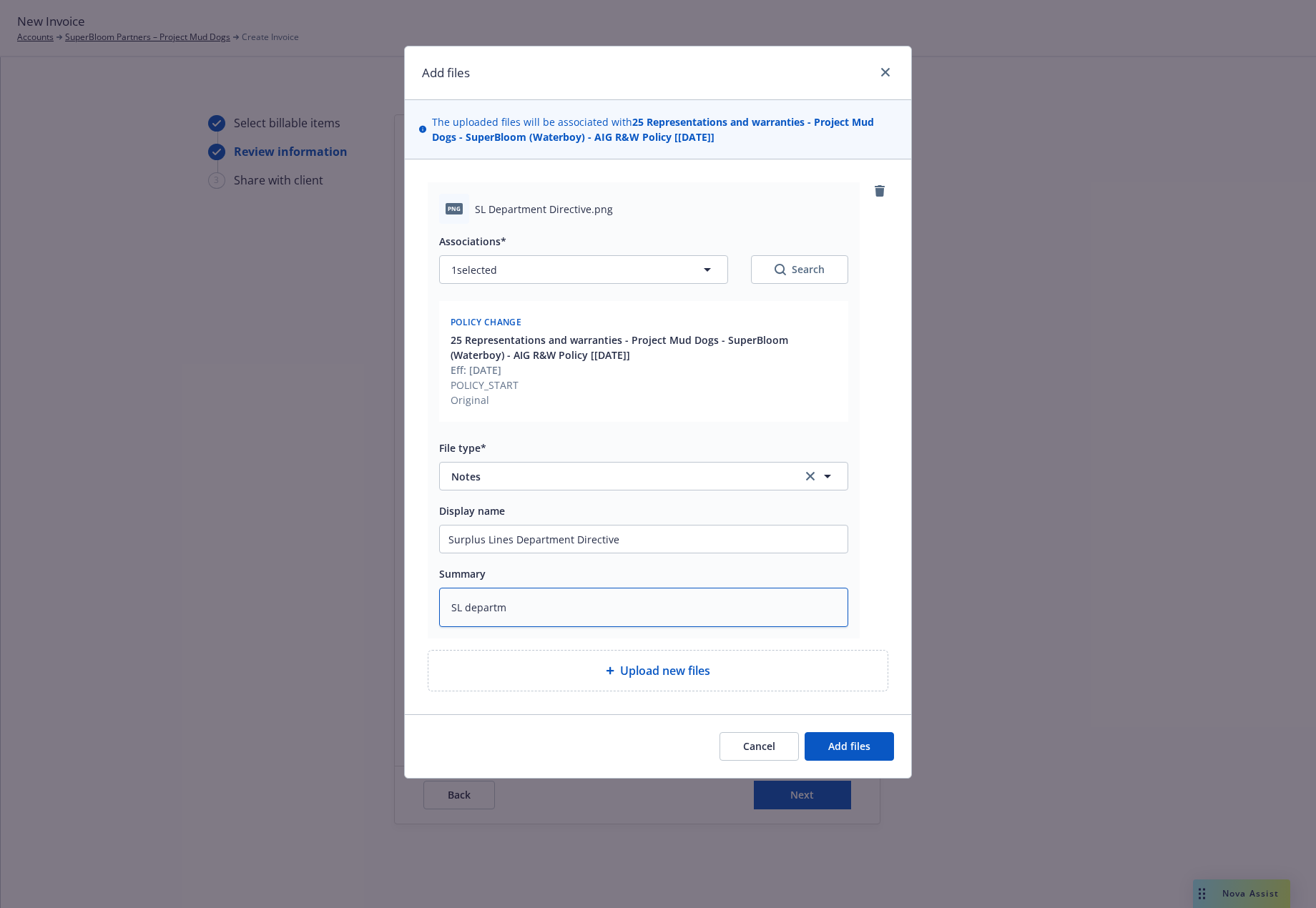
type textarea "x"
type textarea "SL departme"
type textarea "x"
type textarea "SL departmen"
type textarea "x"
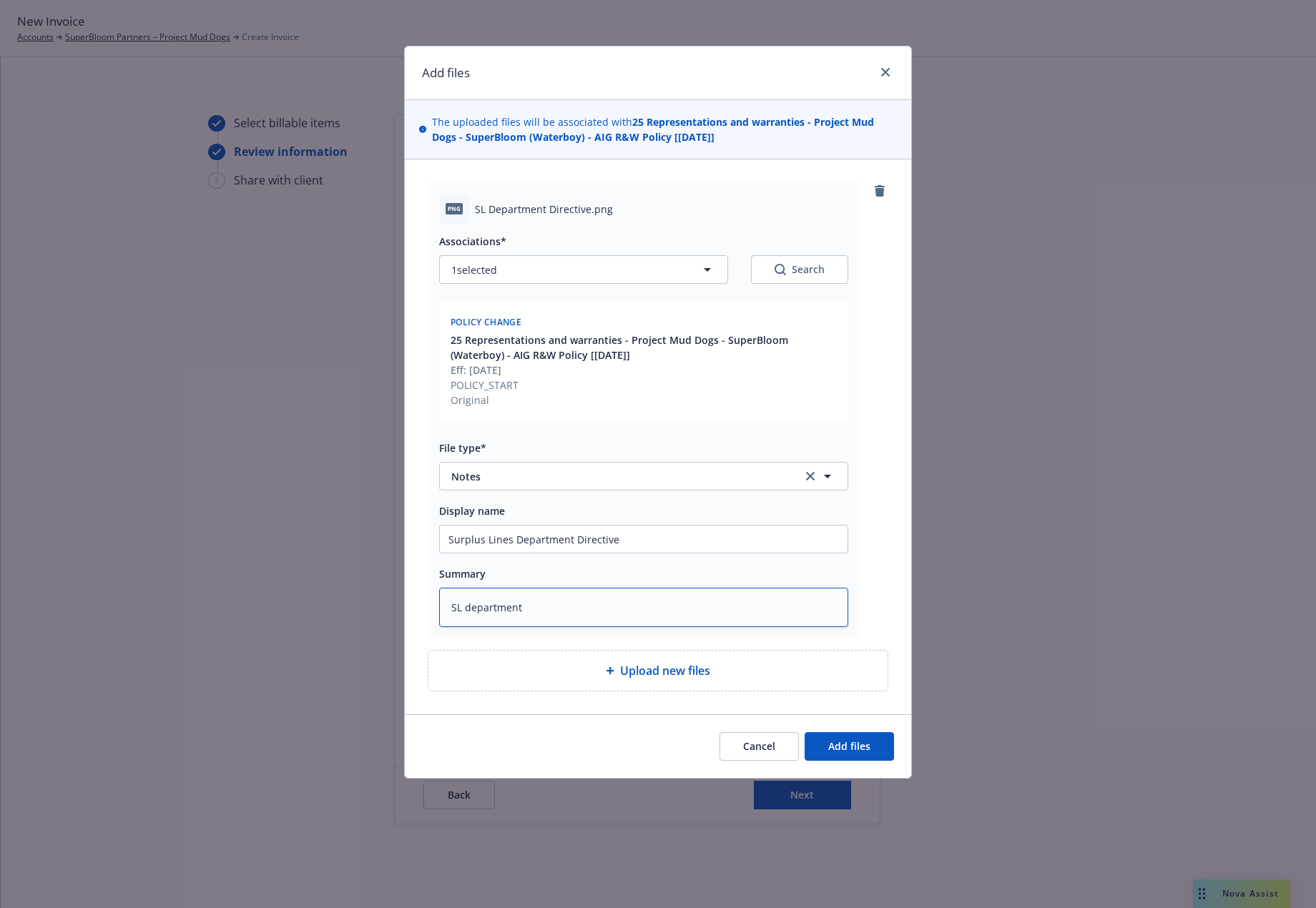
type textarea "SL department"
type textarea "x"
type textarea "SL department r"
type textarea "x"
type textarea "SL department re"
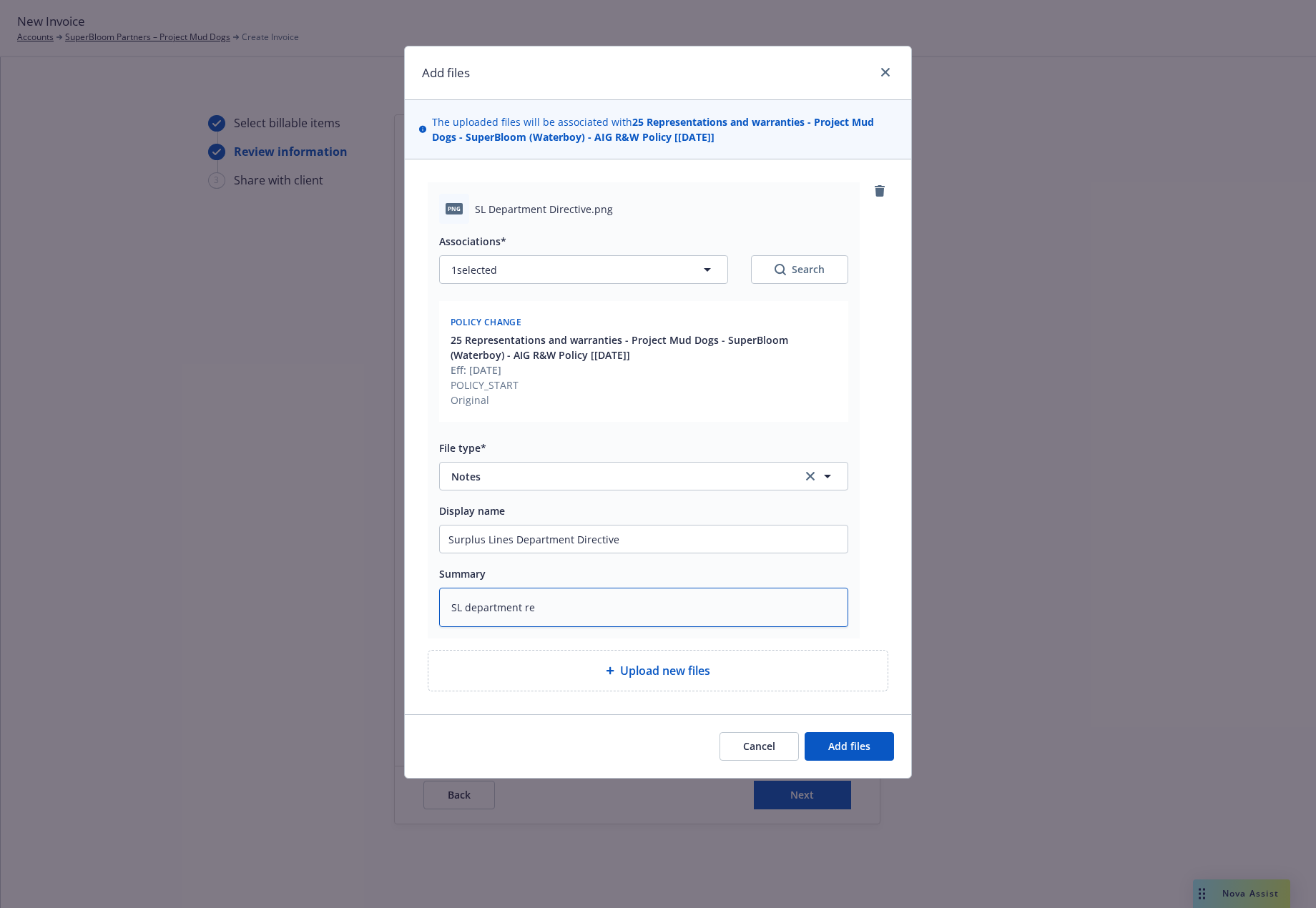
type textarea "x"
type textarea "SL department req"
type textarea "x"
type textarea "SL department reque"
type textarea "x"
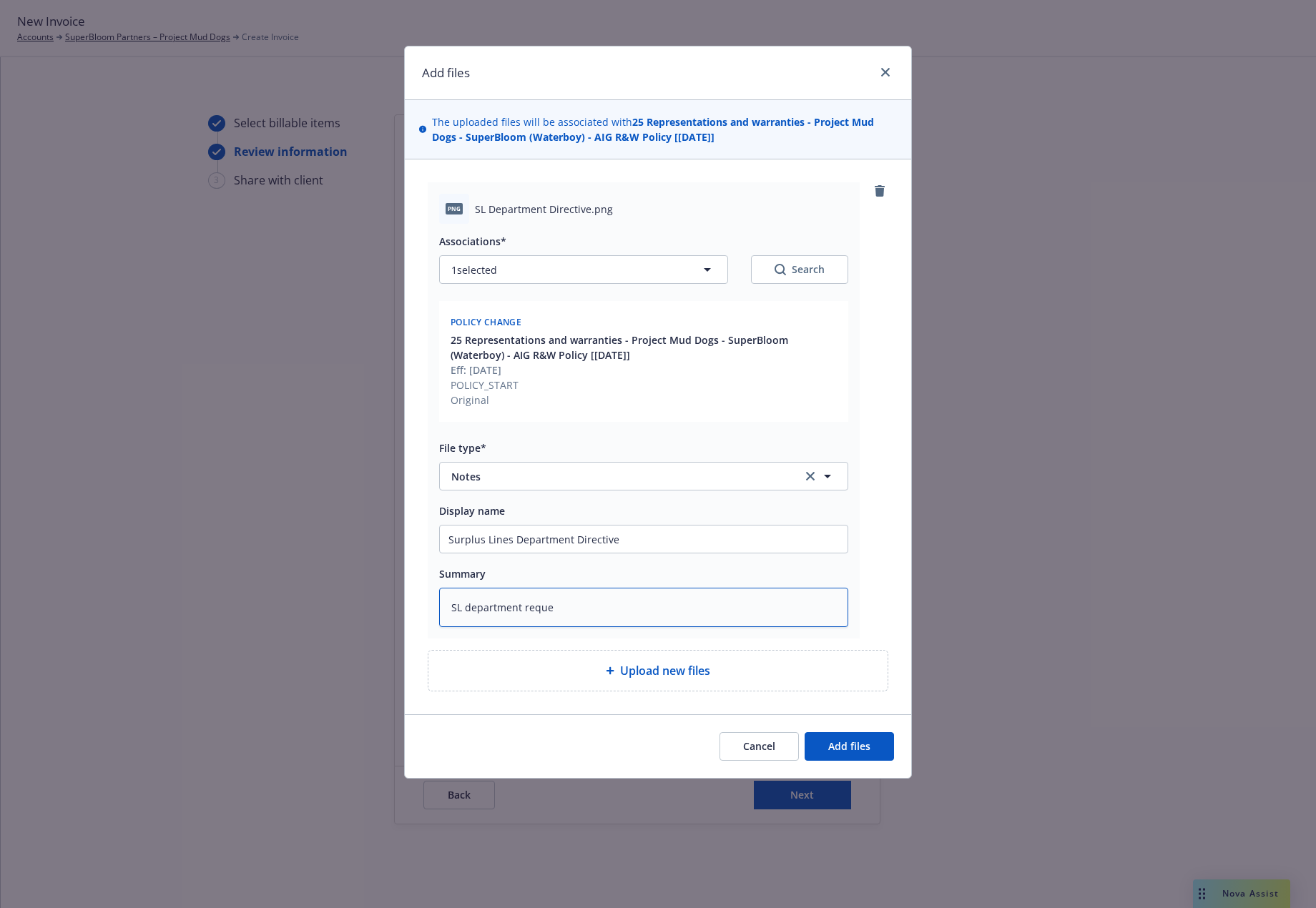
type textarea "SL department reques"
type textarea "x"
type textarea "SL department request"
type textarea "x"
type textarea "SL department requeste"
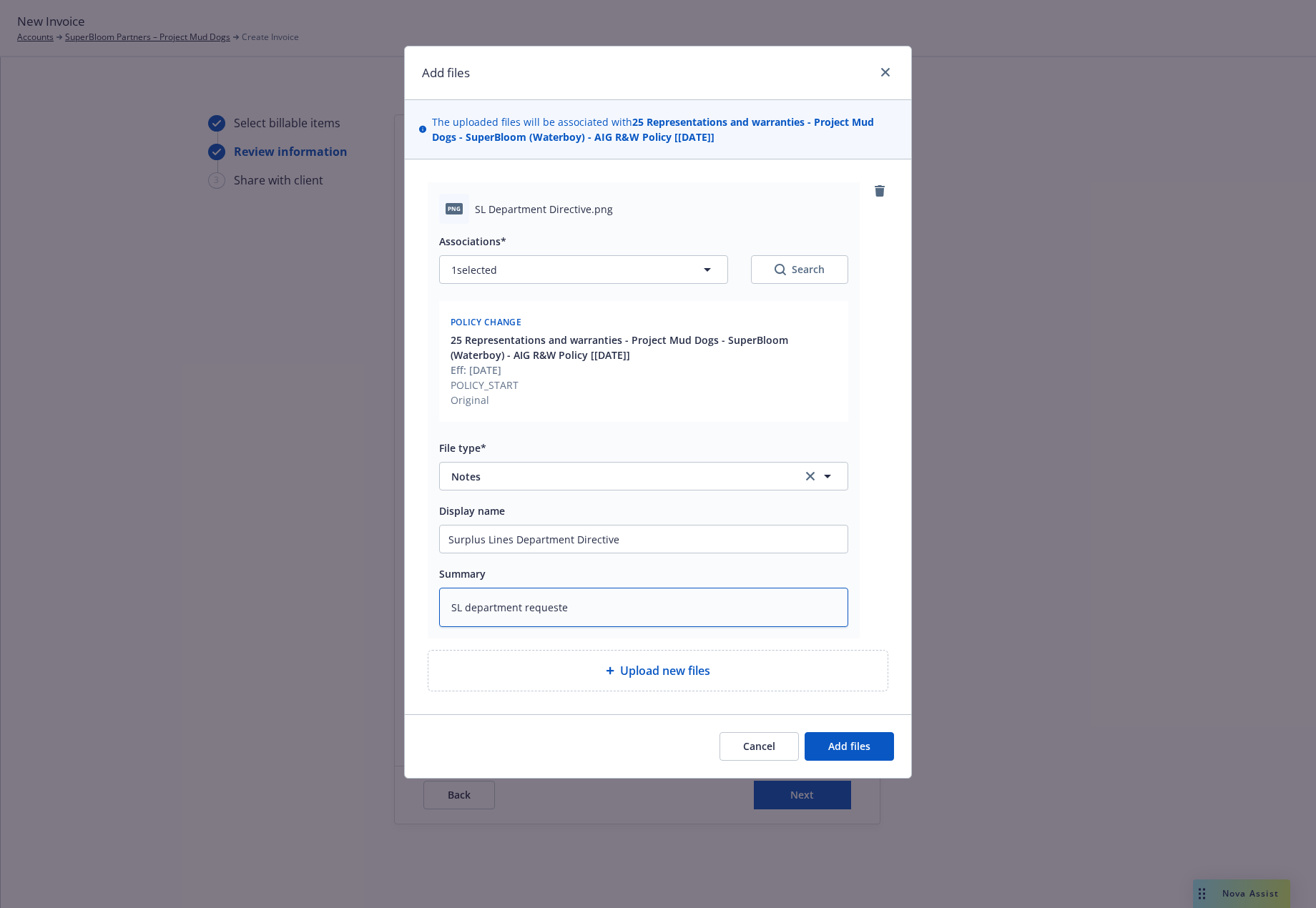
type textarea "x"
type textarea "SL department requested"
type textarea "x"
type textarea "SL department requested"
type textarea "x"
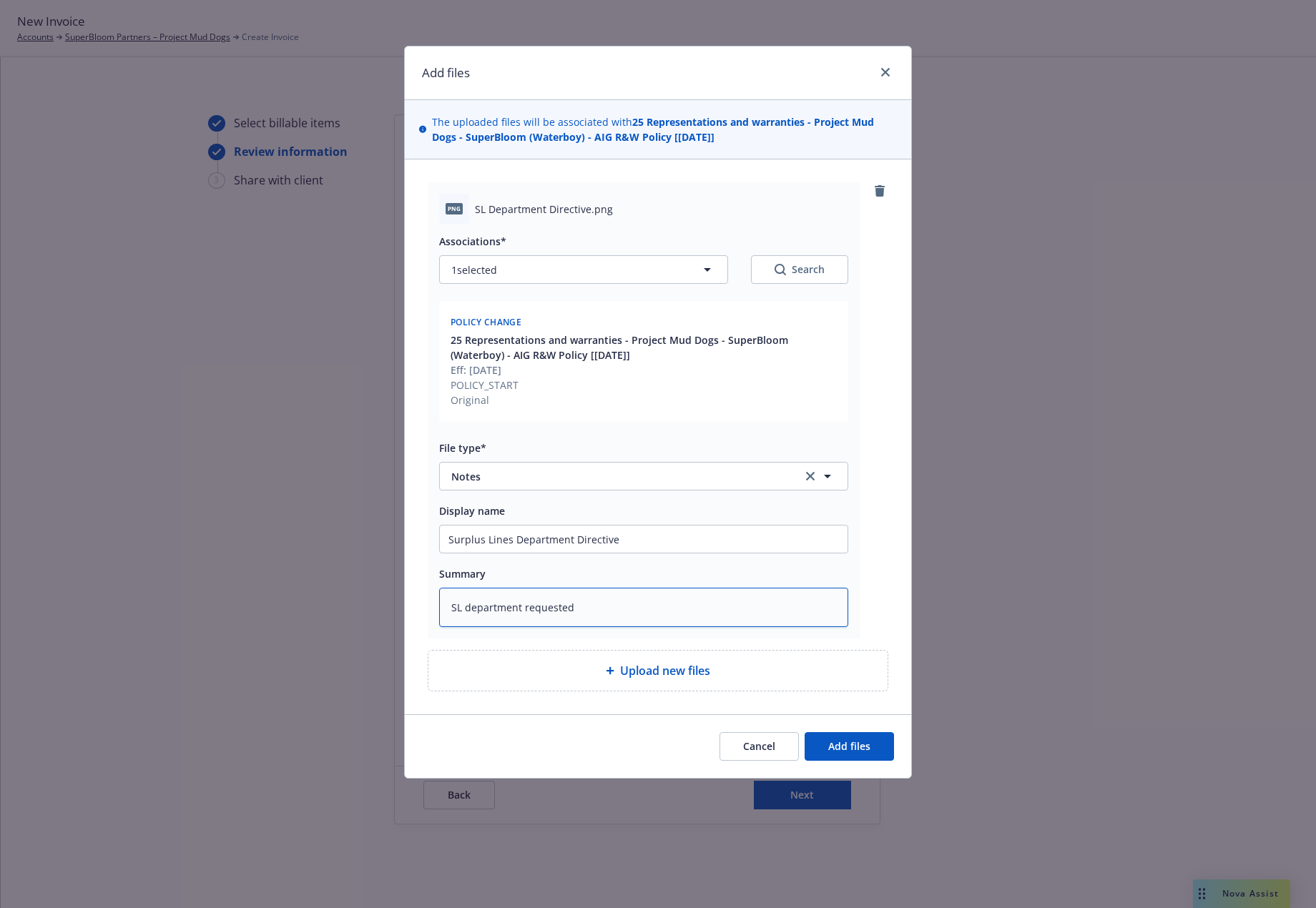
type textarea "SL department requested w"
type textarea "x"
type textarea "SL department requested we"
type textarea "x"
type textarea "SL department requested we"
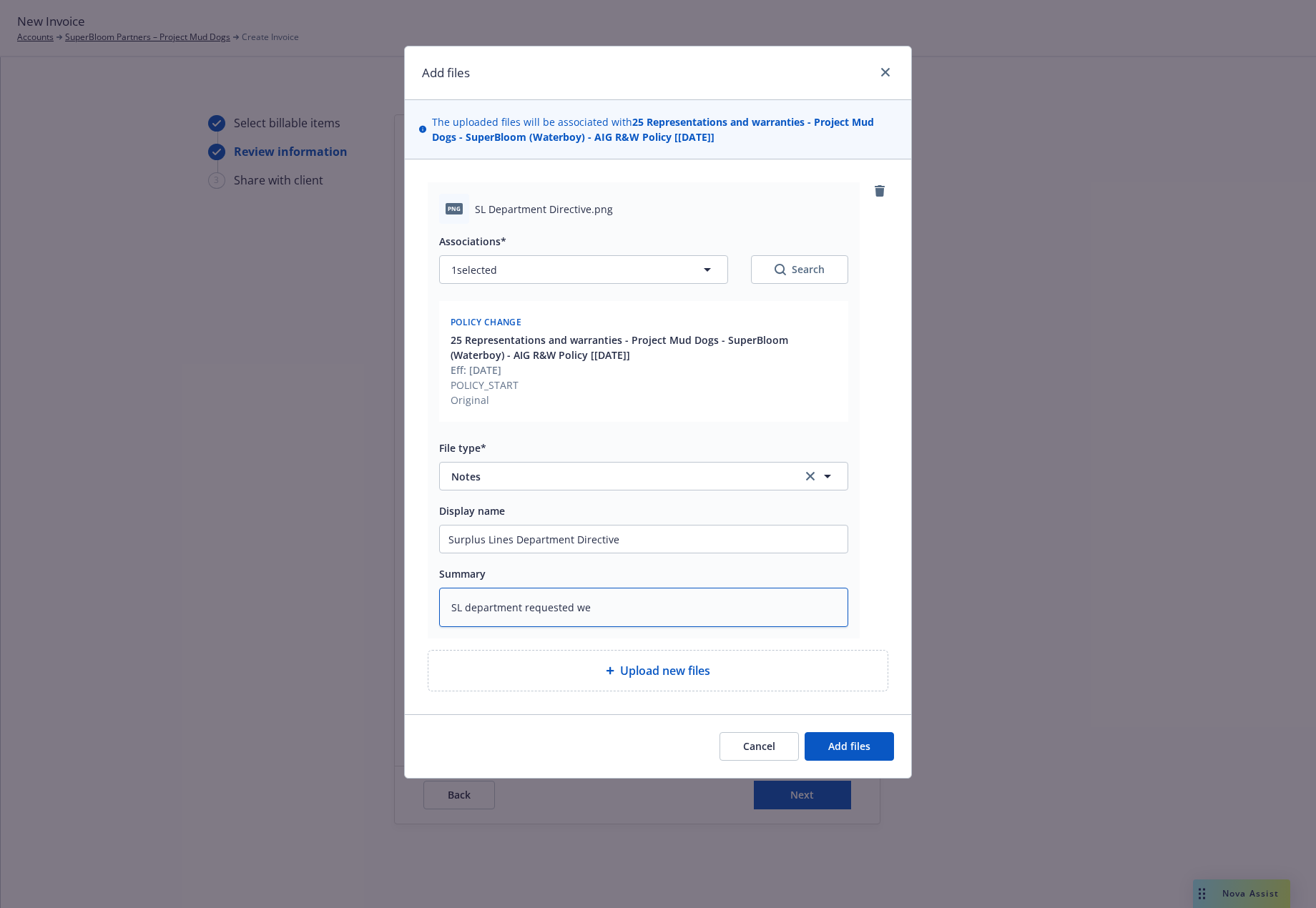
type textarea "x"
type textarea "SL department requested we r"
type textarea "x"
type textarea "SL department requested we re"
type textarea "x"
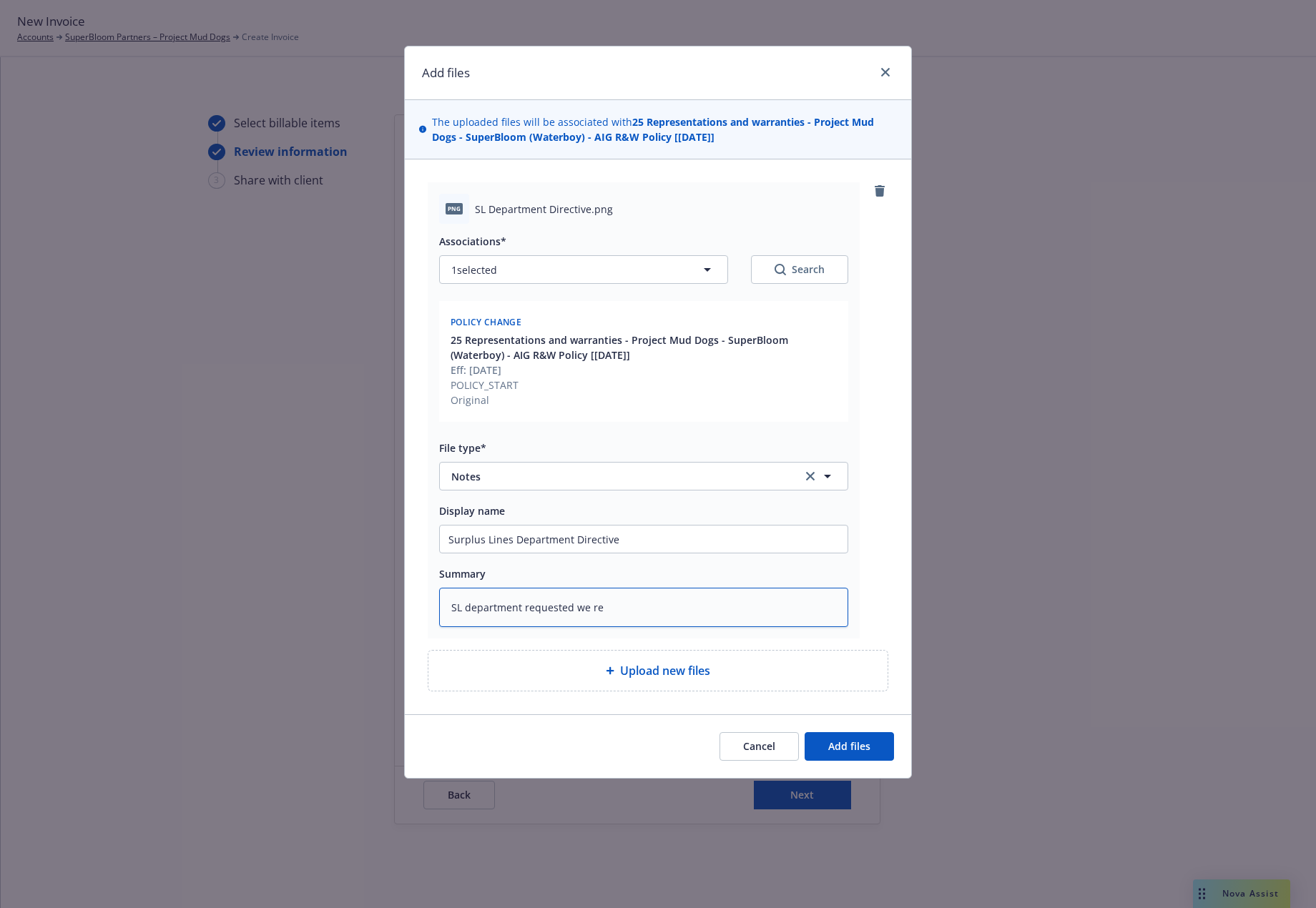
type textarea "SL department requested we reb"
type textarea "x"
type textarea "SL department requested we rebi"
type textarea "x"
type textarea "SL department requested we rebil"
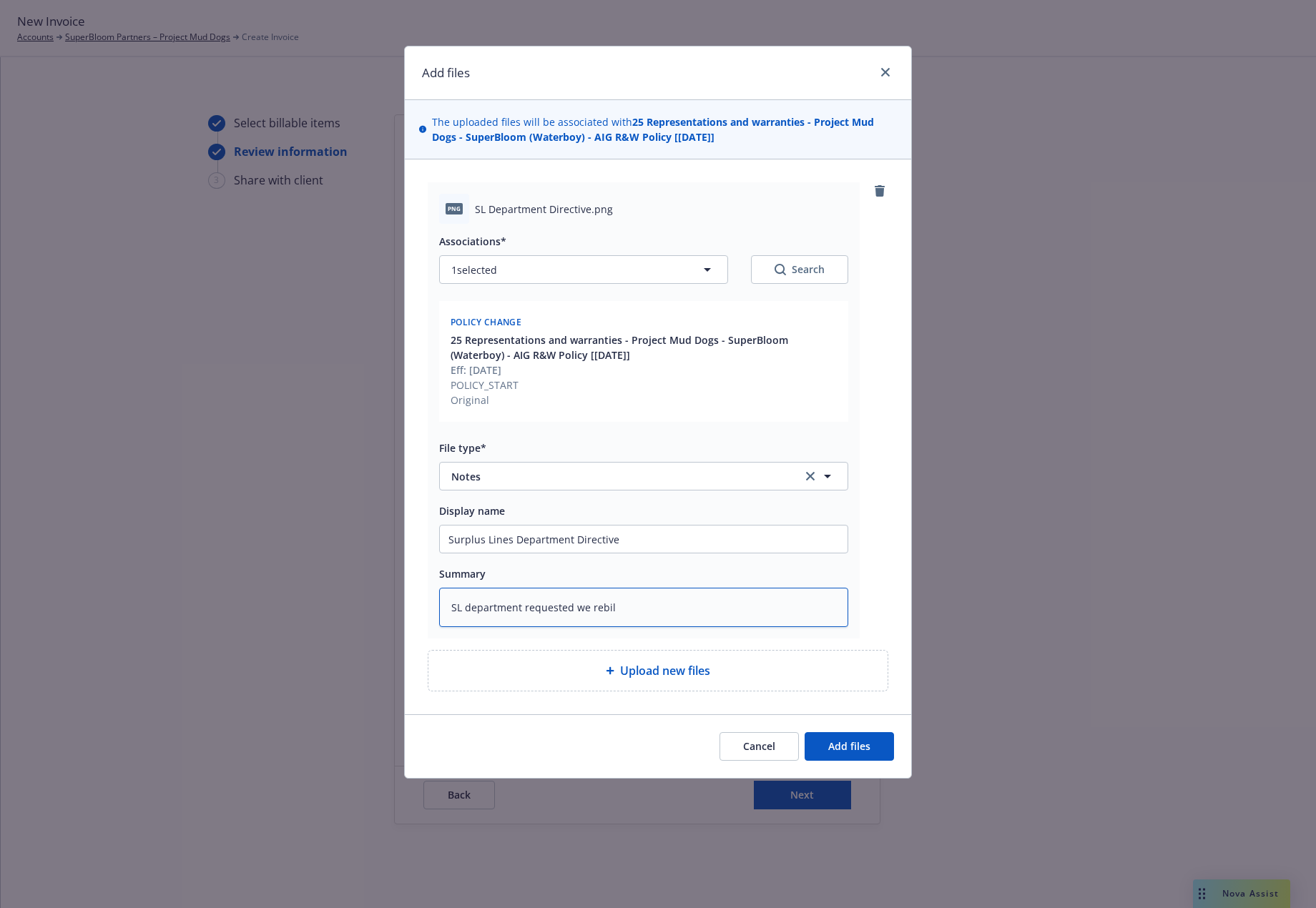
type textarea "x"
type textarea "SL department requested we rebi"
type textarea "x"
type textarea "SL department requested we reb"
type textarea "x"
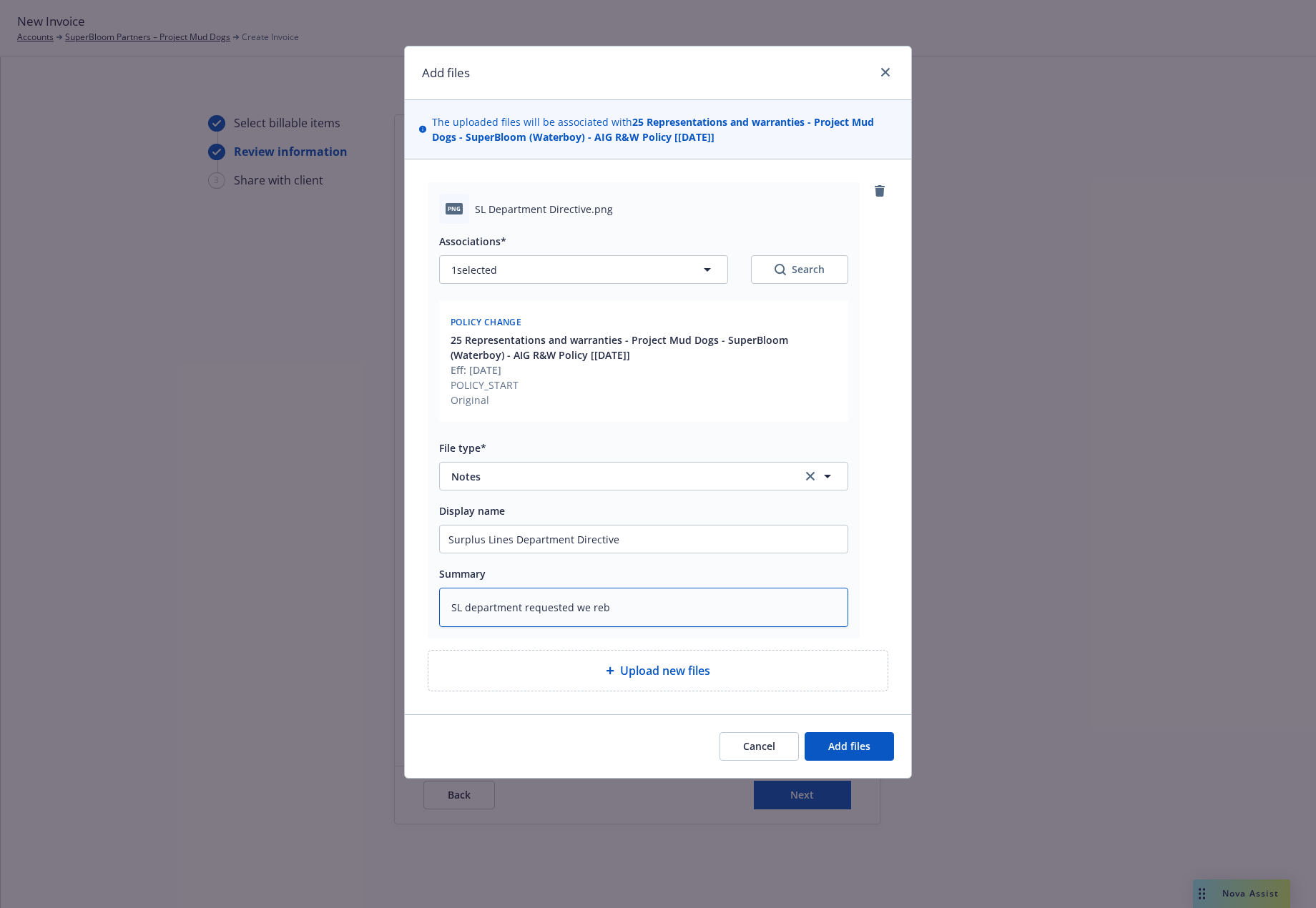
type textarea "SL department requested we re"
type textarea "x"
type textarea "SL department requested we re-"
type textarea "x"
type textarea "SL department requested we re-i"
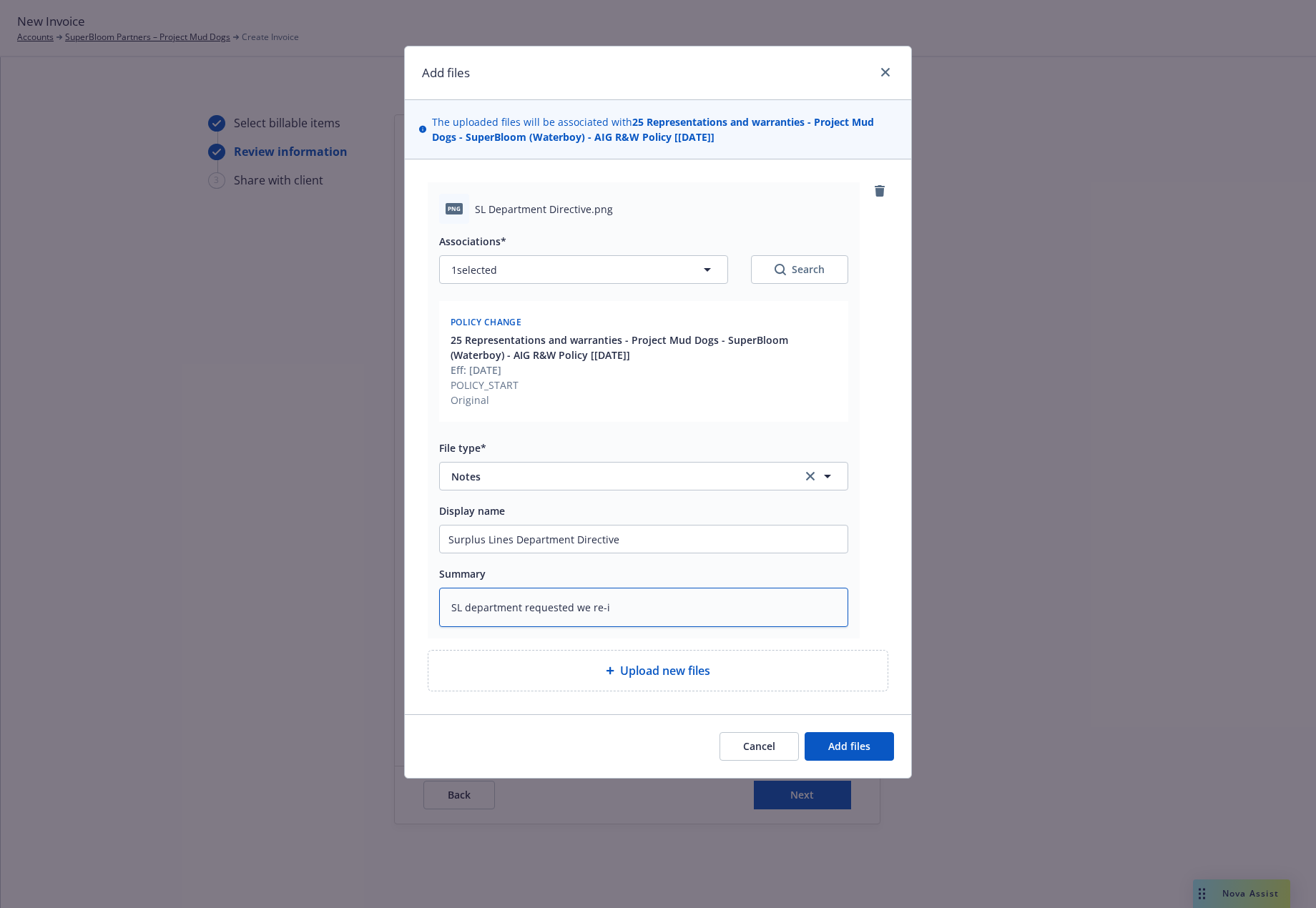
type textarea "x"
type textarea "SL department requested we re-in"
type textarea "x"
type textarea "SL department requested we re-ino"
type textarea "x"
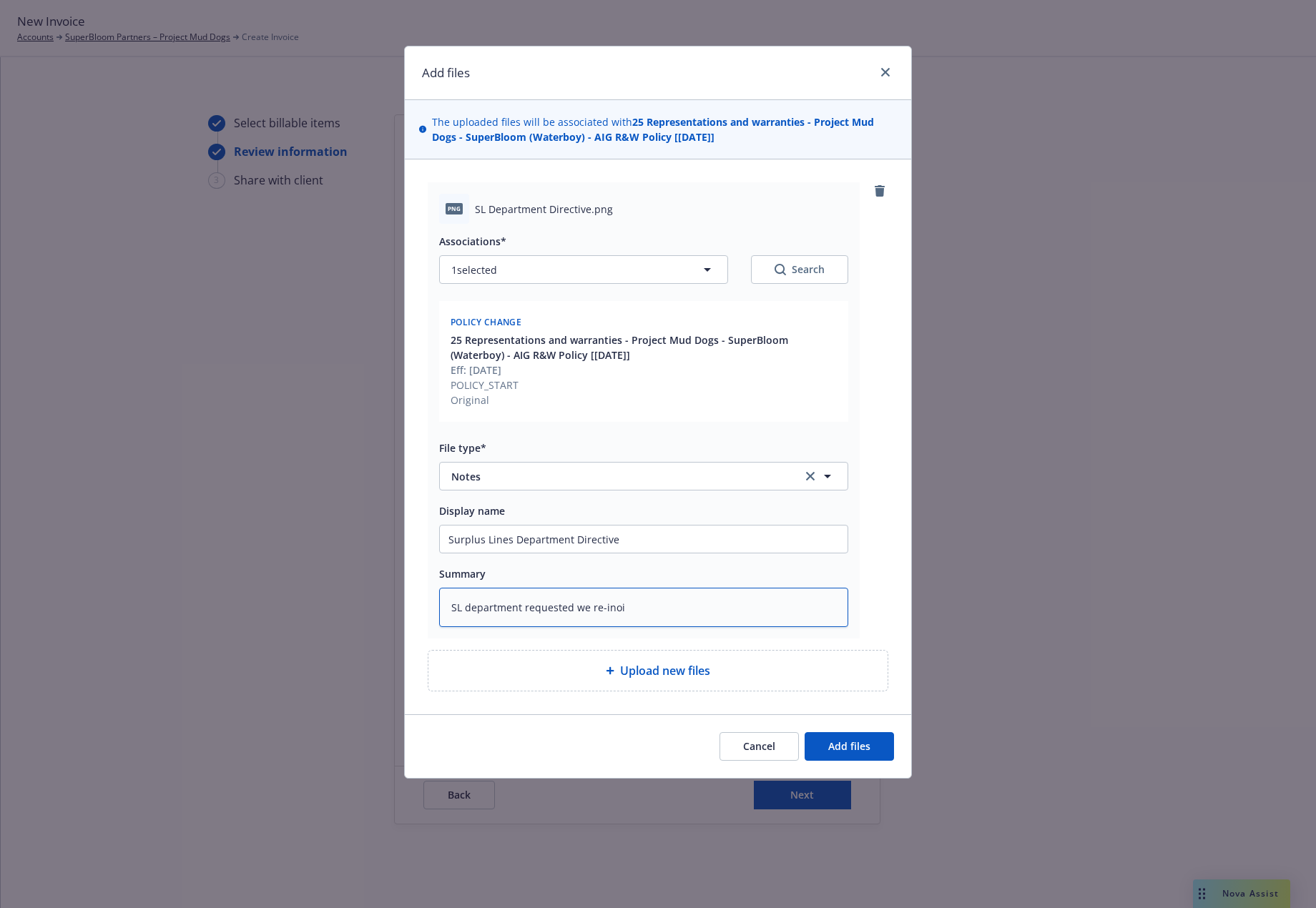
type textarea "SL department requested we re-inoiv"
type textarea "x"
type textarea "SL department requested we re-inoive"
type textarea "x"
type textarea "SL department requested we re-inoive w"
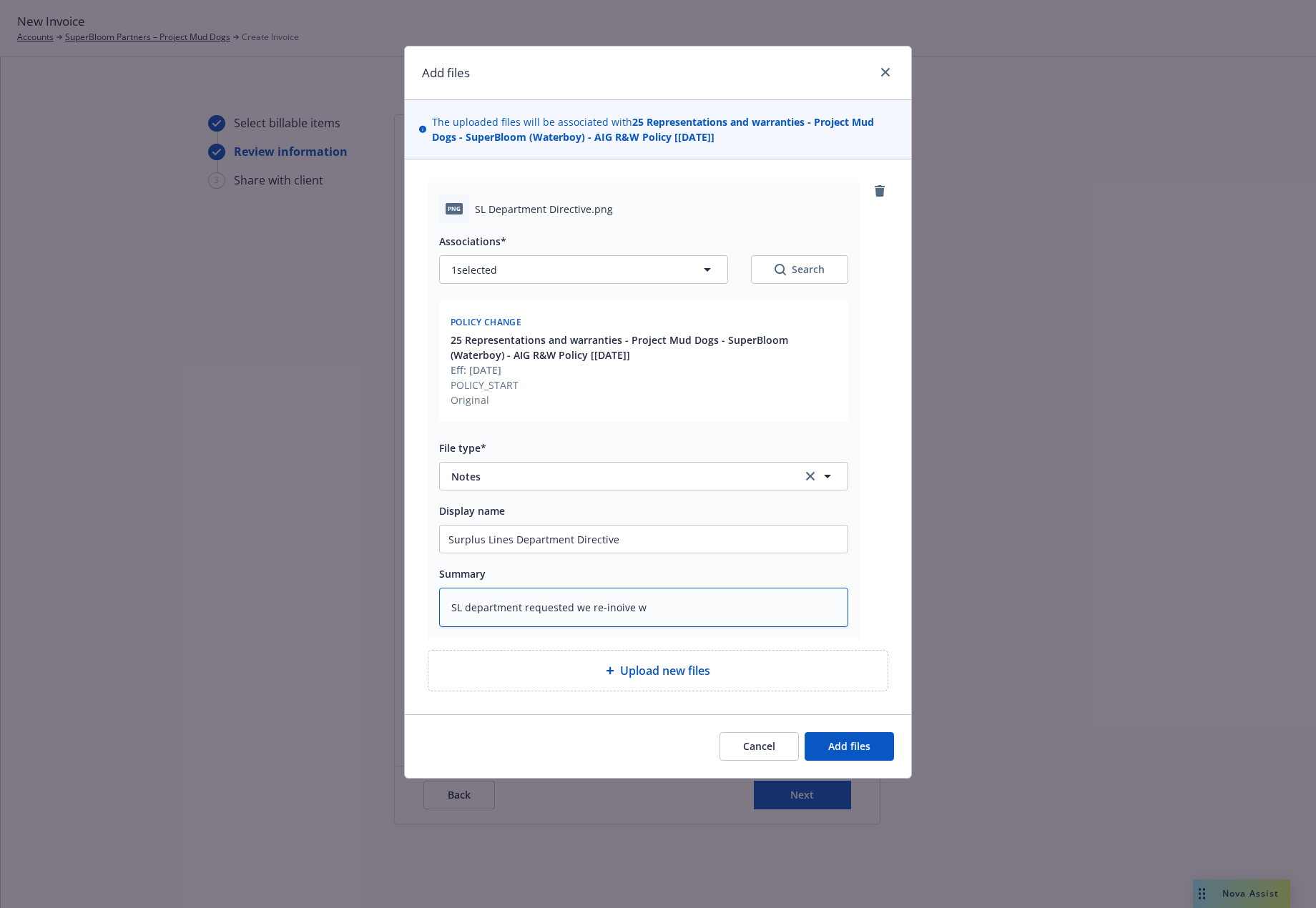
type textarea "x"
type textarea "SL department requested we re-inoive wi"
type textarea "x"
type textarea "SL department requested we re-inoive wit"
type textarea "x"
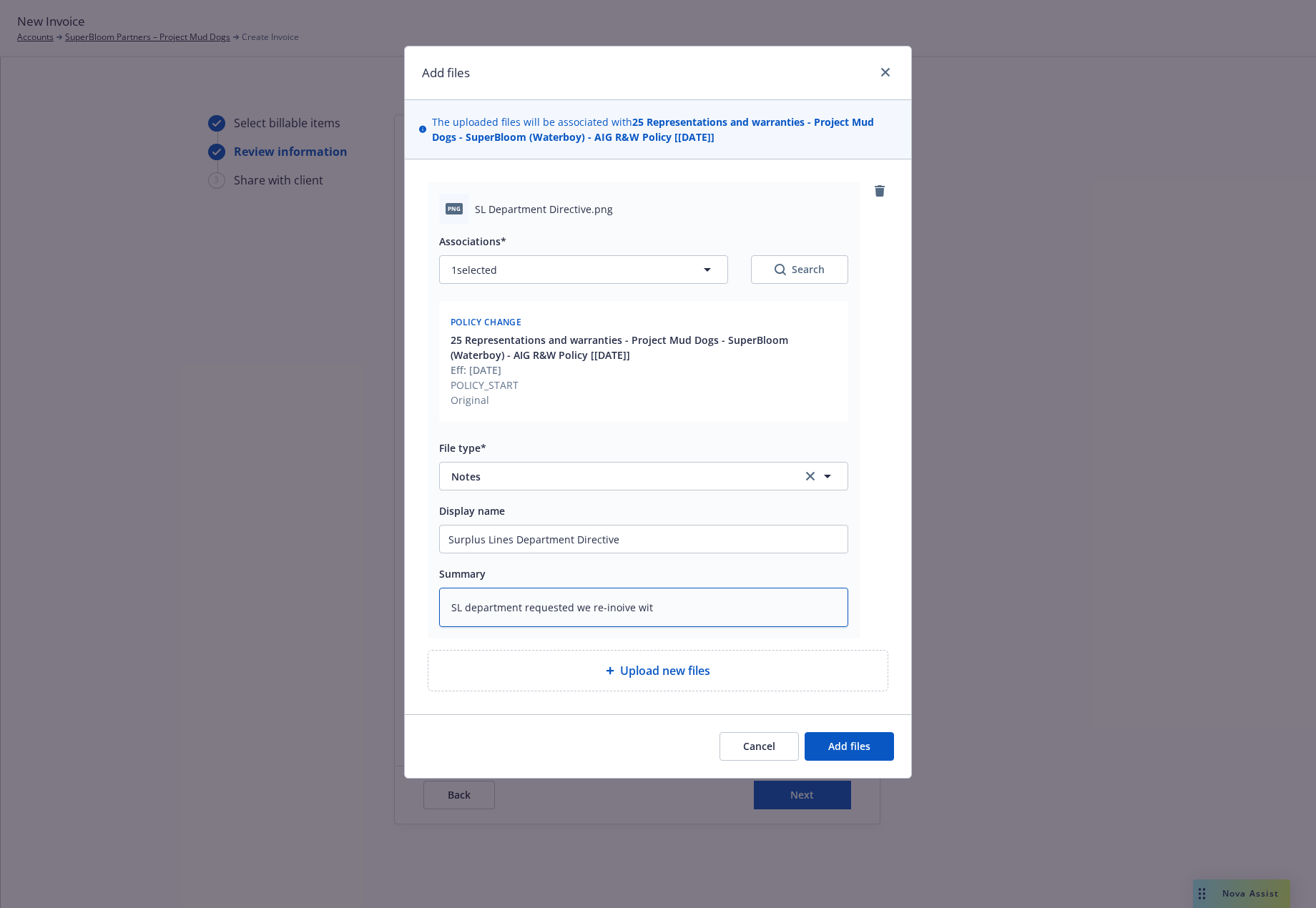
type textarea "SL department requested we re-inoive with"
type textarea "x"
type textarea "SL department requested we re-inoive with"
type textarea "x"
type textarea "SL department requested we re-inoive with t"
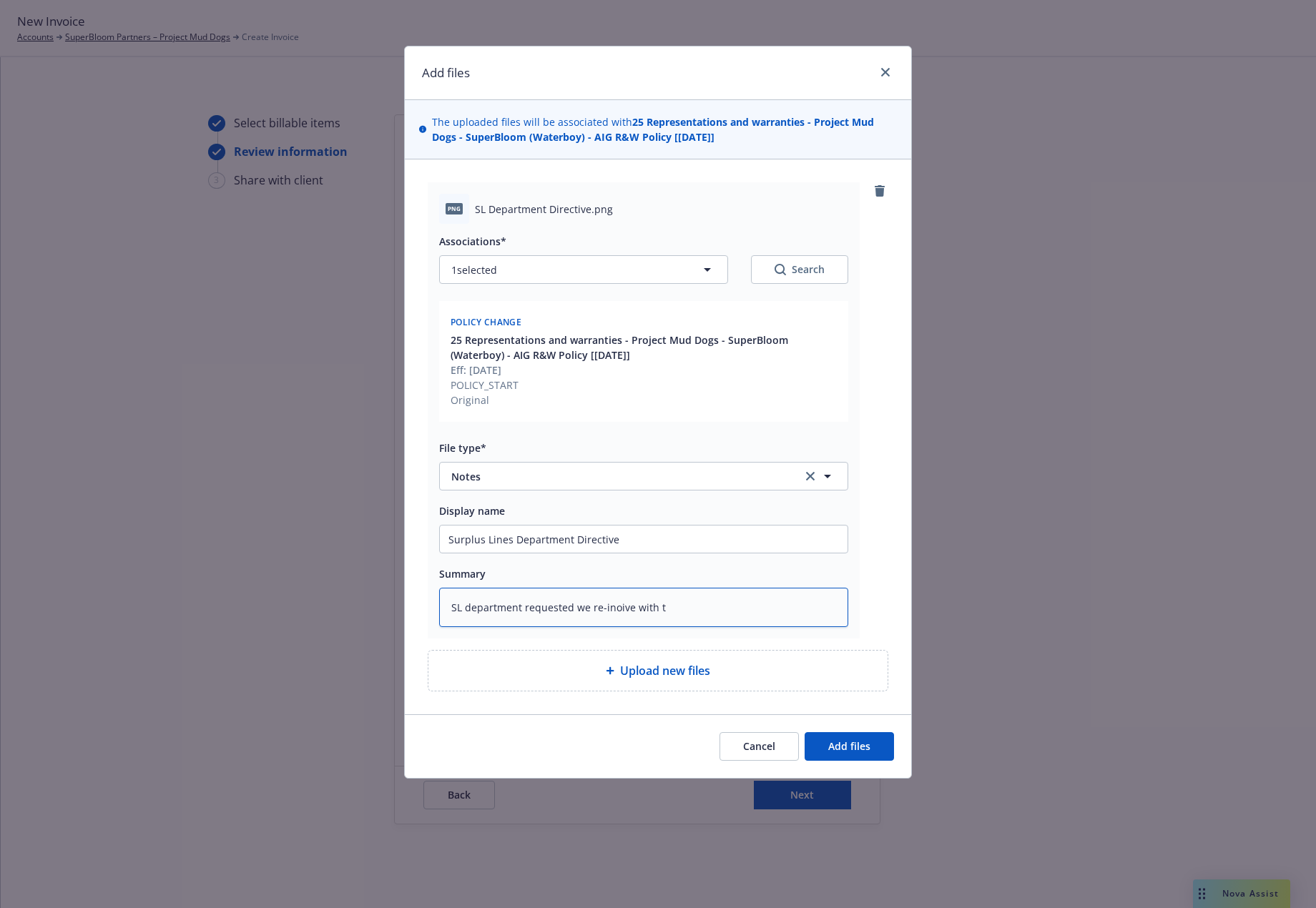
type textarea "x"
type textarea "SL department requested we re-inoive with th"
type textarea "x"
type textarea "SL department requested we re-inoive with the"
type textarea "x"
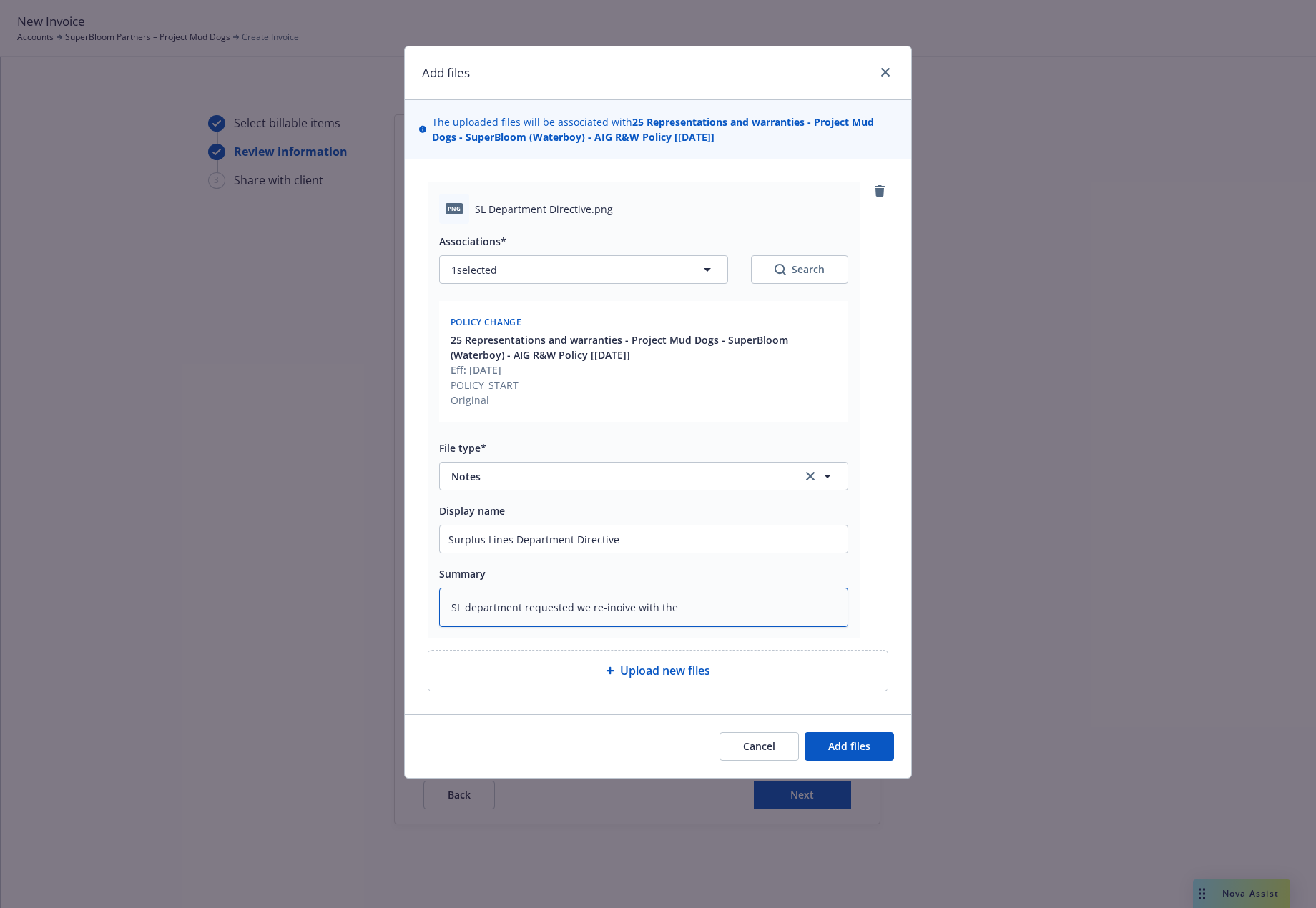
type textarea "SL department requested we re-inoive with the"
type textarea "x"
type textarea "SL department requested we re-inoive with the"
type textarea "x"
type textarea "SL department requested we re-inoive with th"
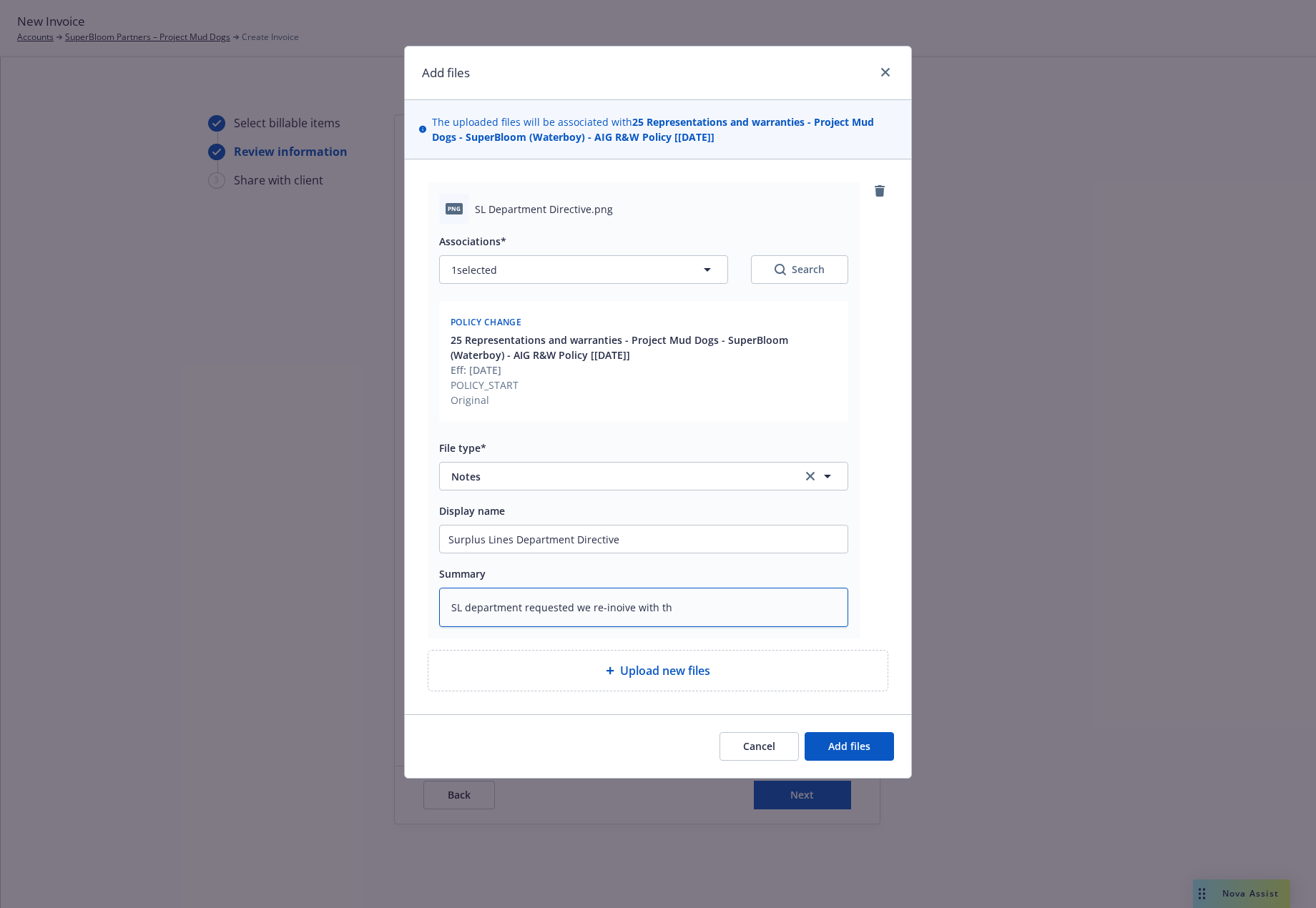
type textarea "x"
type textarea "SL department requested we re-inoive with t"
type textarea "x"
type textarea "SL department requested we re-inoive with"
type textarea "x"
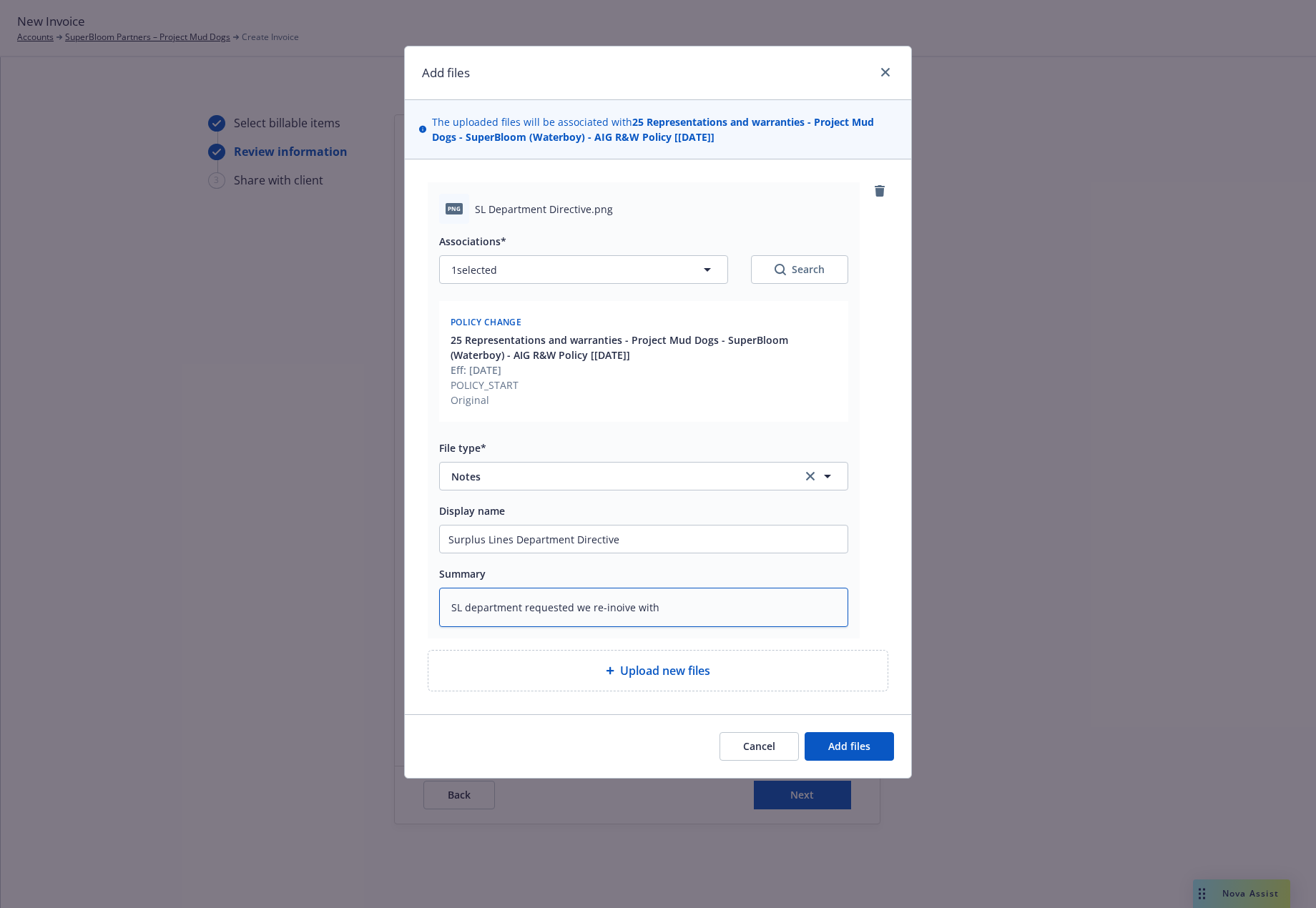
type textarea "SL department requested we re-inoive with"
type textarea "x"
type textarea "SL department requested we re-inoive wit"
type textarea "x"
type textarea "SL department requested we re-inoive wi"
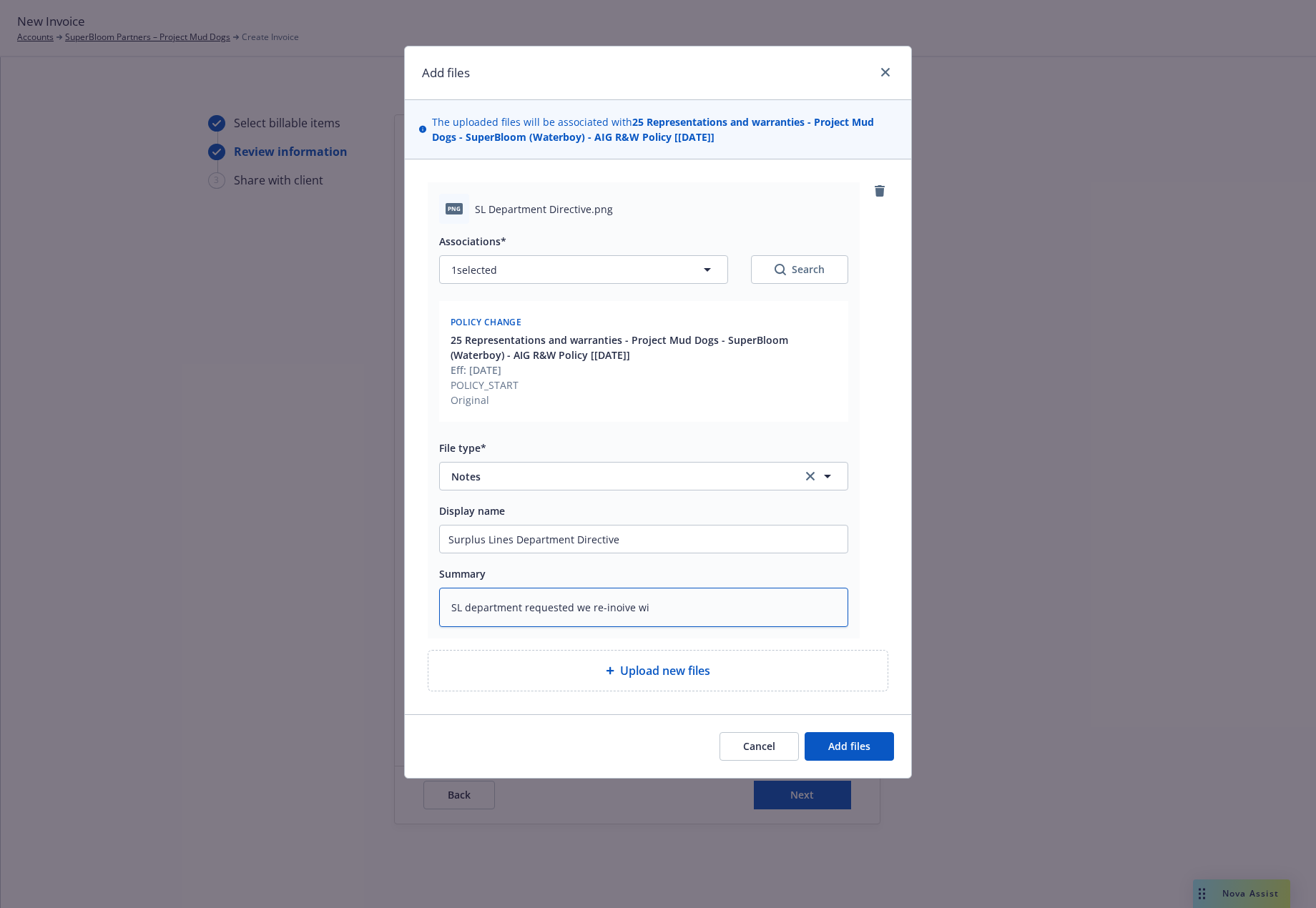
type textarea "x"
type textarea "SL department requested we re-inoive w"
type textarea "x"
type textarea "SL department requested we re-inoive"
type textarea "x"
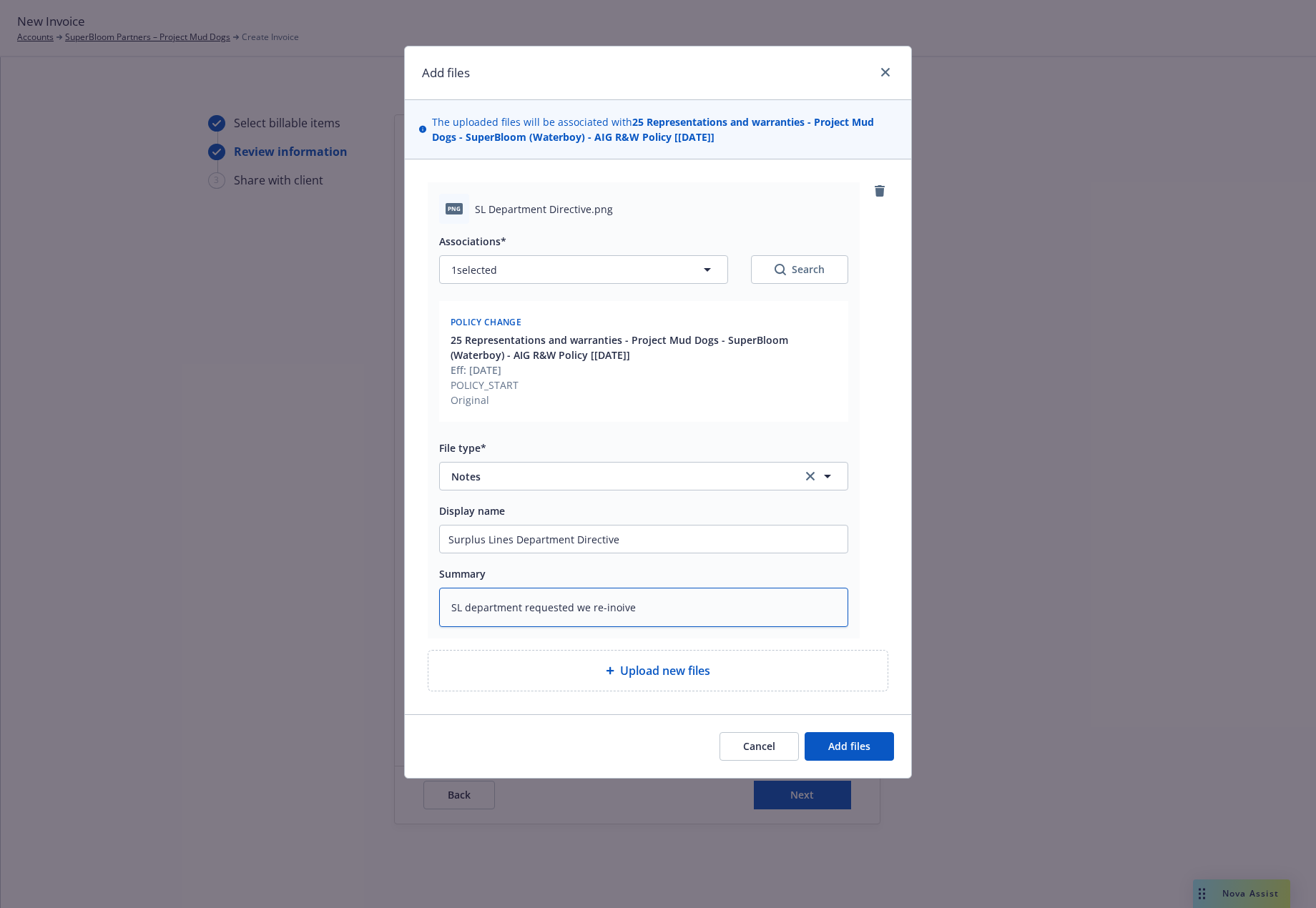
type textarea "SL department requested we re-inoive u"
type textarea "x"
type textarea "SL department requested we re-inoive us"
type textarea "x"
type textarea "SL department requested we re-inoive usi"
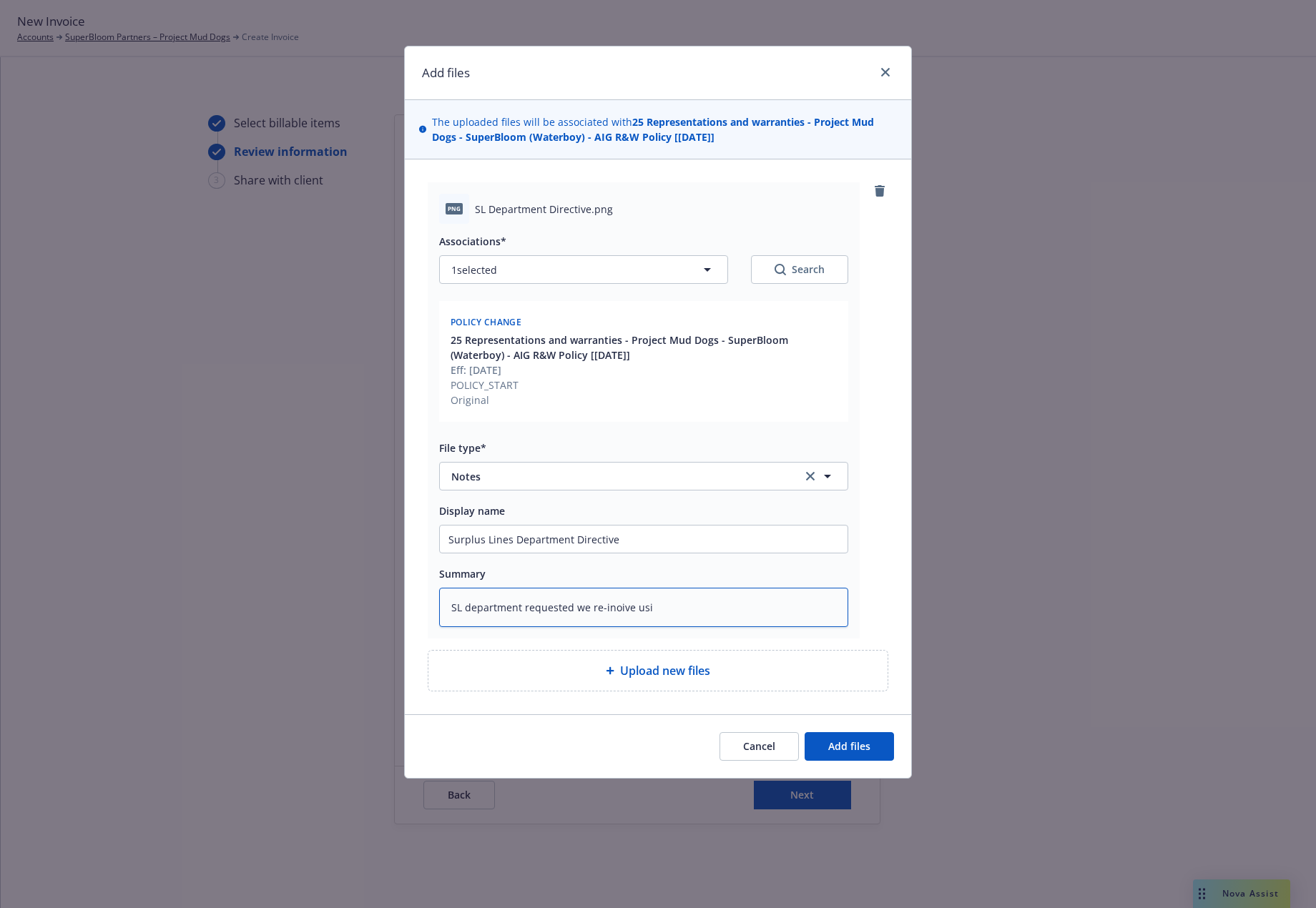
type textarea "x"
type textarea "SL department requested we re-inoive usin"
type textarea "x"
type textarea "SL department requested we re-inoive using"
type textarea "x"
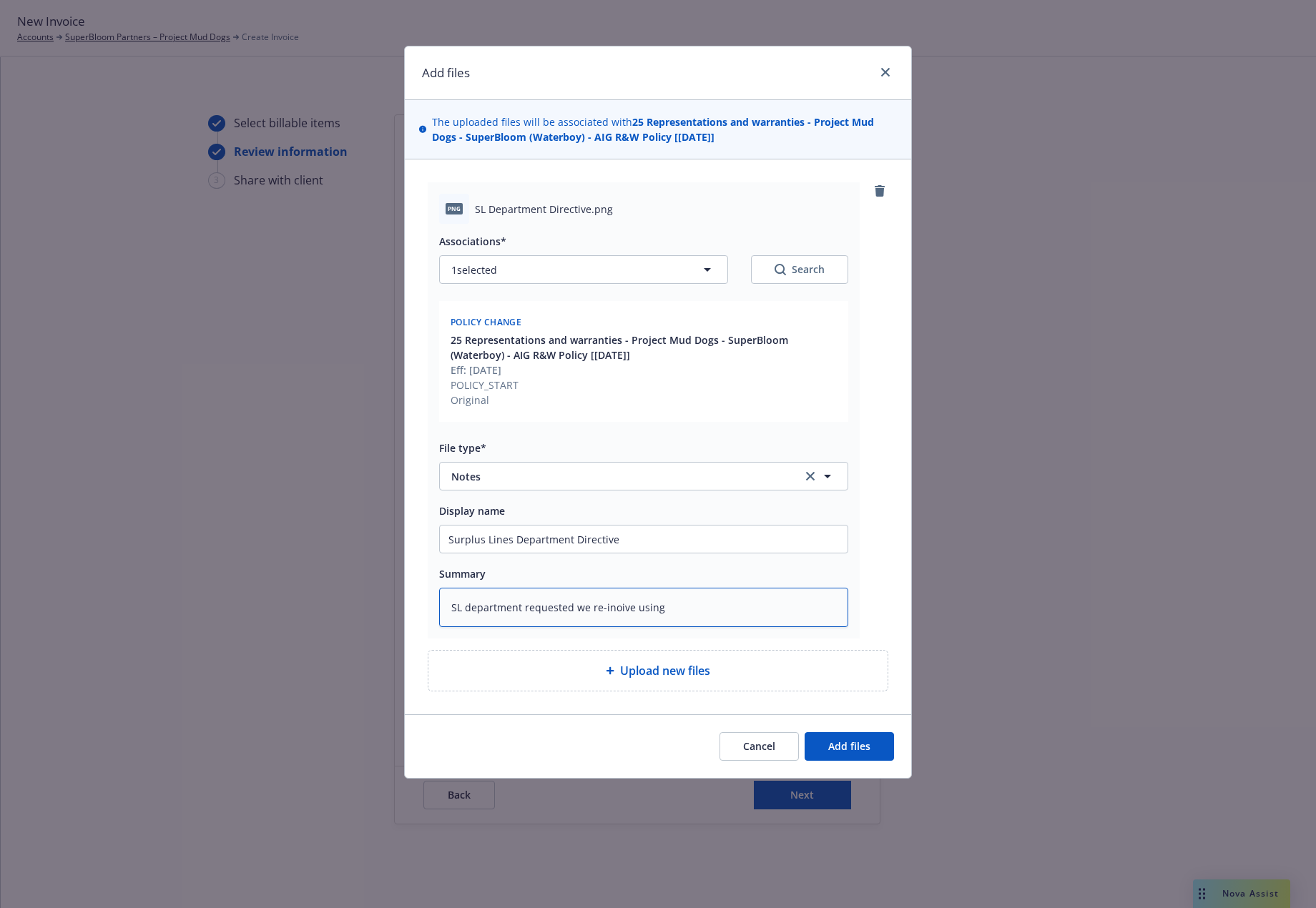
type textarea "SL department requested we re-inoive using"
click at [614, 608] on textarea "SL department requested we re-inoive using the 7/1 date." at bounding box center [644, 607] width 409 height 39
drag, startPoint x: 614, startPoint y: 608, endPoint x: 600, endPoint y: 605, distance: 14.3
click at [600, 605] on textarea "SL department requested we re-inoive using the 7/1 date." at bounding box center [644, 607] width 409 height 39
click at [629, 610] on textarea "SL department requested we re-inoive using the 7/1 date." at bounding box center [644, 607] width 409 height 39
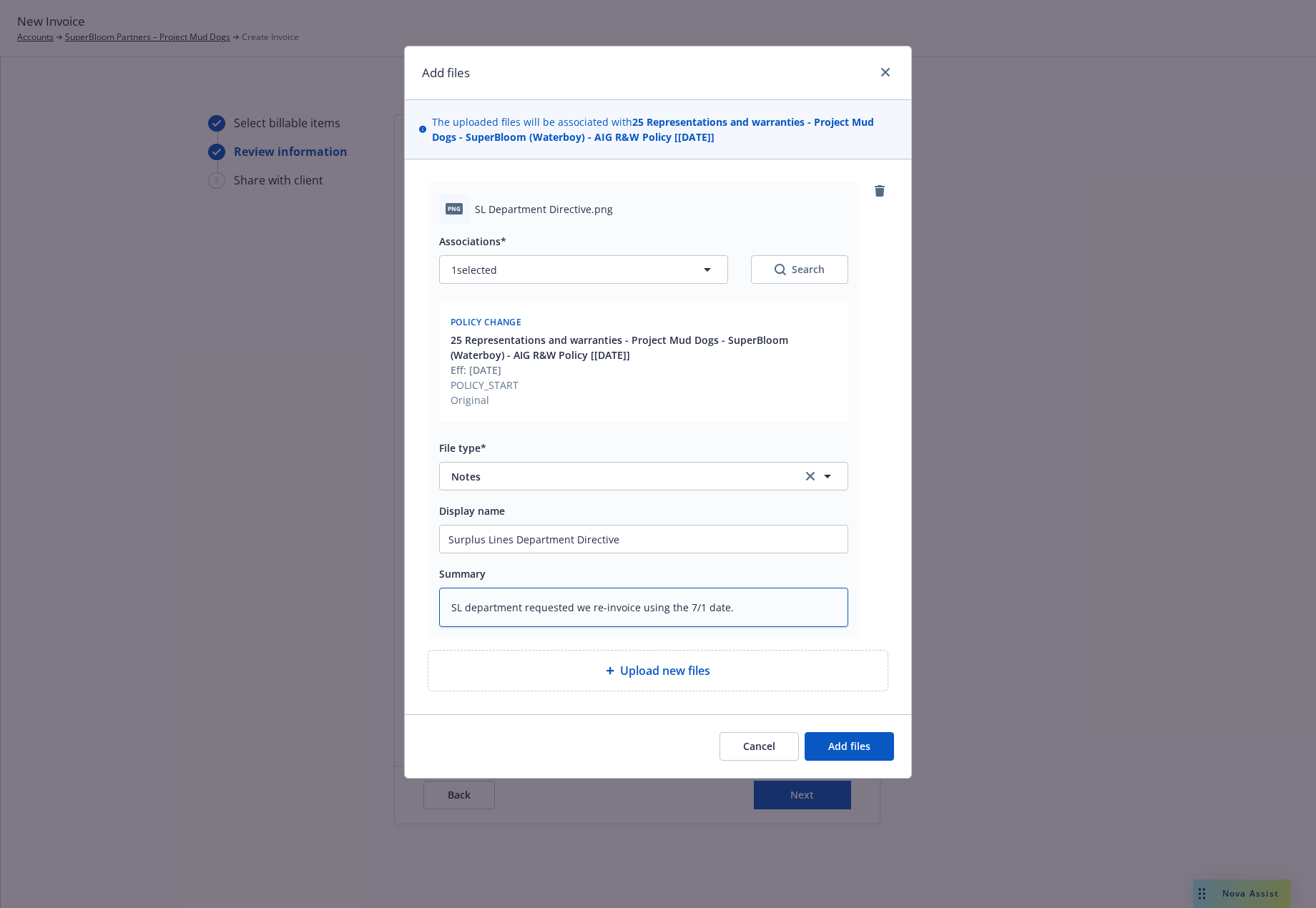
click at [795, 607] on textarea "SL department requested we re-invoice using the 7/1 date." at bounding box center [644, 607] width 409 height 39
click at [860, 740] on span "Add files" at bounding box center [849, 746] width 42 height 13
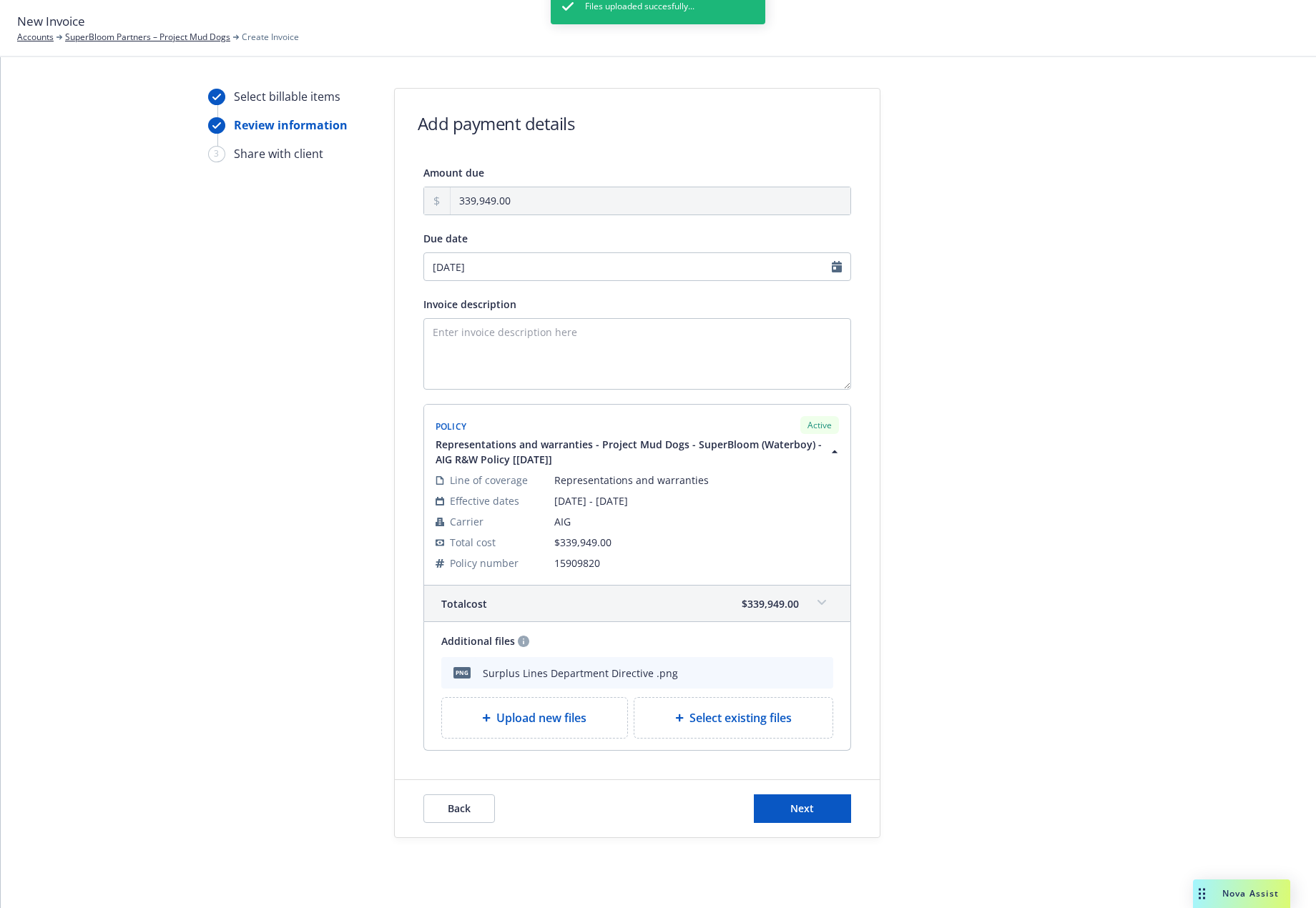
scroll to position [48, 0]
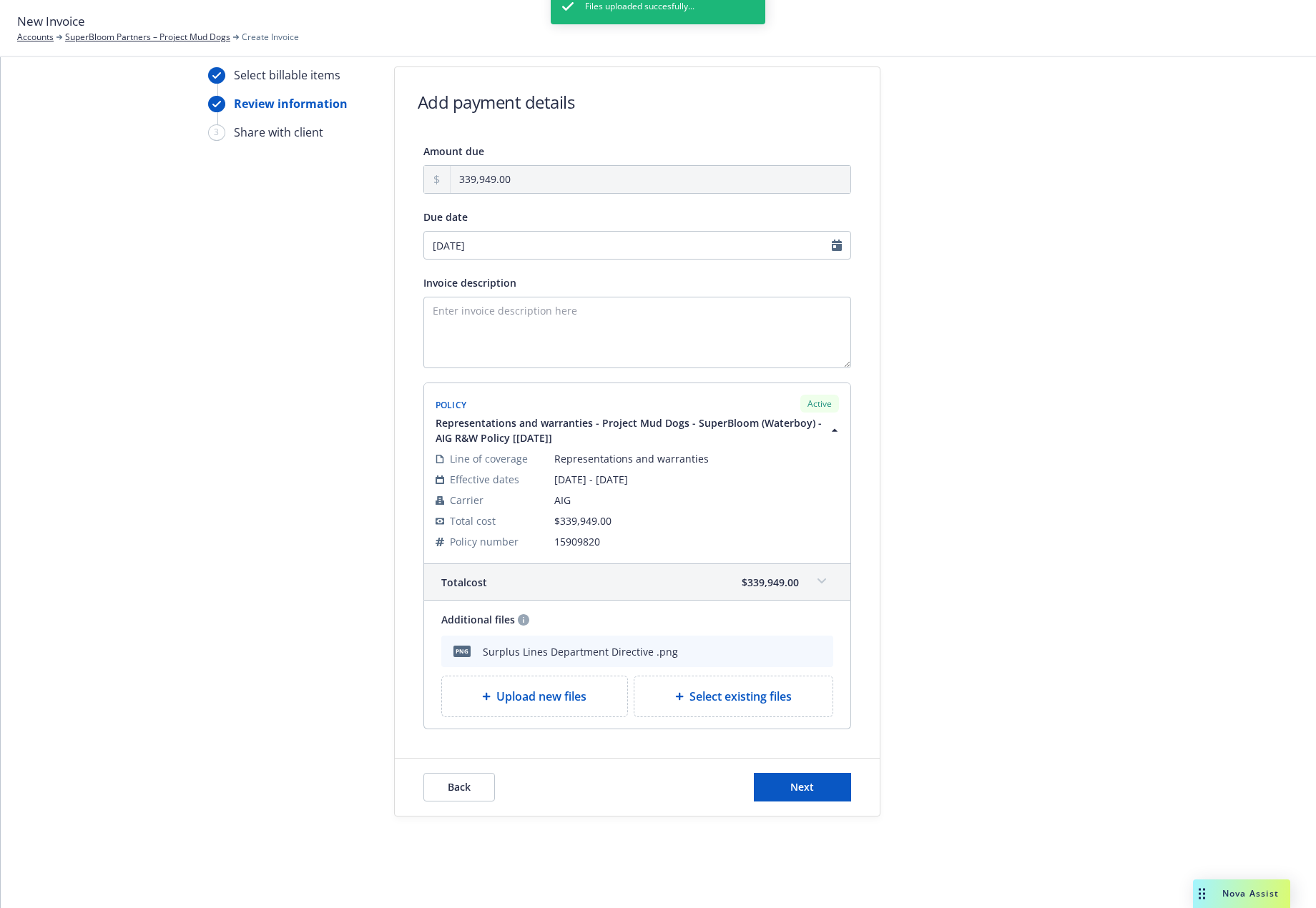
click at [639, 345] on div "Files uploaded succesfully..." at bounding box center [658, 442] width 215 height 908
click at [495, 314] on textarea "Invoice description" at bounding box center [637, 332] width 428 height 72
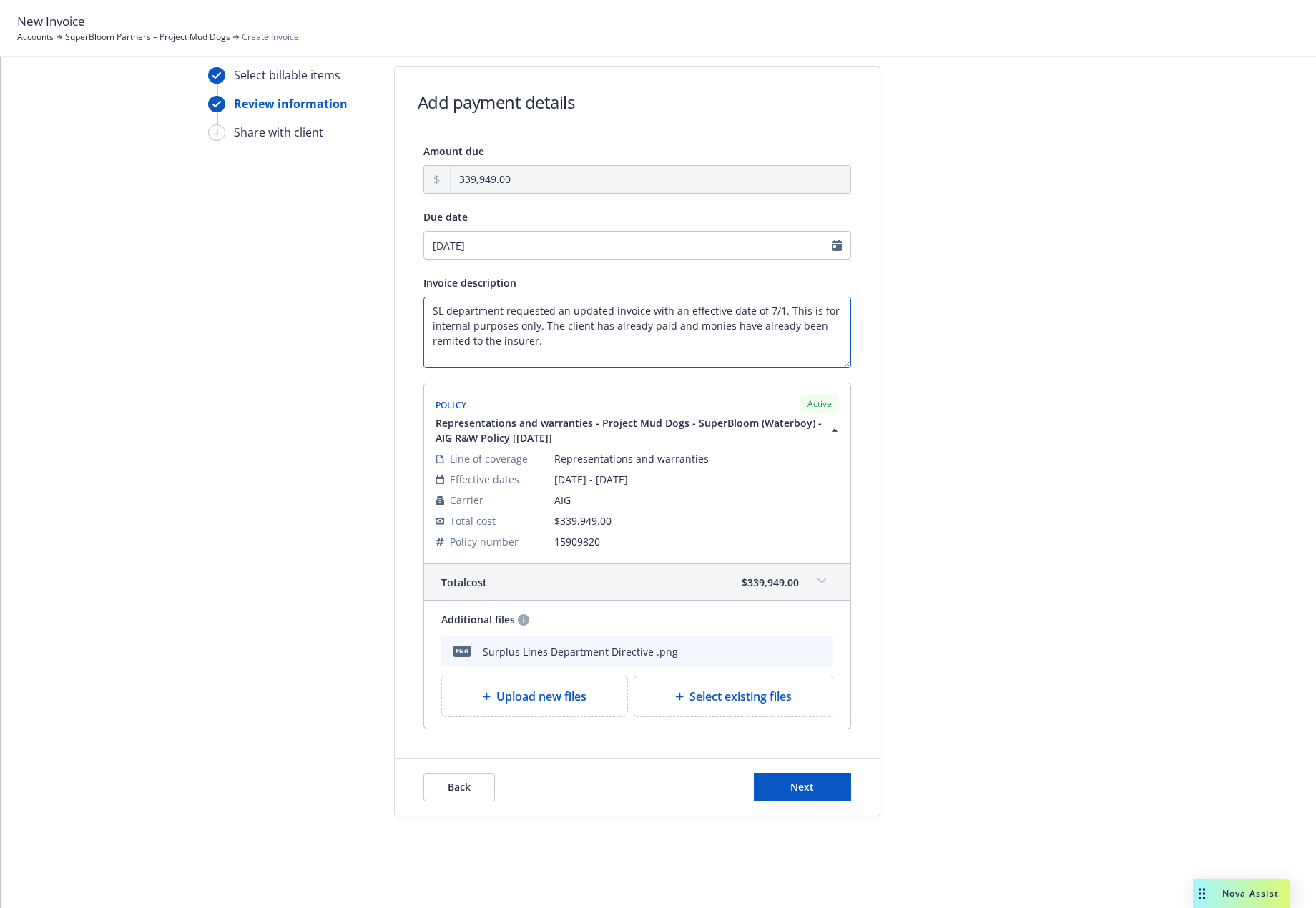
click at [450, 343] on textarea "SL department requested an updated invoice with an effective date of 7/1. This …" at bounding box center [637, 332] width 428 height 72
drag, startPoint x: 550, startPoint y: 346, endPoint x: 351, endPoint y: 284, distance: 208.4
click at [351, 284] on div "Select billable items Review information 3 Share with client Add payment detail…" at bounding box center [658, 442] width 1281 height 750
click at [1124, 518] on div "Select billable items Review information 3 Share with client Add payment detail…" at bounding box center [658, 442] width 1281 height 750
click at [821, 779] on button "Next" at bounding box center [802, 787] width 97 height 29
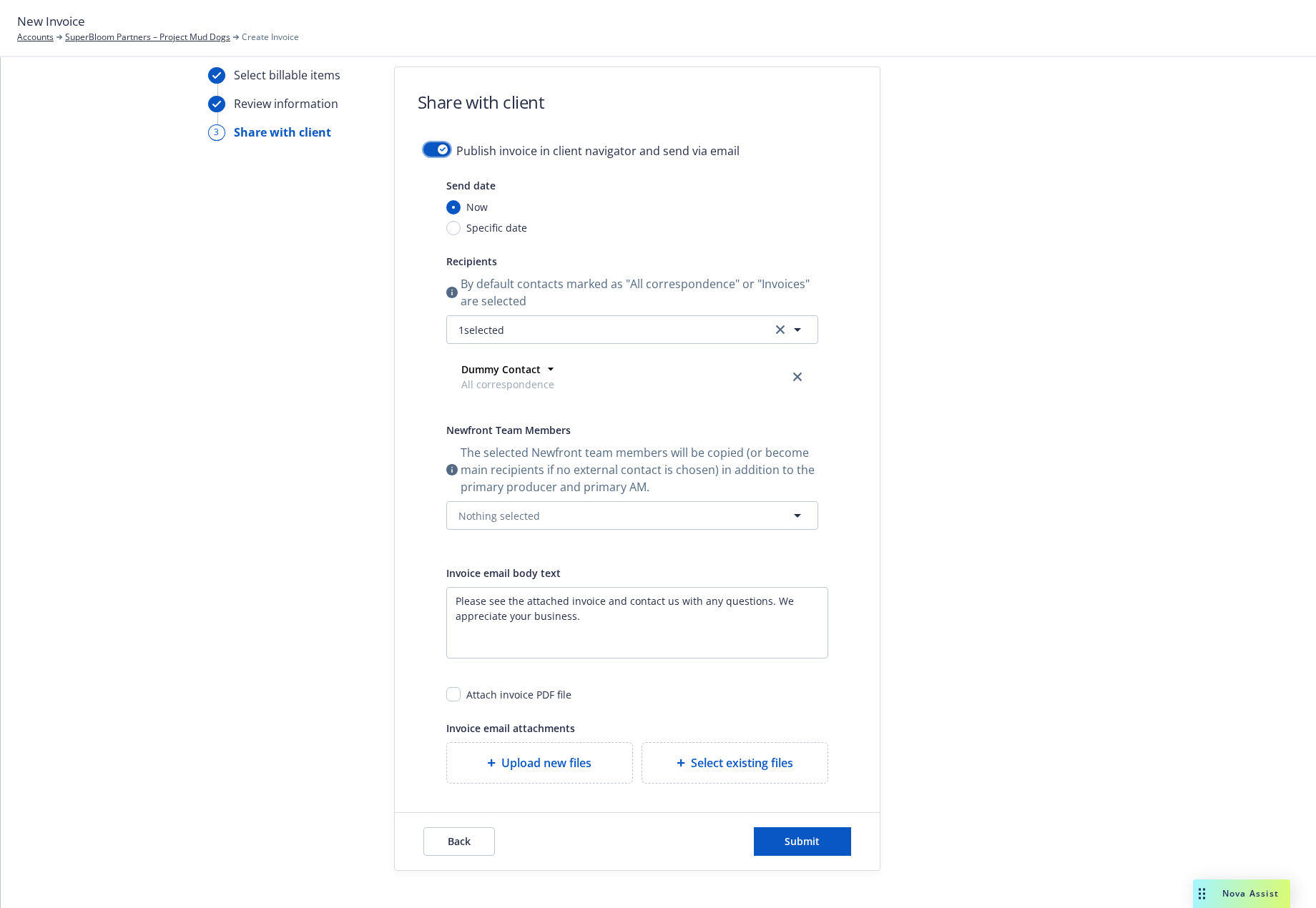
click at [438, 153] on div "button" at bounding box center [442, 149] width 10 height 10
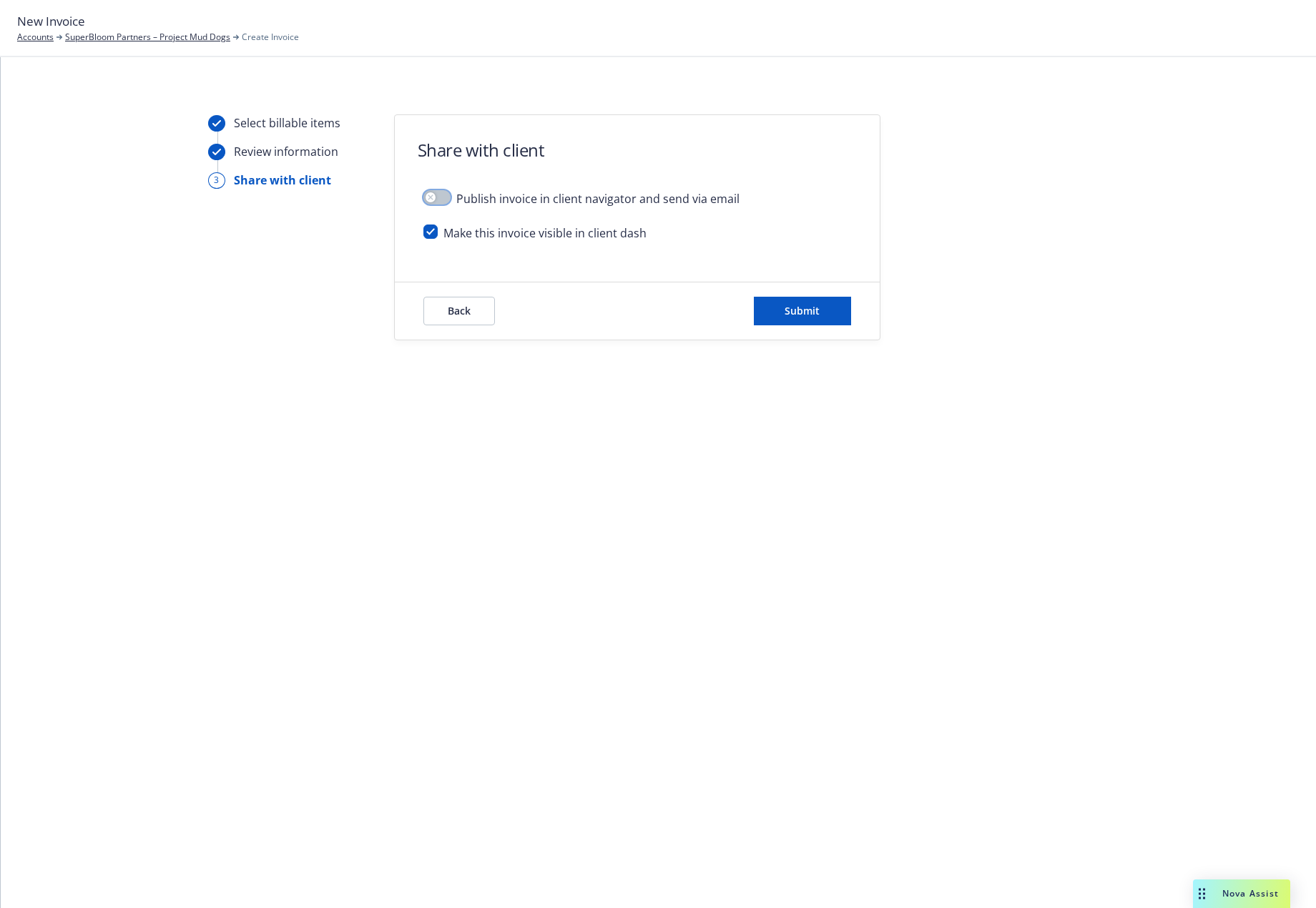
scroll to position [0, 0]
click at [432, 232] on input "checkbox" at bounding box center [430, 231] width 14 height 14
click at [431, 195] on icon "button" at bounding box center [431, 198] width 6 height 6
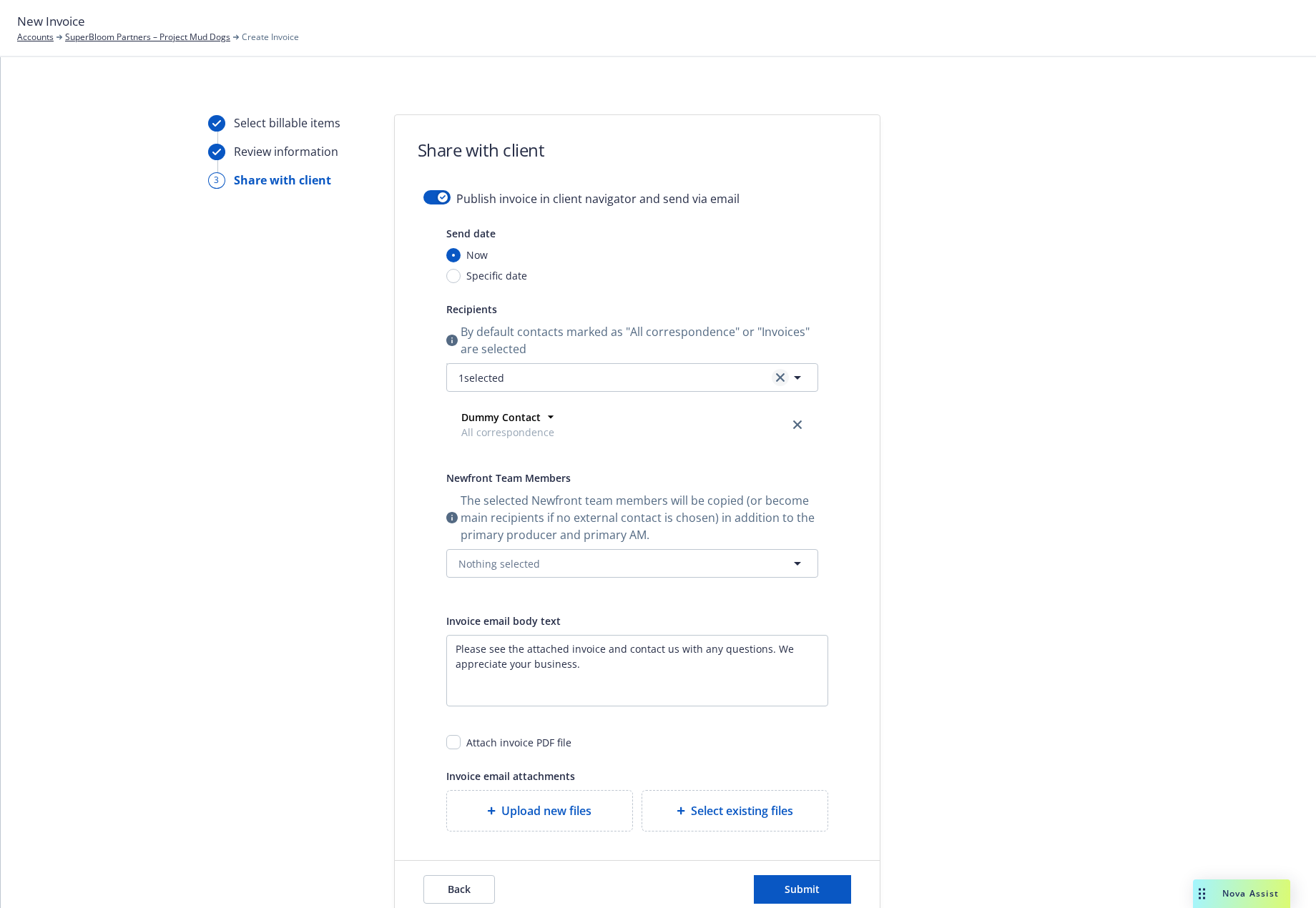
click at [780, 378] on link "clear selection" at bounding box center [780, 377] width 17 height 17
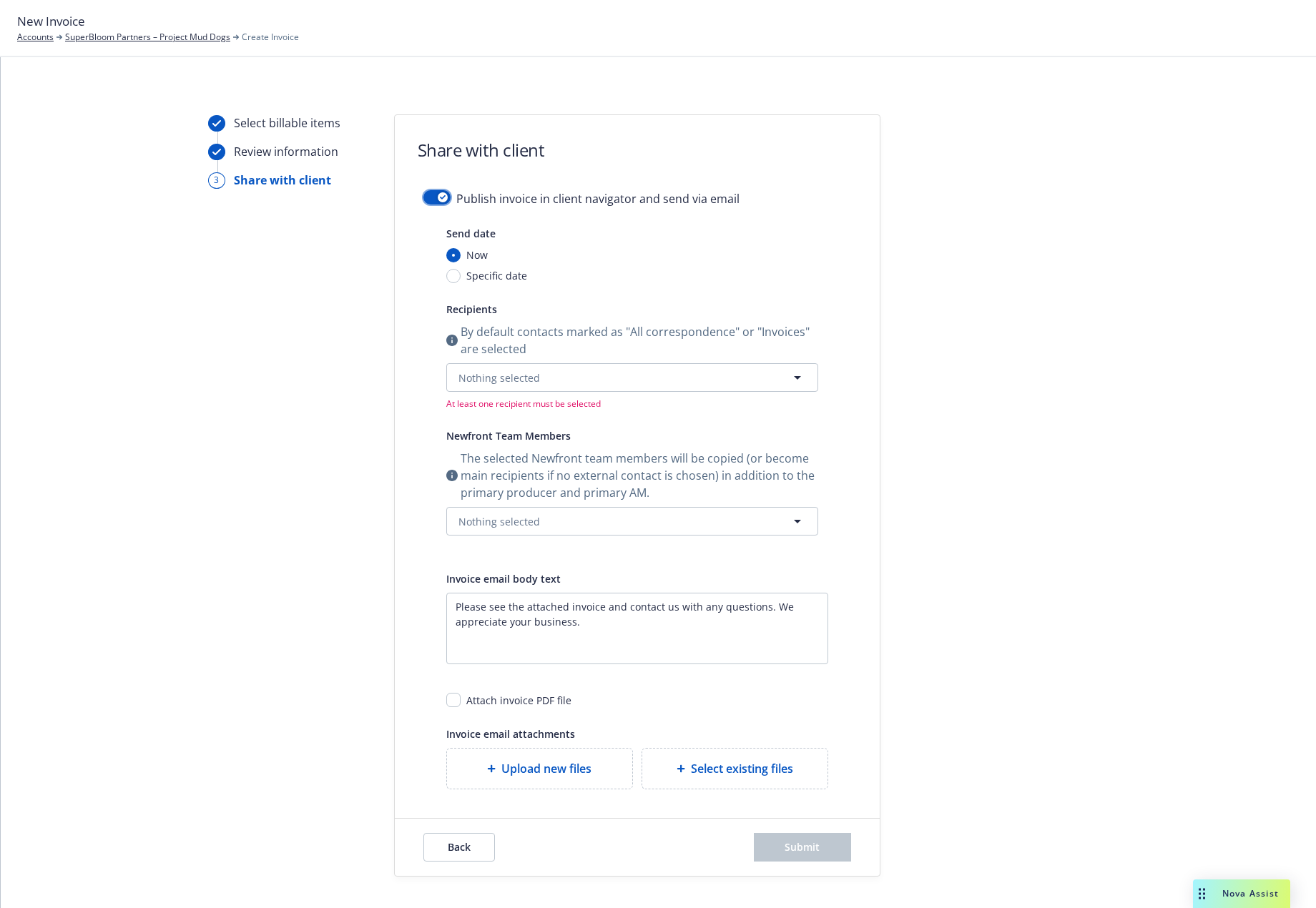
click at [437, 193] on div "button" at bounding box center [442, 197] width 10 height 10
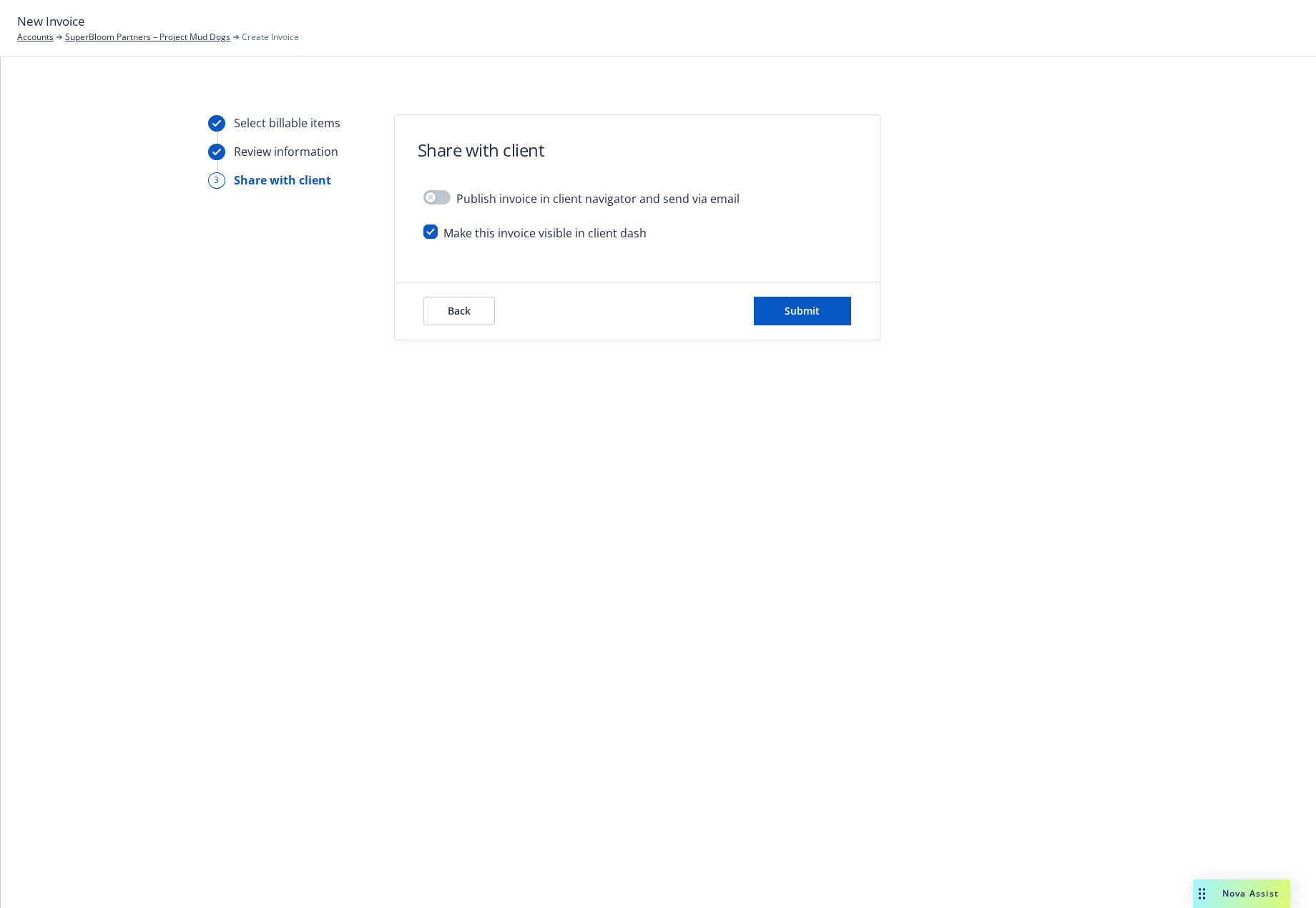
click at [533, 232] on span "Make this invoice visible in client dash" at bounding box center [544, 233] width 203 height 17
click at [429, 232] on input "checkbox" at bounding box center [430, 231] width 14 height 14
click at [788, 310] on span "Submit" at bounding box center [801, 310] width 35 height 13
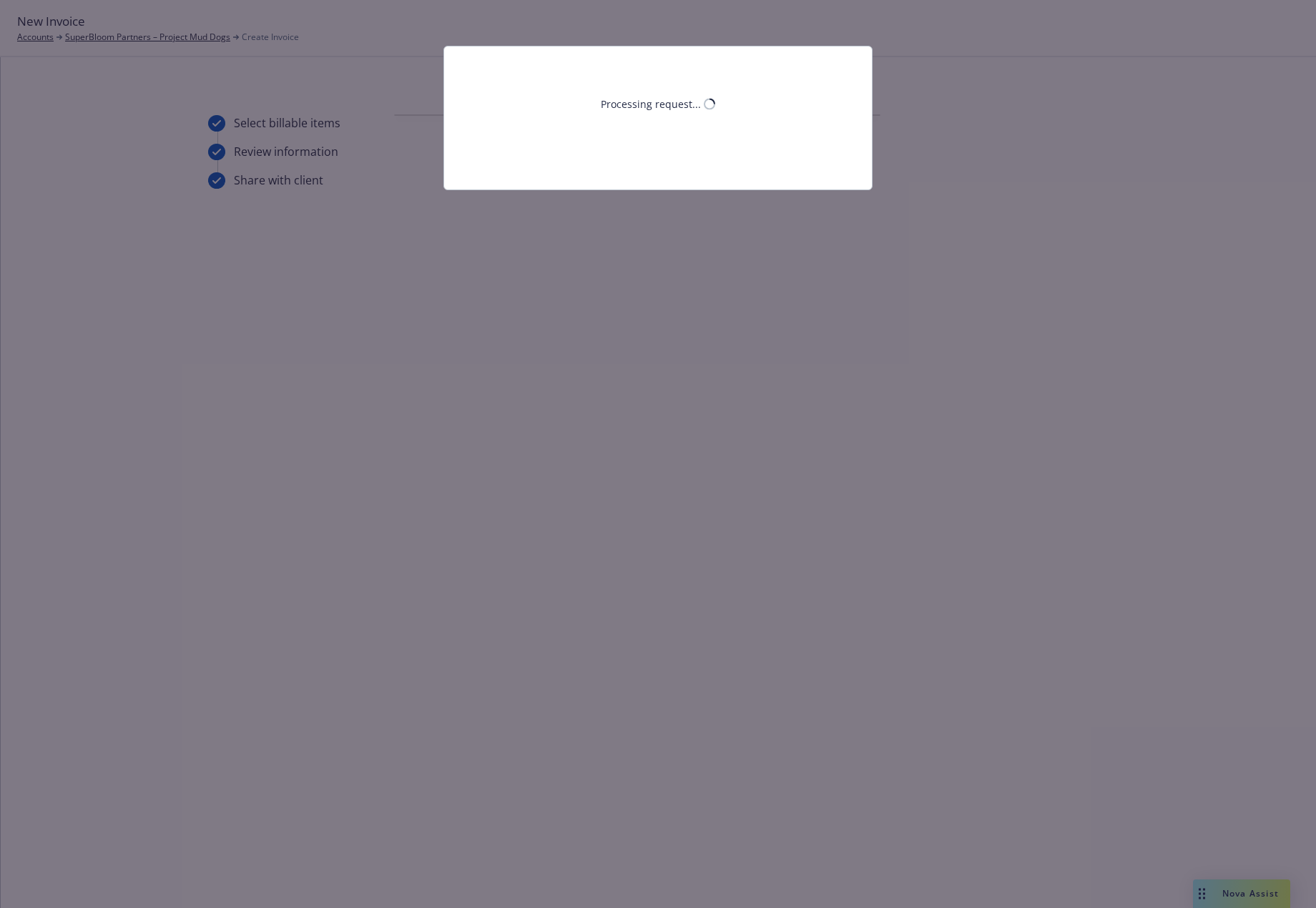
click at [1117, 238] on div "Processing request..." at bounding box center [658, 454] width 1316 height 908
click at [947, 293] on div "Processing request..." at bounding box center [658, 454] width 1316 height 908
click at [653, 75] on div "Processing request..." at bounding box center [658, 118] width 428 height 143
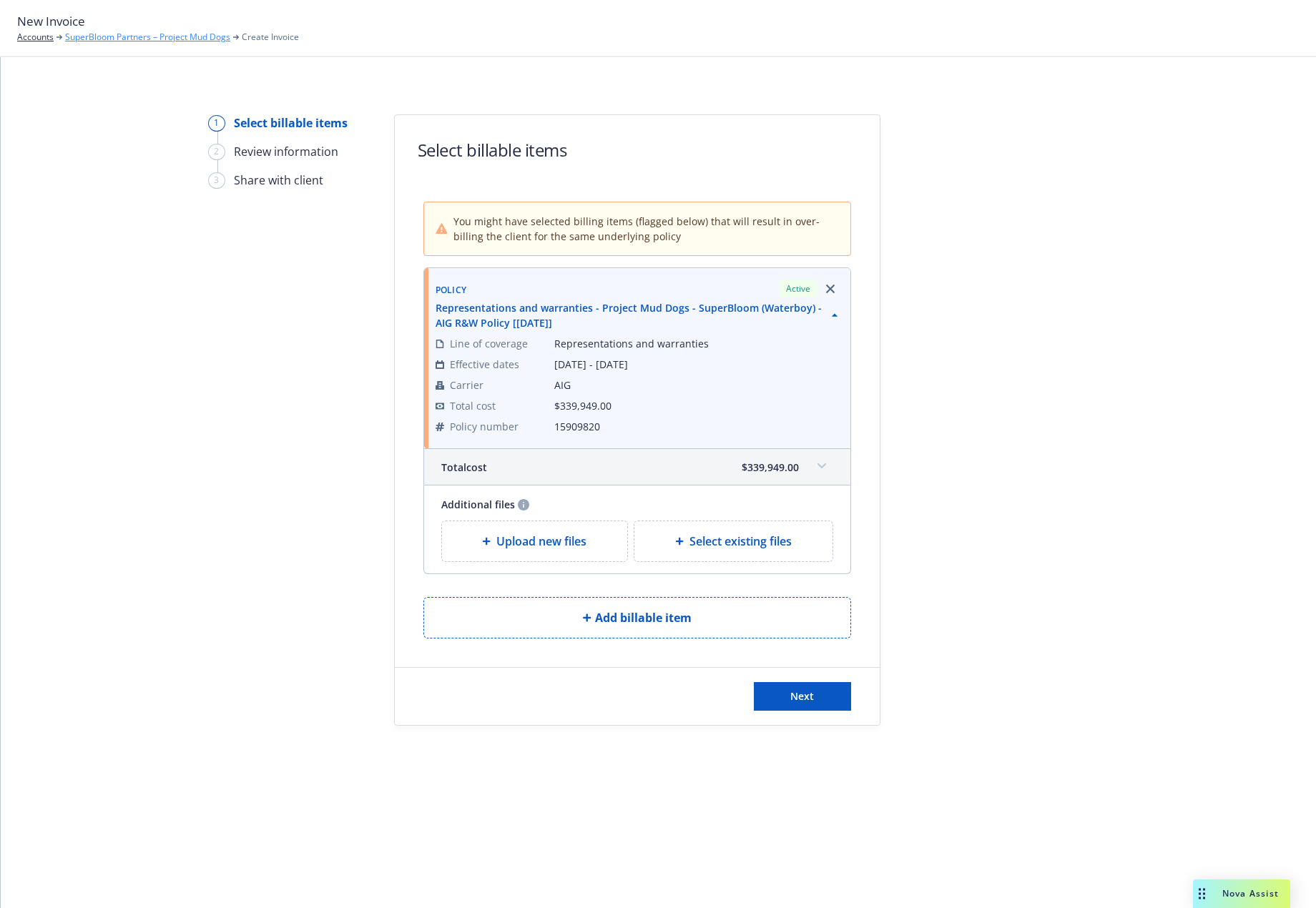
click at [111, 34] on link "SuperBloom Partners – Project Mud Dogs" at bounding box center [147, 36] width 165 height 12
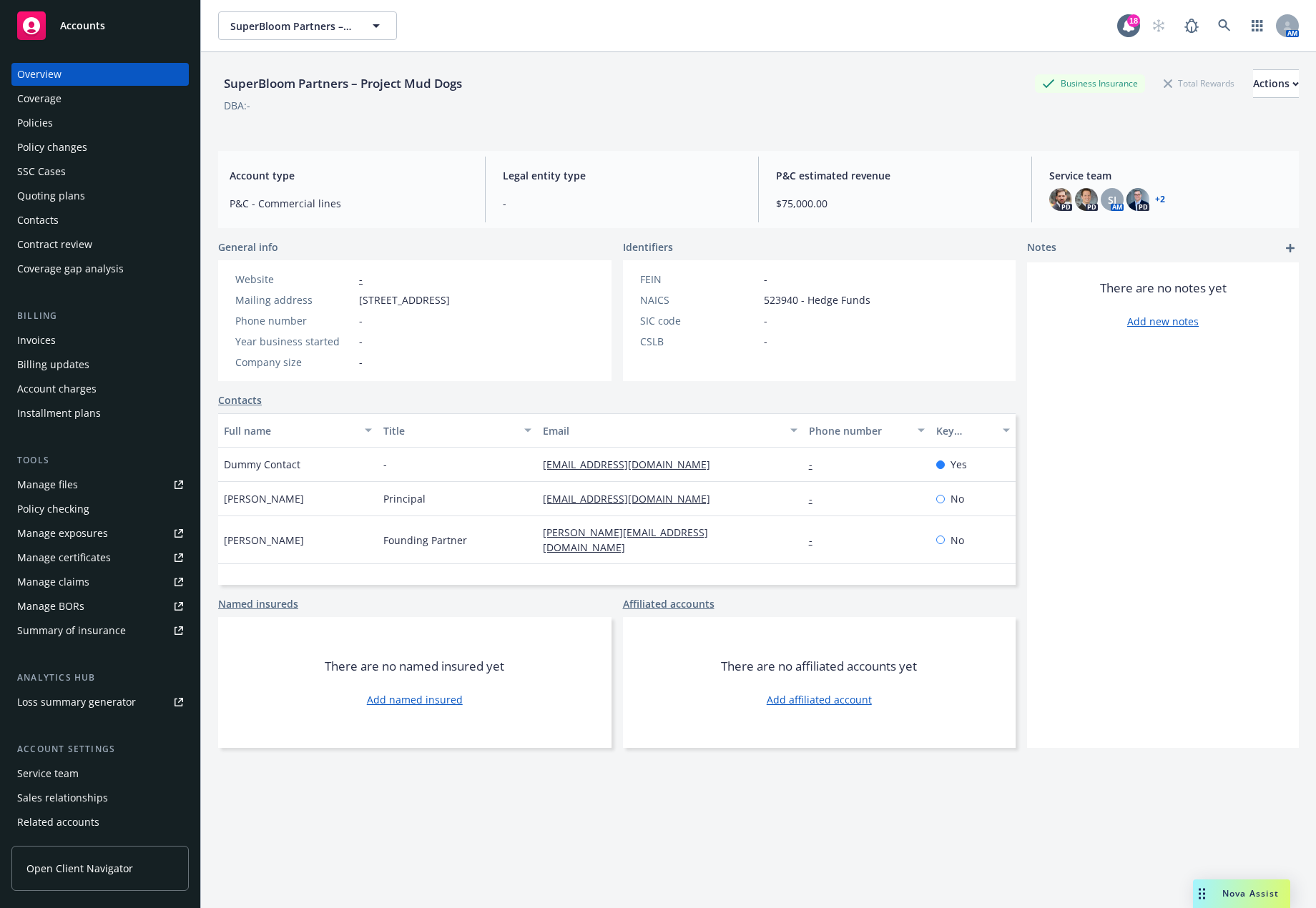
click at [93, 348] on div "Invoices" at bounding box center [100, 340] width 166 height 23
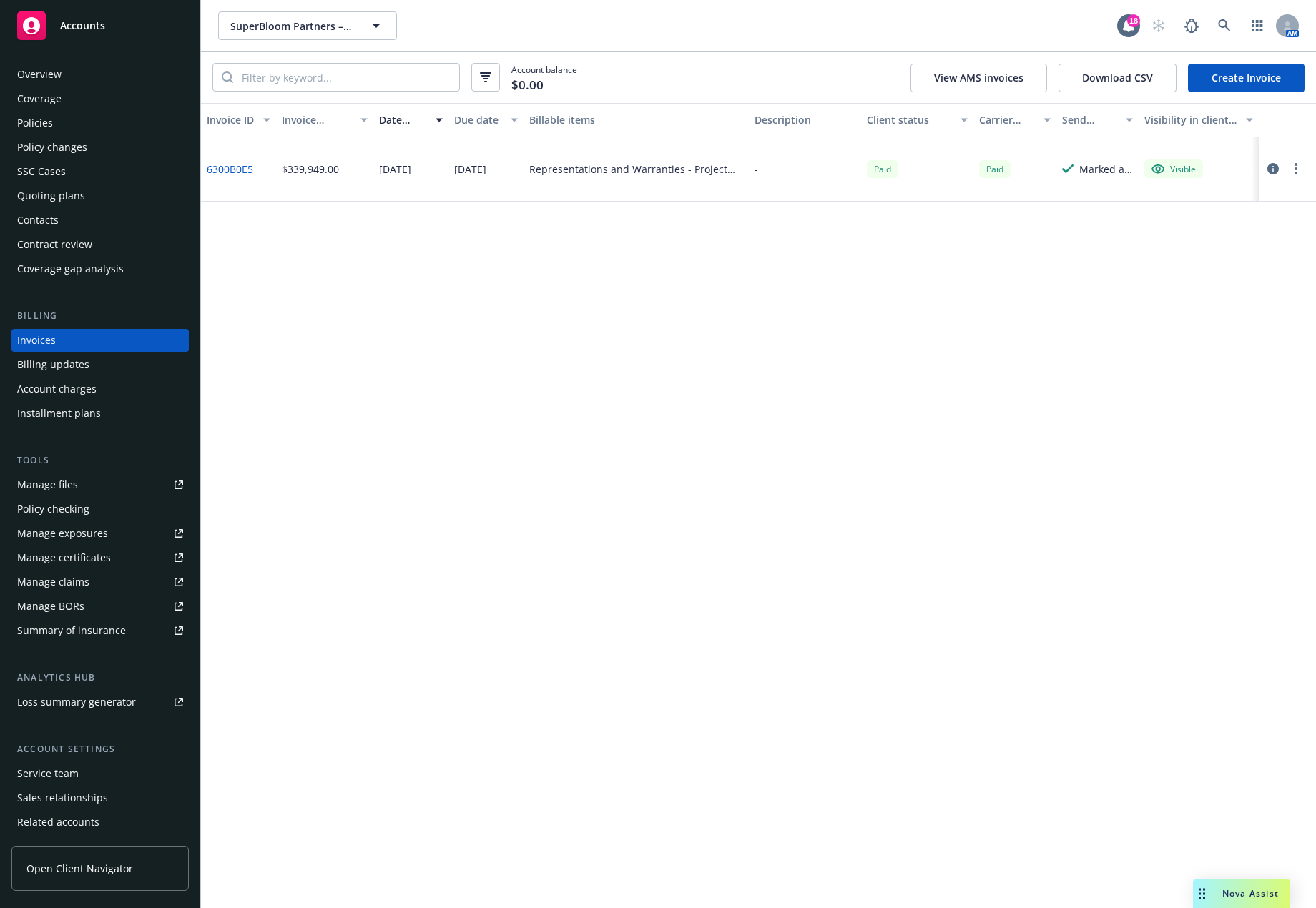
click at [1233, 885] on div "Nova Assist" at bounding box center [1242, 894] width 97 height 29
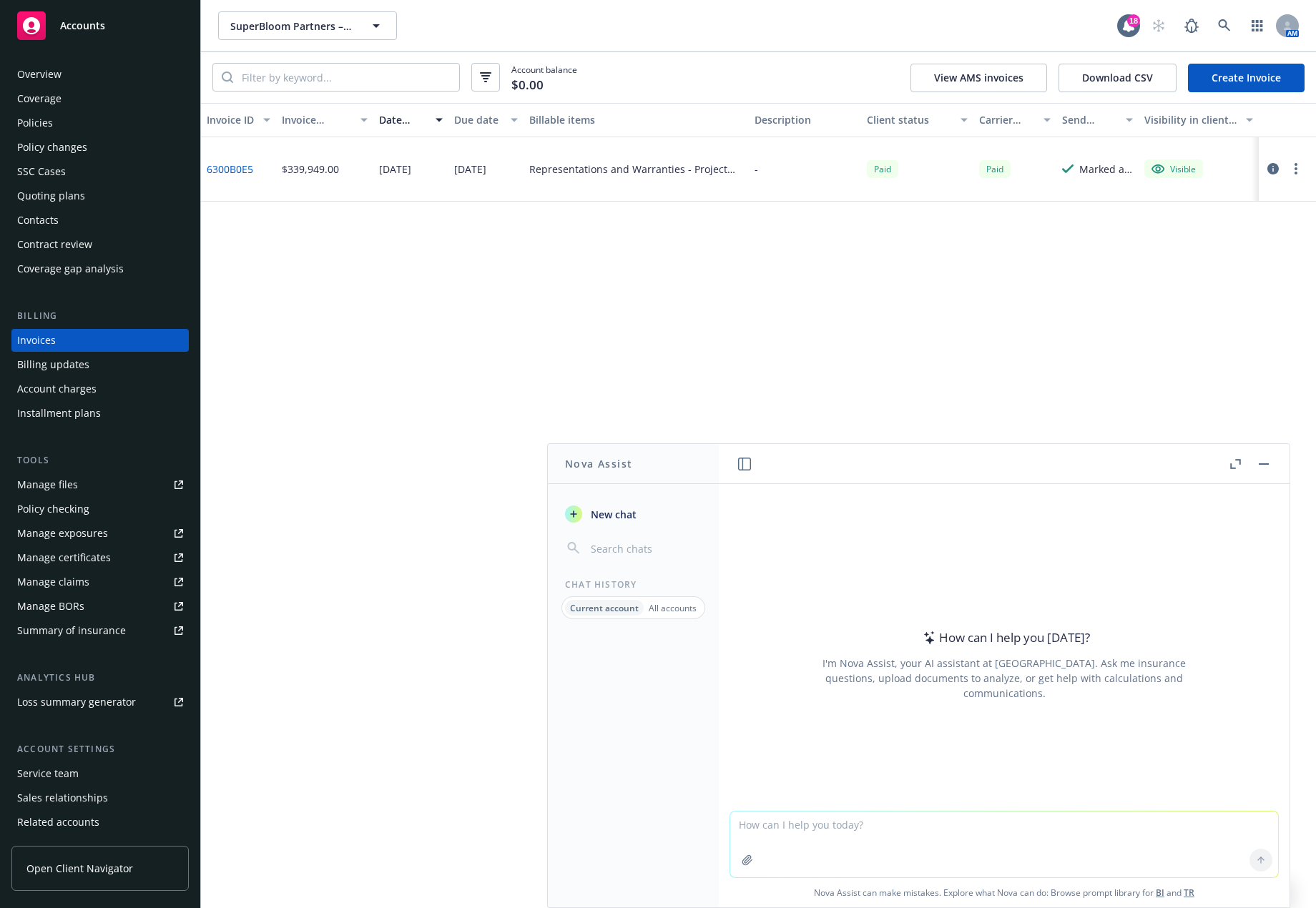
click at [862, 835] on textarea at bounding box center [1005, 844] width 548 height 66
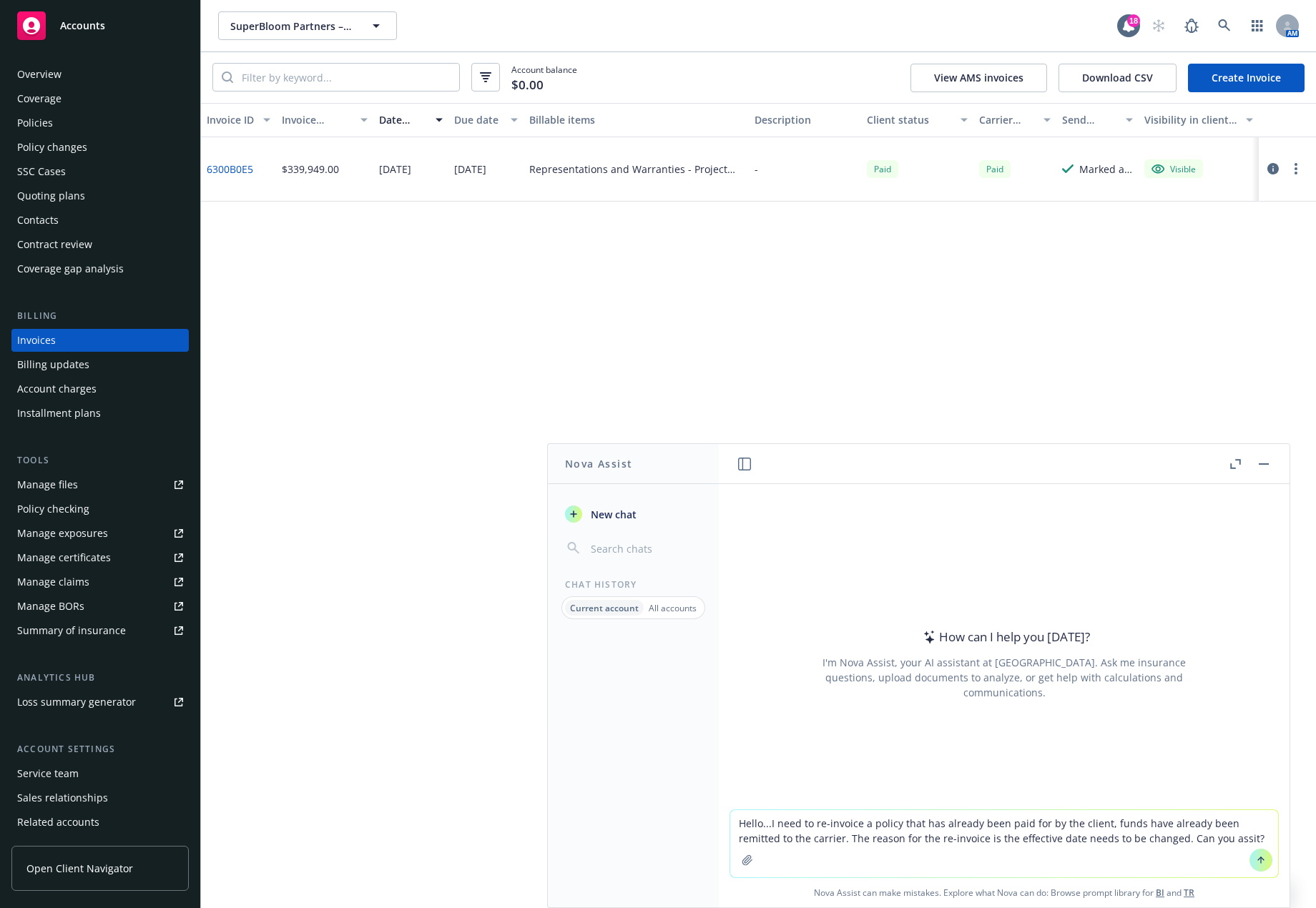
click at [1185, 838] on textarea "Hello...I need to re-invoice a policy that has already been paid for by the cli…" at bounding box center [1005, 843] width 548 height 67
type textarea "Hello...I need to re-invoice a policy that has already been paid for by the cli…"
click at [1261, 863] on button at bounding box center [1261, 860] width 23 height 23
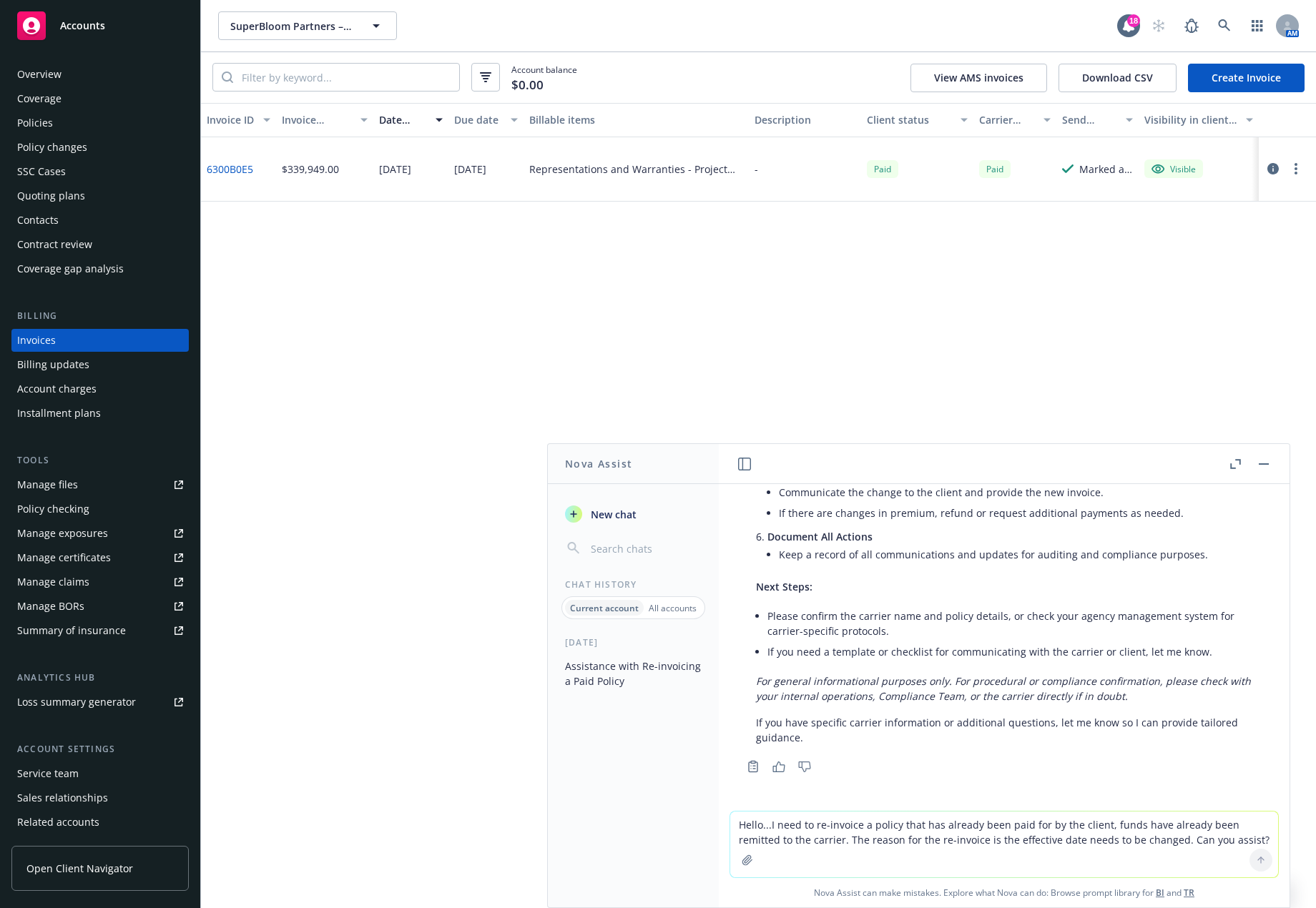
scroll to position [476, 0]
click at [853, 836] on textarea "Hello...I need to re-invoice a policy that has already been paid for by the cli…" at bounding box center [1005, 844] width 548 height 66
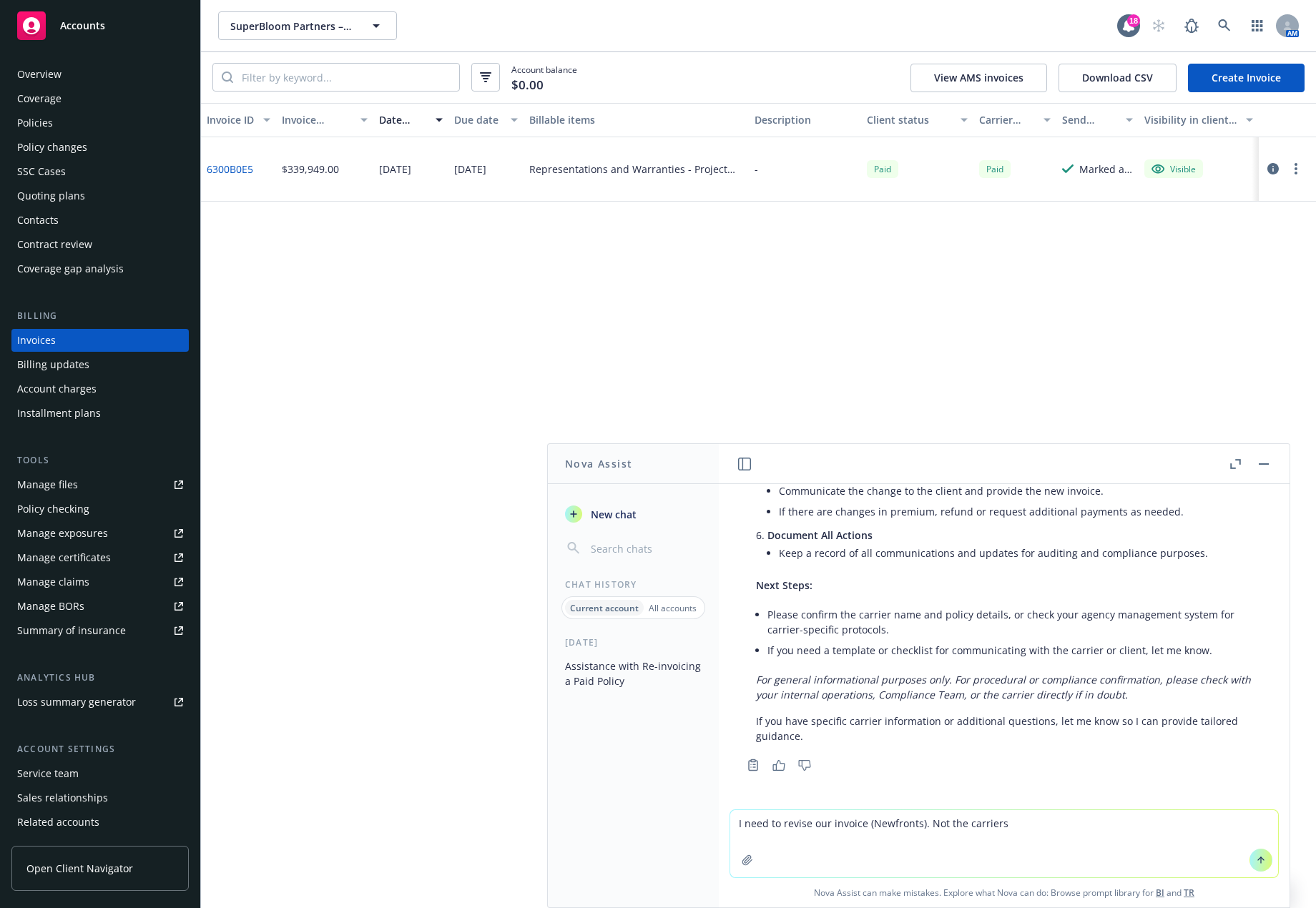
type textarea "I need to revise our invoice (Newfronts). Not the carriers"
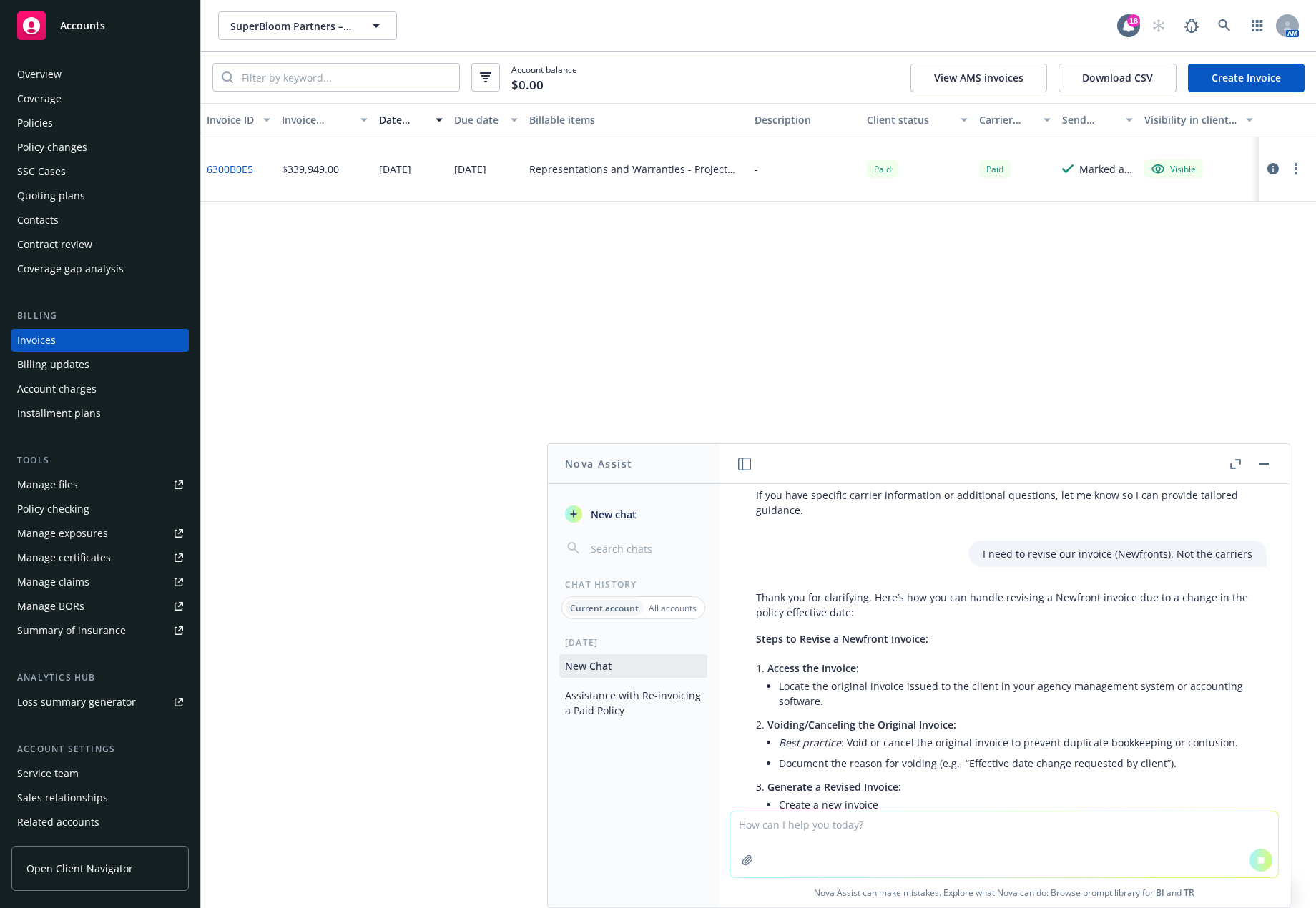
scroll to position [750, 0]
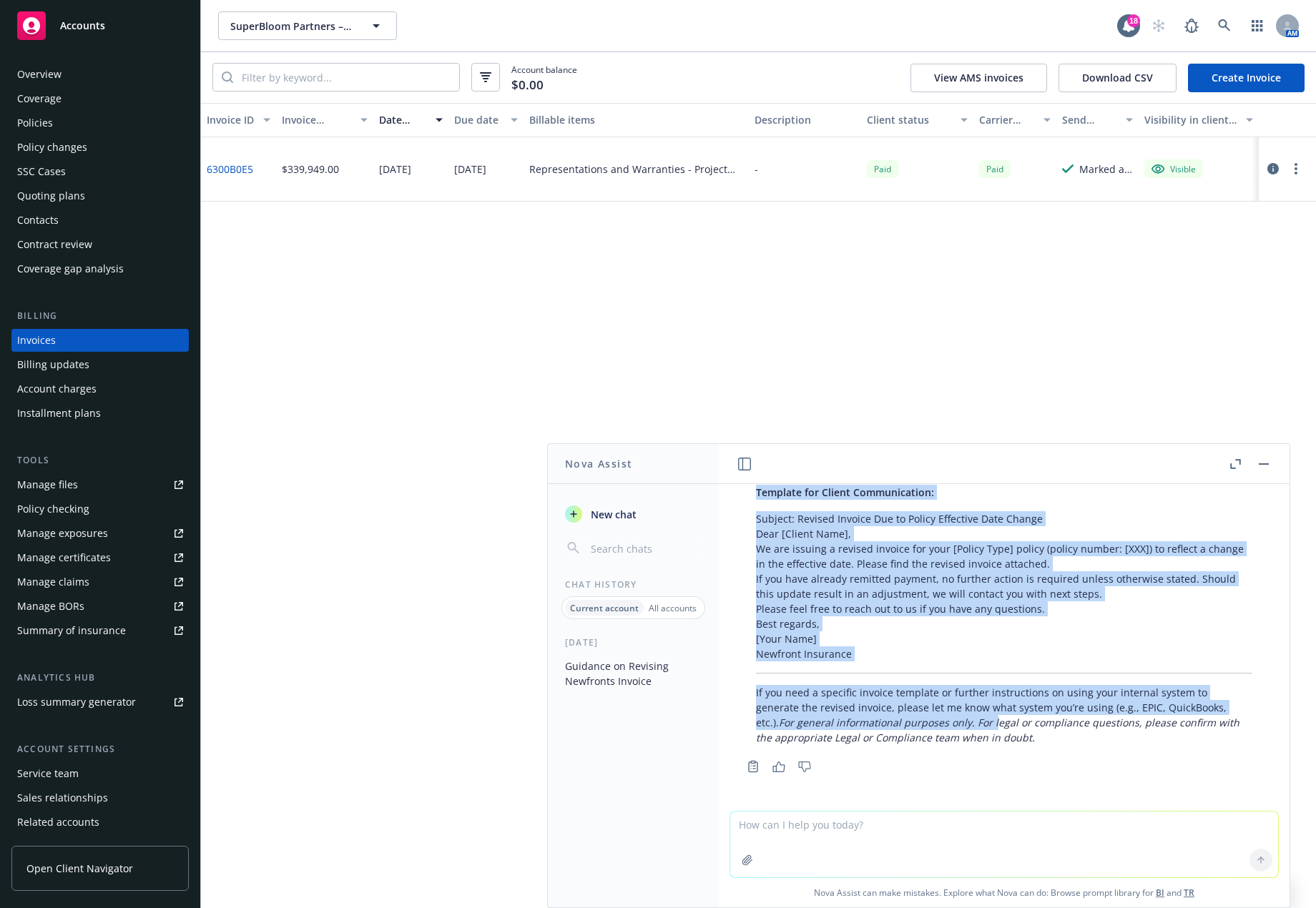
drag, startPoint x: 1160, startPoint y: 716, endPoint x: 992, endPoint y: 716, distance: 168.0
click at [992, 716] on div "Thank you for clarifying. Here’s how you can handle revising a Newfront invoice…" at bounding box center [1005, 361] width 525 height 781
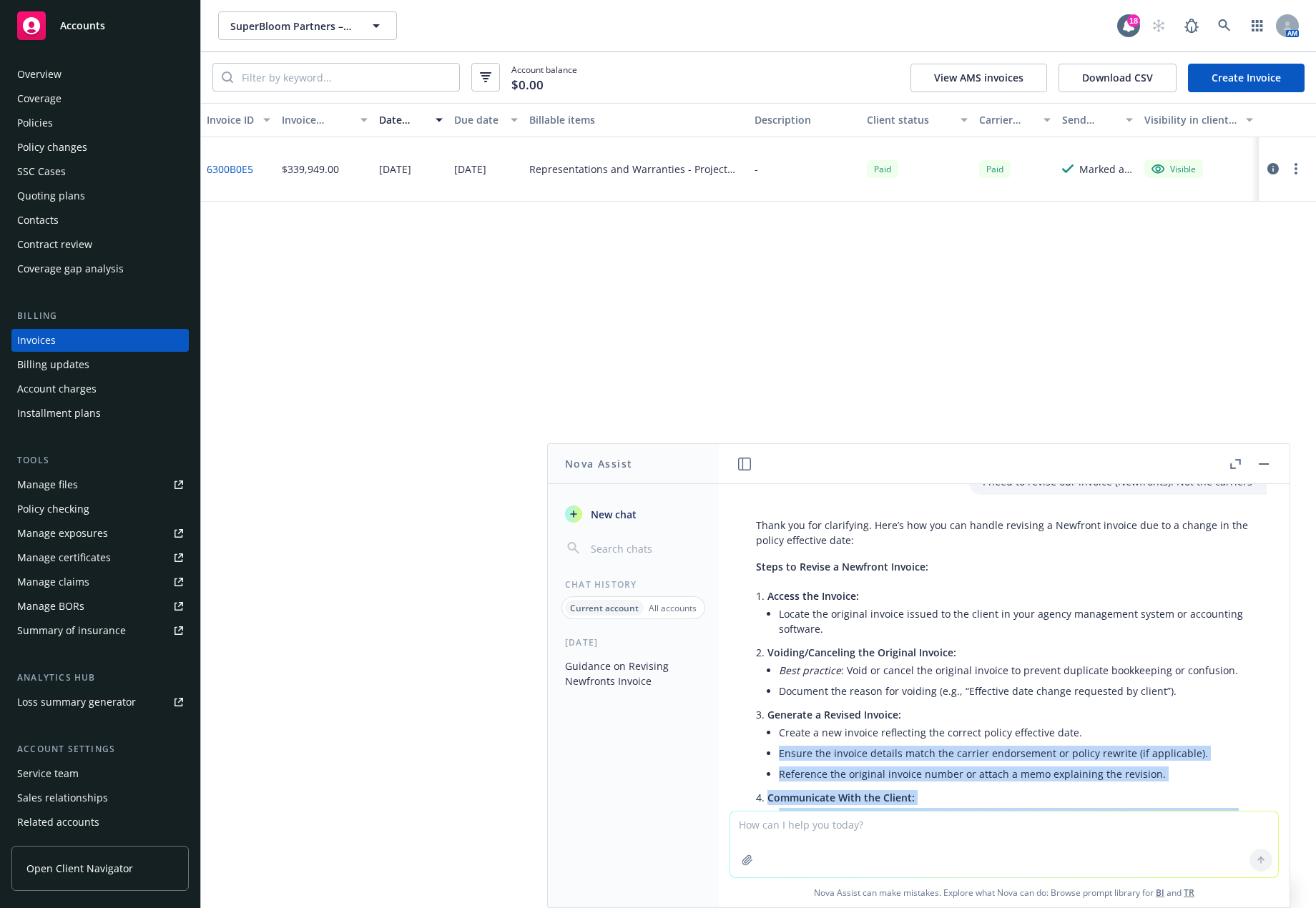
scroll to position [858, 0]
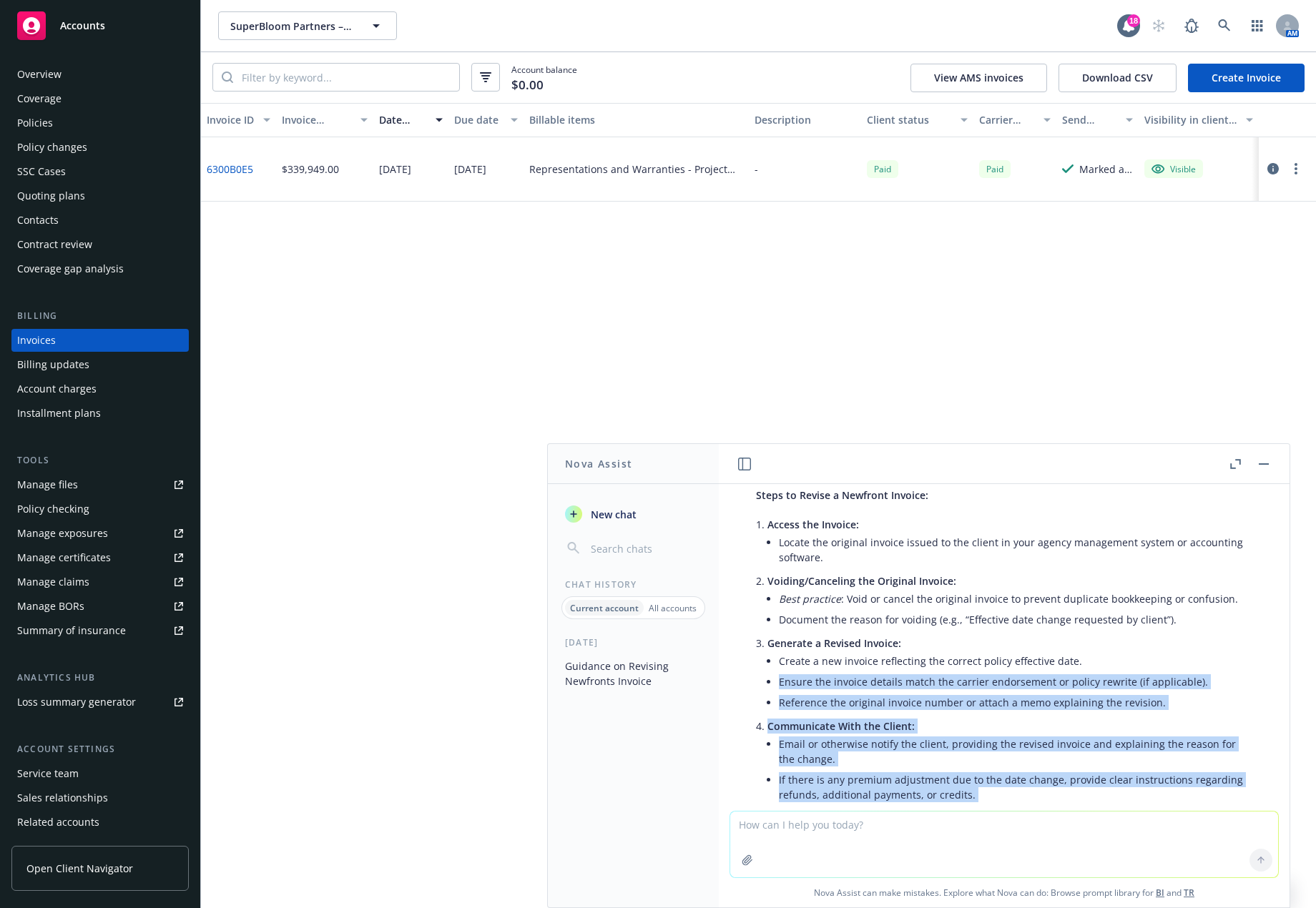
click at [1128, 709] on li "Reference the original invoice number or attach a memo explaining the revision." at bounding box center [1015, 703] width 474 height 21
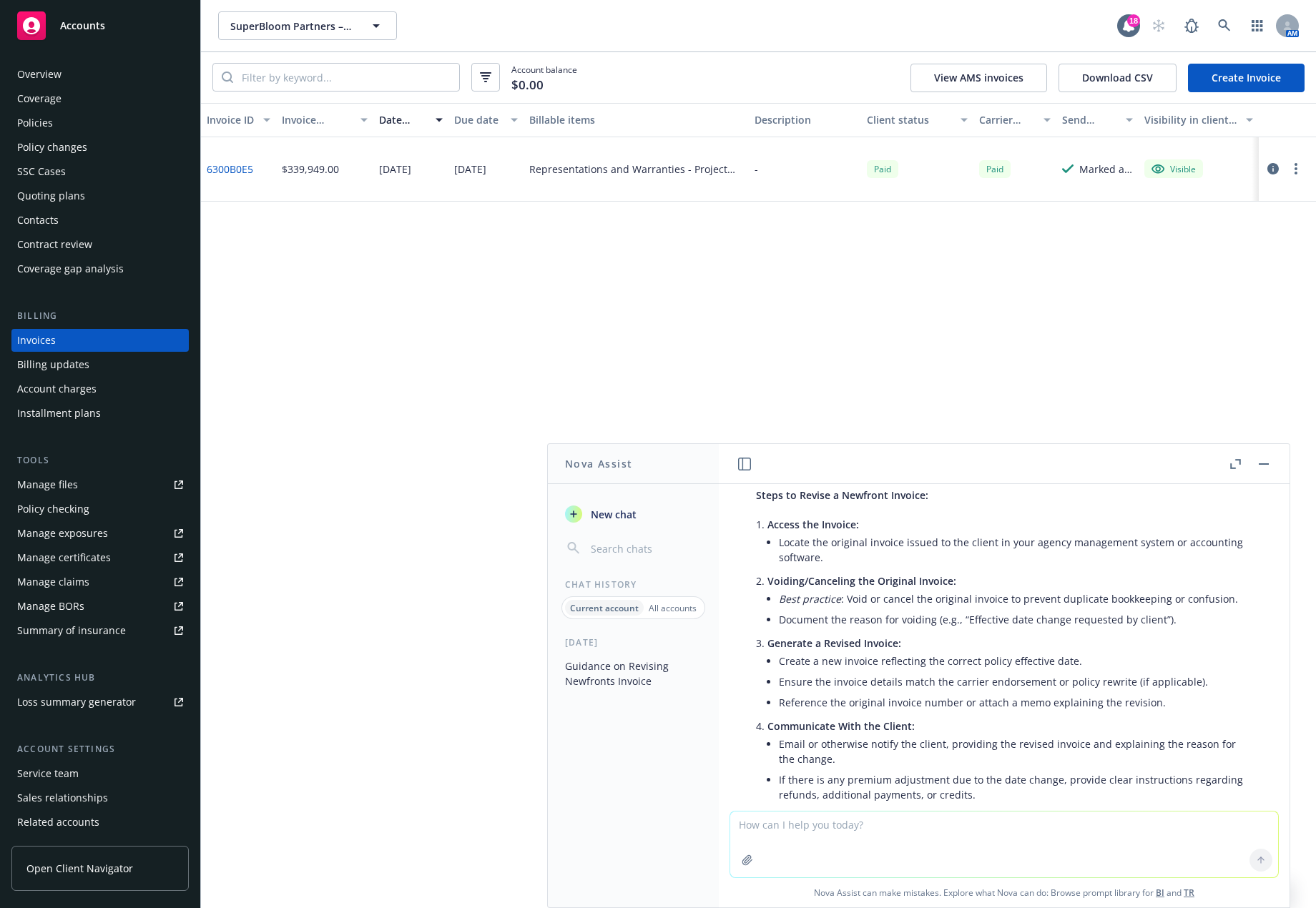
click at [1297, 173] on circle "button" at bounding box center [1295, 173] width 3 height 3
drag, startPoint x: 893, startPoint y: 304, endPoint x: 944, endPoint y: 298, distance: 51.4
click at [892, 305] on div "Invoice ID Invoice amount Date issued Due date Billable items Description Clien…" at bounding box center [757, 505] width 1114 height 805
click at [1272, 166] on icon "button" at bounding box center [1273, 169] width 11 height 11
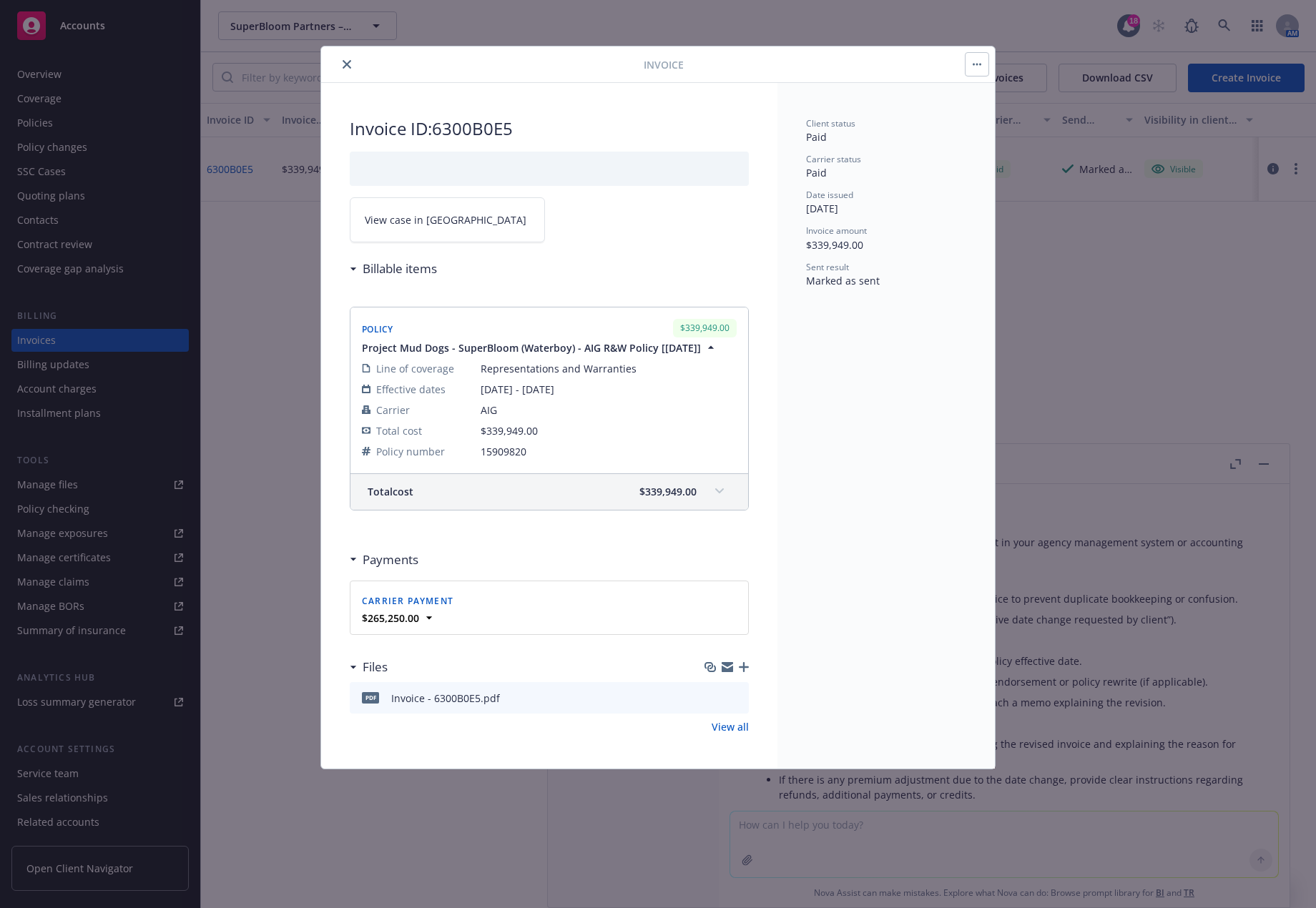
click at [973, 69] on button "button" at bounding box center [977, 64] width 23 height 23
click at [920, 191] on div "Date issued" at bounding box center [886, 195] width 160 height 12
click at [400, 271] on h3 "Billable items" at bounding box center [400, 268] width 74 height 18
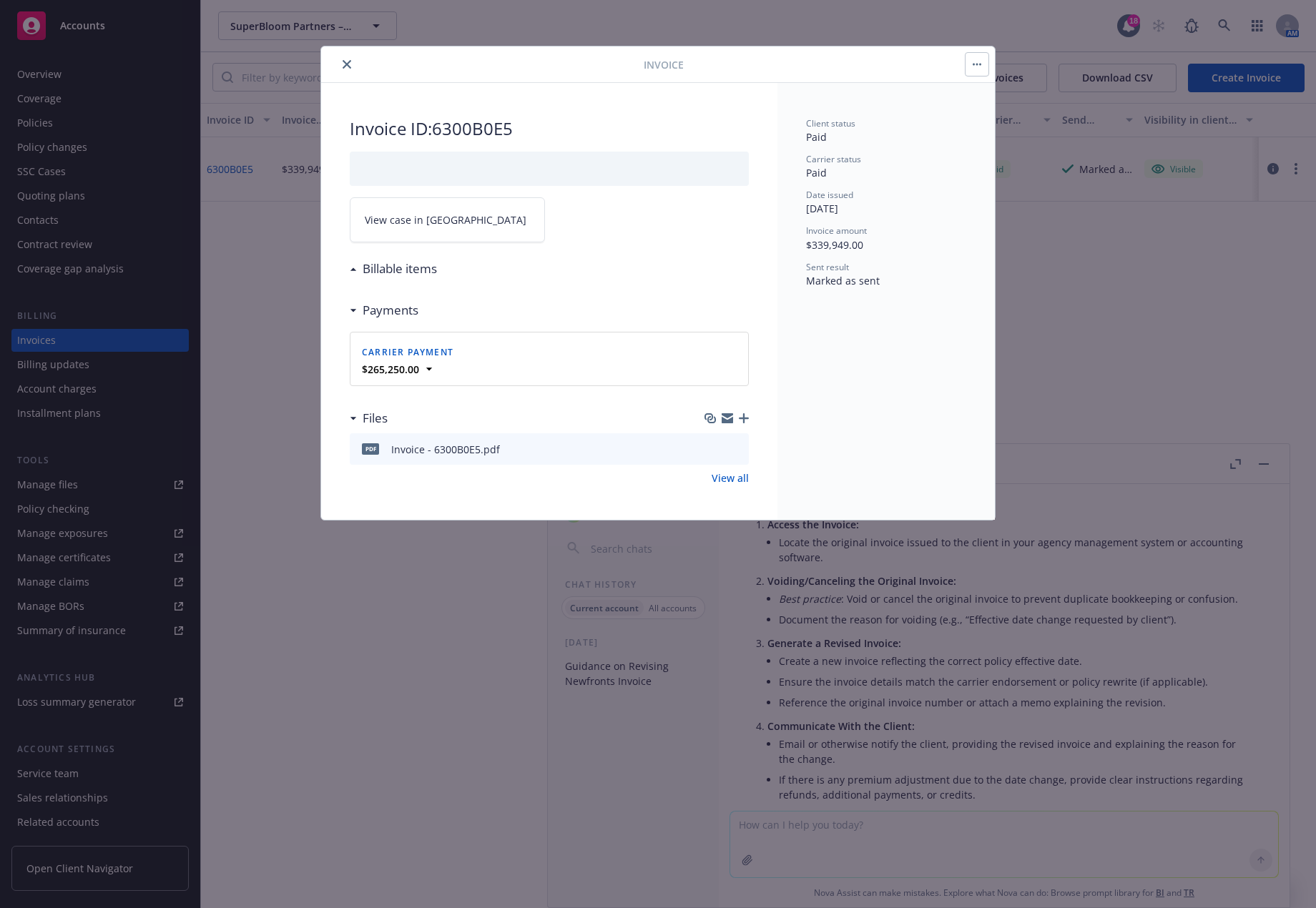
click at [346, 67] on icon "close" at bounding box center [347, 64] width 9 height 9
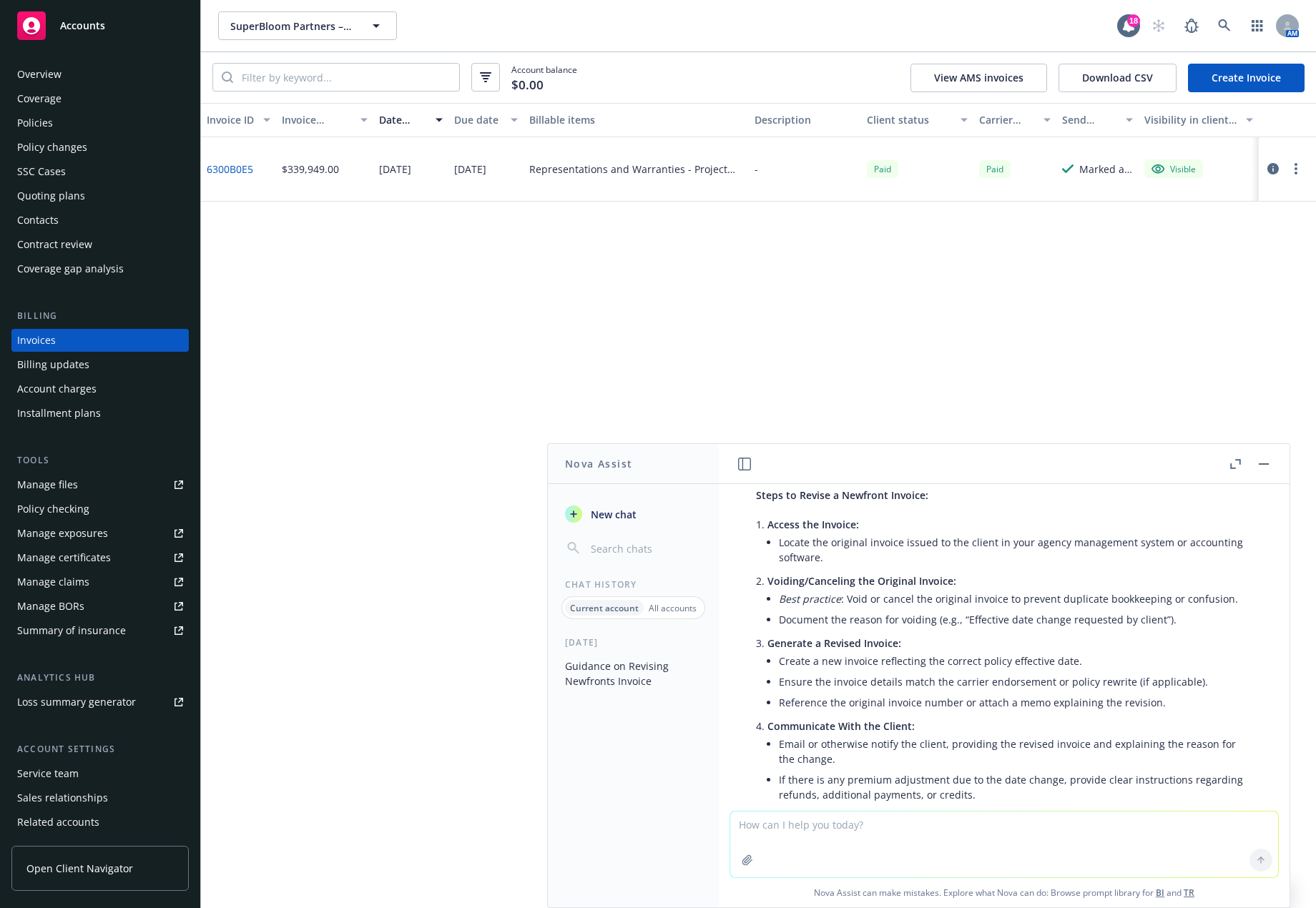
click at [1273, 172] on icon "button" at bounding box center [1273, 169] width 11 height 11
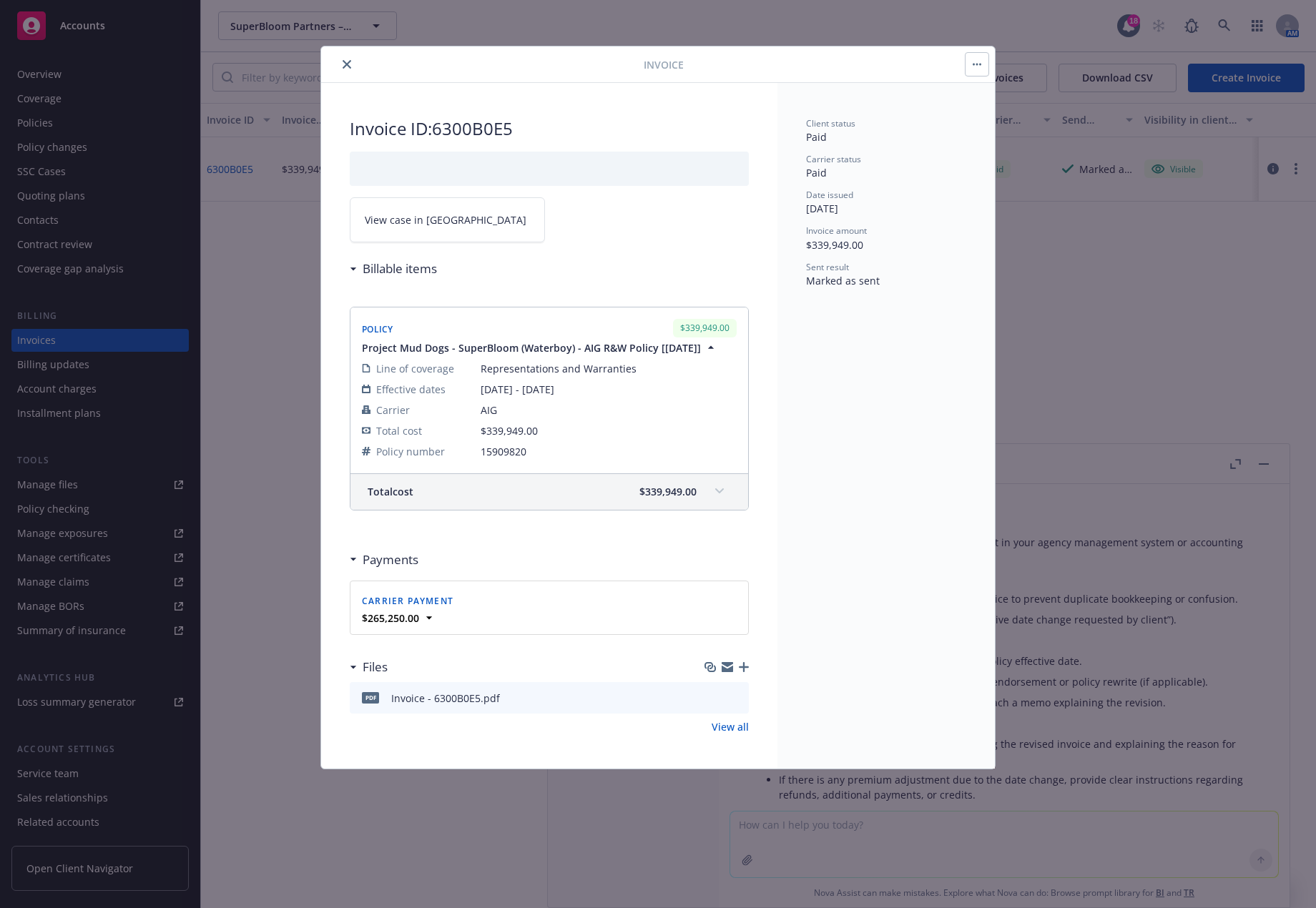
click at [973, 70] on button "button" at bounding box center [977, 64] width 23 height 23
click at [924, 101] on div "Client status Paid Carrier status Paid Date issued [DATE] Invoice amount $339,9…" at bounding box center [886, 426] width 218 height 686
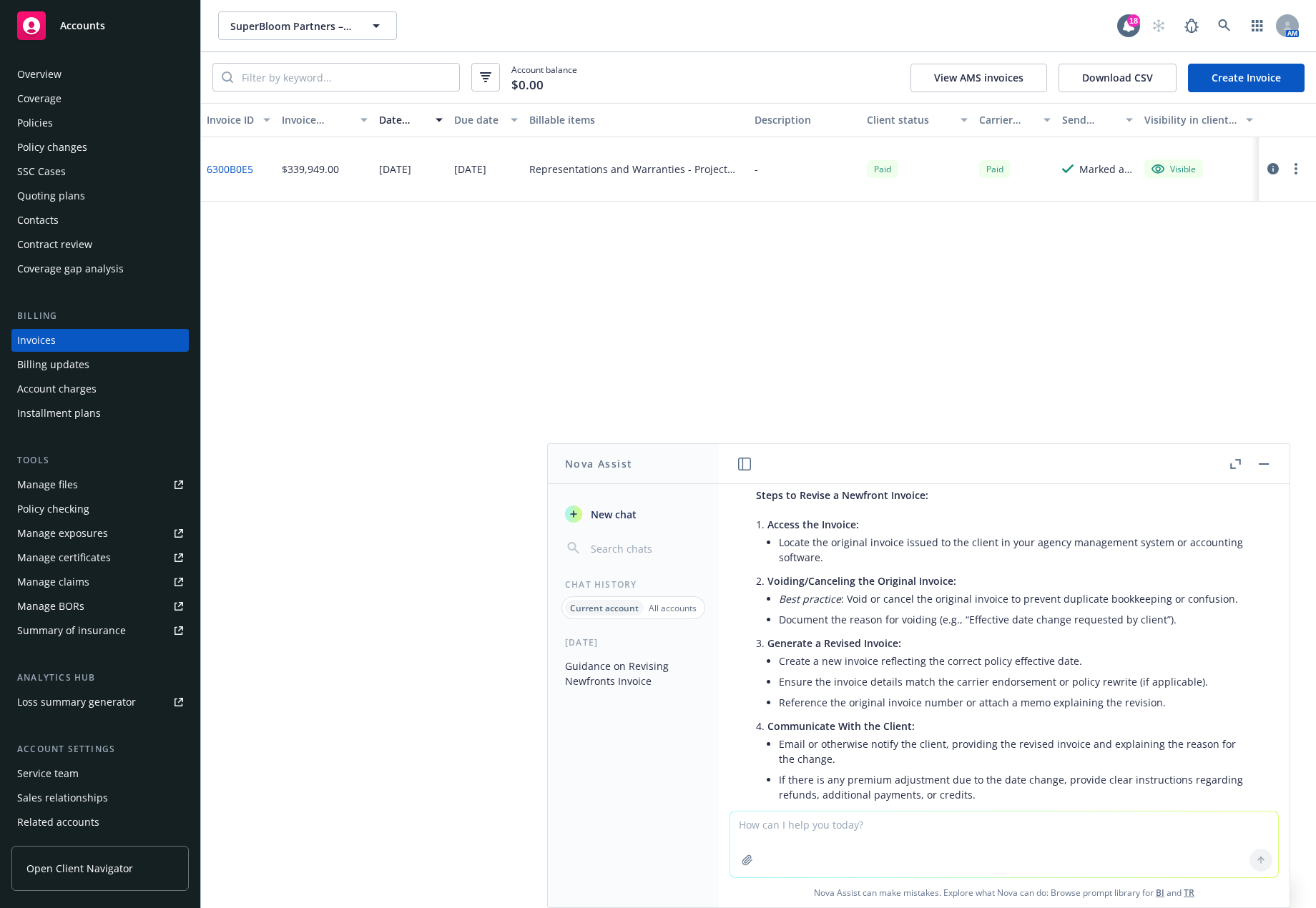
click at [1301, 163] on button "button" at bounding box center [1296, 169] width 17 height 17
click at [790, 326] on div "Invoice ID Invoice amount Date issued Due date Billable items Description Clien…" at bounding box center [757, 505] width 1114 height 805
click at [829, 833] on textarea at bounding box center [1005, 844] width 548 height 66
type textarea "Navigator is not letting me void the invoice. See attached:"
click at [1297, 167] on icon "button" at bounding box center [1295, 169] width 3 height 11
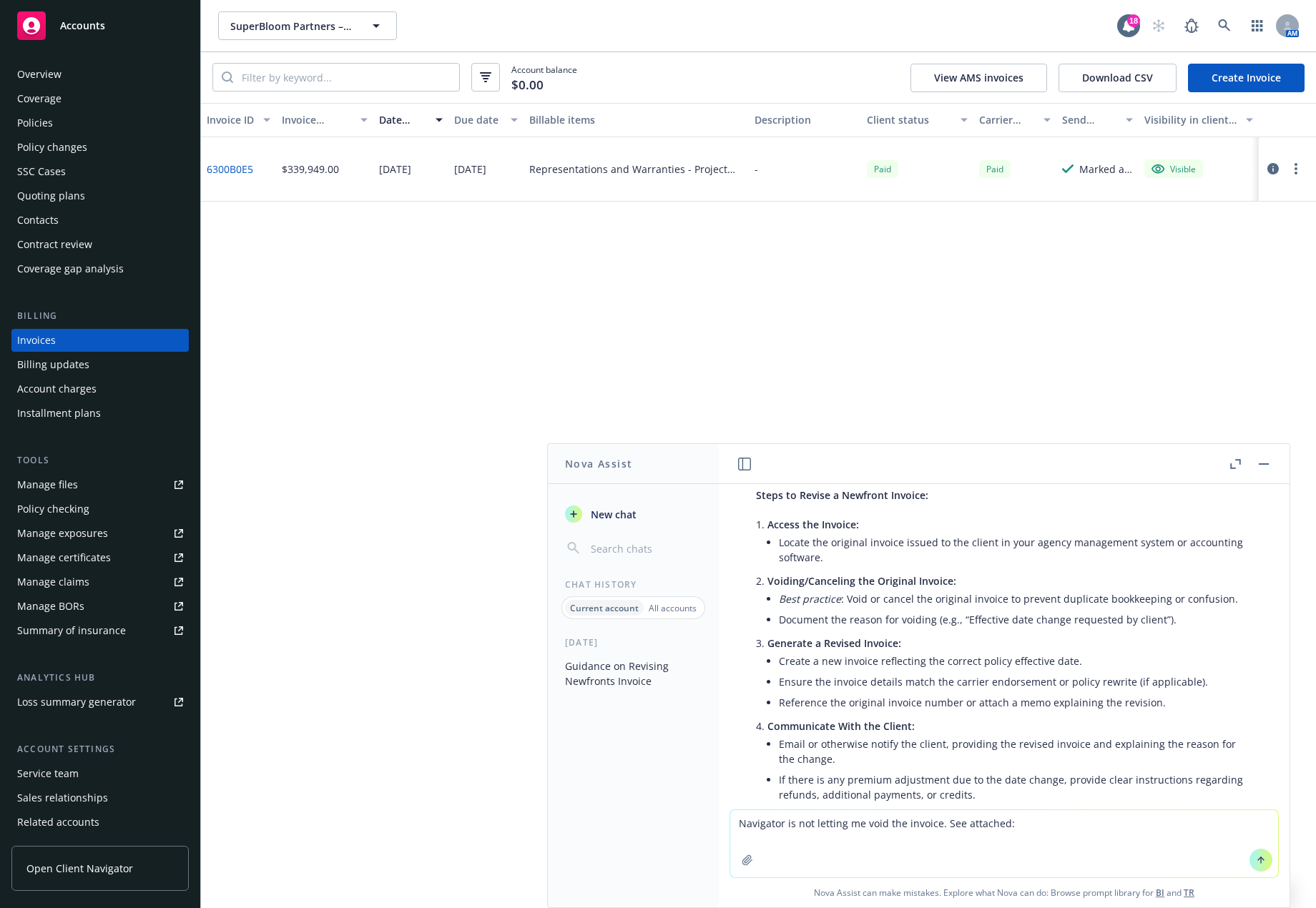
click at [974, 842] on textarea "Navigator is not letting me void the invoice. See attached:" at bounding box center [1005, 843] width 548 height 67
click at [1032, 820] on textarea "Navigator is not letting me void the invoice. See attached:" at bounding box center [1005, 843] width 548 height 67
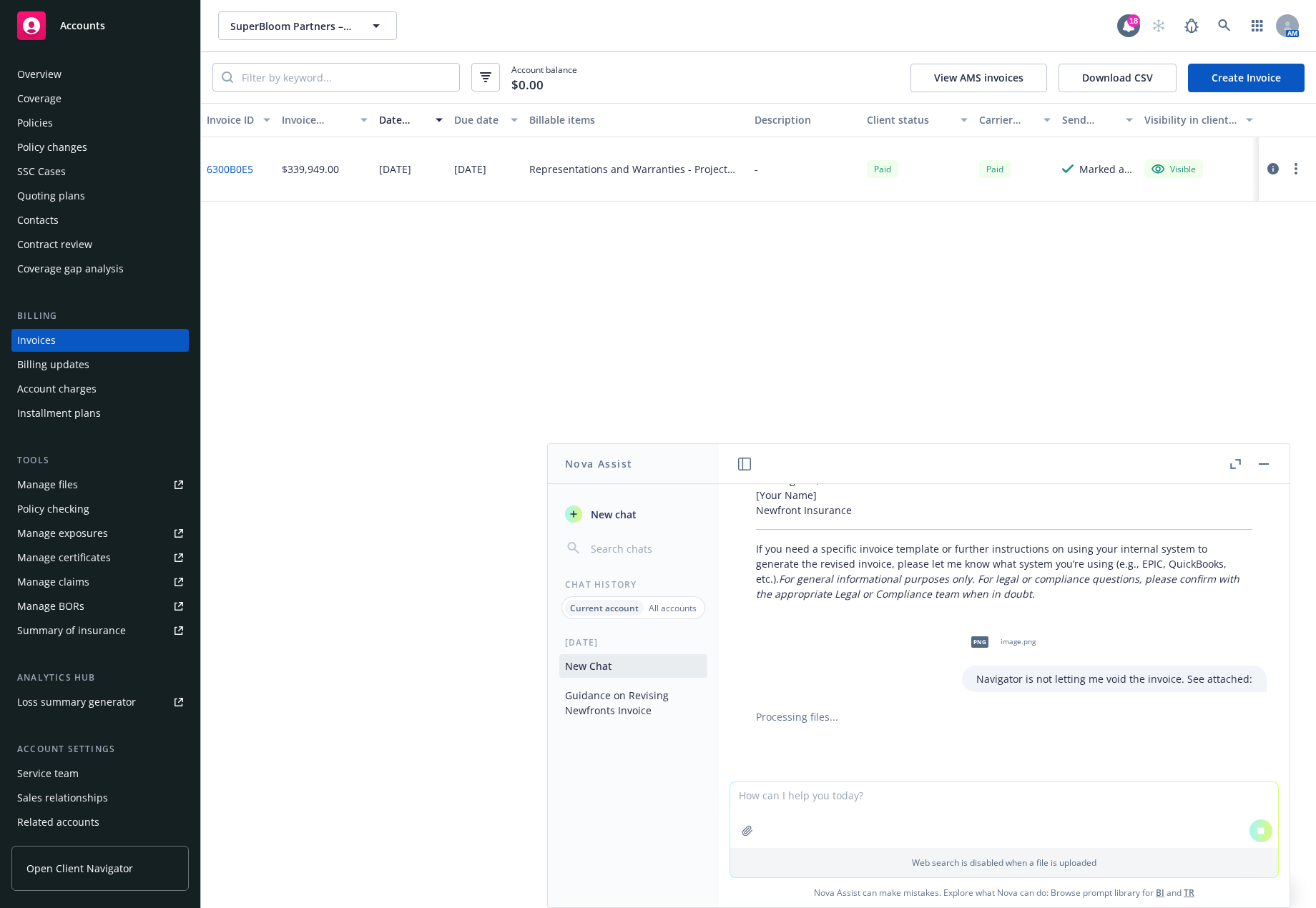
scroll to position [1476, 0]
click at [1300, 166] on button "button" at bounding box center [1296, 169] width 17 height 17
click at [1150, 400] on div "Edit invoice View invoice Copy invoice URL Make it visible in client dash Send …" at bounding box center [1212, 298] width 182 height 229
click at [327, 172] on div "$339,949.00" at bounding box center [310, 169] width 57 height 15
click at [939, 79] on button "View AMS invoices" at bounding box center [978, 78] width 137 height 29
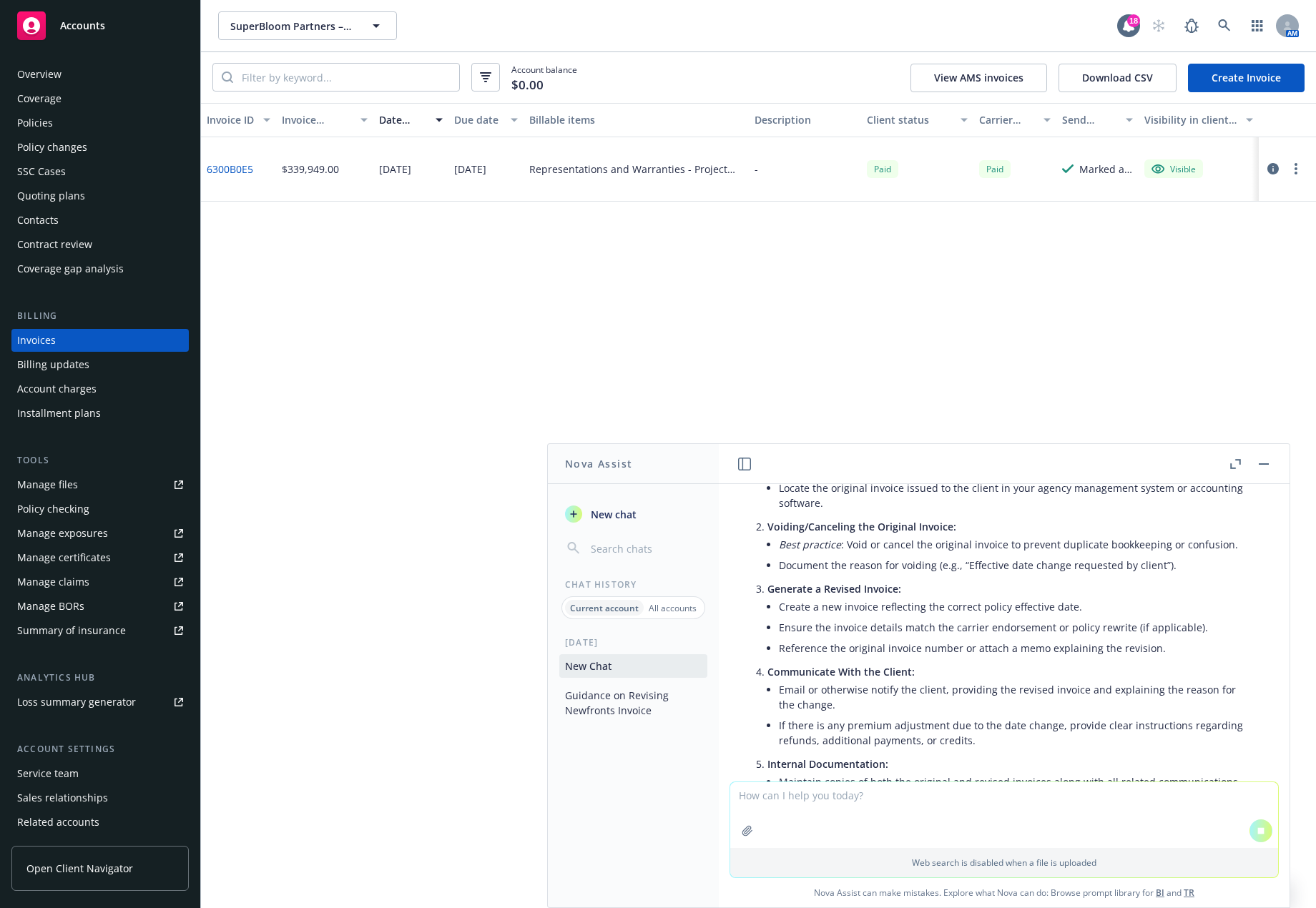
scroll to position [833, 0]
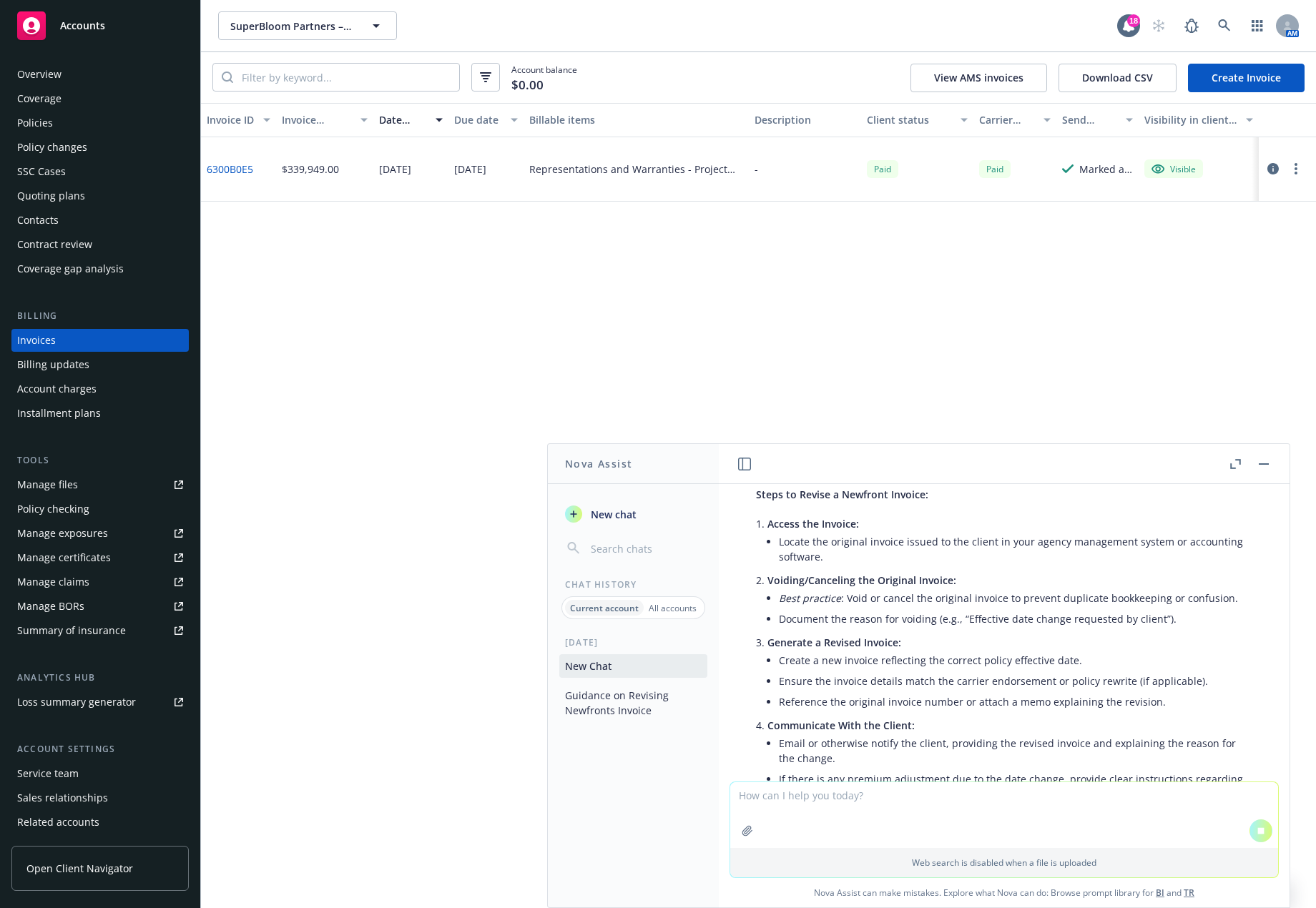
click at [1292, 177] on button "button" at bounding box center [1296, 169] width 17 height 17
click at [987, 299] on div "Invoice ID Invoice amount Date issued Due date Billable items Description Clien…" at bounding box center [757, 505] width 1114 height 805
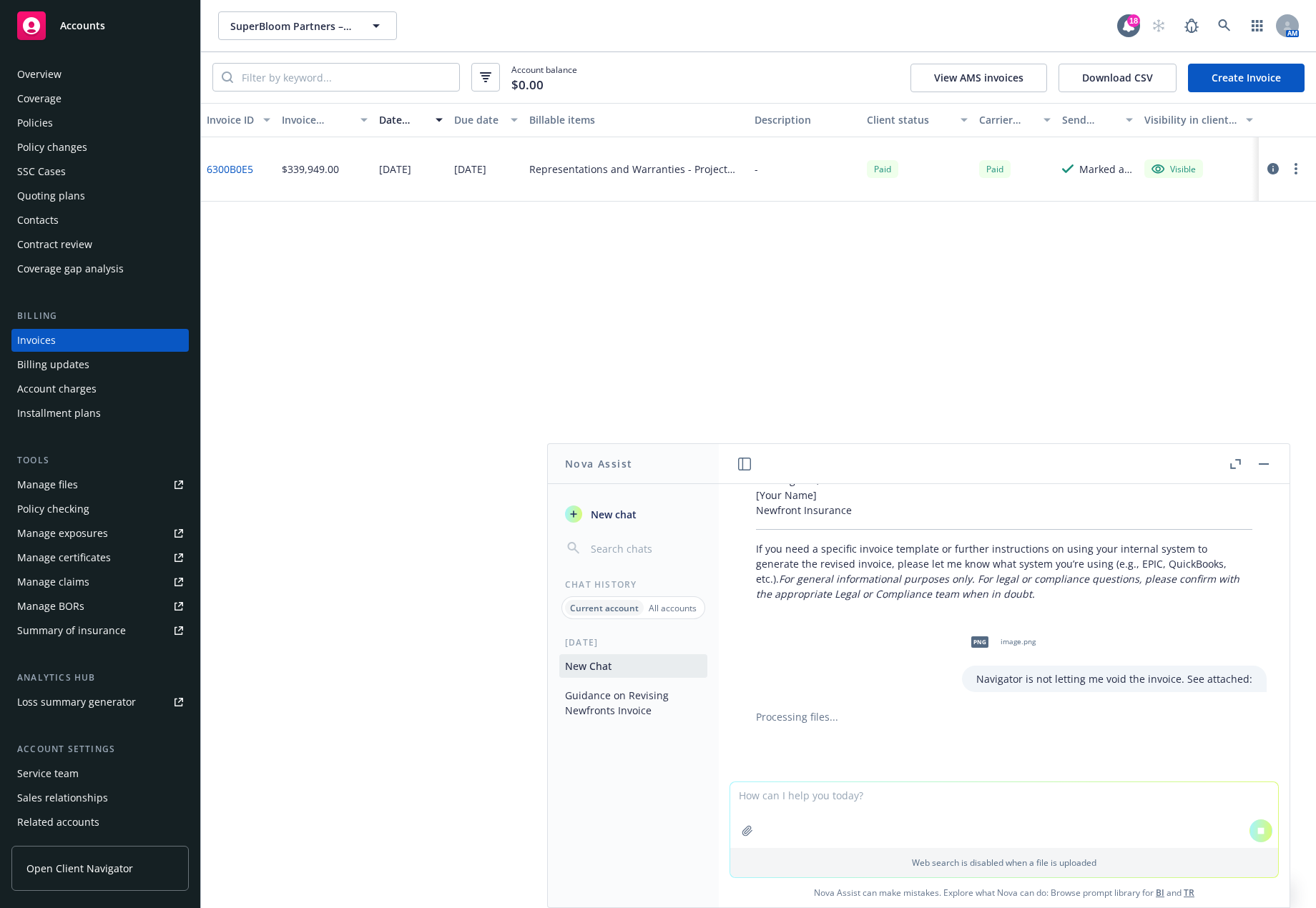
scroll to position [1476, 0]
click at [861, 824] on textarea at bounding box center [1005, 814] width 548 height 66
click at [1005, 812] on textarea "the 'Void' button is not pressable" at bounding box center [1005, 814] width 548 height 67
type textarea "the 'Void' button is not pressable"
click at [1254, 835] on button at bounding box center [1261, 831] width 23 height 23
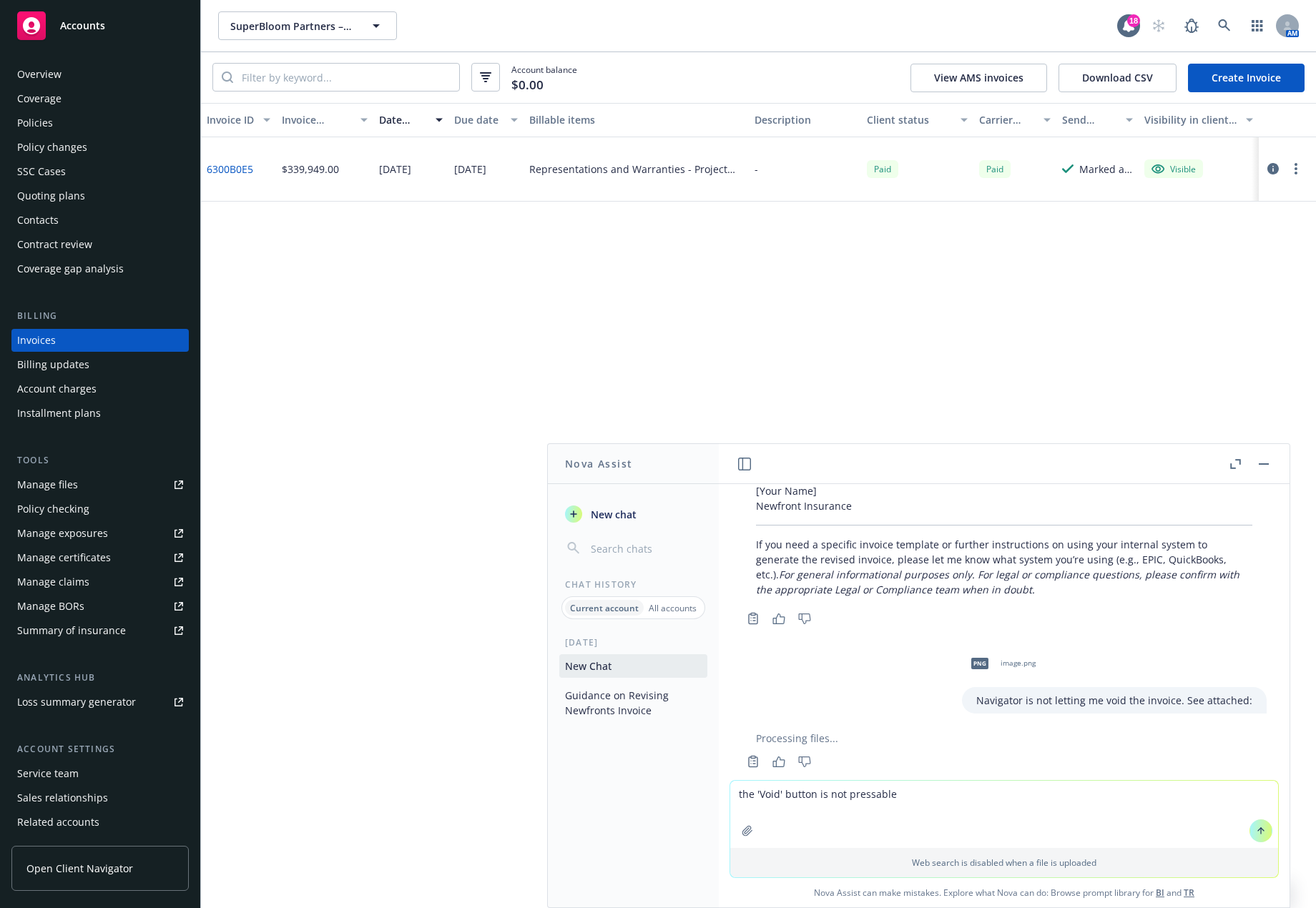
scroll to position [1502, 0]
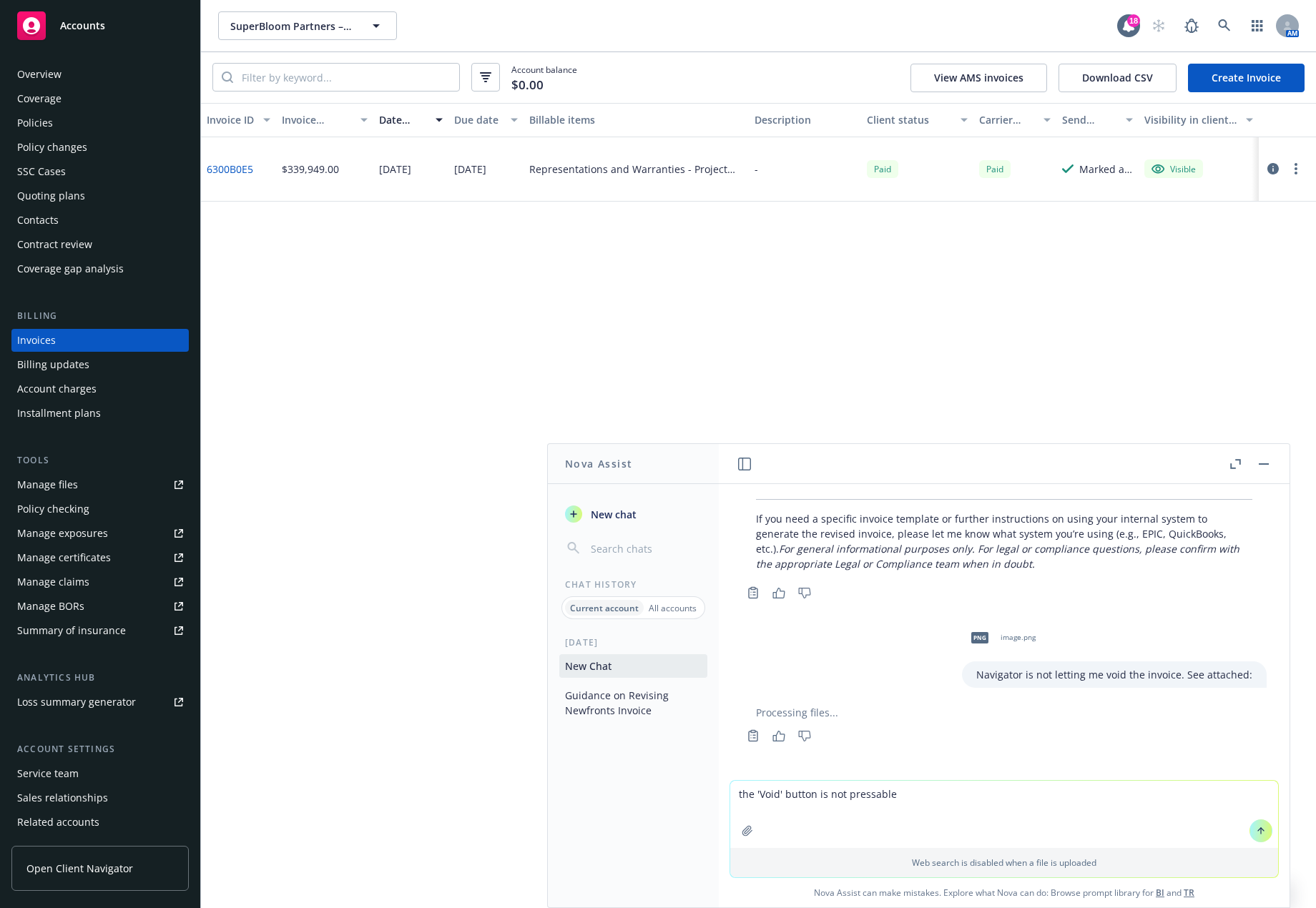
click at [966, 804] on textarea "the 'Void' button is not pressable" at bounding box center [1005, 814] width 548 height 67
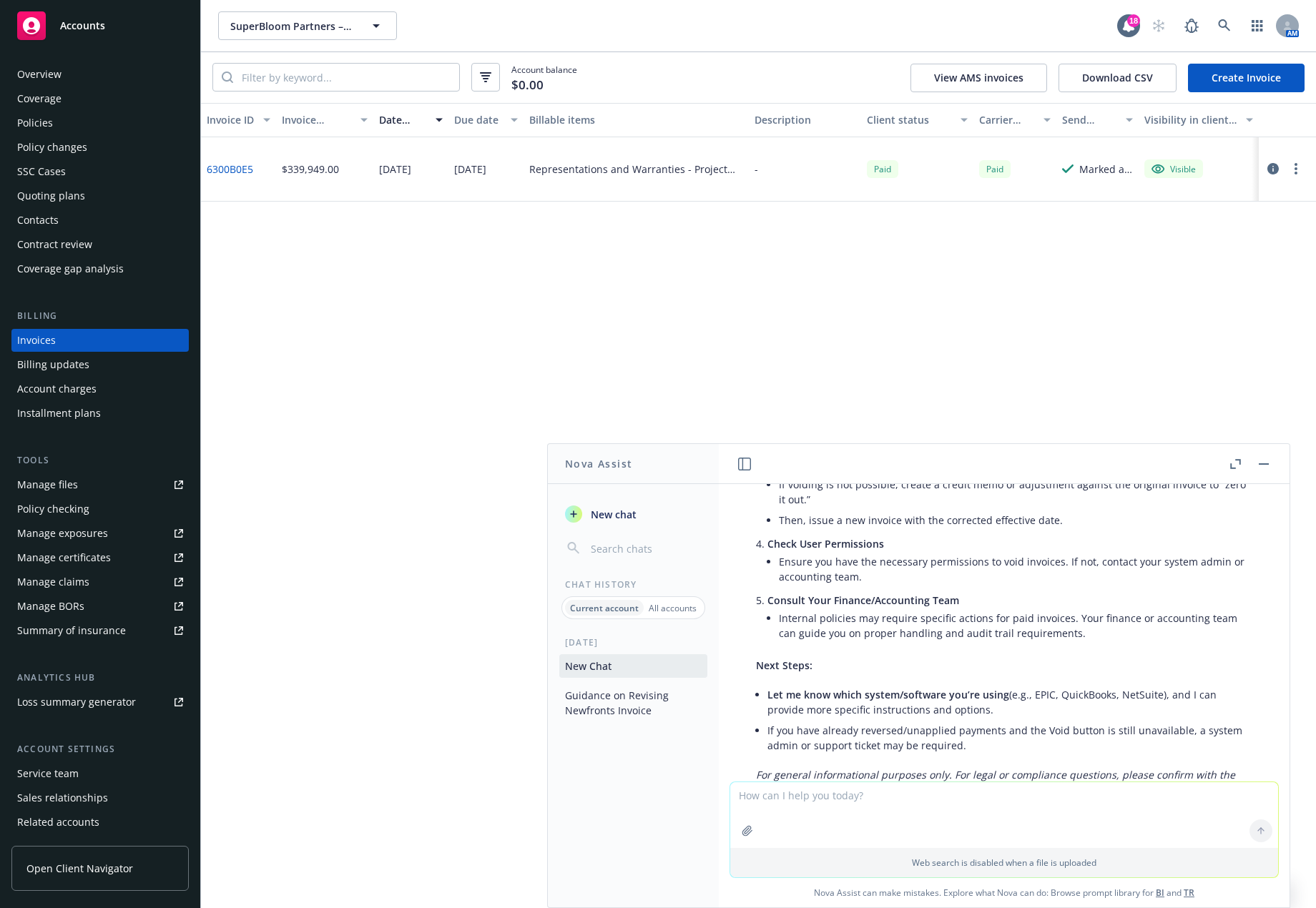
scroll to position [2143, 0]
